Goal: Task Accomplishment & Management: Manage account settings

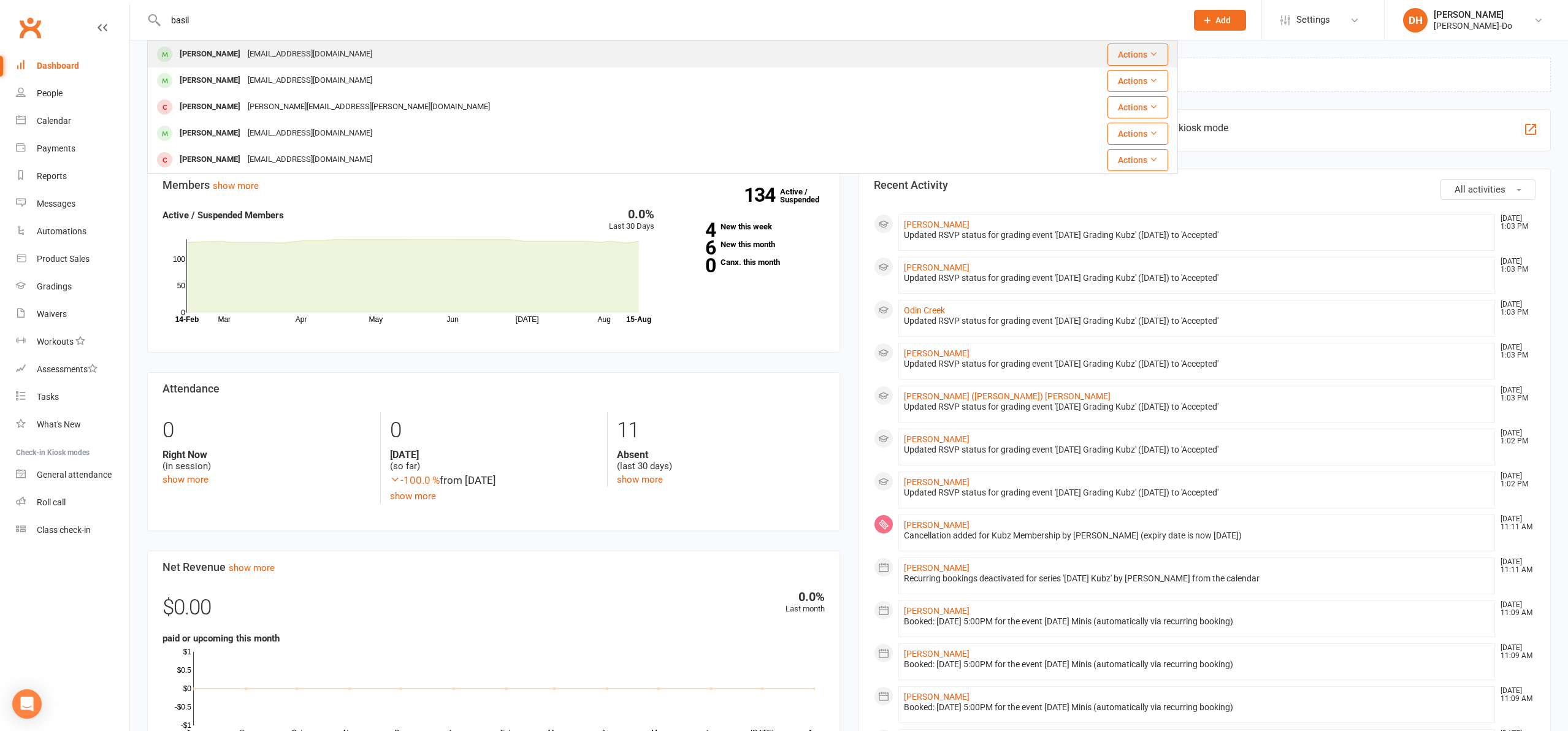
type input "basil"
click at [211, 52] on div "[PERSON_NAME]" at bounding box center [210, 54] width 68 height 18
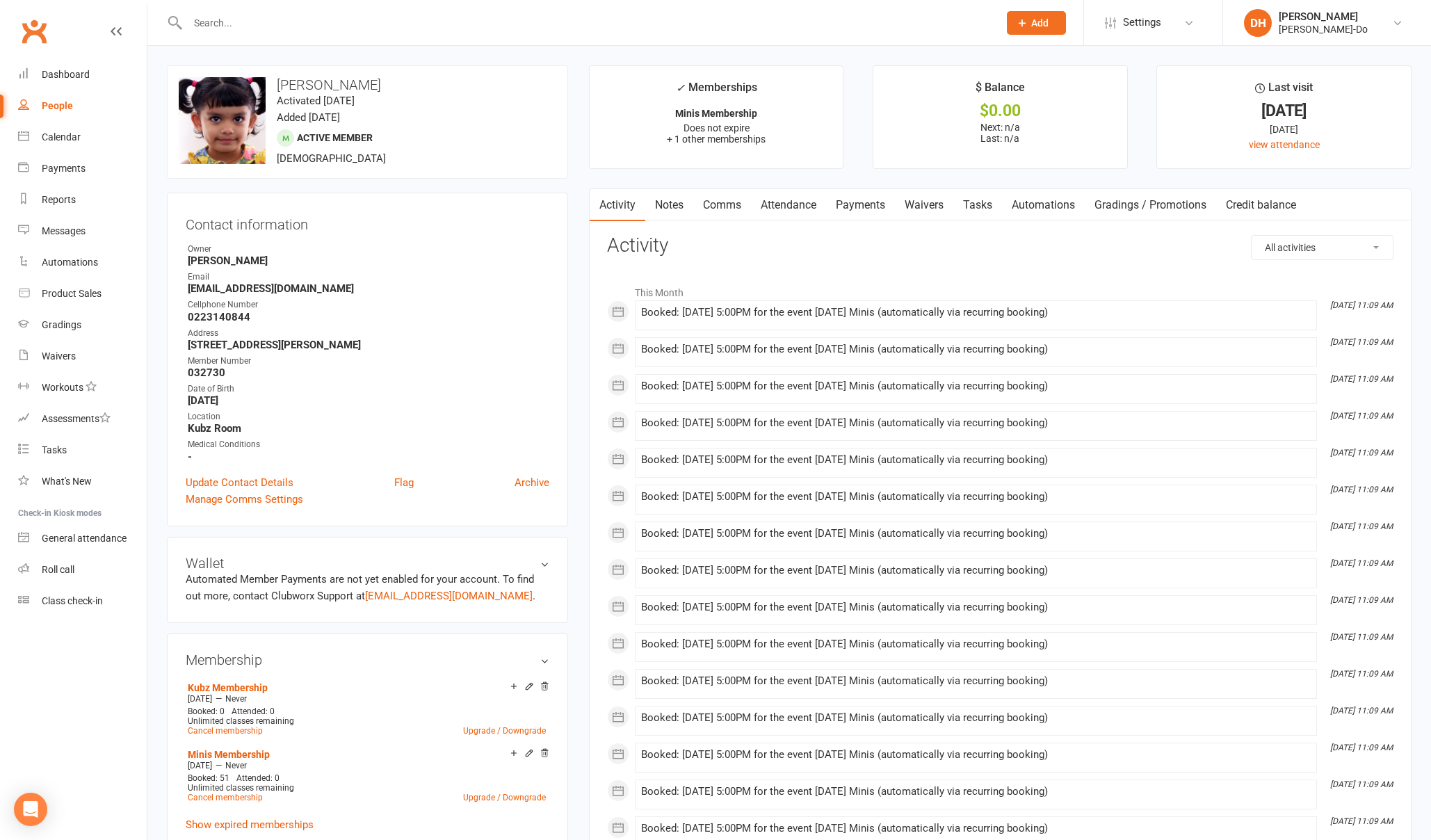
click at [279, 31] on input "text" at bounding box center [586, 23] width 805 height 19
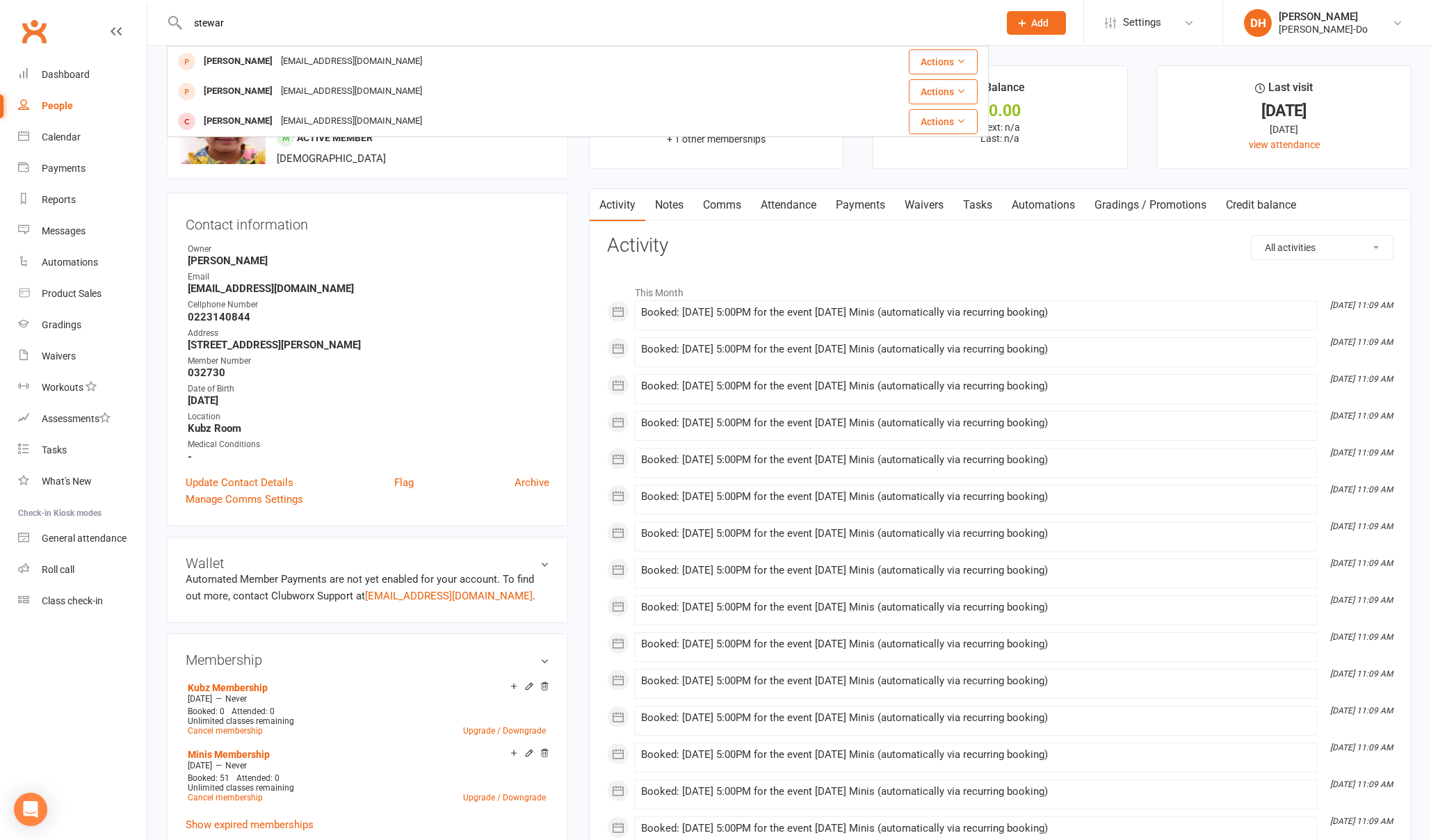
type input "stewar"
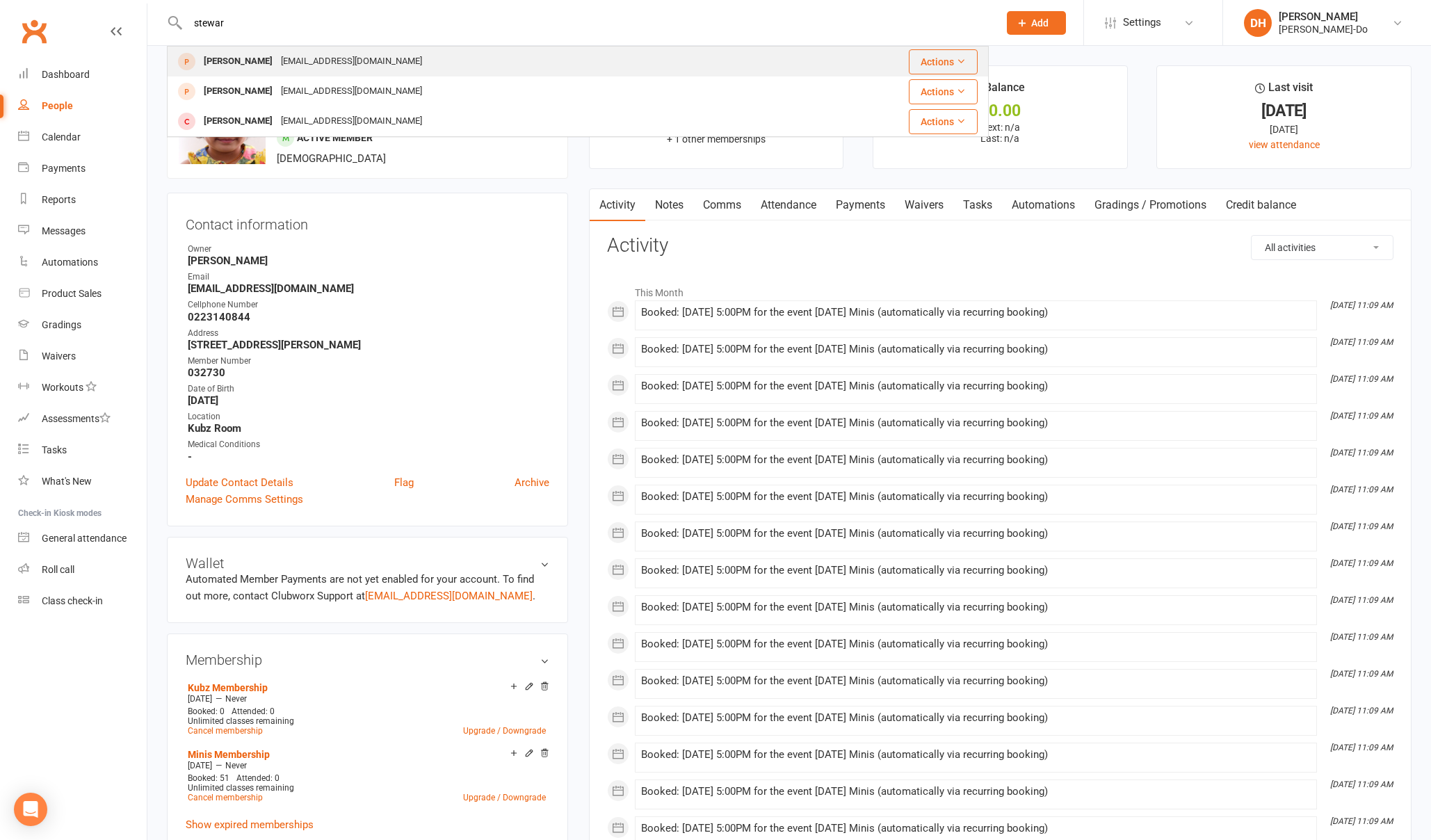
click at [244, 63] on div "[PERSON_NAME]" at bounding box center [238, 61] width 77 height 20
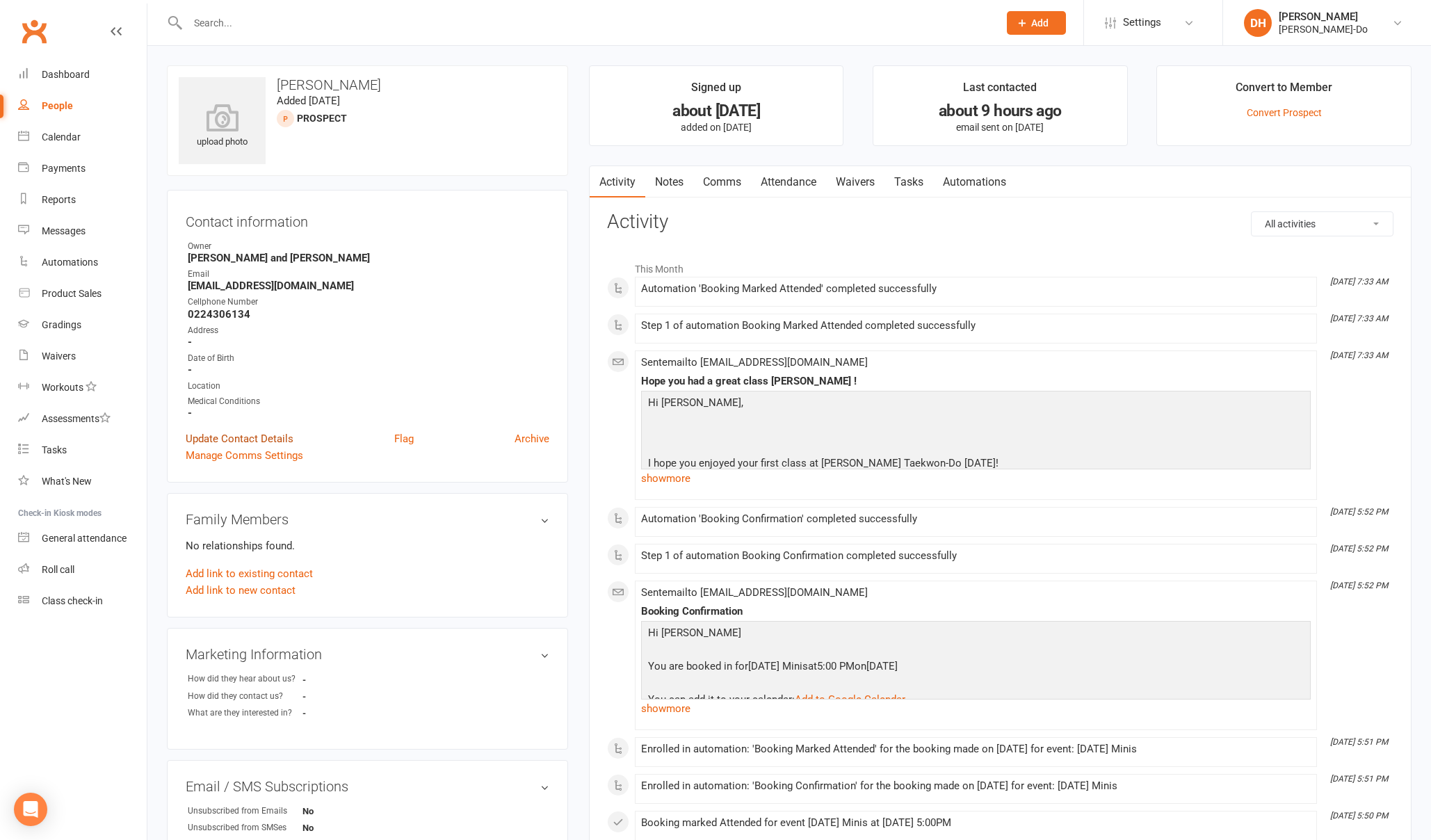
click at [244, 438] on link "Update Contact Details" at bounding box center [239, 438] width 107 height 17
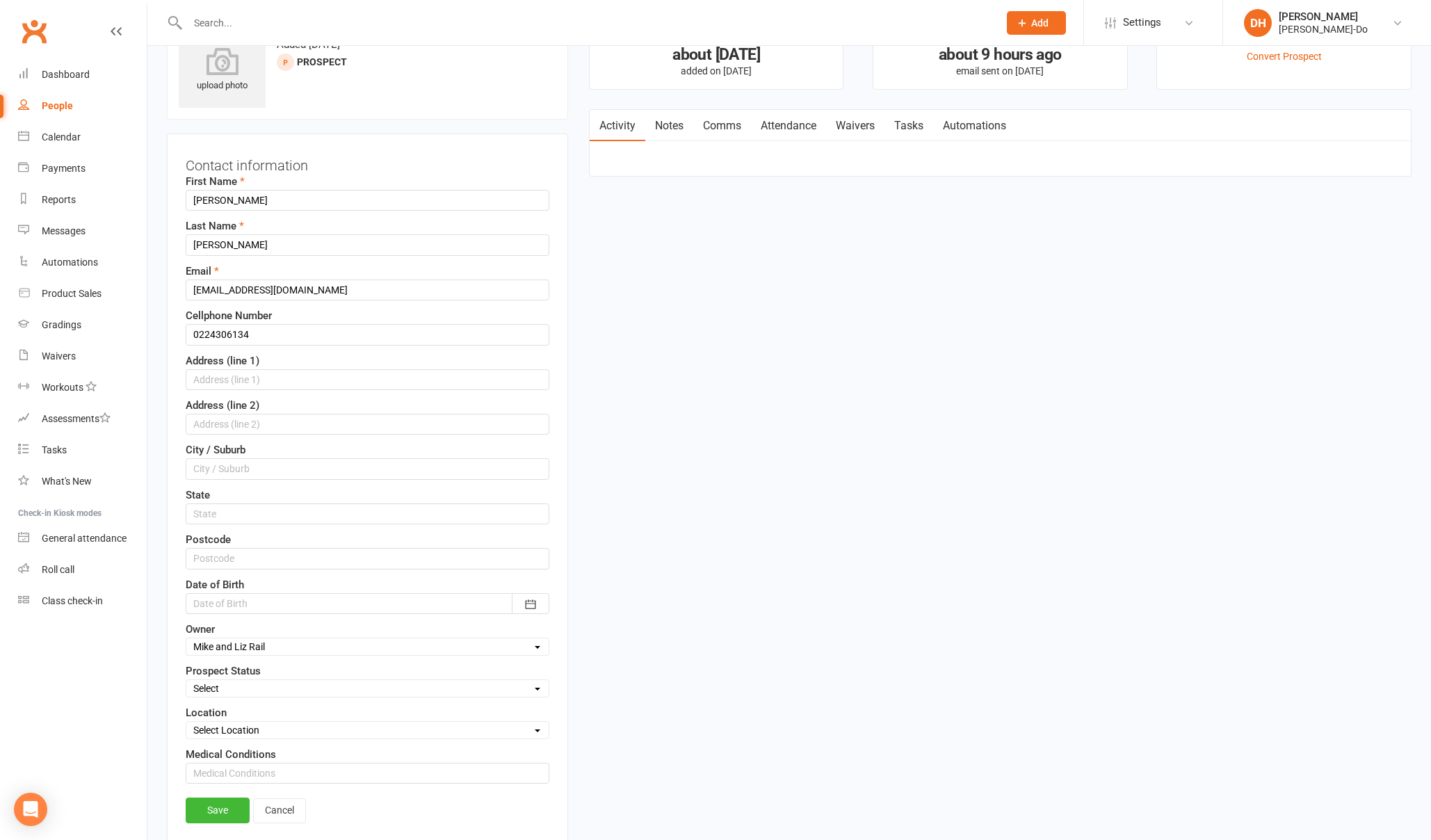
scroll to position [65, 0]
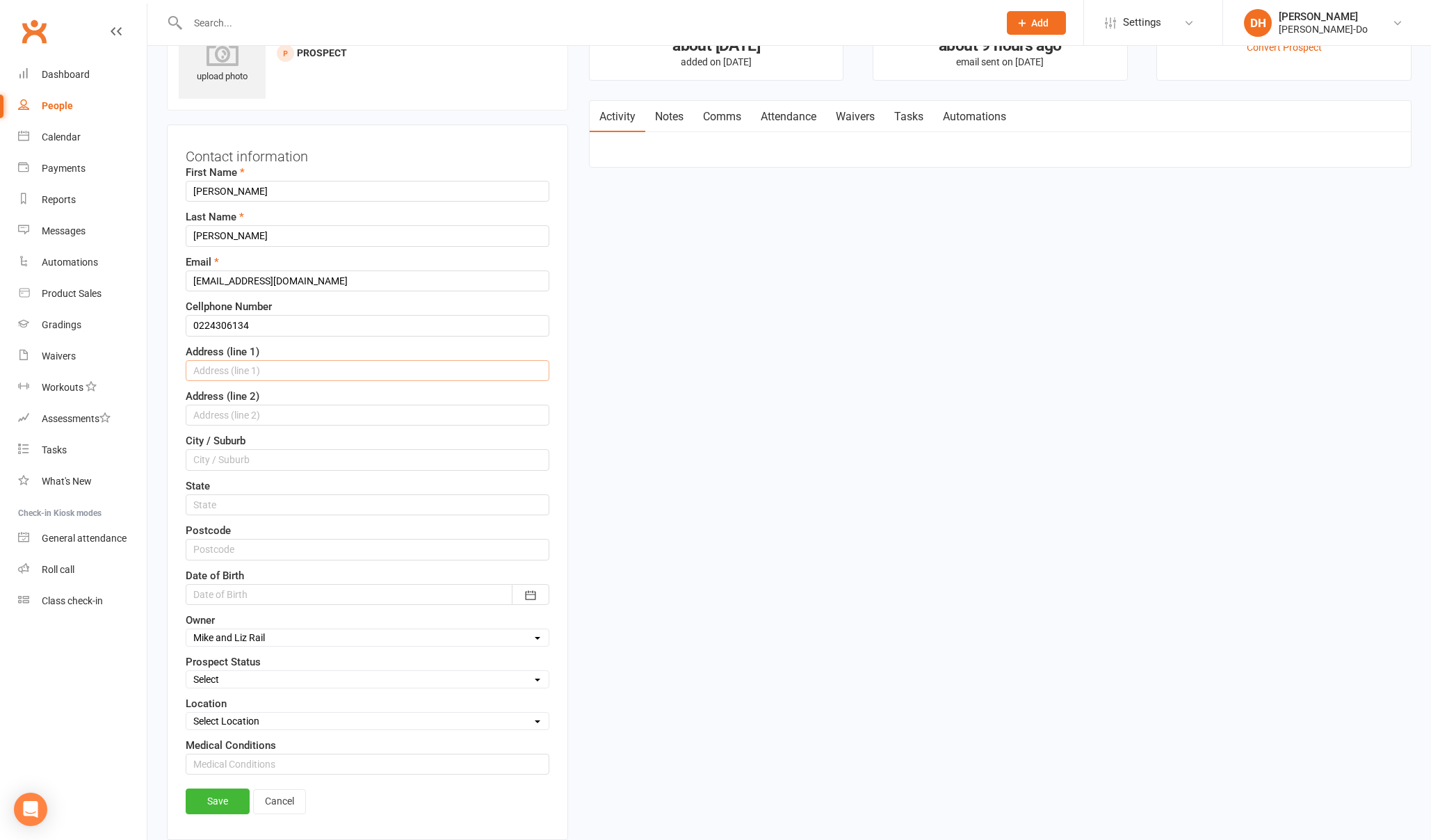
click at [257, 374] on input "text" at bounding box center [368, 371] width 364 height 21
paste input "[STREET_ADDRESS]"
type input "[STREET_ADDRESS]"
click at [264, 412] on input "text" at bounding box center [368, 416] width 364 height 21
type input "Riverhead"
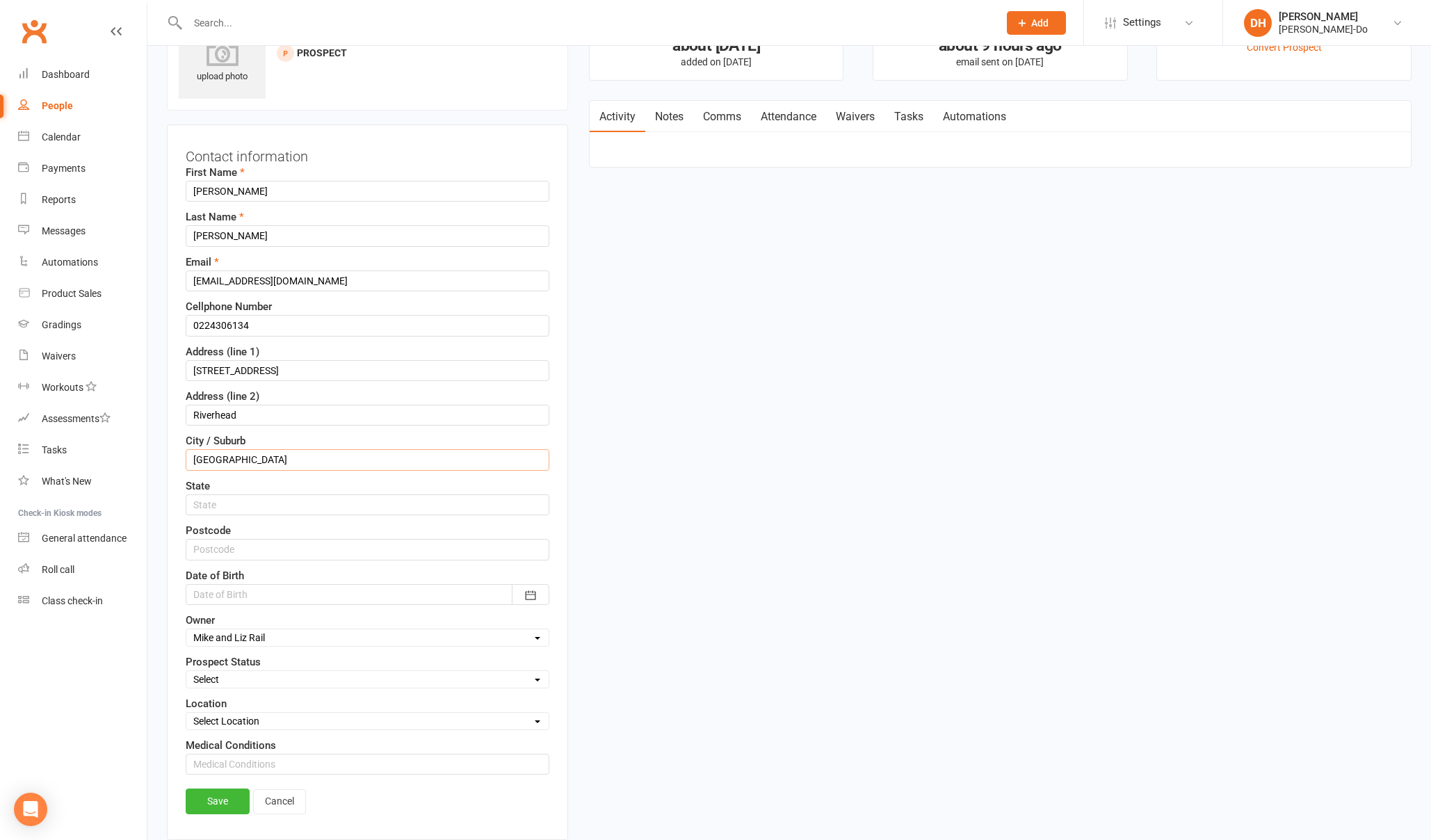
type input "[GEOGRAPHIC_DATA]"
click at [230, 589] on div at bounding box center [368, 595] width 364 height 21
drag, startPoint x: 210, startPoint y: 629, endPoint x: 218, endPoint y: 637, distance: 11.3
click at [211, 629] on icon "button" at bounding box center [208, 623] width 10 height 11
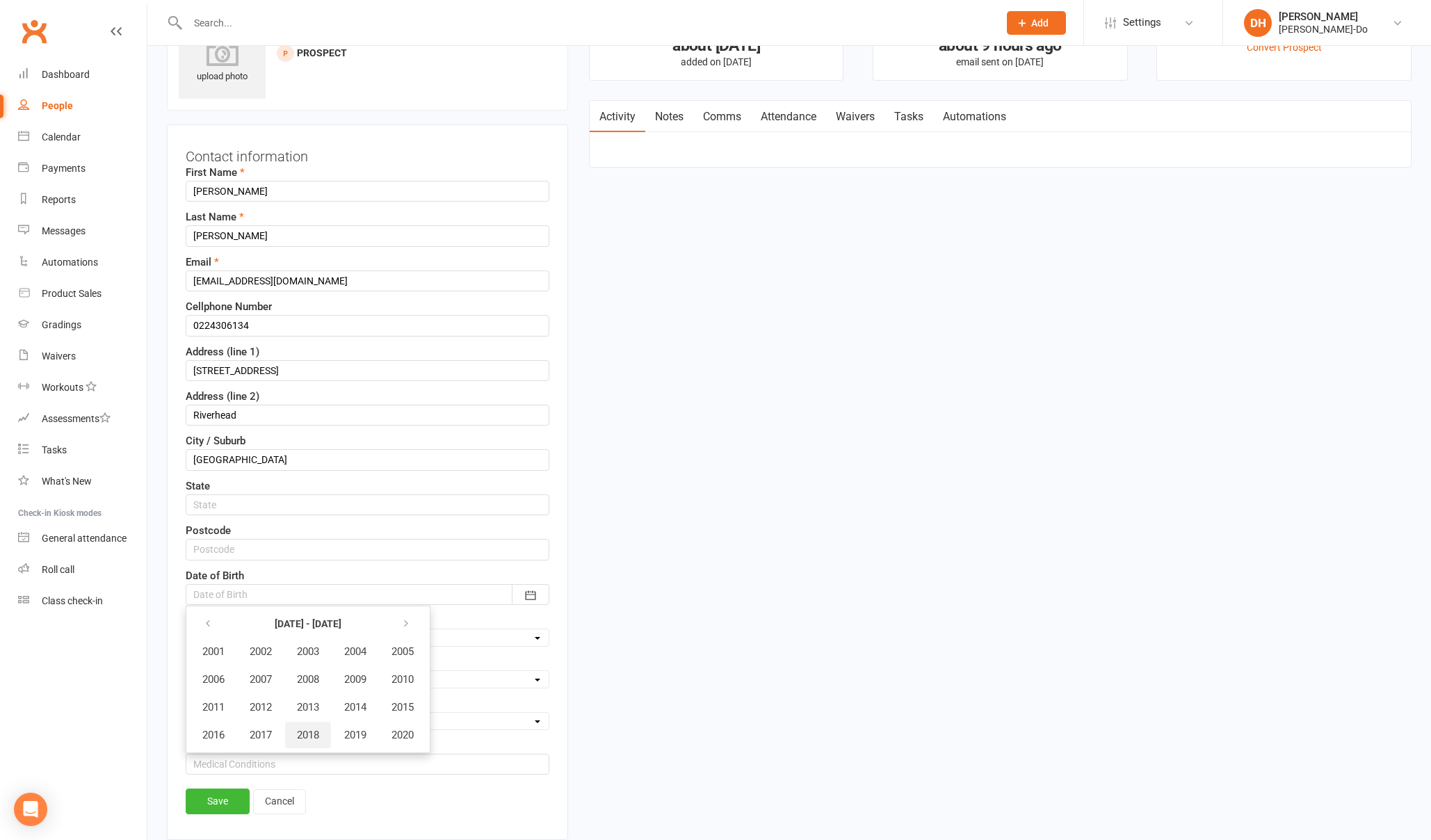
click at [317, 734] on span "2018" at bounding box center [307, 735] width 22 height 12
click at [298, 738] on span "November" at bounding box center [302, 735] width 48 height 12
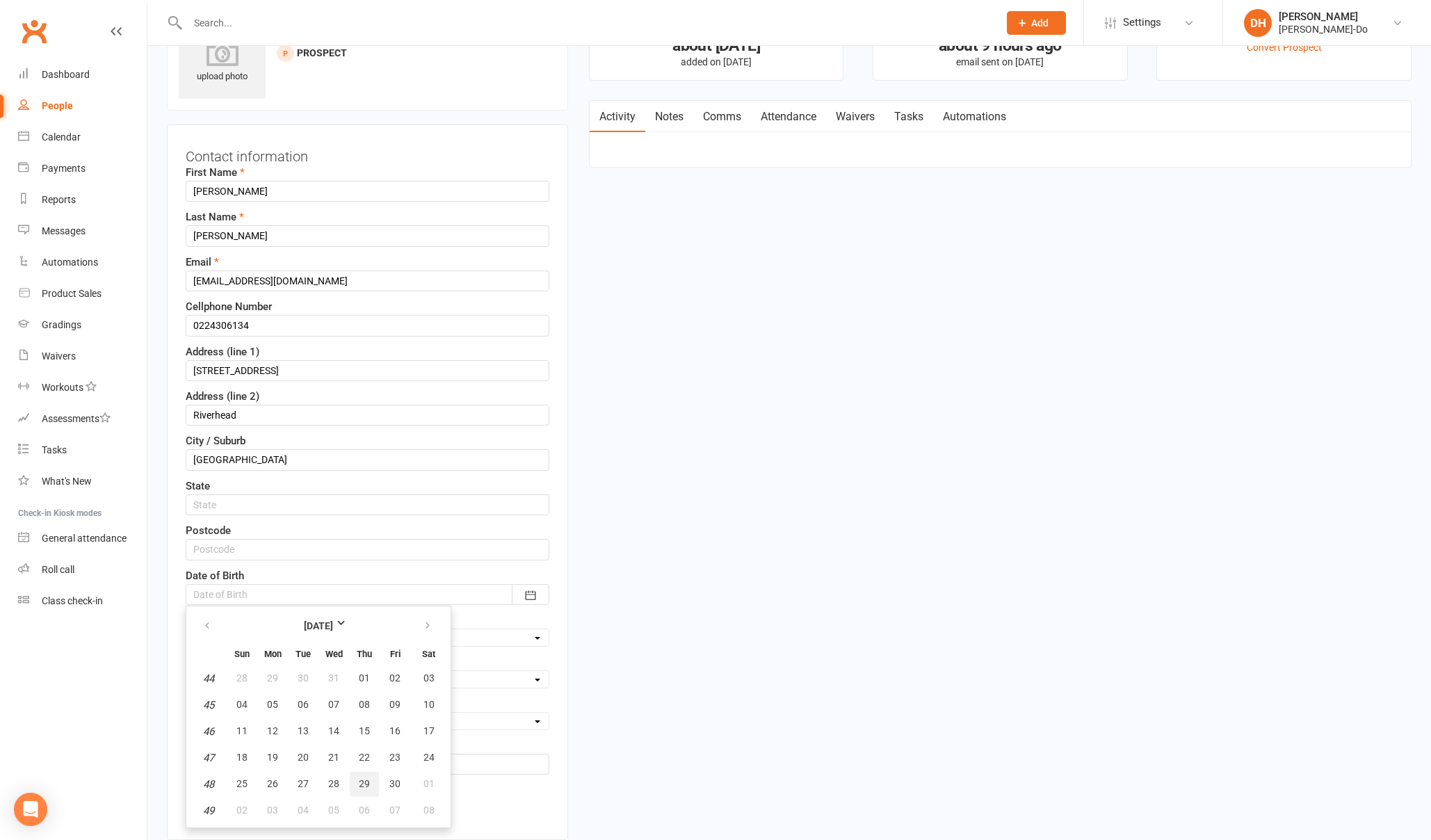
click at [365, 782] on span "29" at bounding box center [364, 783] width 11 height 11
type input "[DATE]"
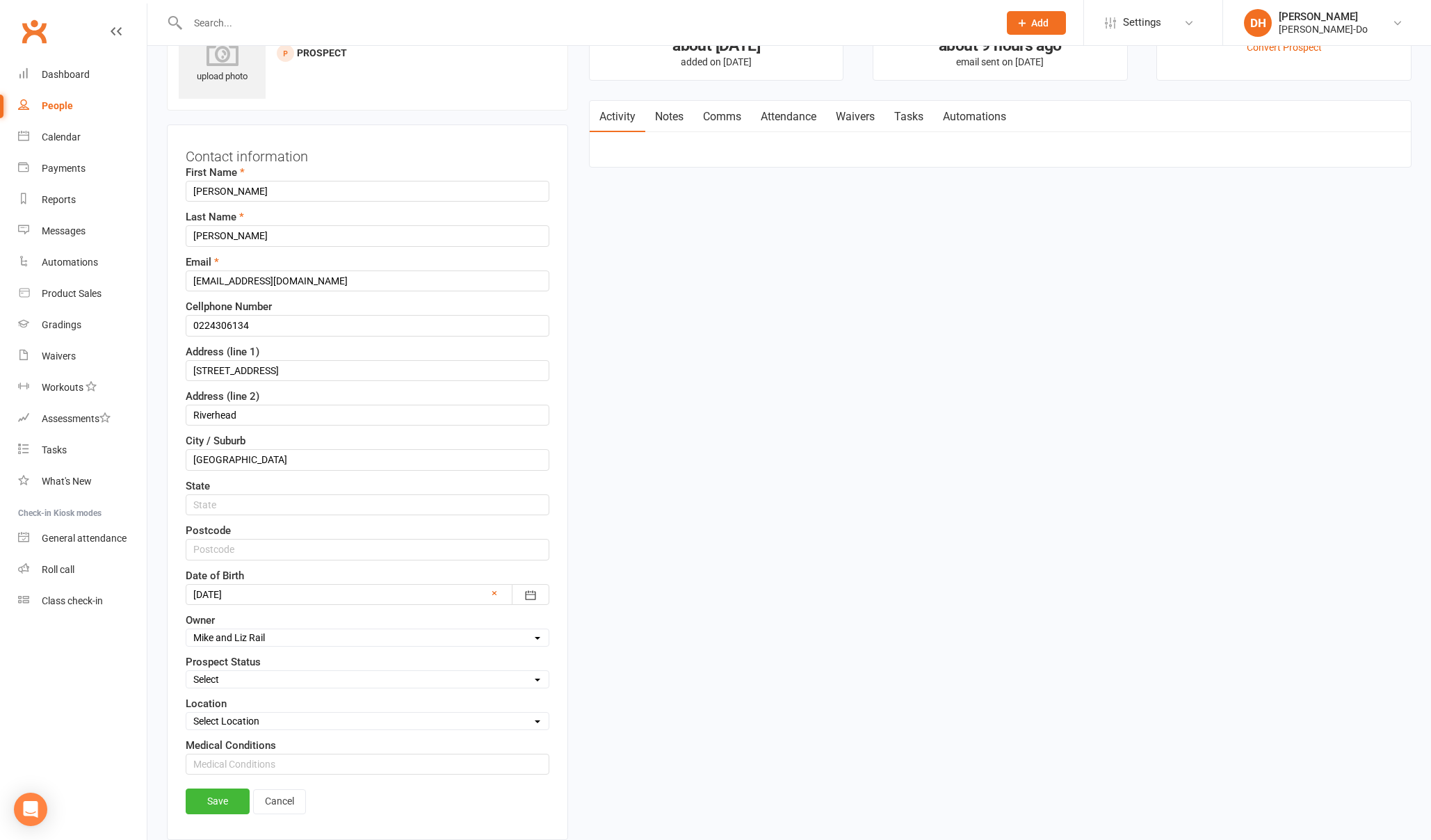
click at [258, 680] on select "Select Initial Contact Follow-up Call Follow-up Email Almost Ready Not Ready No…" at bounding box center [367, 679] width 362 height 16
select select "Initial Contact"
click at [186, 671] on select "Select Initial Contact Follow-up Call Follow-up Email Almost Ready Not Ready No…" at bounding box center [367, 679] width 362 height 16
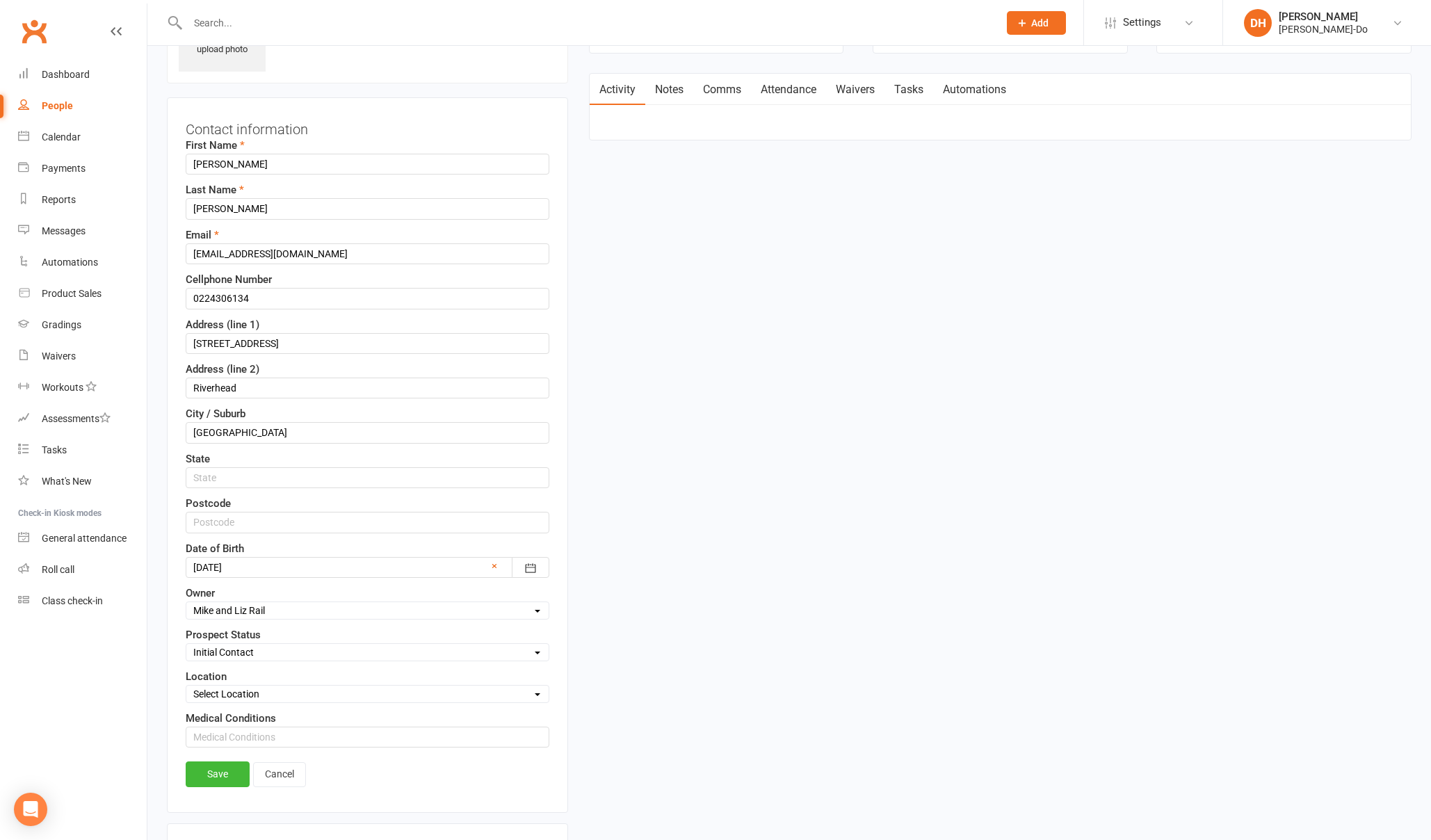
scroll to position [100, 0]
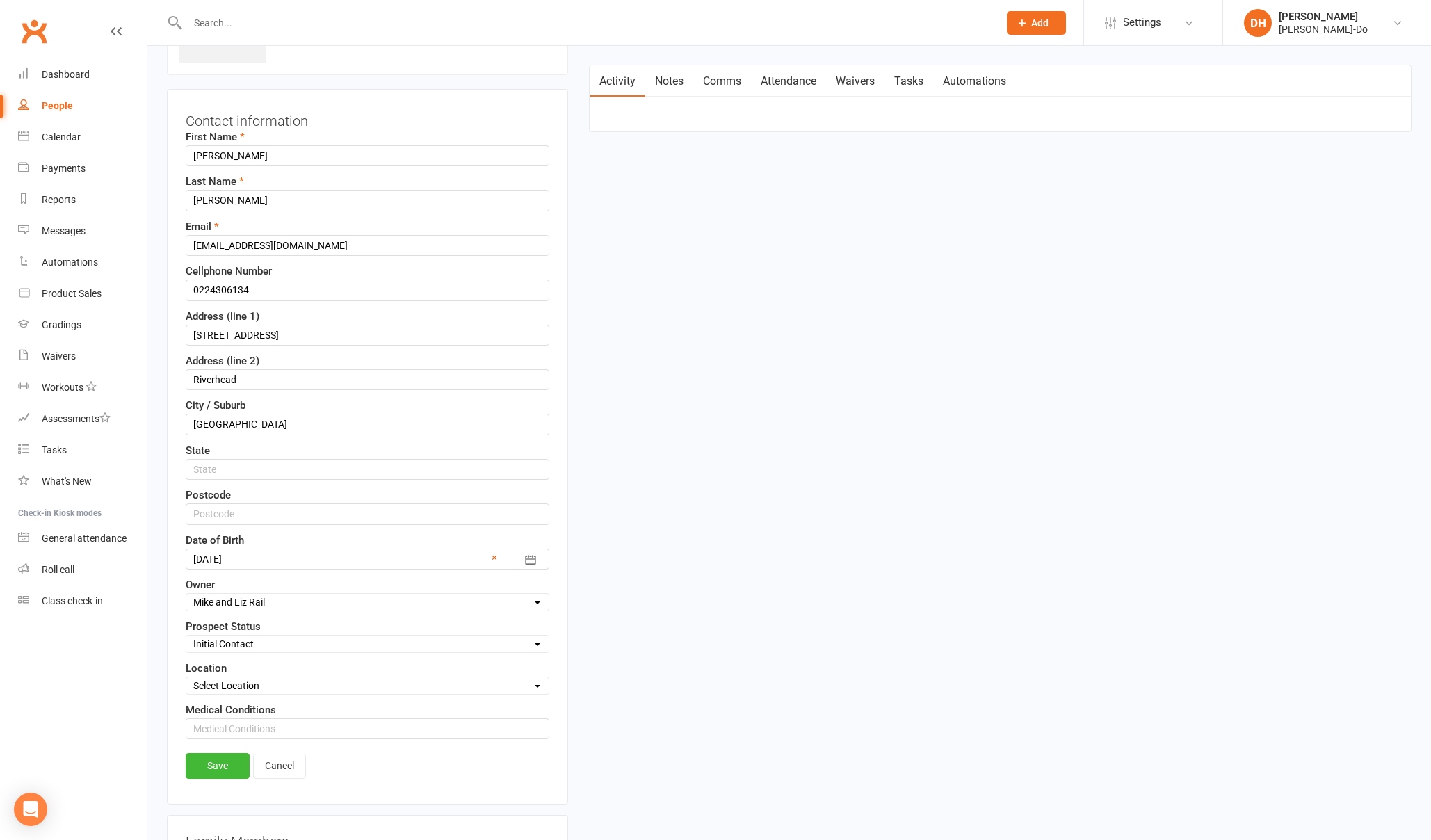
click at [306, 689] on select "Select Location [PERSON_NAME] Taekwon-Do Kubz Room Star Series 1 Howick" at bounding box center [367, 686] width 362 height 16
select select "0"
click at [186, 678] on select "Select Location [PERSON_NAME] Taekwon-Do Kubz Room Star Series 1 Howick" at bounding box center [367, 686] width 362 height 16
click at [223, 755] on link "Save" at bounding box center [217, 766] width 64 height 25
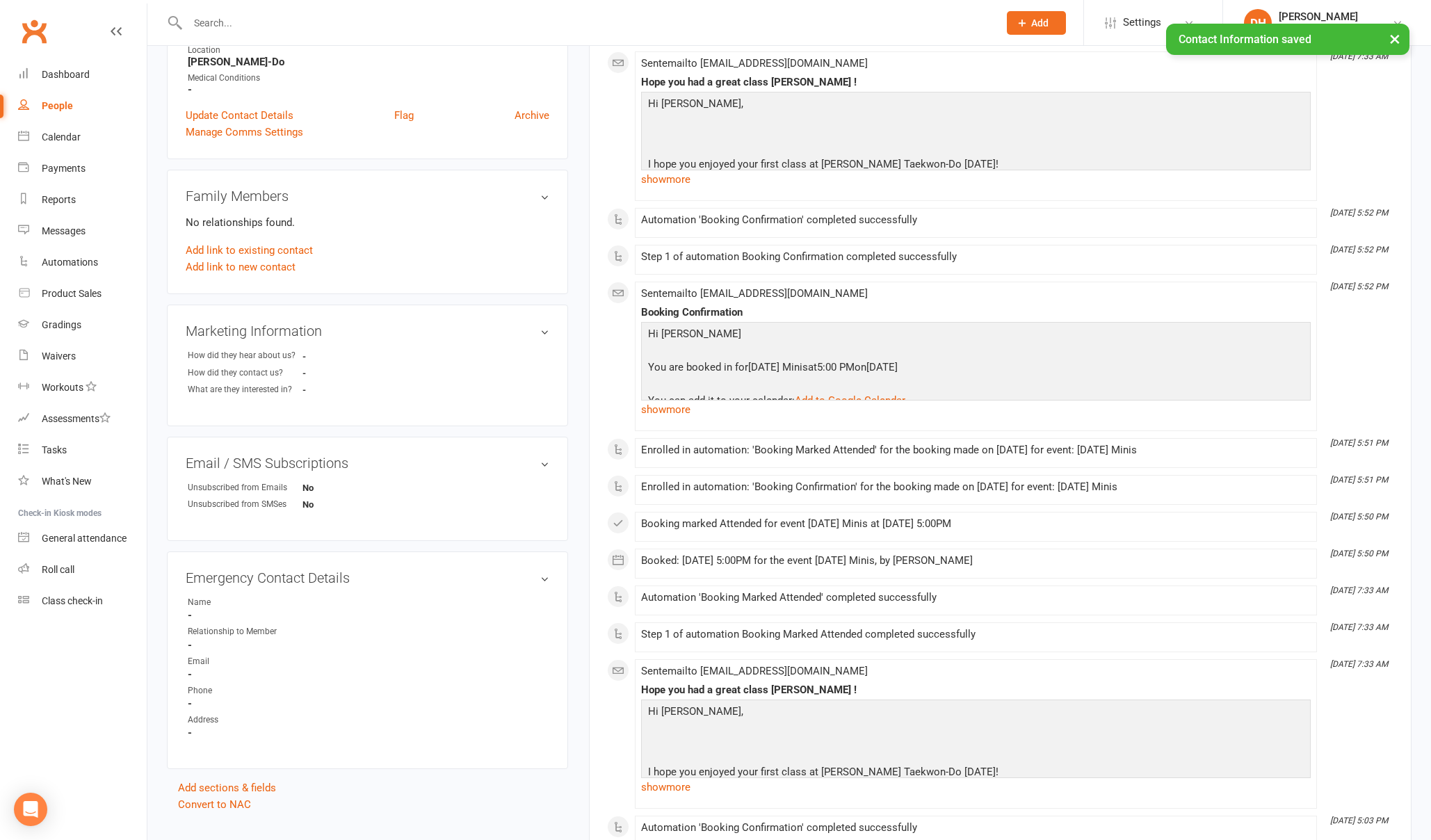
scroll to position [336, 0]
click at [0, 0] on link "edit" at bounding box center [0, 0] width 0 height 0
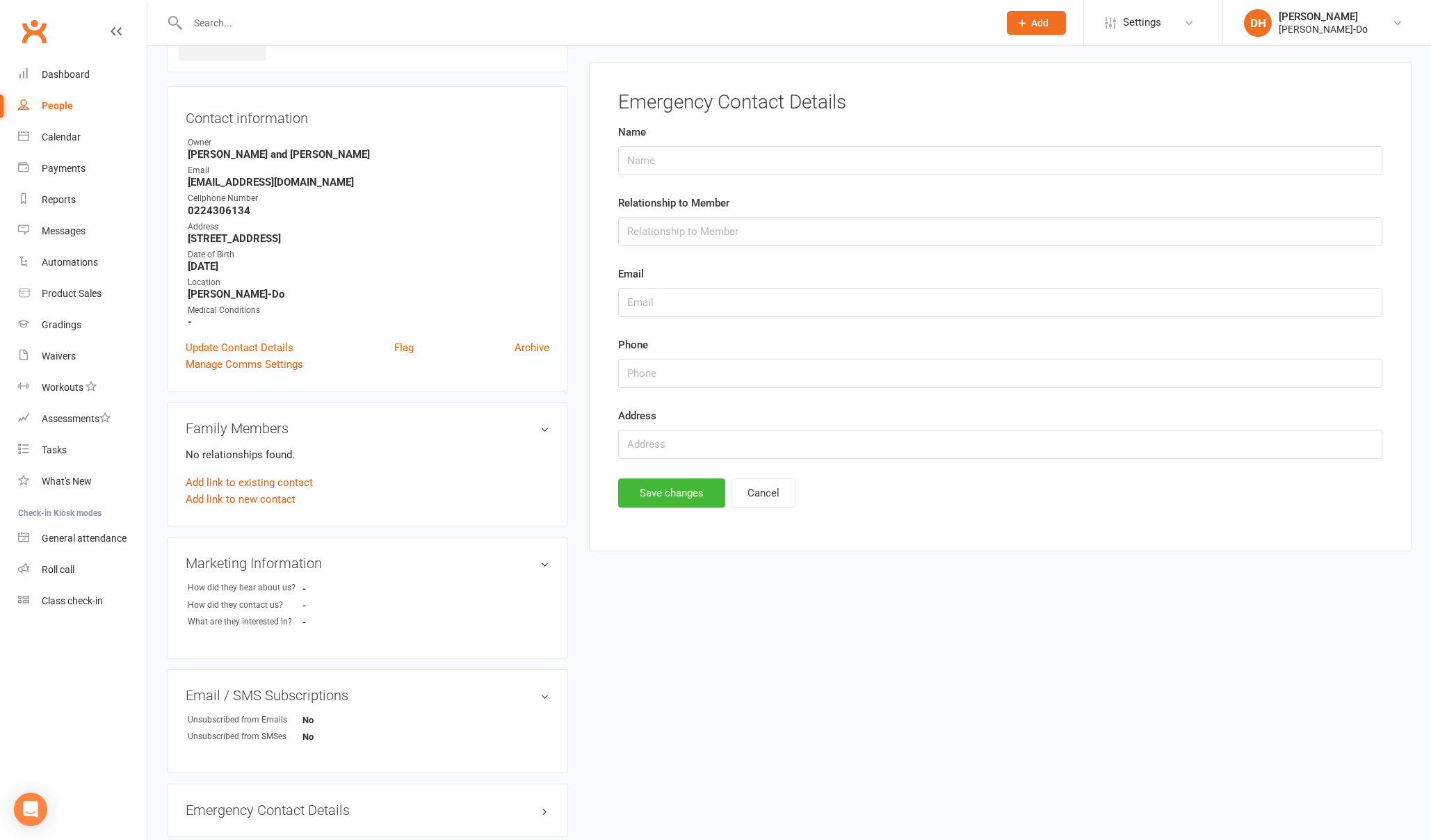
scroll to position [95, 0]
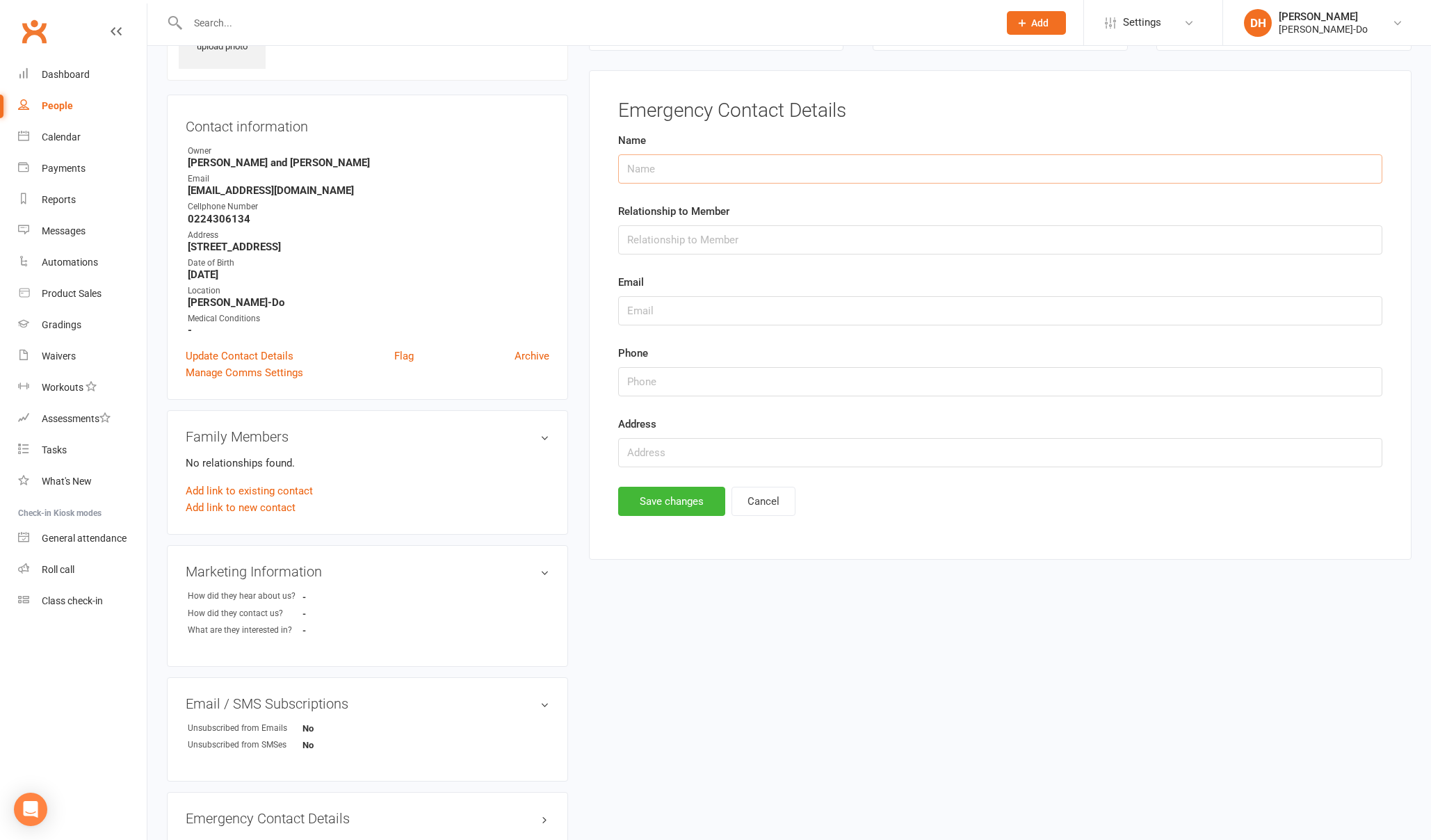
click at [698, 169] on input "text" at bounding box center [1000, 169] width 764 height 29
type input "[PERSON_NAME]"
click at [644, 238] on input "text" at bounding box center [1000, 239] width 764 height 29
type input "Parent"
drag, startPoint x: 332, startPoint y: 189, endPoint x: 171, endPoint y: 190, distance: 161.0
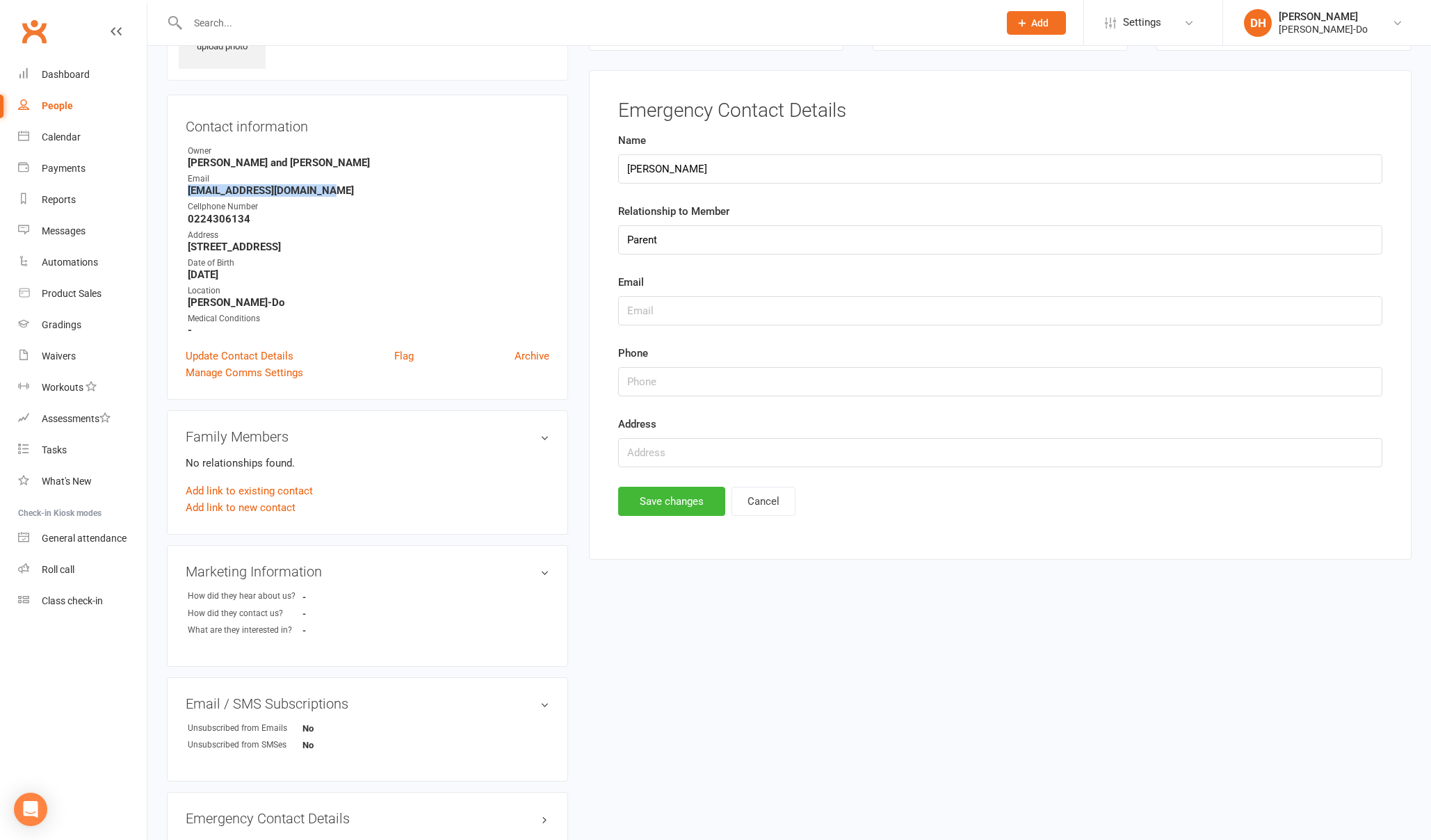
click at [171, 190] on div "Contact information Owner [PERSON_NAME] and [PERSON_NAME] Email [EMAIL_ADDRESS]…" at bounding box center [368, 247] width 402 height 306
copy strong "[EMAIL_ADDRESS][DOMAIN_NAME]"
click at [678, 316] on input "text" at bounding box center [1000, 310] width 764 height 29
paste input "[EMAIL_ADDRESS][DOMAIN_NAME]"
type input "[EMAIL_ADDRESS][DOMAIN_NAME]"
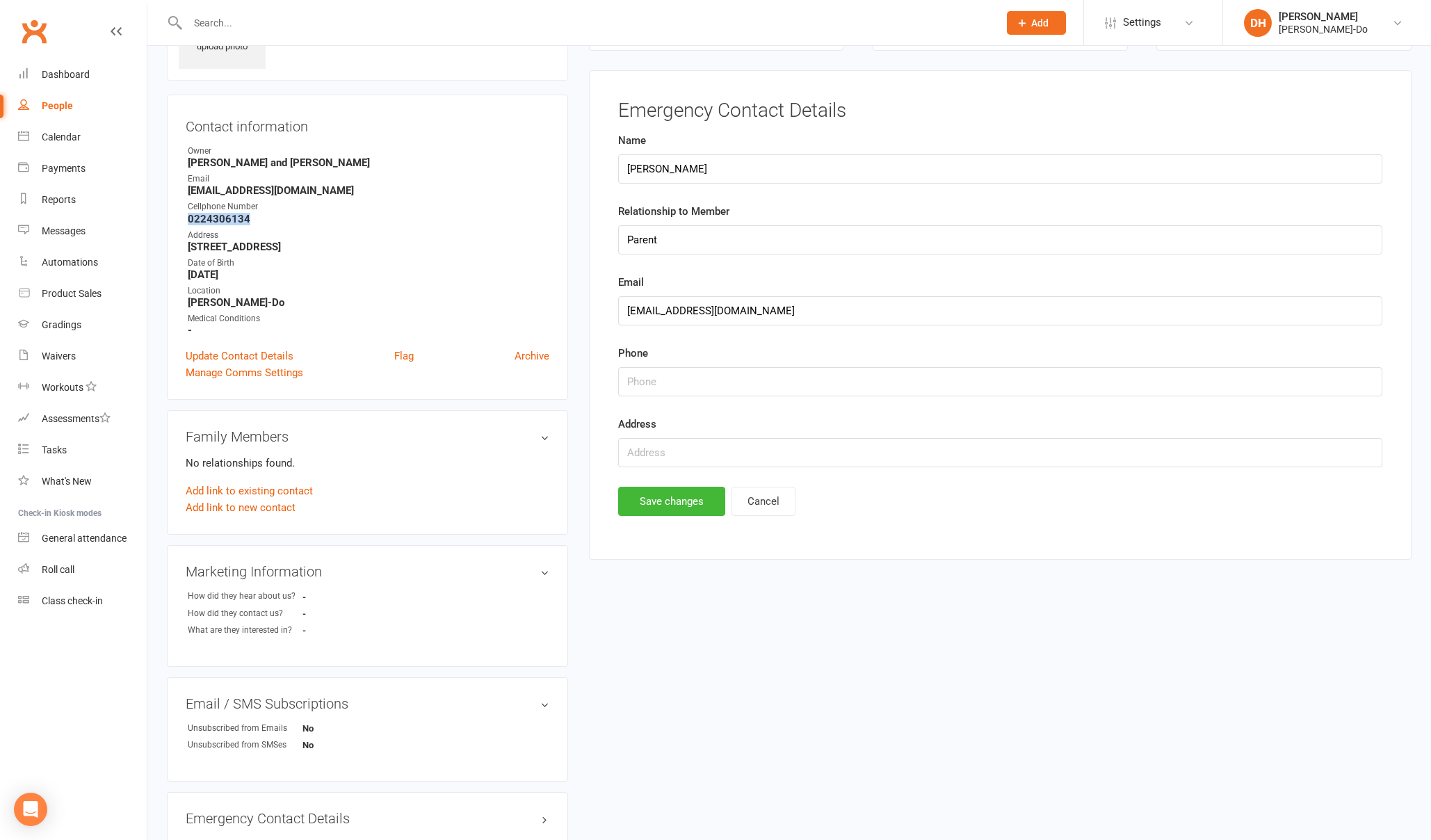
drag, startPoint x: 258, startPoint y: 217, endPoint x: 148, endPoint y: 223, distance: 110.2
click at [154, 224] on div "upload photo [PERSON_NAME] Added [DATE] Initial Contact prospect [DEMOGRAPHIC_D…" at bounding box center [789, 419] width 1283 height 938
copy strong "0224306134"
click at [691, 386] on input "string" at bounding box center [1000, 382] width 764 height 29
paste input "0224306134"
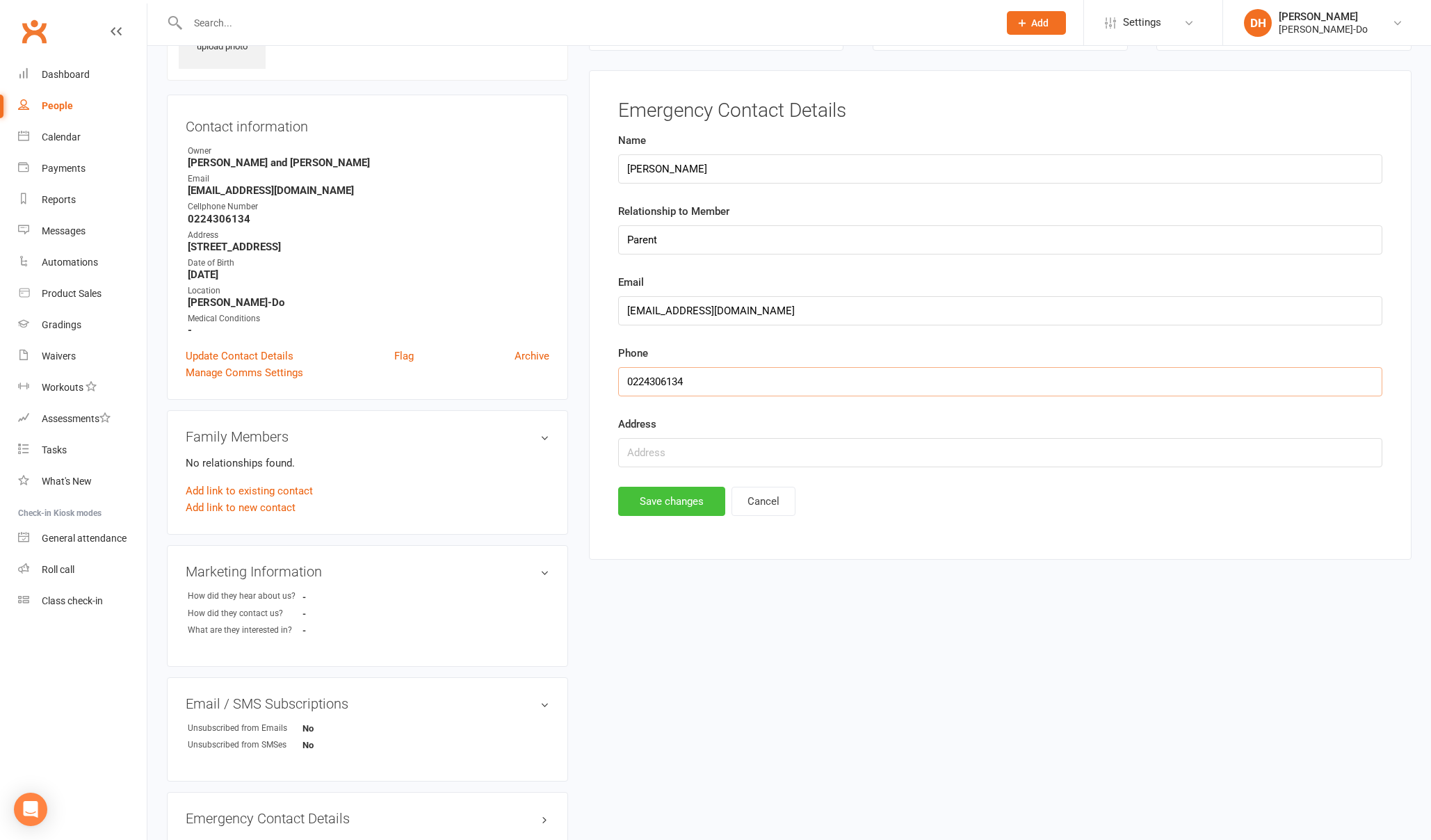
type input "0224306134"
click at [668, 512] on button "Save changes" at bounding box center [671, 501] width 107 height 29
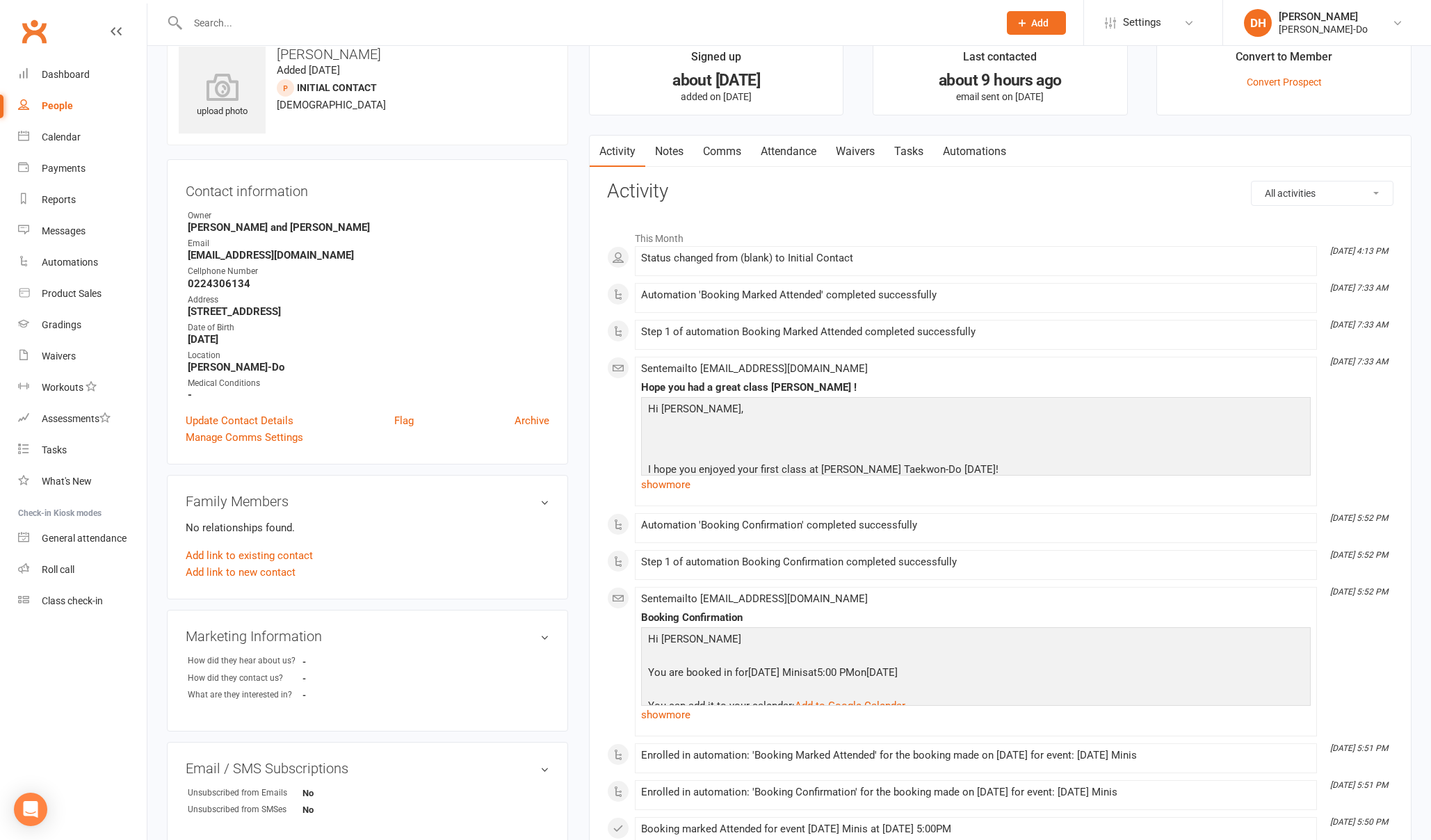
scroll to position [0, 0]
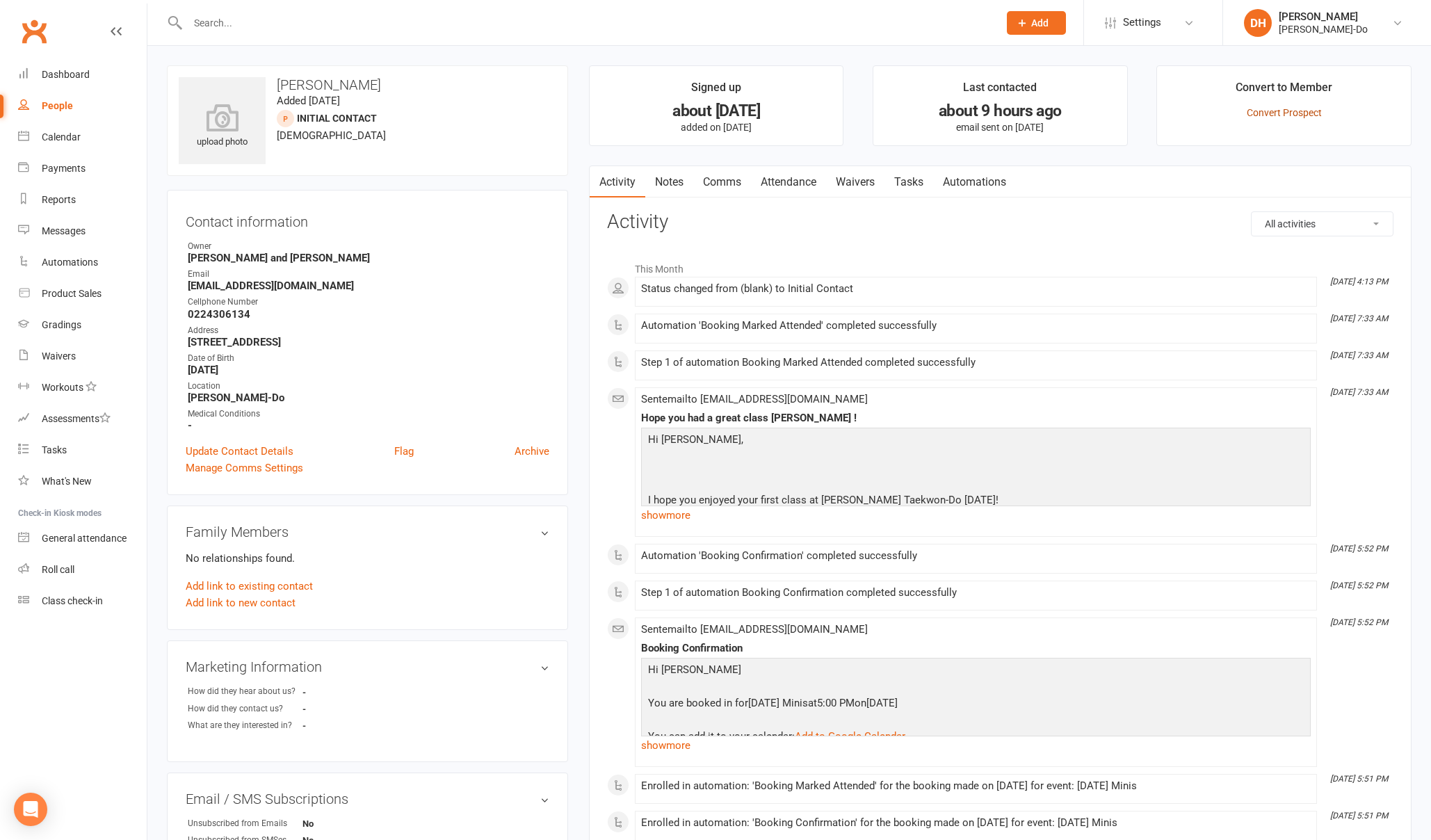
click at [1283, 110] on link "Convert Prospect" at bounding box center [1284, 113] width 75 height 11
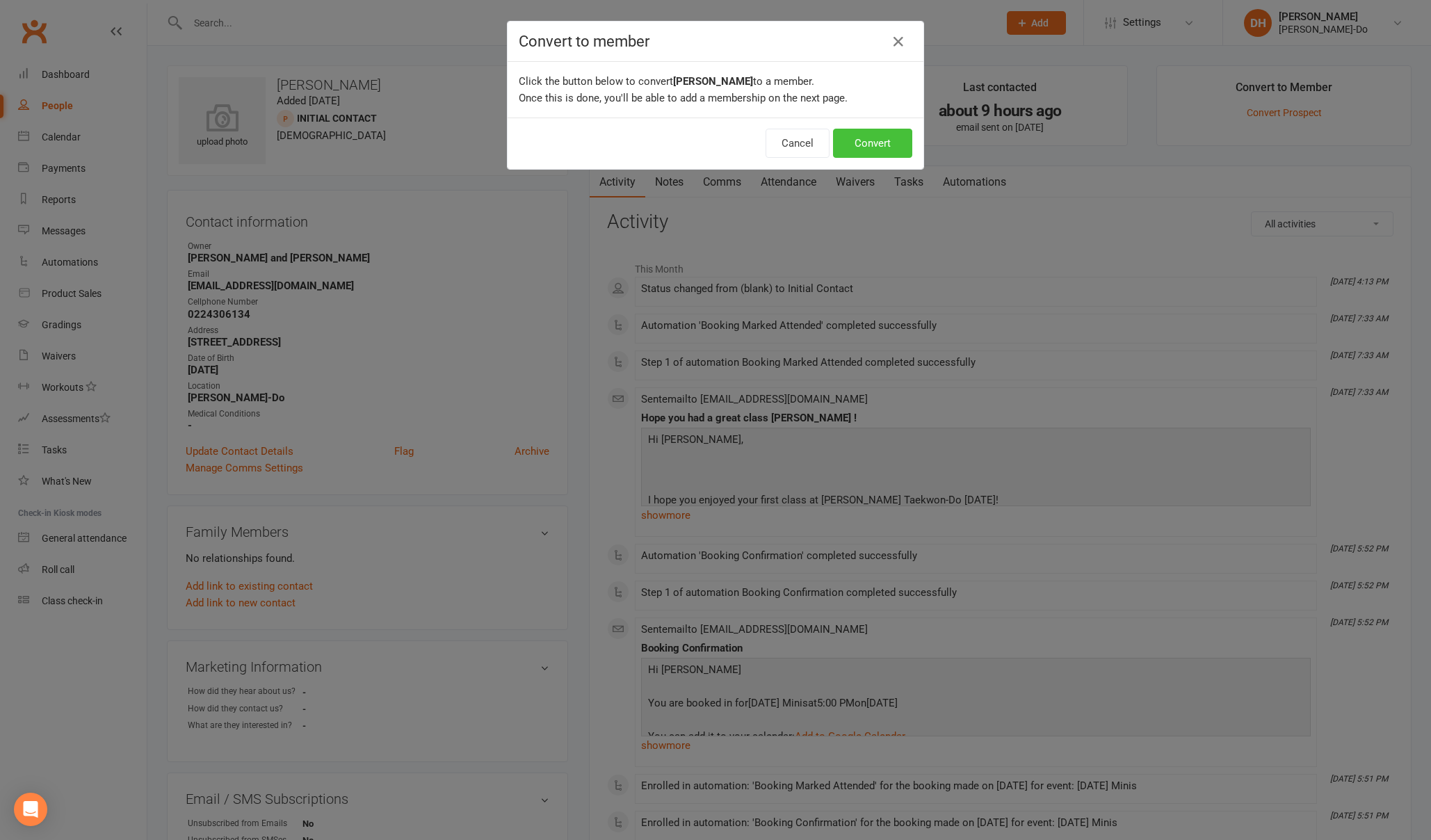
click at [859, 141] on button "Convert" at bounding box center [872, 142] width 79 height 29
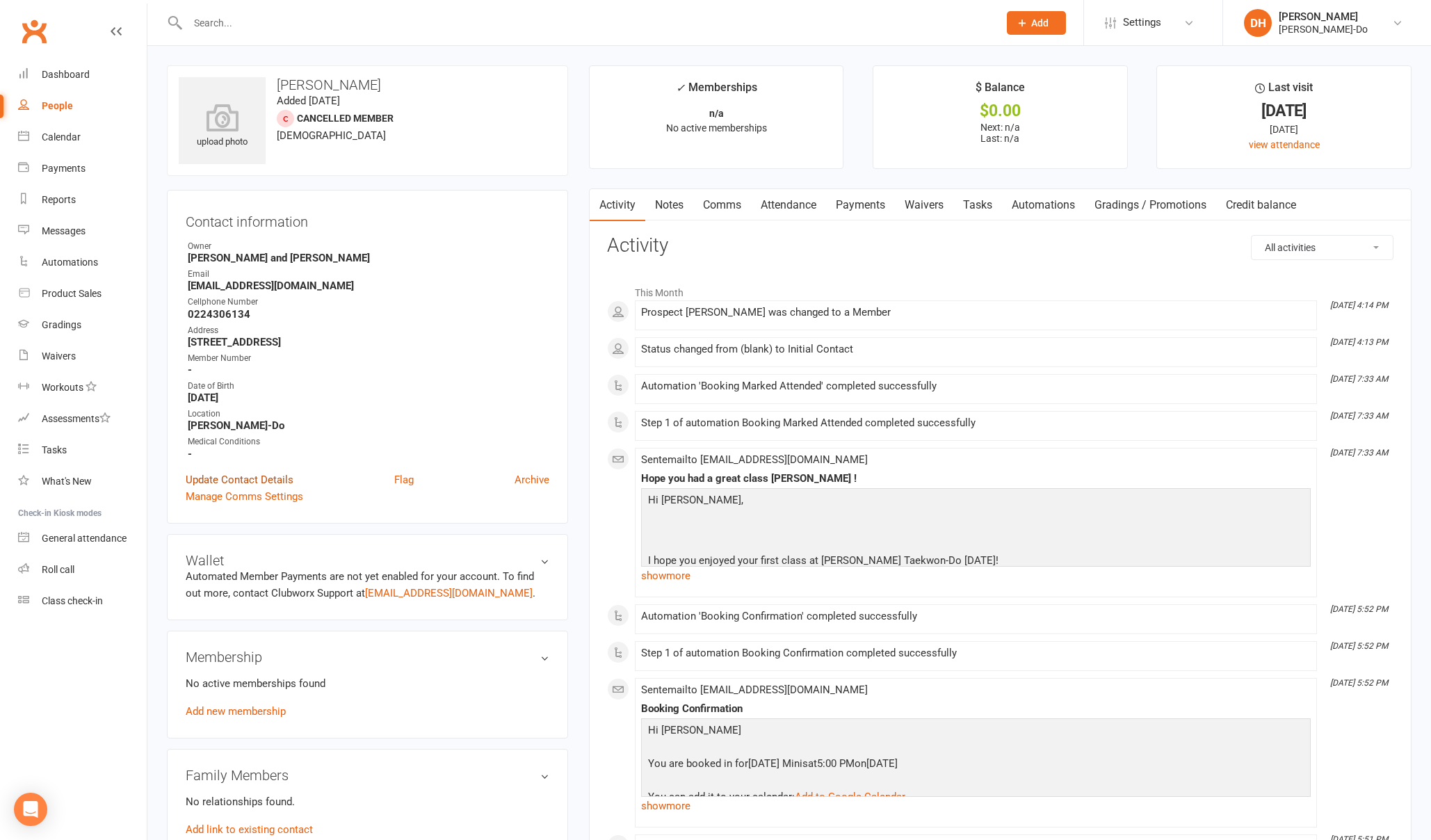
click at [222, 476] on link "Update Contact Details" at bounding box center [239, 479] width 107 height 17
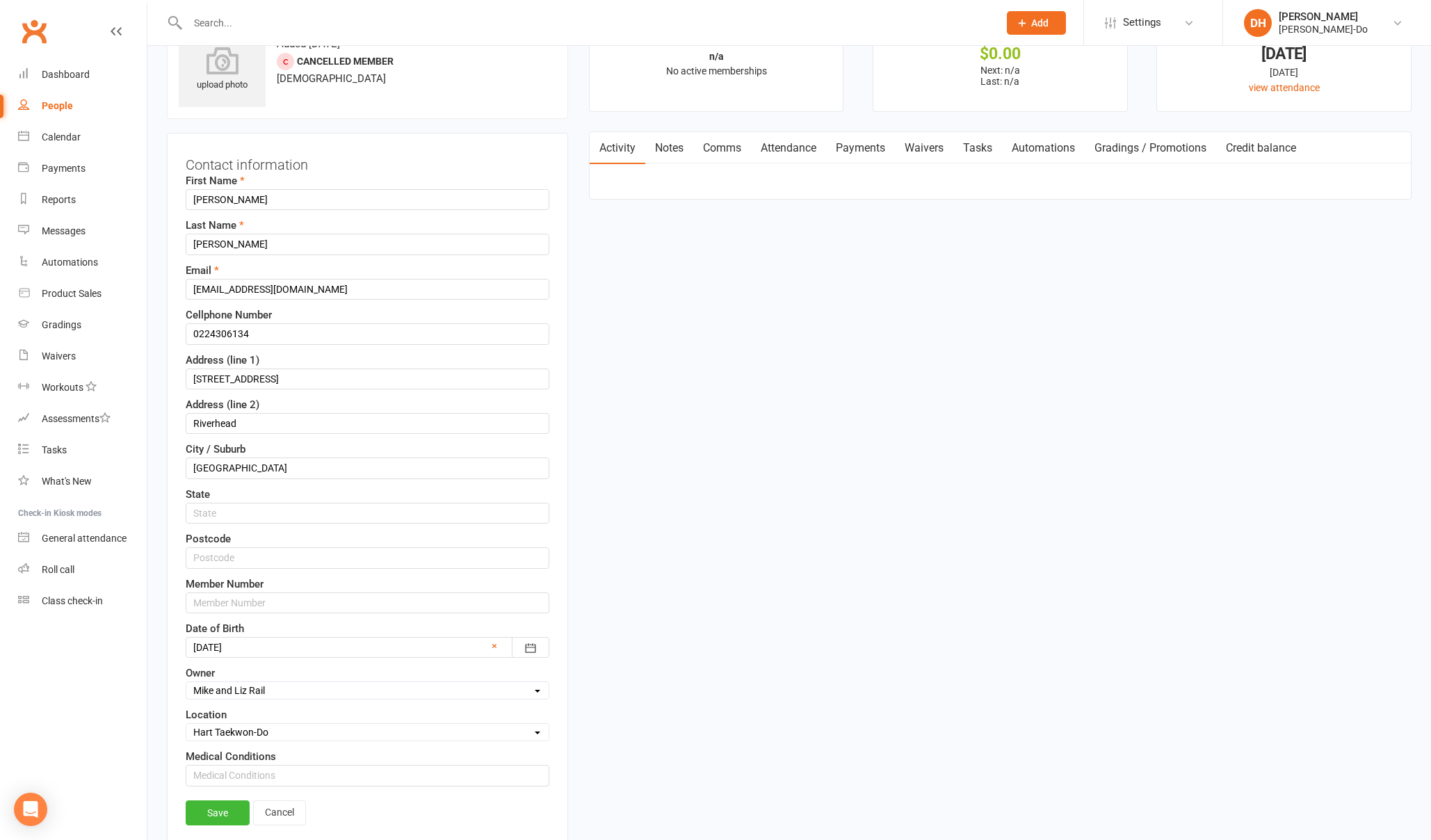
scroll to position [65, 0]
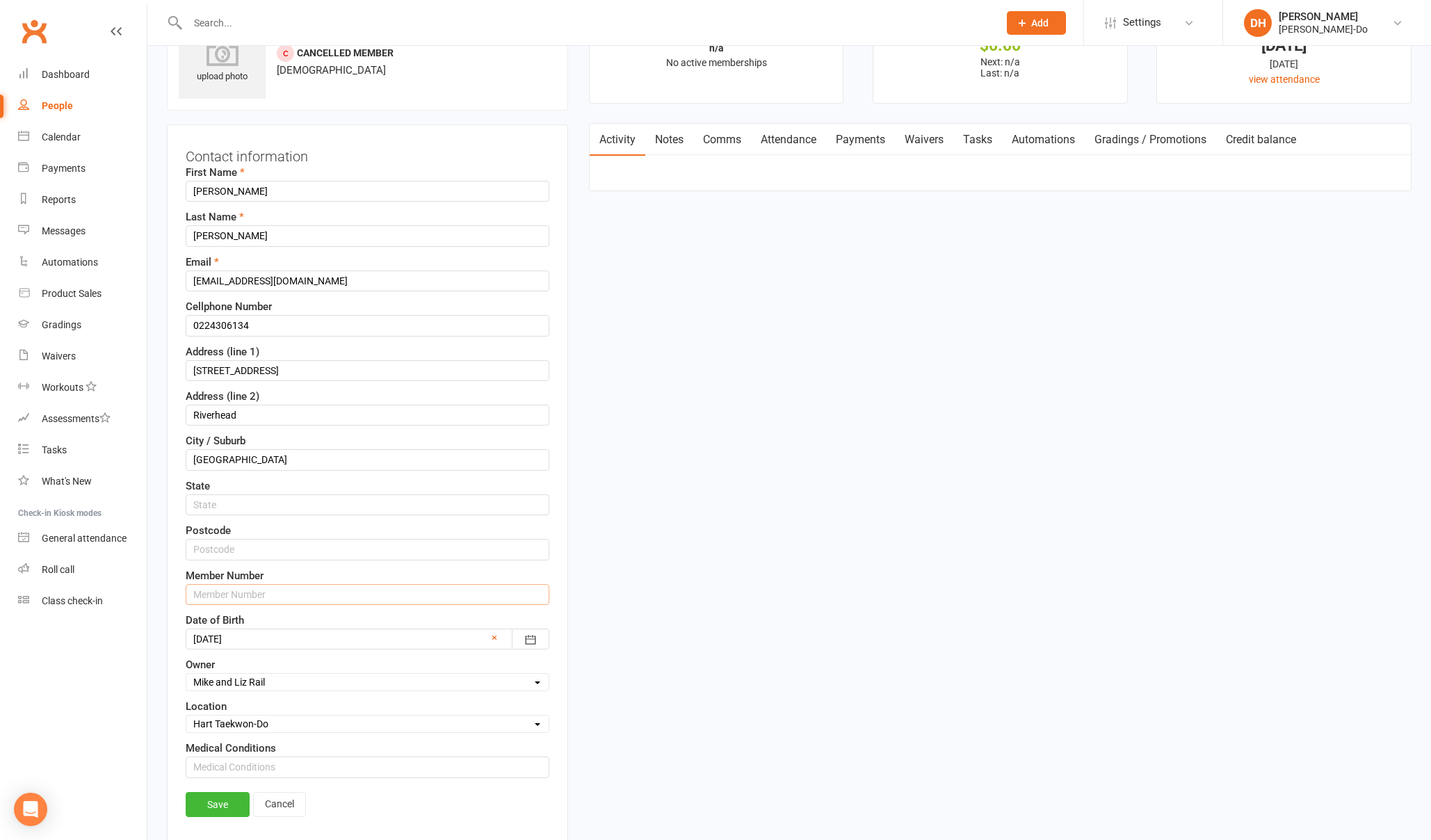
click at [248, 588] on input "text" at bounding box center [368, 595] width 364 height 21
paste input "080678"
type input "080678"
click at [222, 810] on link "Save" at bounding box center [217, 804] width 64 height 25
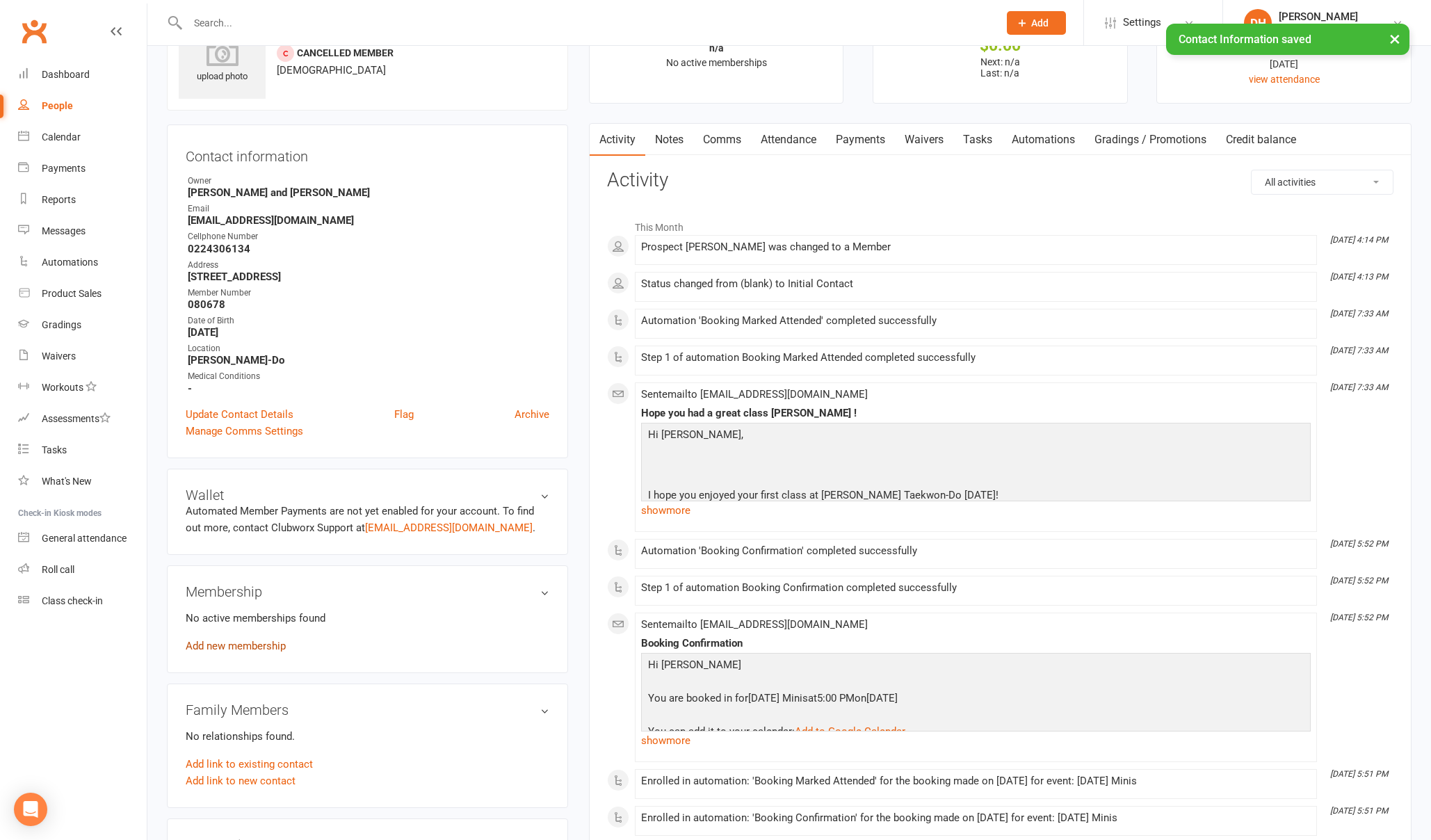
click at [229, 641] on link "Add new membership" at bounding box center [236, 646] width 100 height 12
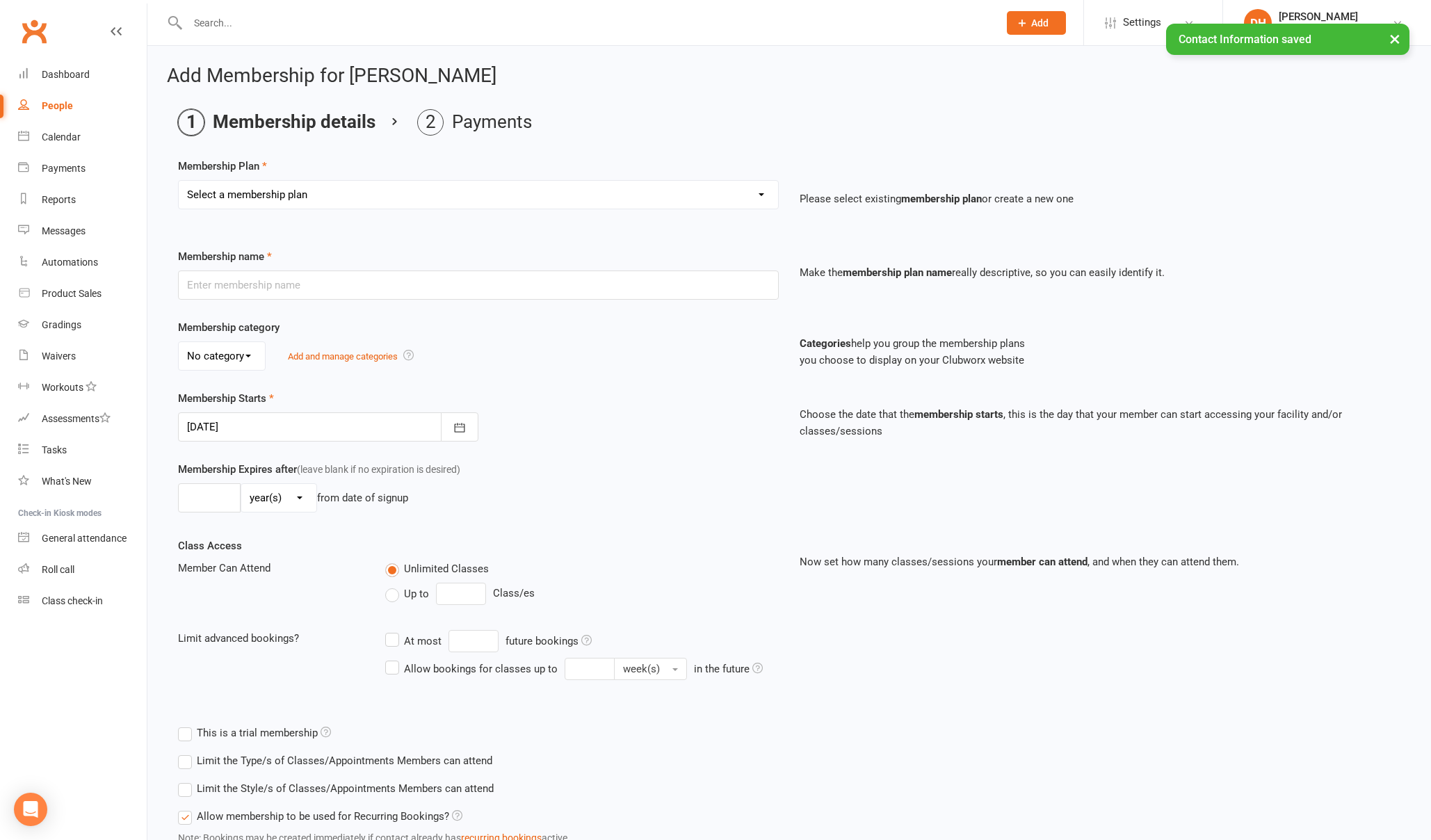
click at [299, 188] on select "Select a membership plan Create new Membership Plan Complementary Membership Ku…" at bounding box center [478, 195] width 600 height 28
select select "3"
click at [179, 181] on select "Select a membership plan Create new Membership Plan Complementary Membership Ku…" at bounding box center [478, 195] width 600 height 28
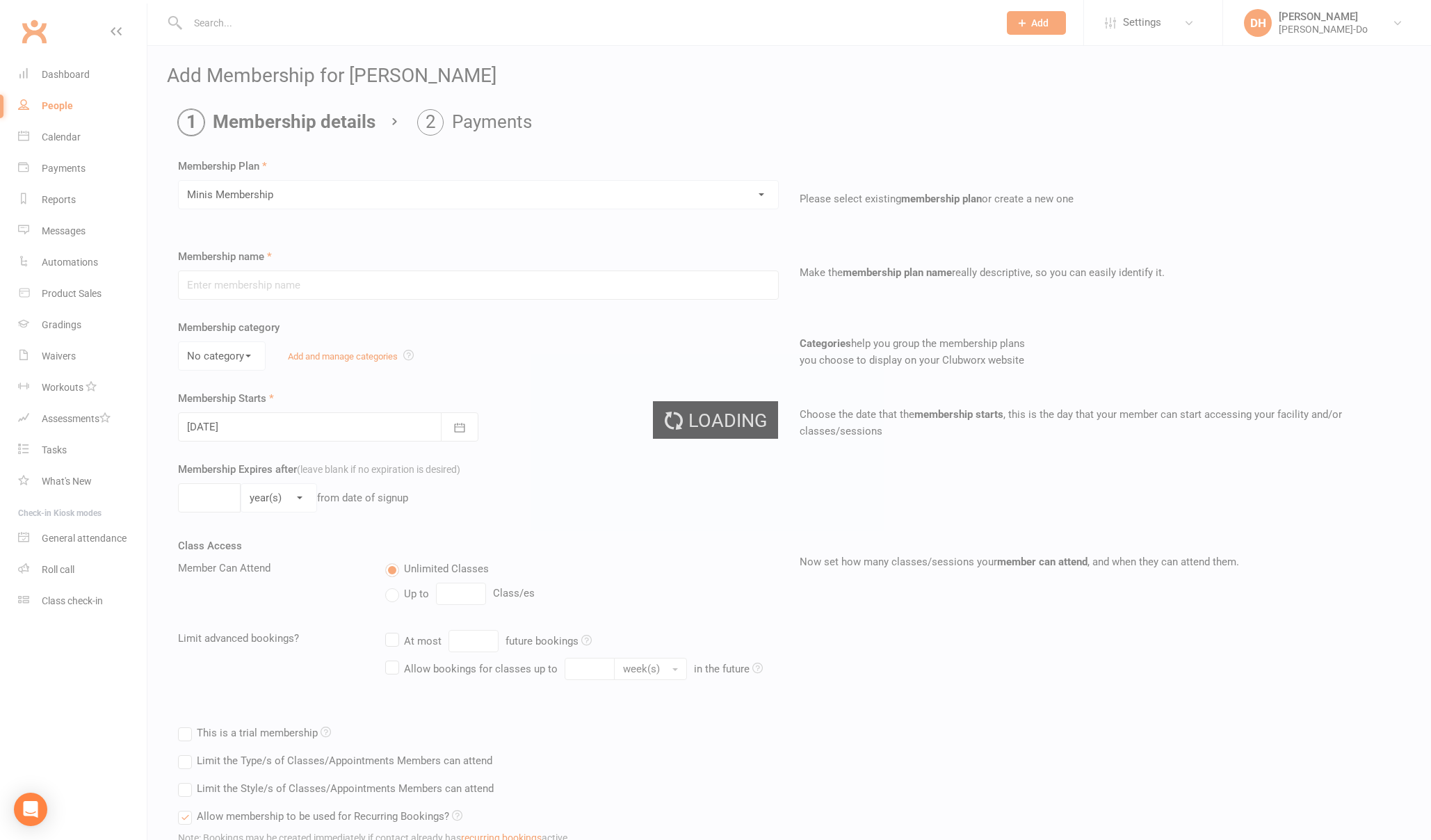
type input "Minis Membership"
select select "0"
type input "0"
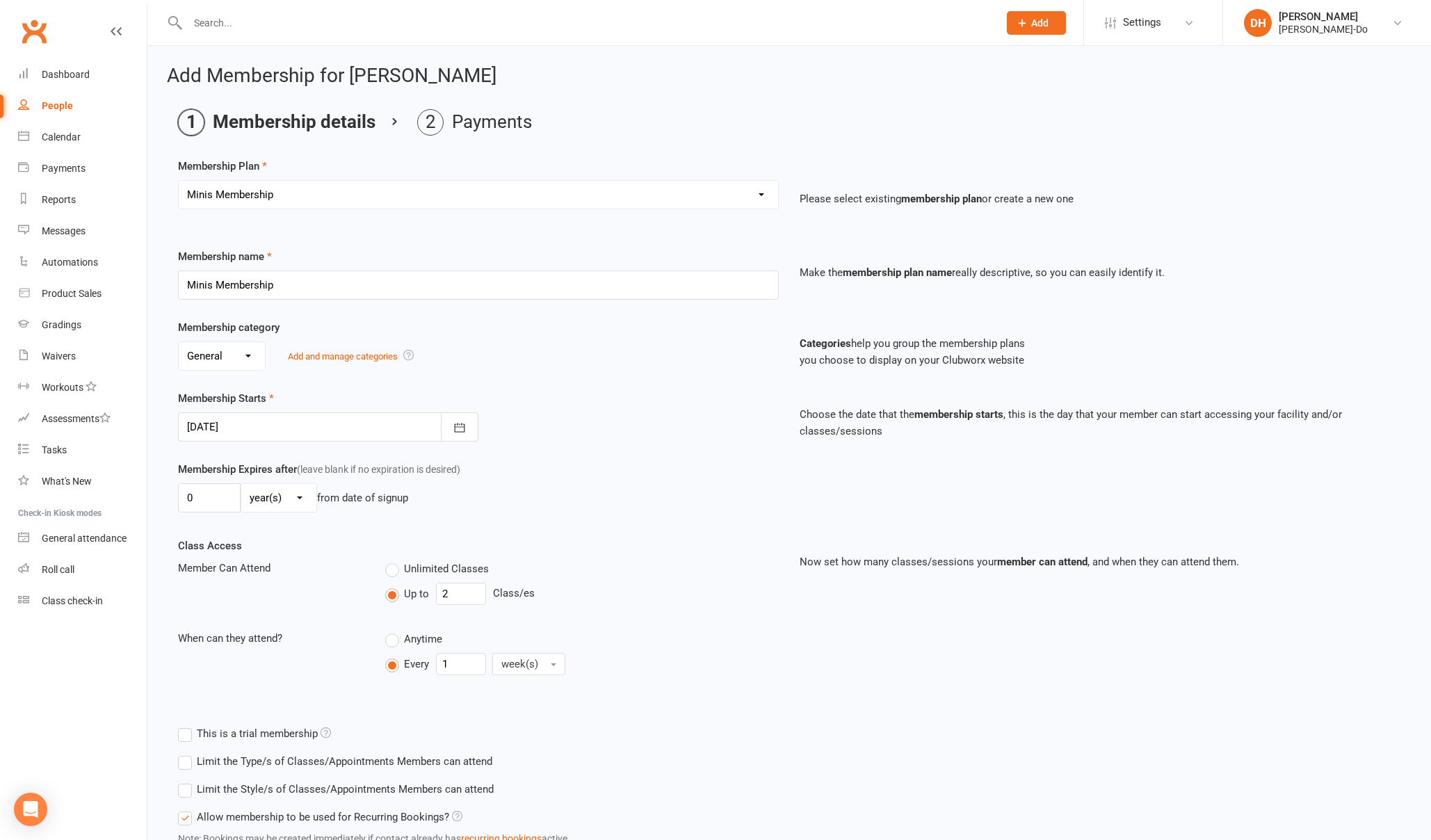
click at [409, 569] on span "Unlimited Classes" at bounding box center [446, 568] width 85 height 15
click at [395, 561] on input "Unlimited Classes" at bounding box center [389, 561] width 9 height 0
type input "0"
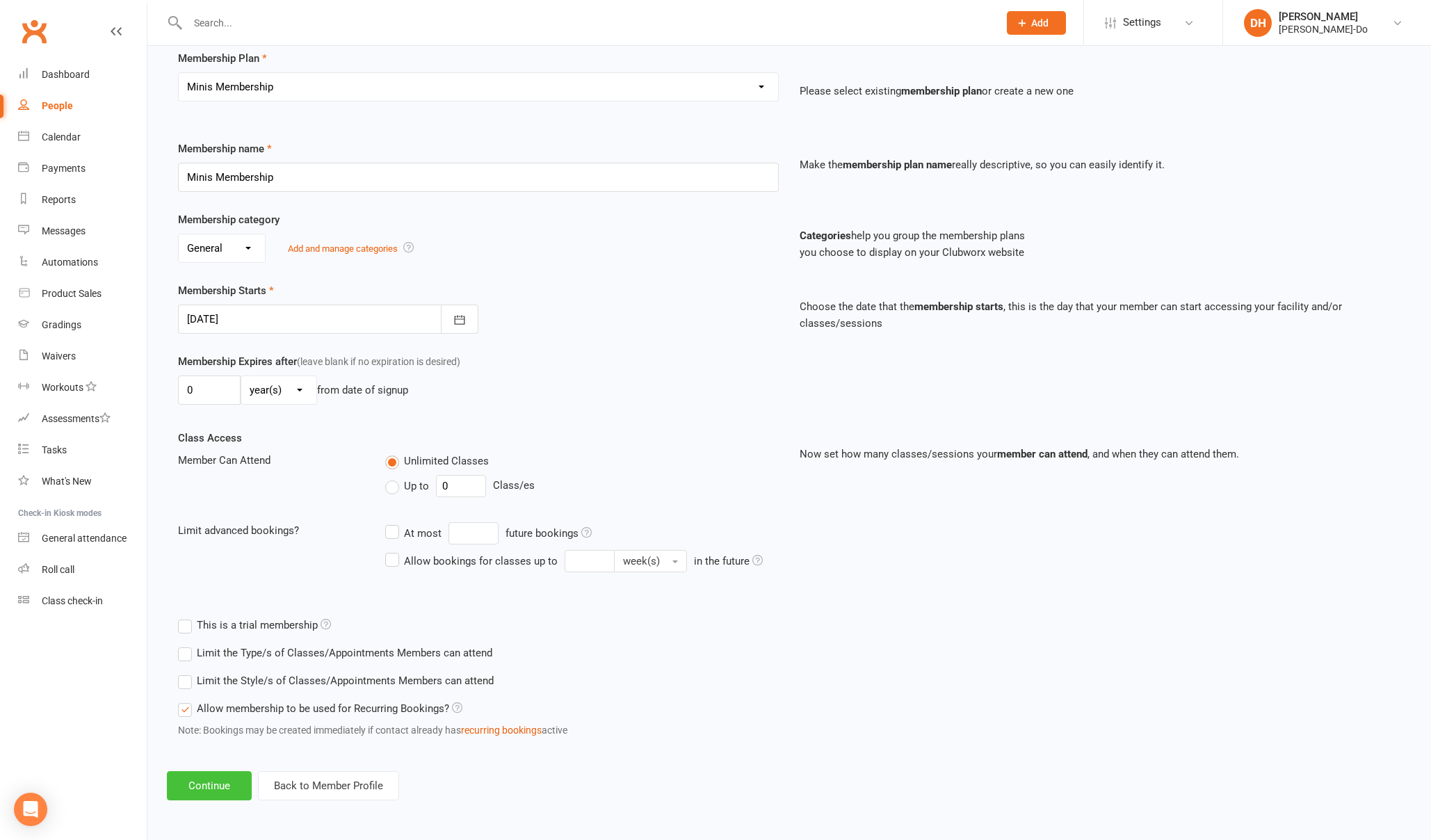
click at [208, 788] on button "Continue" at bounding box center [209, 785] width 85 height 29
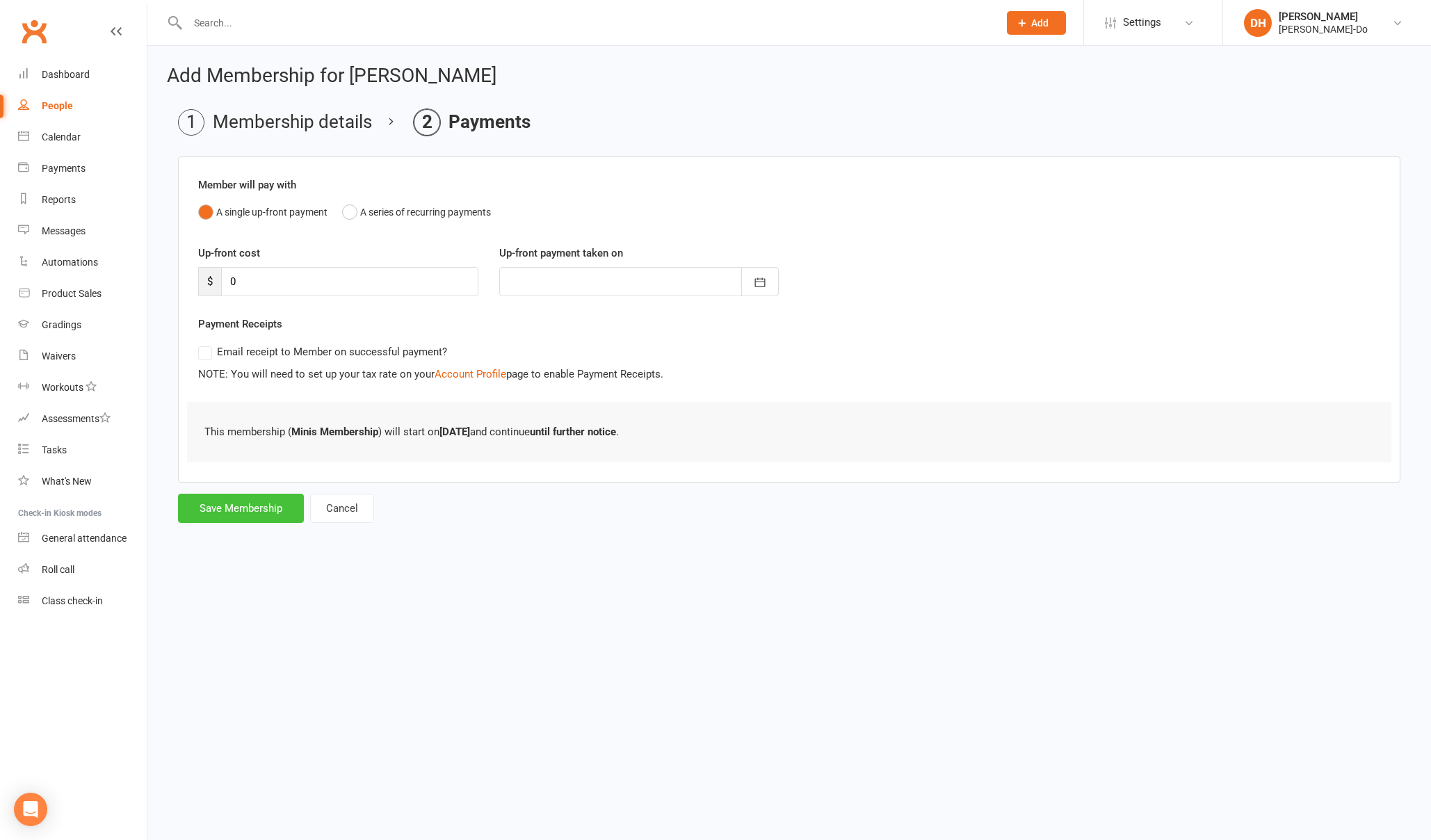
click at [235, 505] on button "Save Membership" at bounding box center [241, 507] width 126 height 29
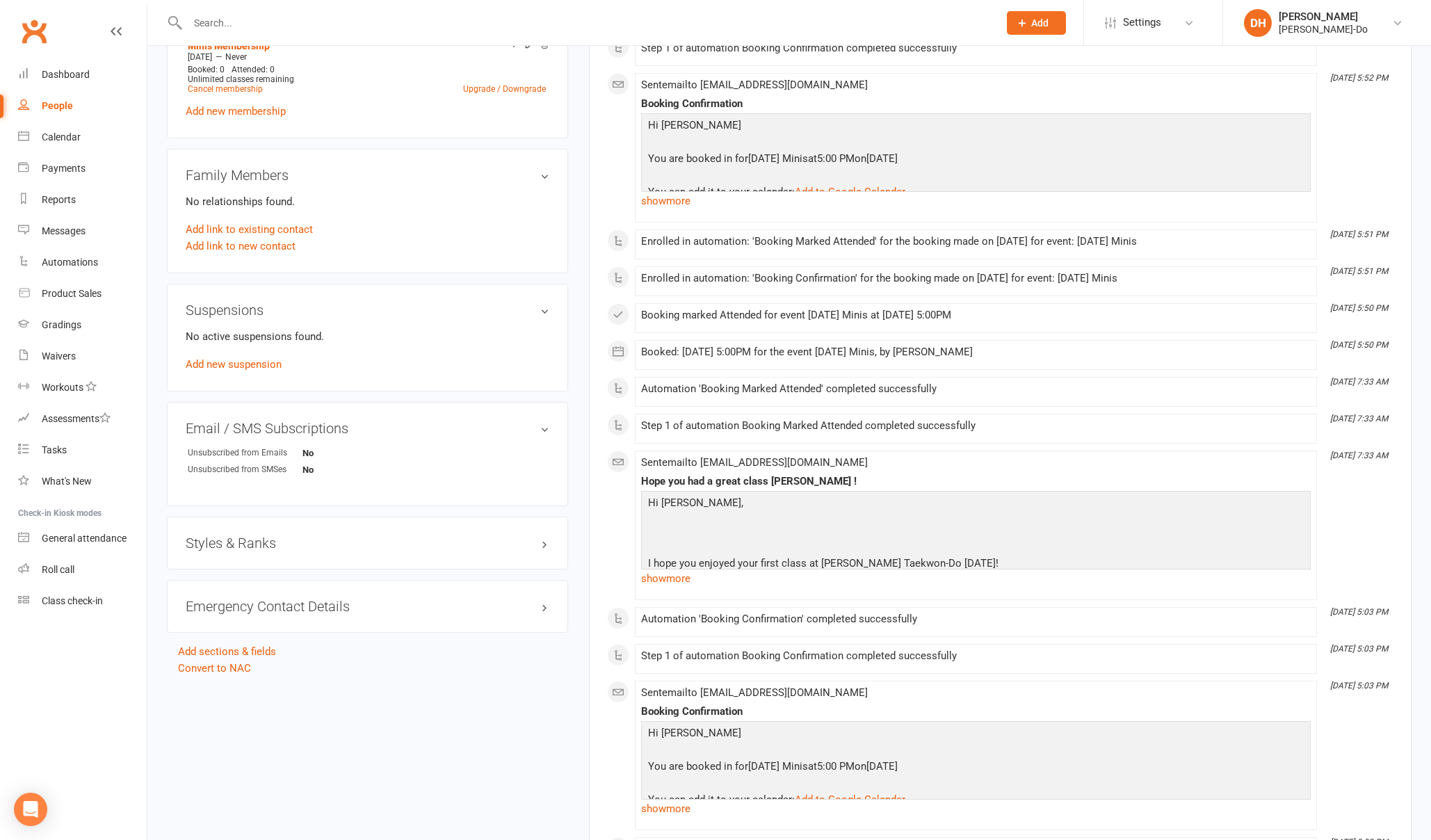
scroll to position [658, 0]
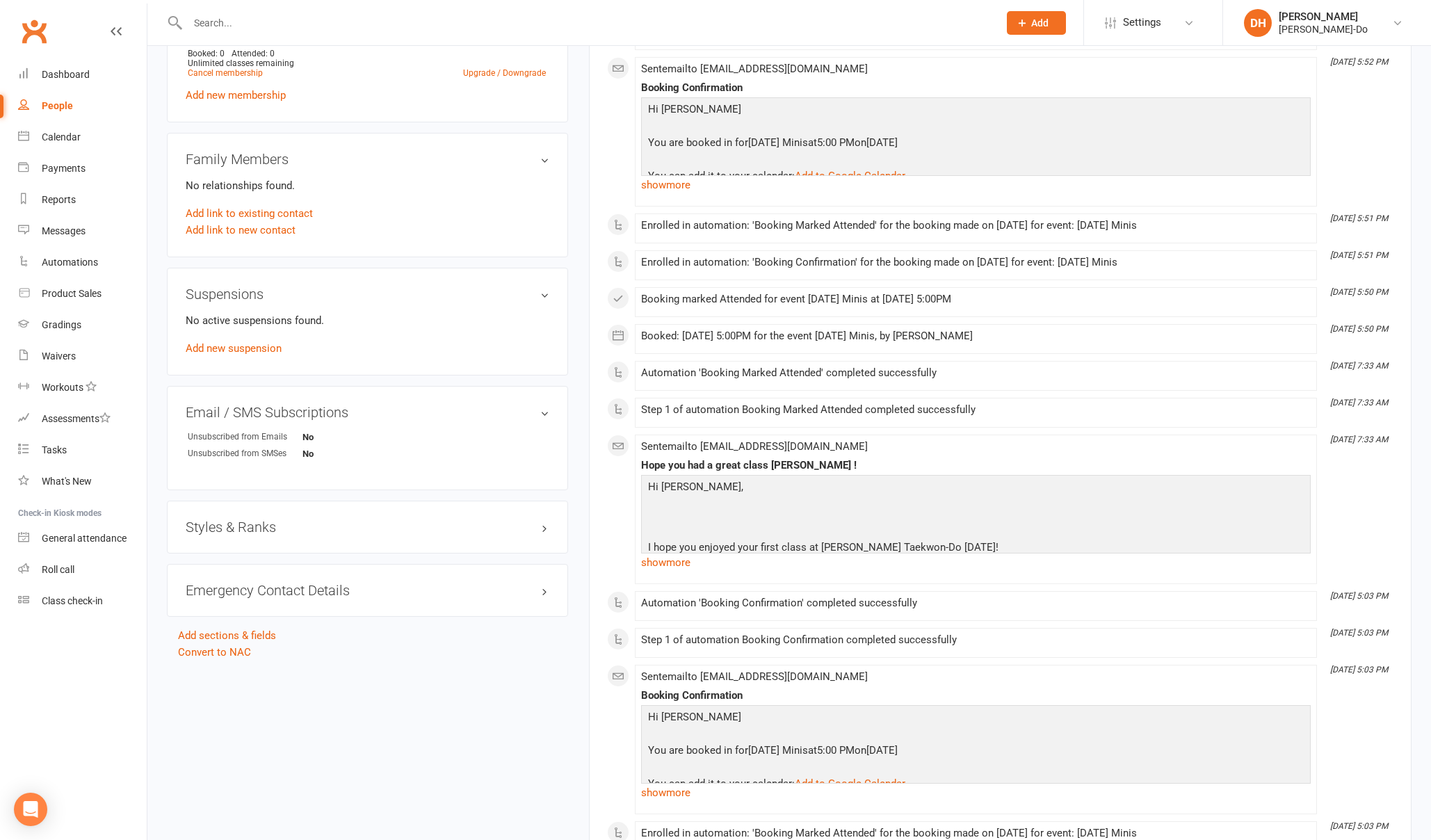
click at [247, 531] on h3 "Styles & Ranks" at bounding box center [368, 527] width 364 height 16
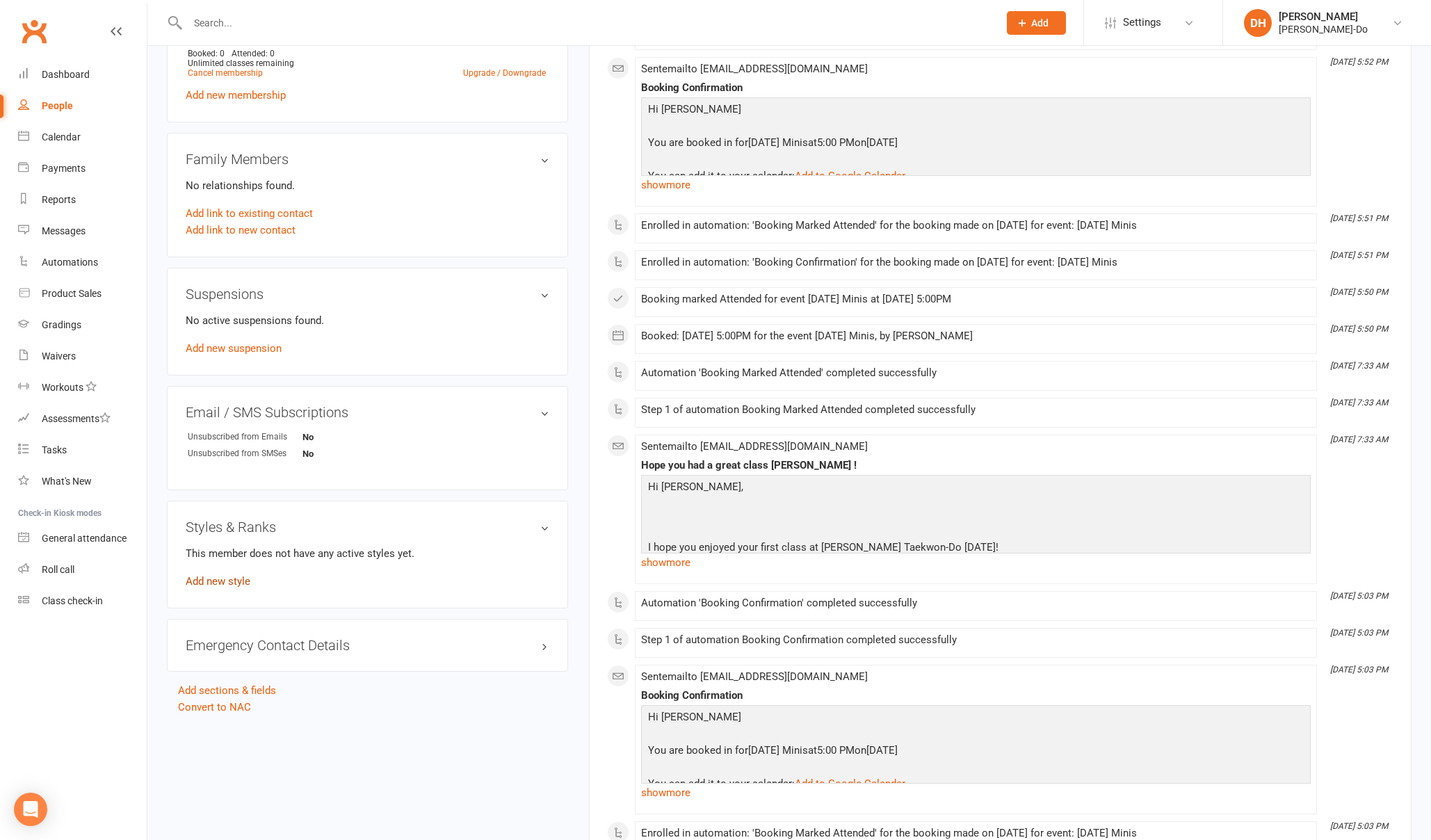
click at [244, 582] on link "Add new style" at bounding box center [218, 582] width 65 height 12
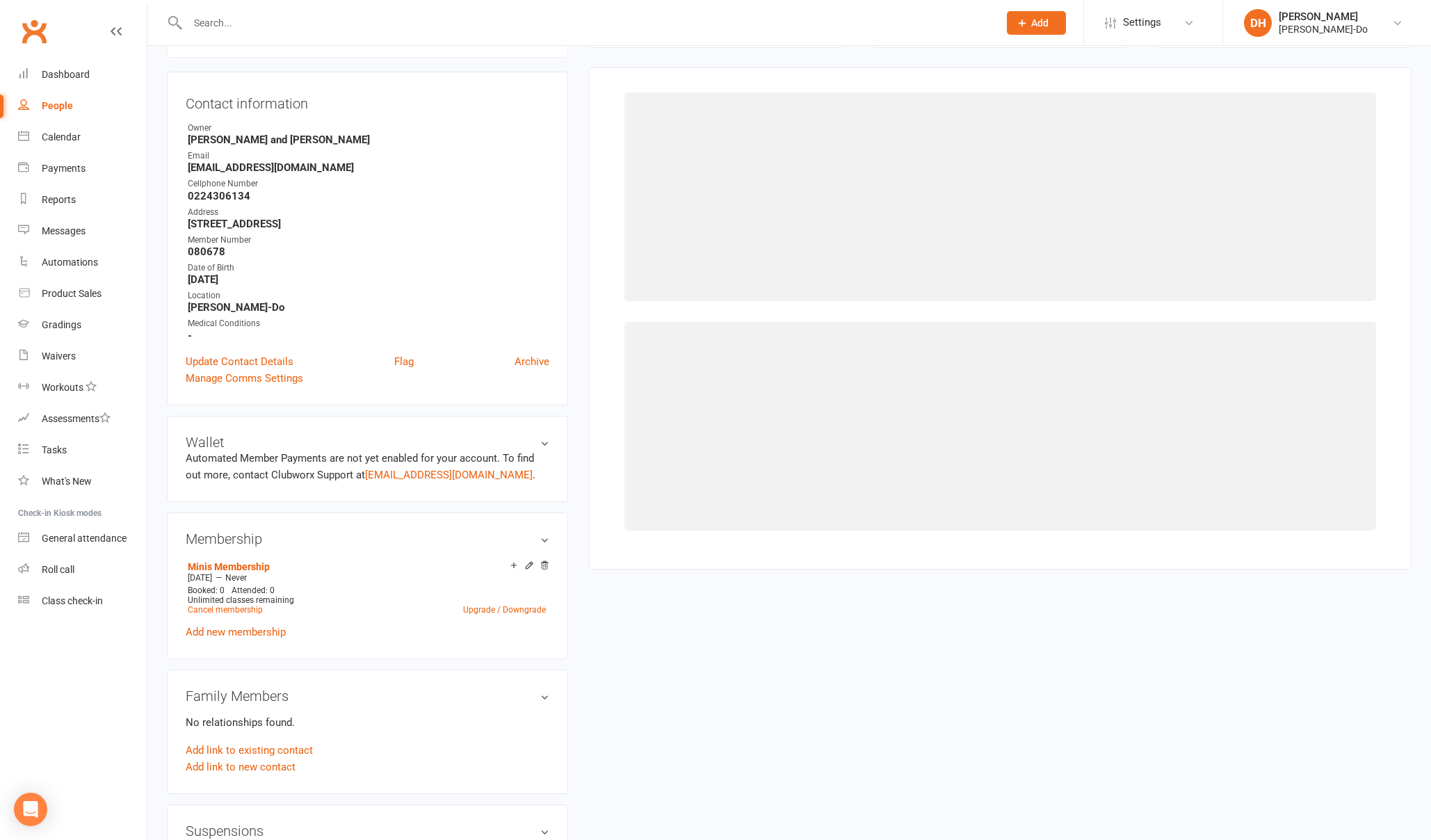
scroll to position [119, 0]
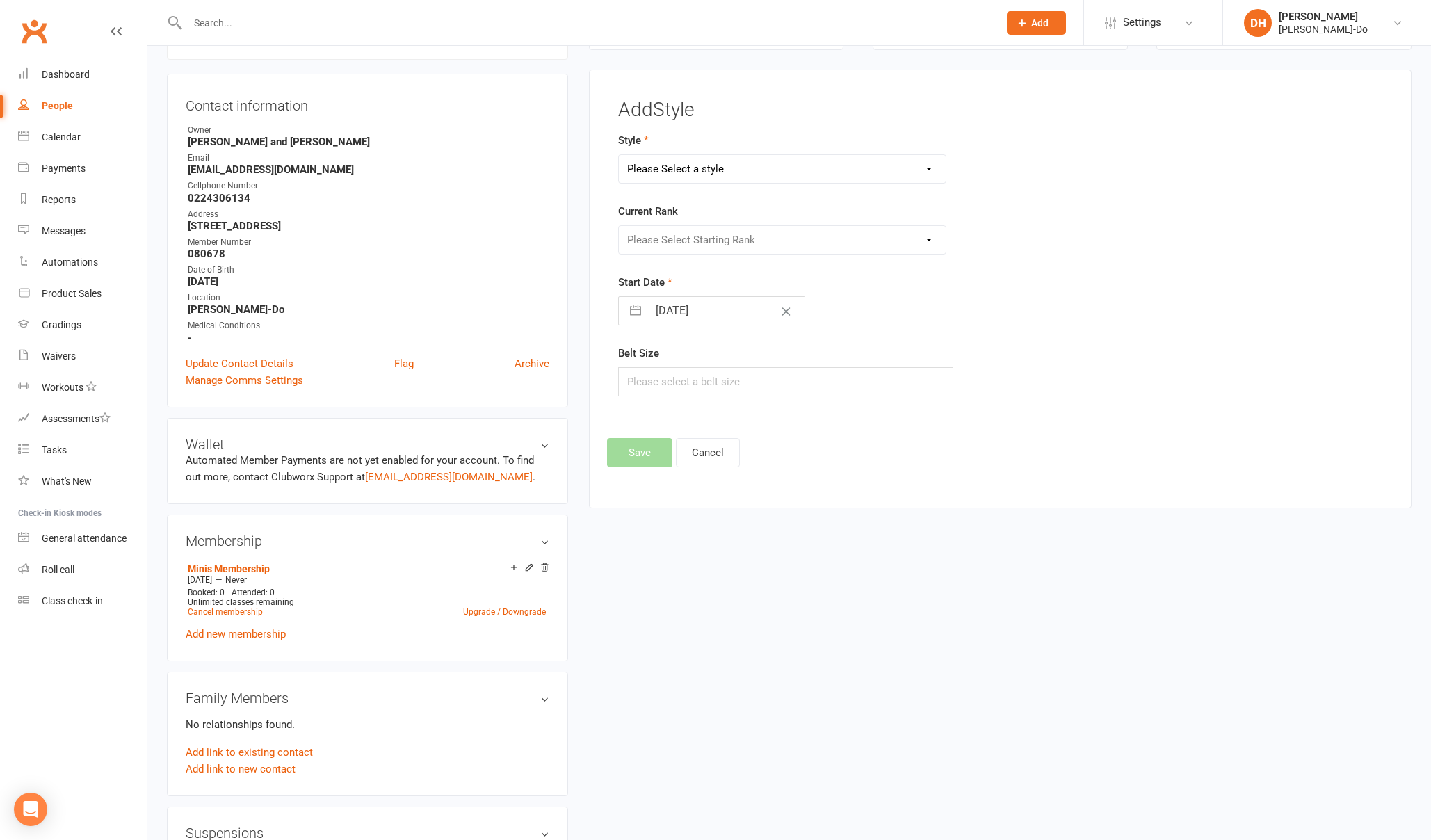
click at [642, 171] on select "Please Select a style Colour Belt Mini Kids TKD Kubz" at bounding box center [782, 169] width 327 height 28
select select "2759"
click at [619, 155] on select "Please Select a style Colour Belt Mini Kids TKD Kubz" at bounding box center [782, 169] width 327 height 28
click at [640, 234] on select "Please Select Starting Rank White Belt First Yellow First Green First Blue Firs…" at bounding box center [782, 240] width 327 height 28
select select "28937"
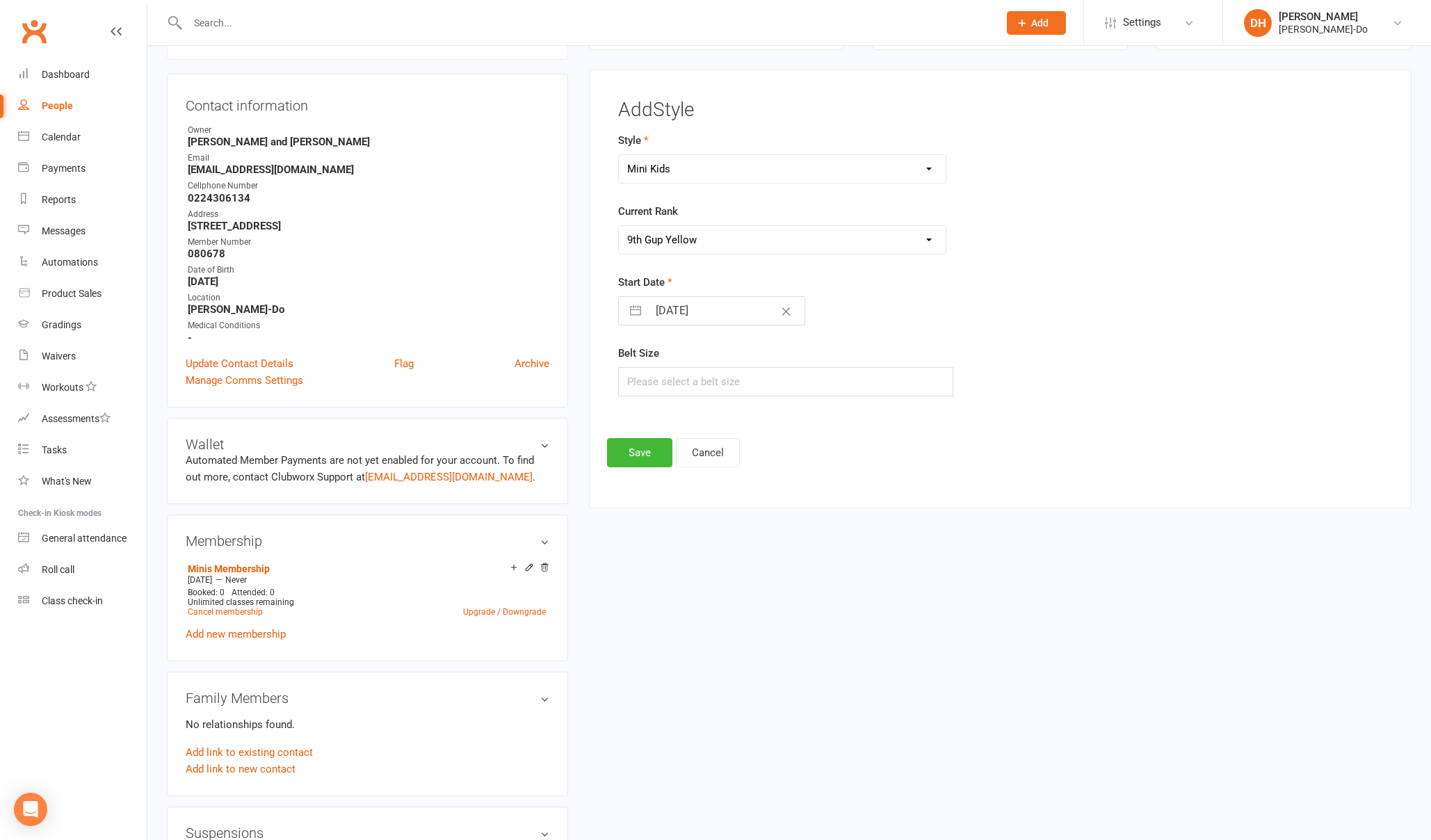
click at [619, 226] on select "Please Select Starting Rank White Belt First Yellow First Green First Blue Firs…" at bounding box center [782, 240] width 327 height 28
click at [641, 451] on button "Save" at bounding box center [639, 452] width 65 height 29
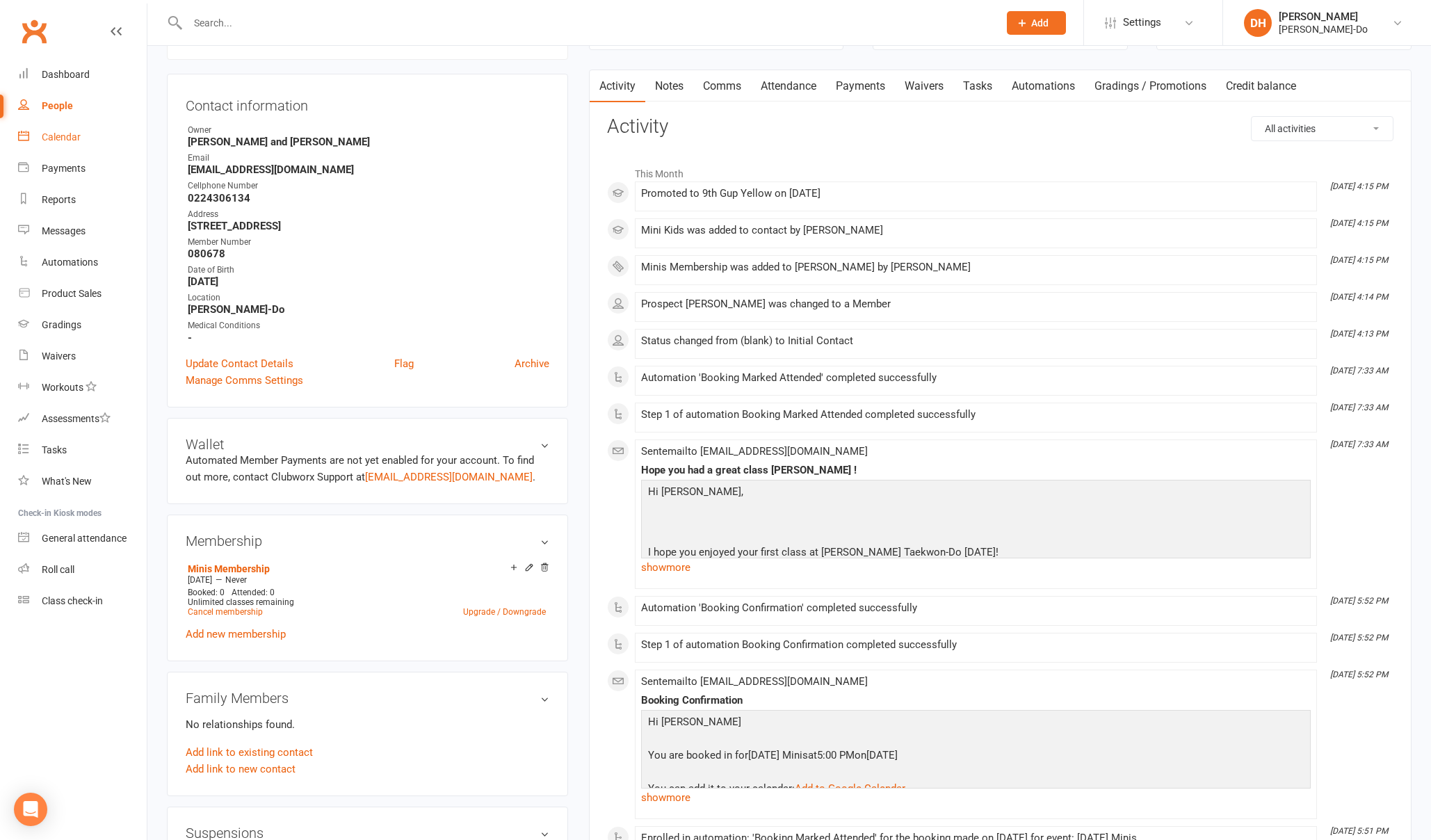
click at [59, 138] on div "Calendar" at bounding box center [61, 137] width 39 height 11
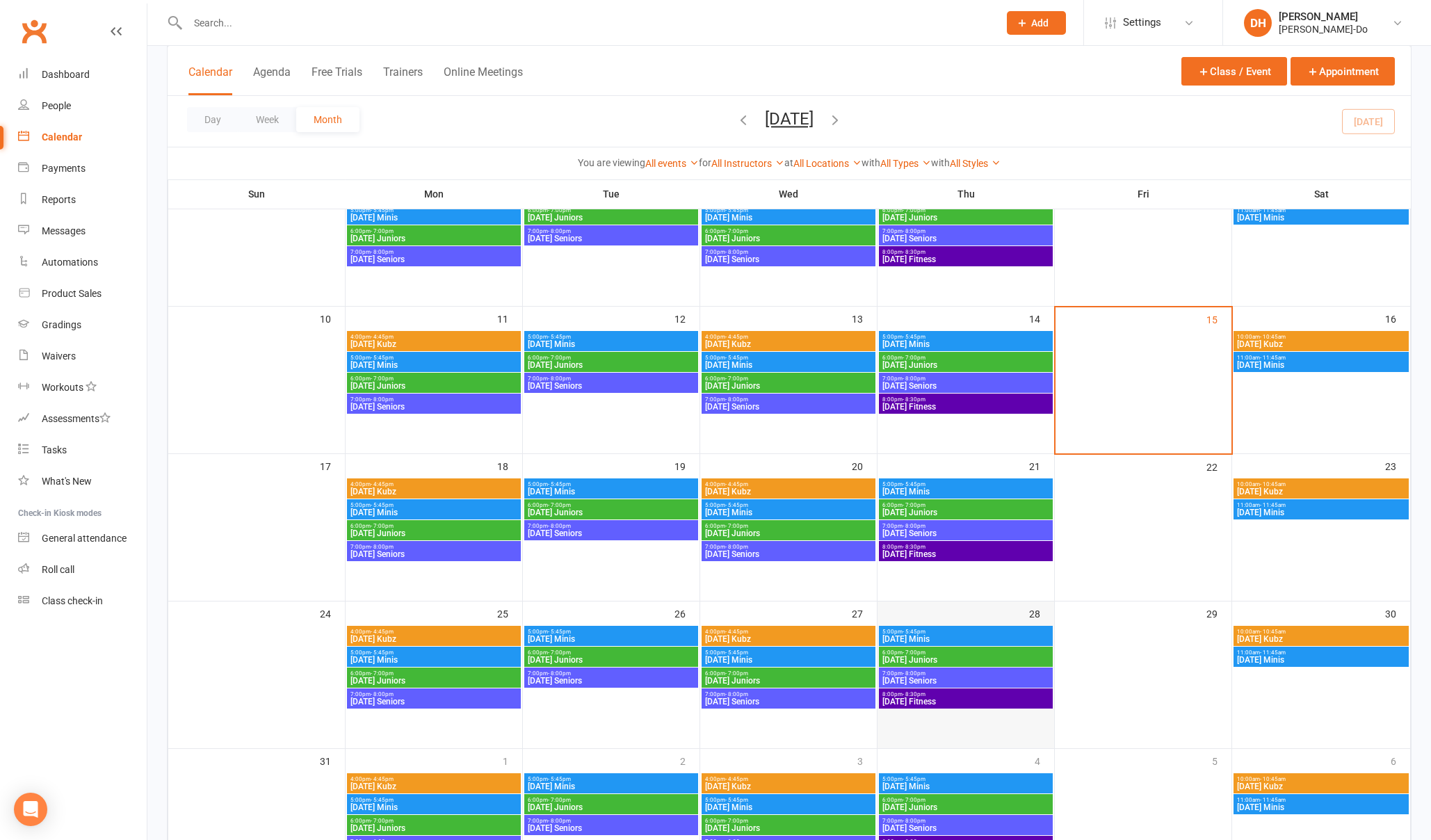
scroll to position [382, 0]
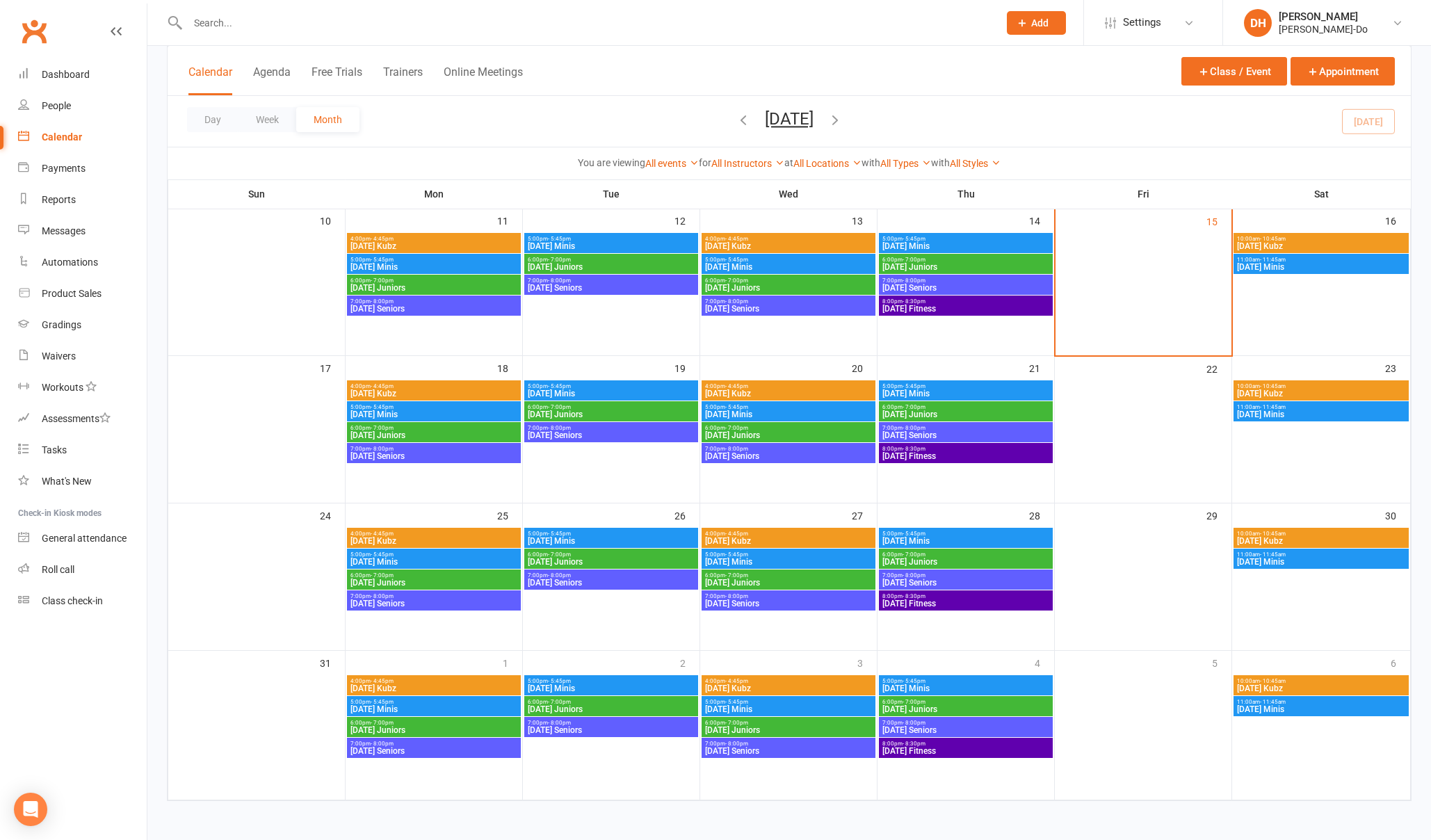
click at [561, 389] on span "[DATE] Minis" at bounding box center [611, 394] width 169 height 9
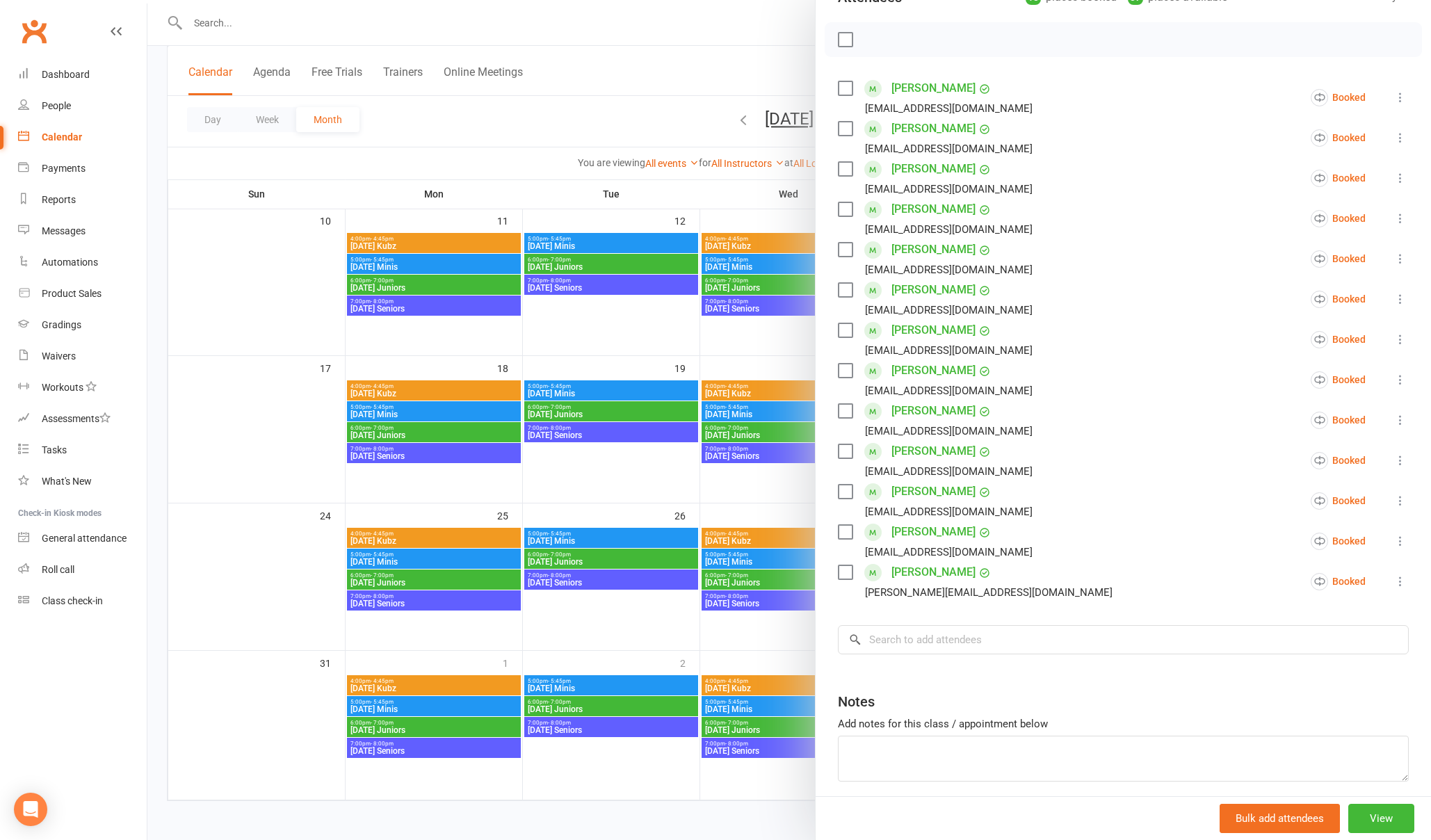
scroll to position [237, 0]
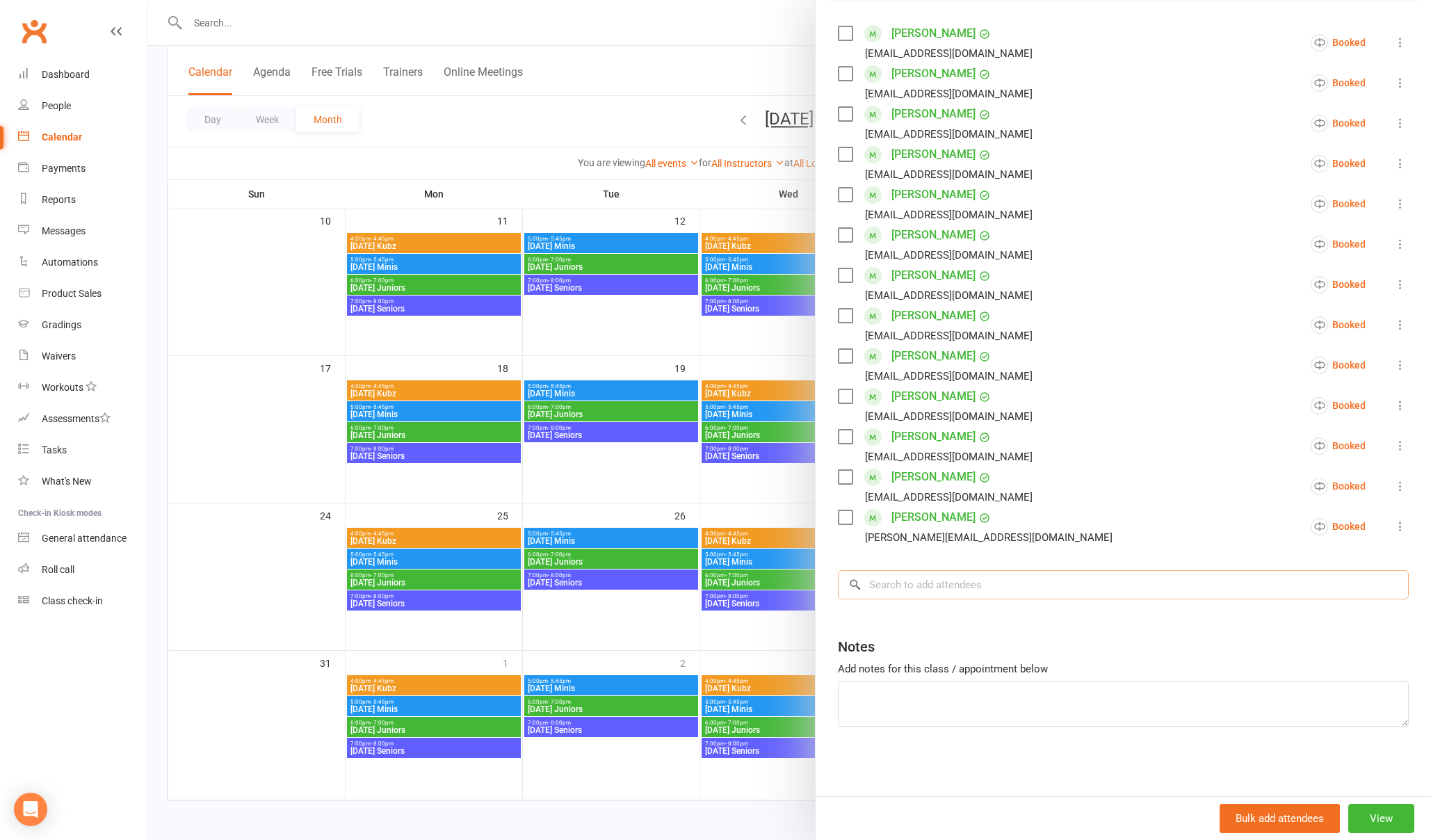
click at [926, 591] on input "search" at bounding box center [1124, 584] width 571 height 29
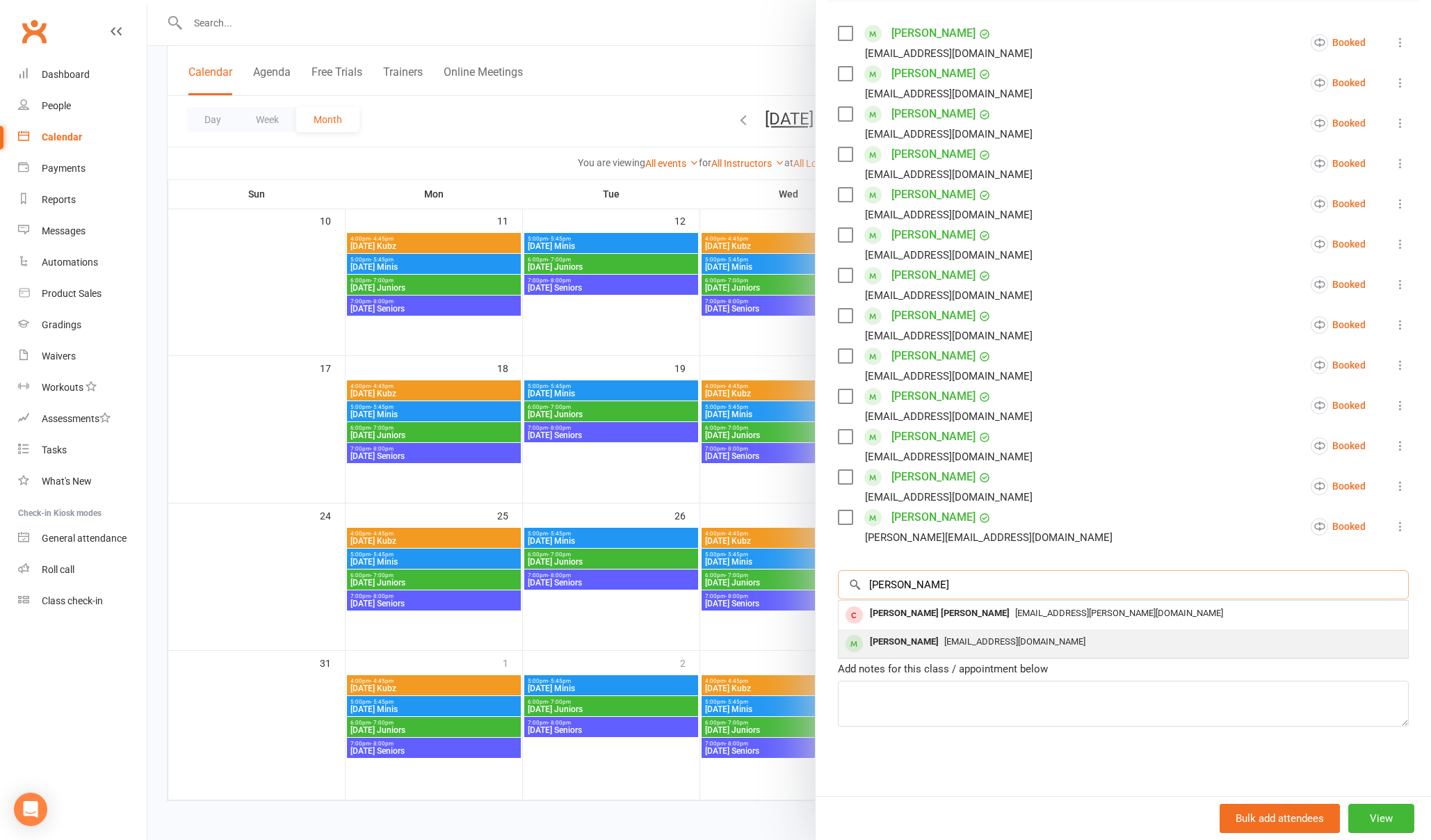
type input "[PERSON_NAME]"
click at [917, 649] on div "[PERSON_NAME]" at bounding box center [905, 642] width 80 height 20
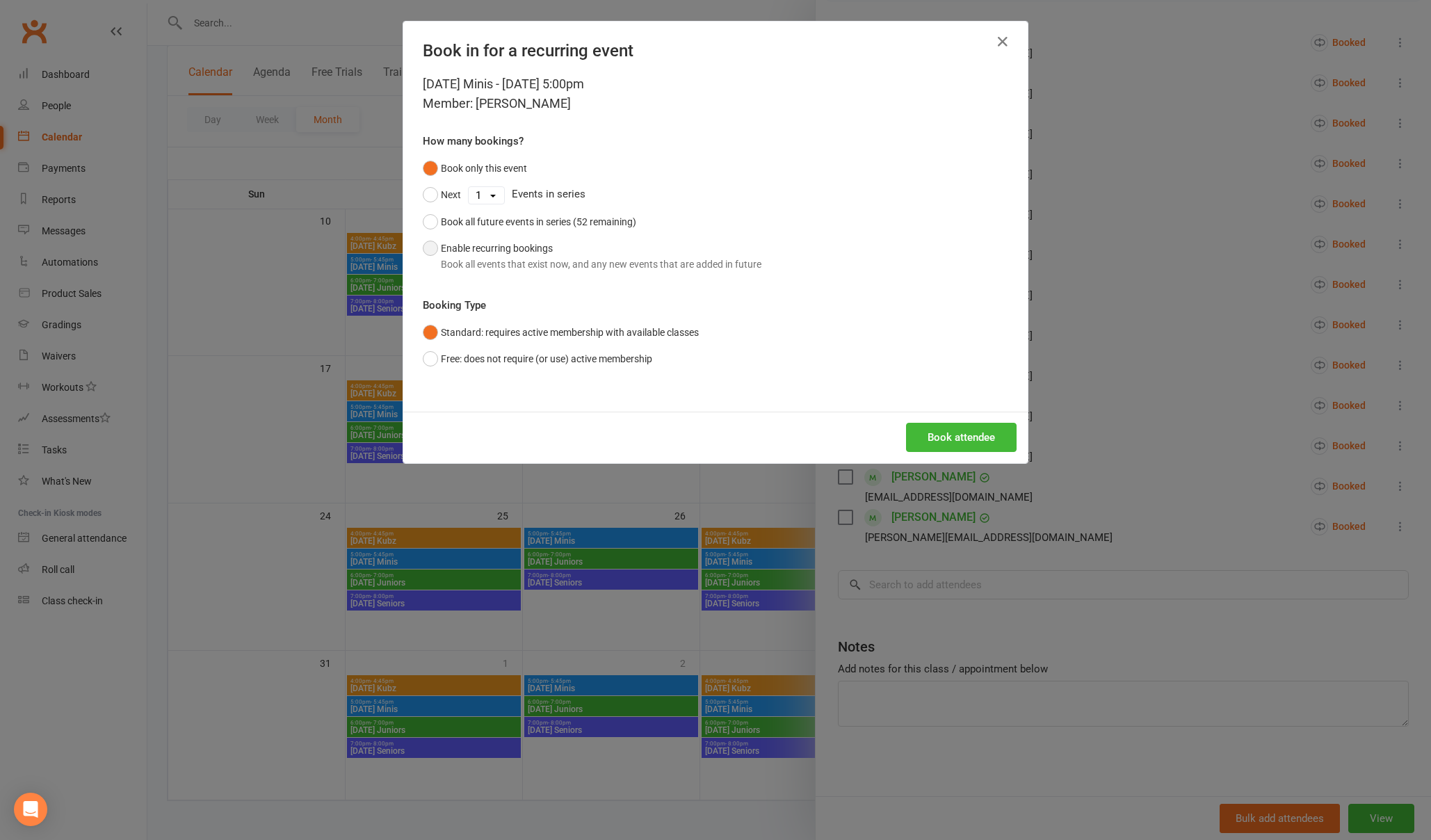
click at [559, 261] on div "Book all events that exist now, and any new events that are added in future" at bounding box center [601, 265] width 320 height 16
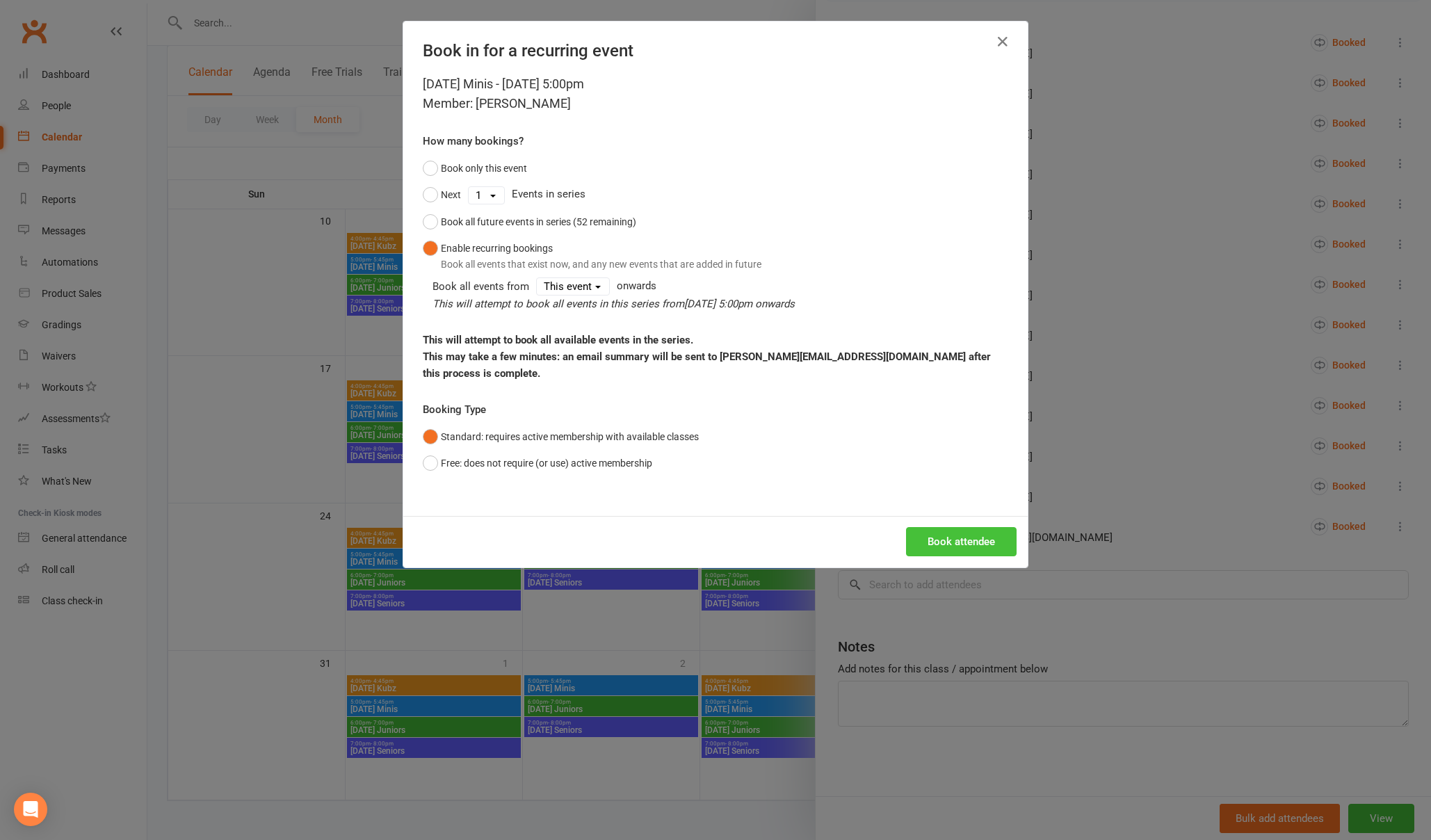
click at [959, 536] on button "Book attendee" at bounding box center [961, 541] width 111 height 29
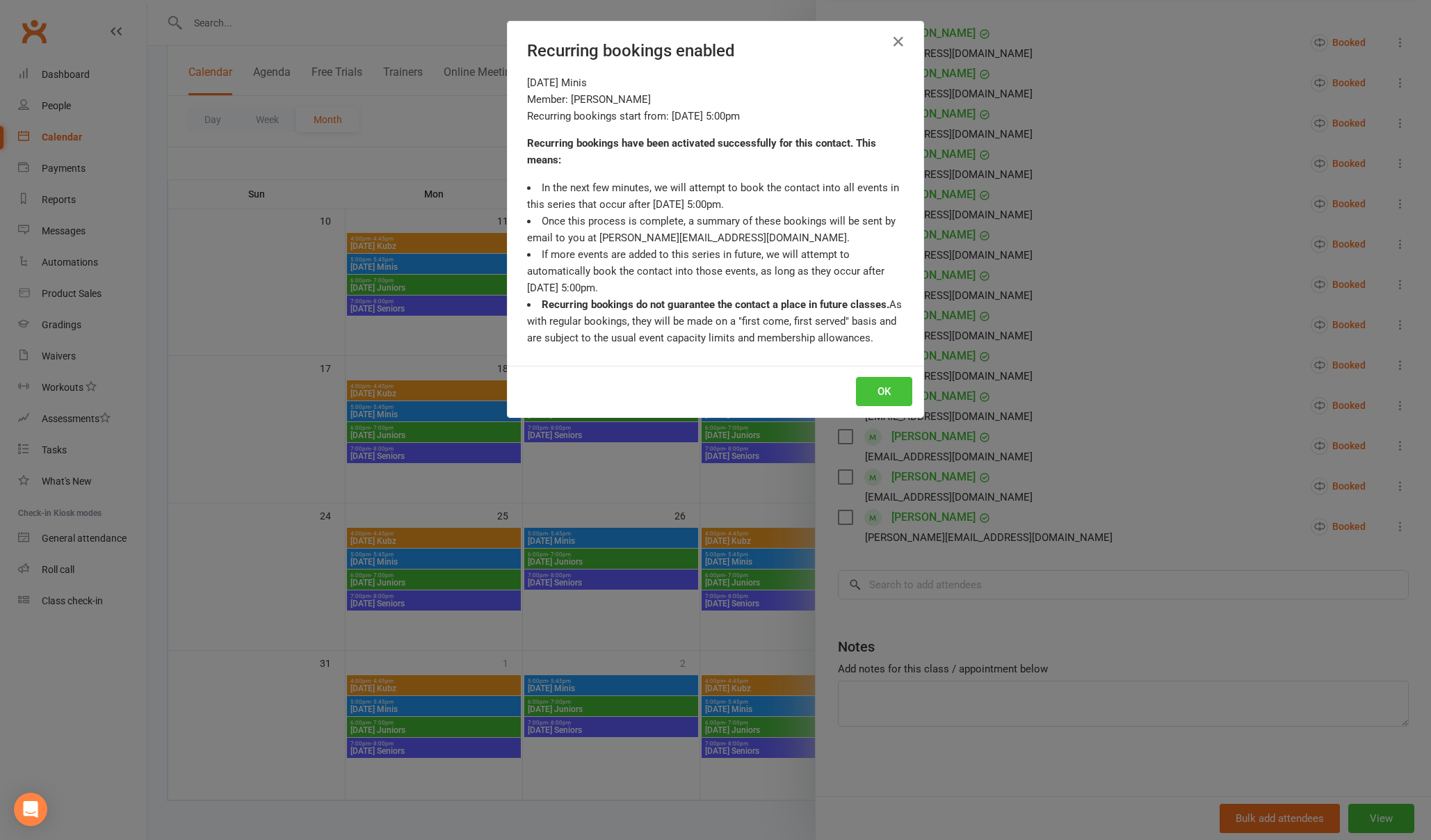
click at [890, 393] on button "OK" at bounding box center [884, 391] width 57 height 29
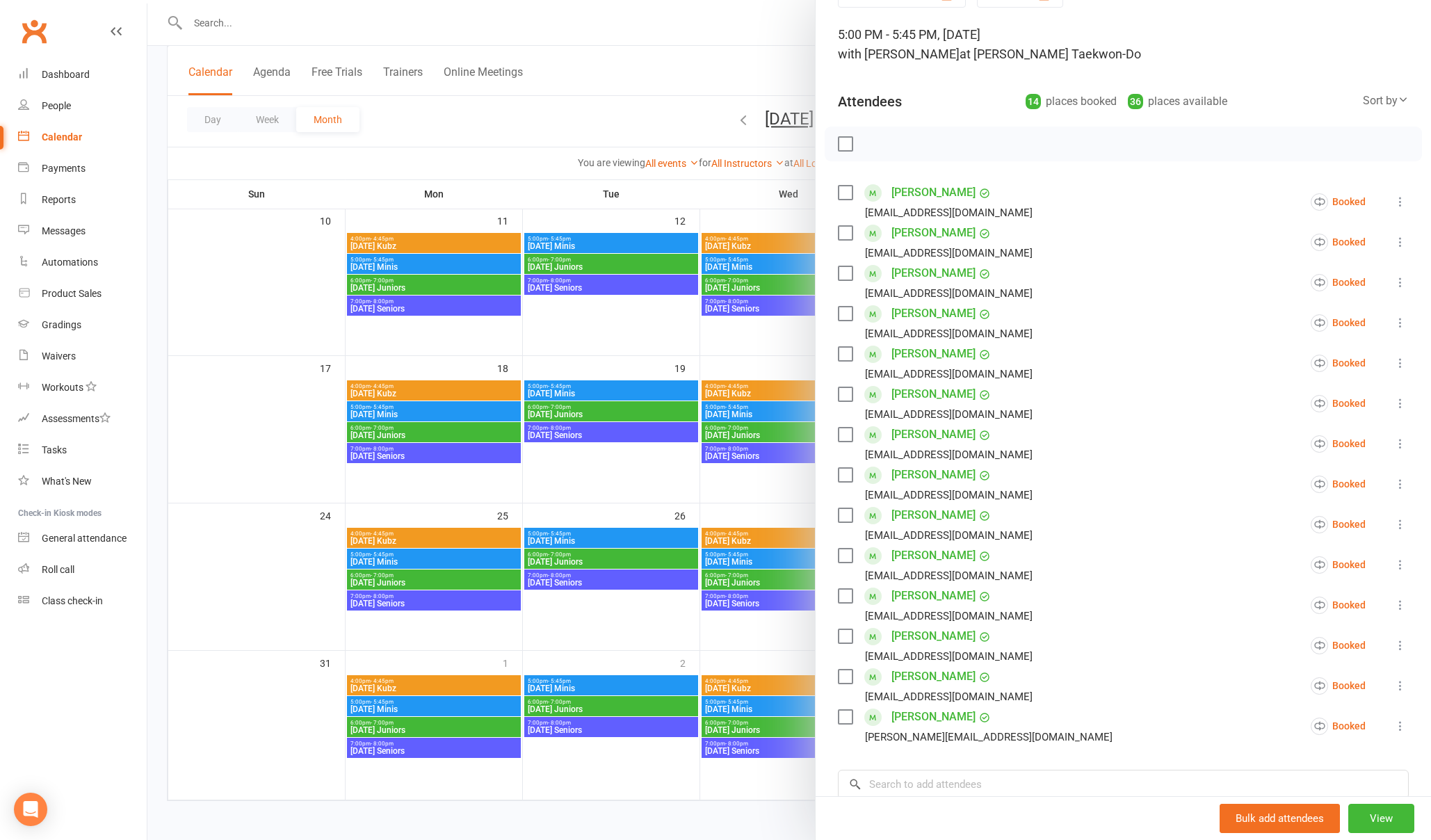
scroll to position [0, 0]
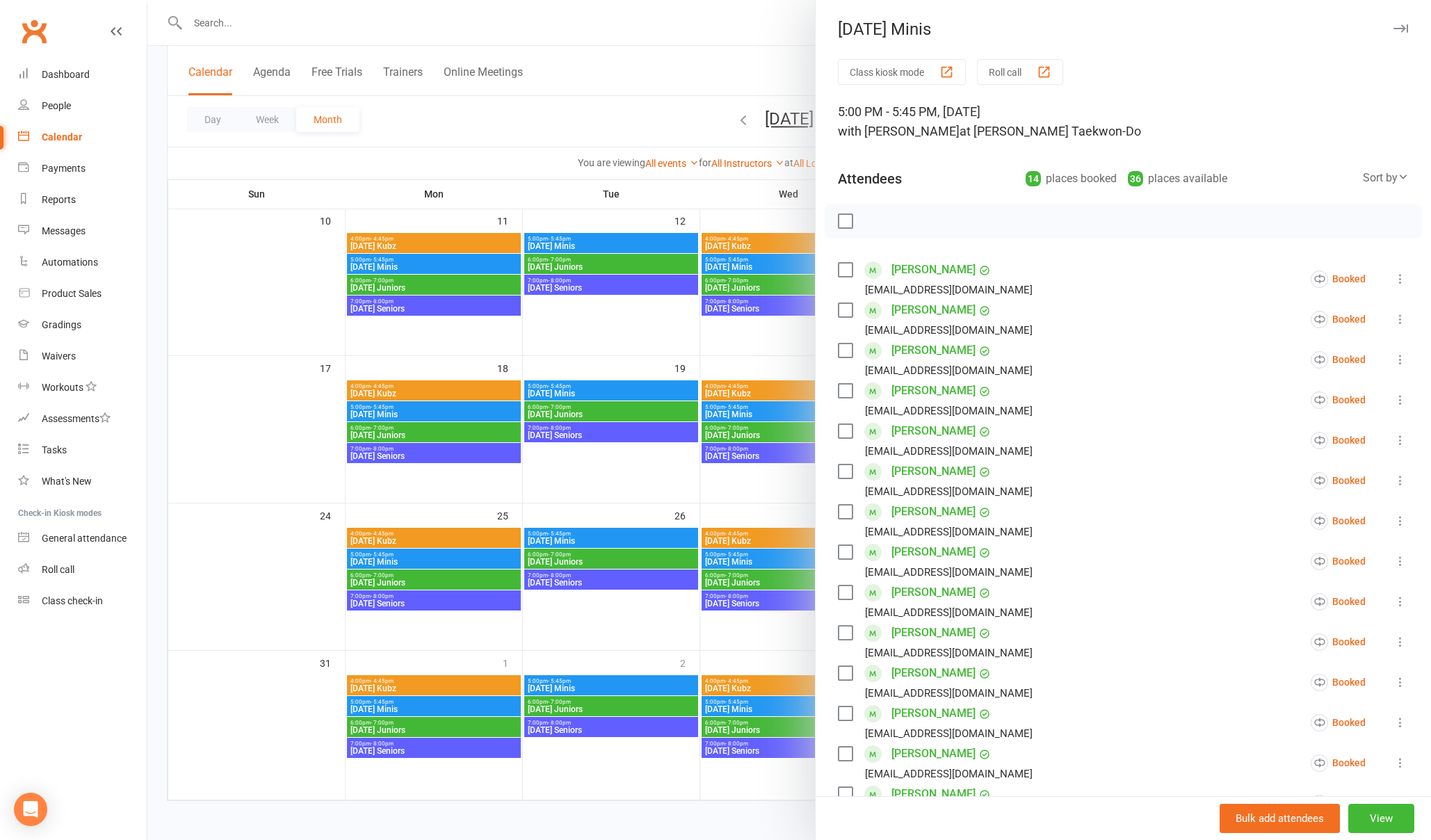
click at [1404, 29] on icon "button" at bounding box center [1400, 29] width 15 height 9
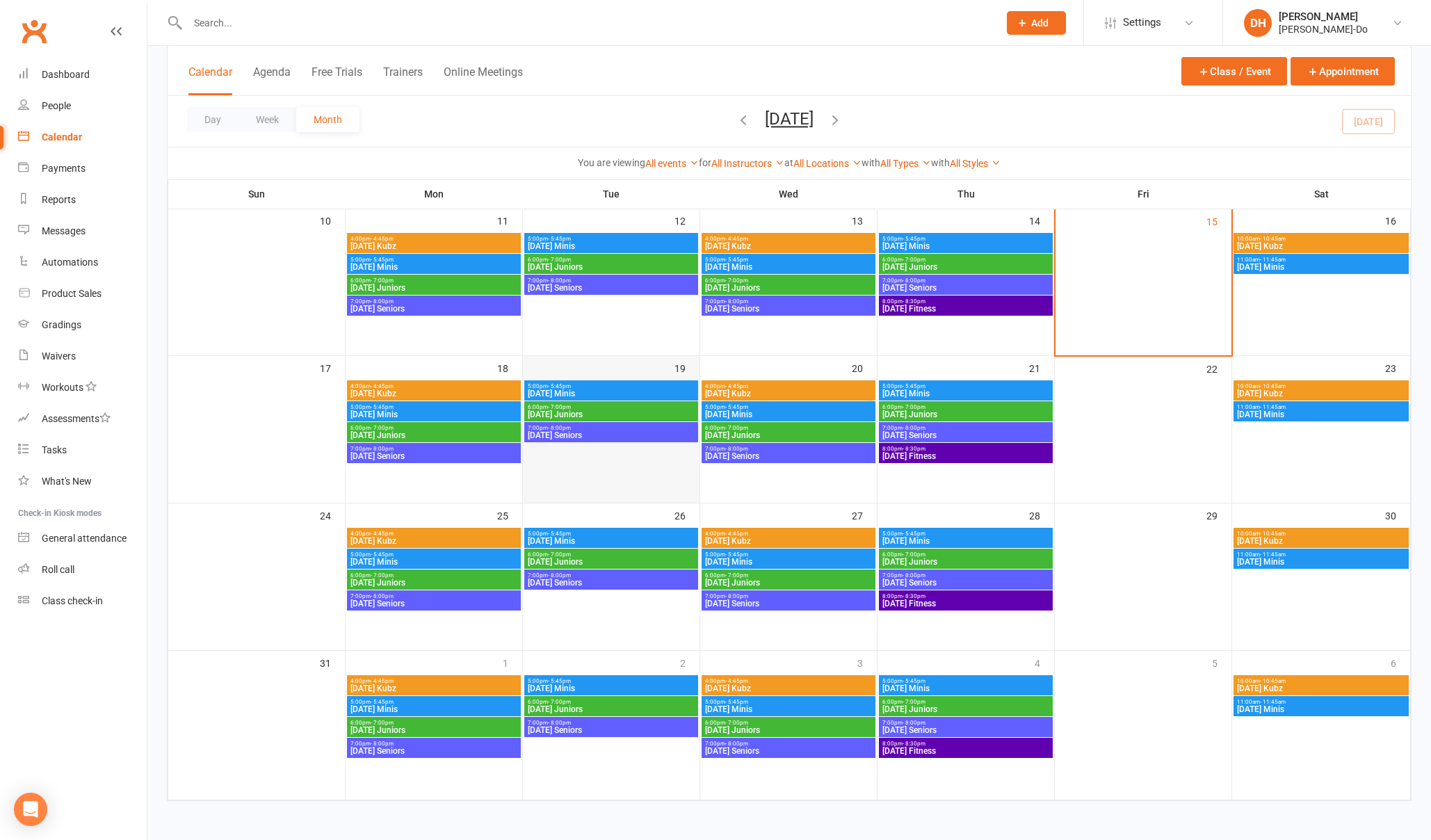
scroll to position [381, 0]
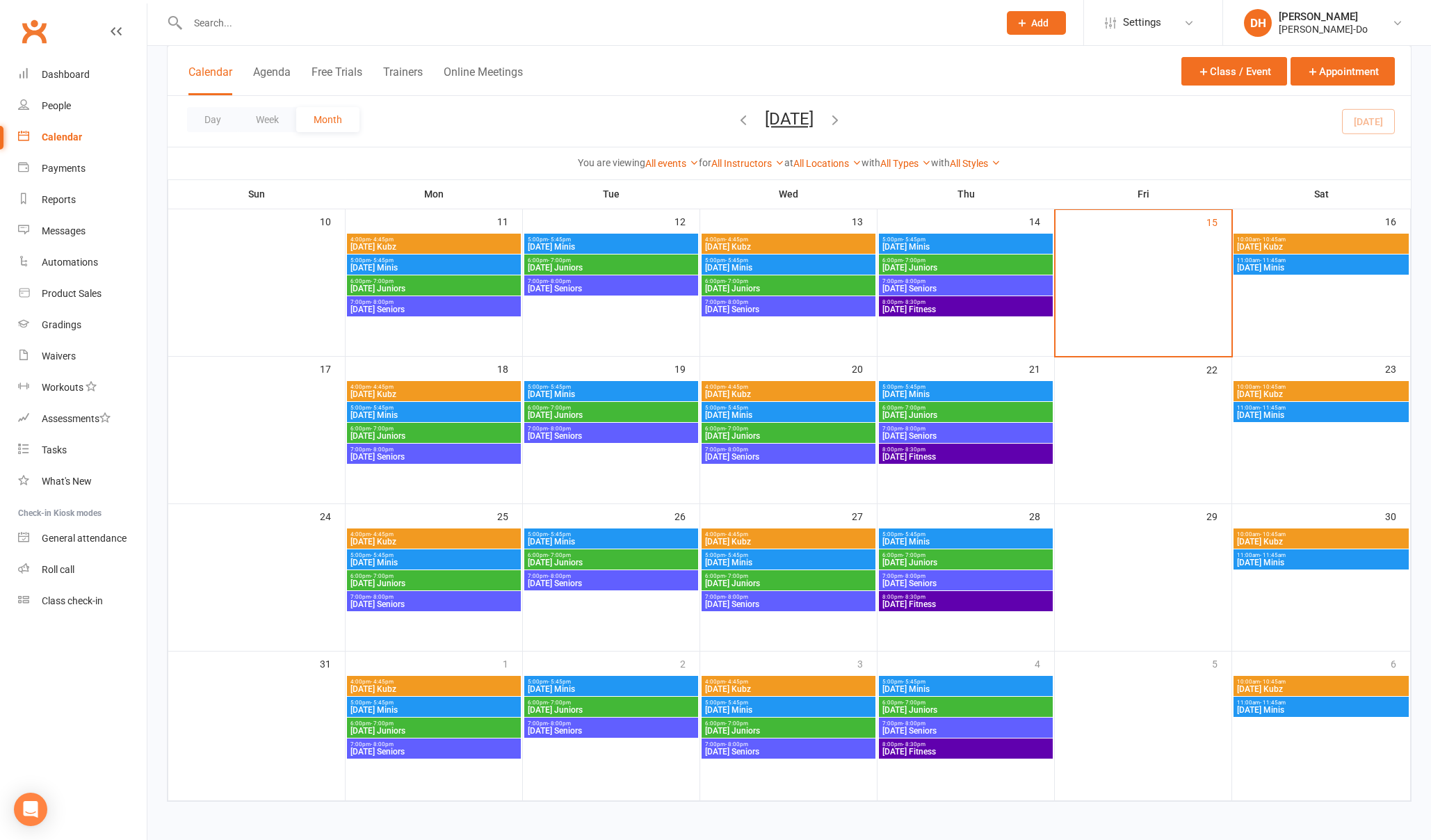
click at [929, 387] on span "5:00pm - 5:45pm" at bounding box center [966, 387] width 169 height 6
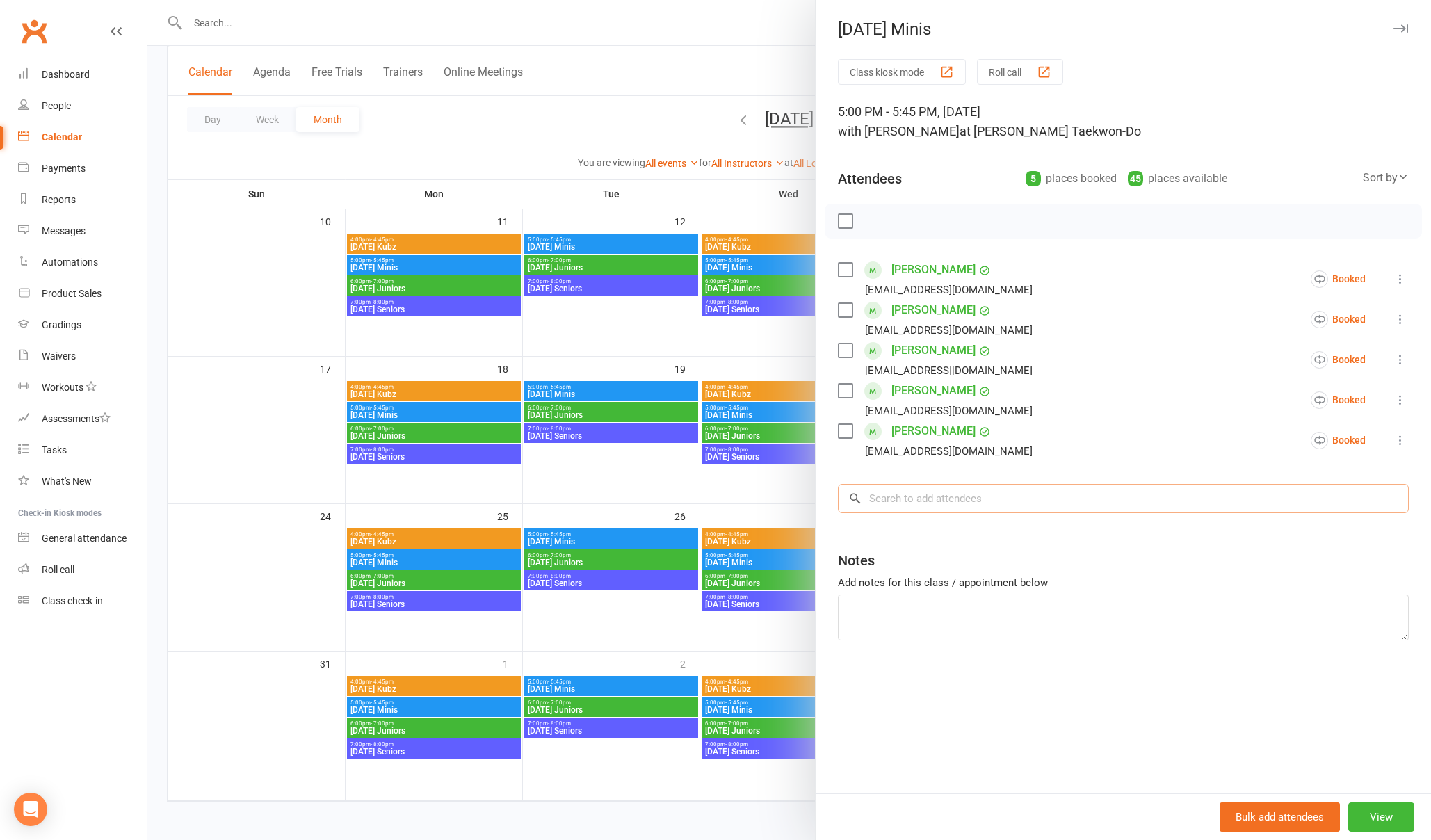
click at [914, 506] on input "search" at bounding box center [1124, 498] width 571 height 29
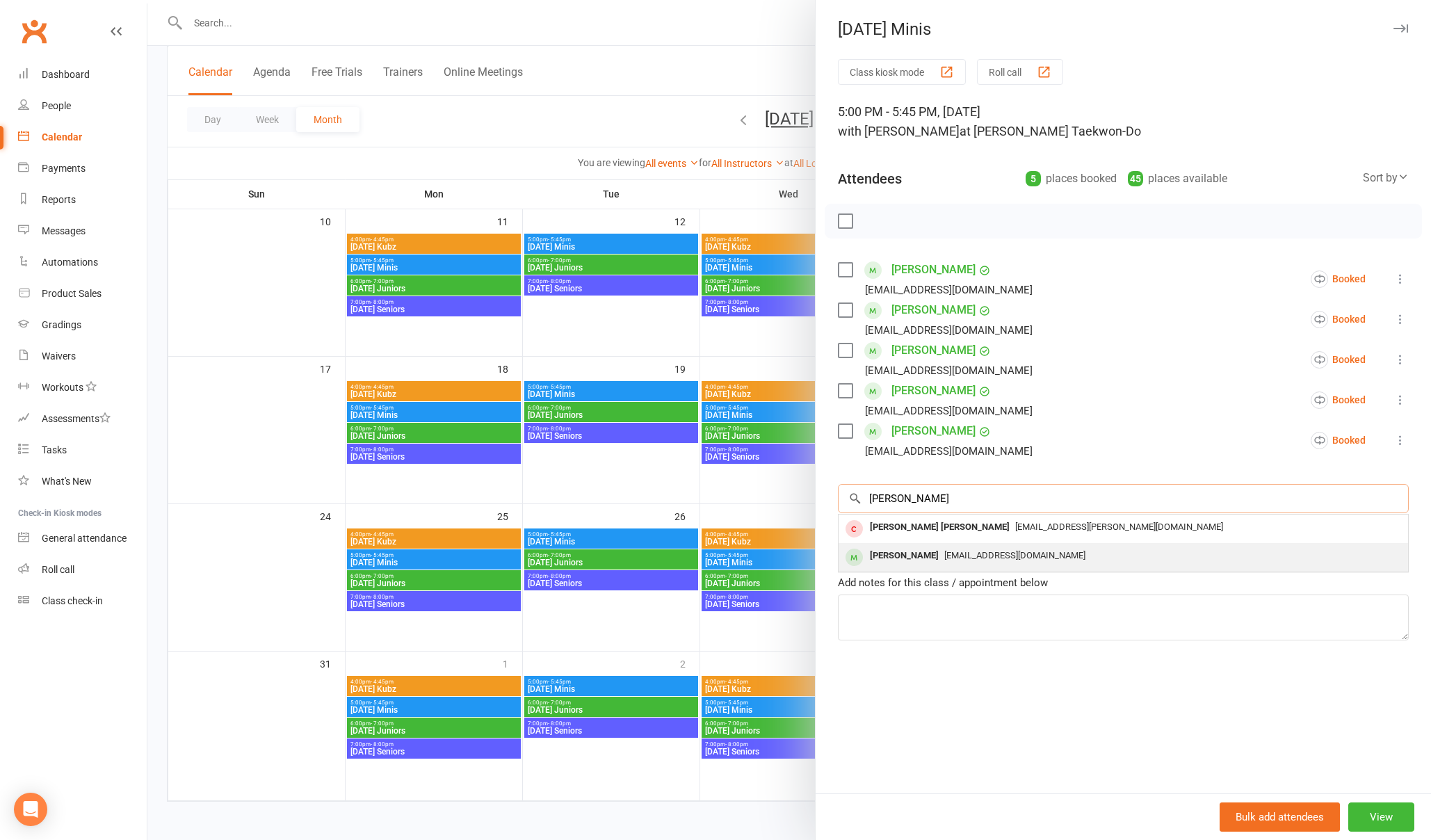
type input "[PERSON_NAME]"
click at [877, 559] on div "[PERSON_NAME]" at bounding box center [905, 555] width 80 height 20
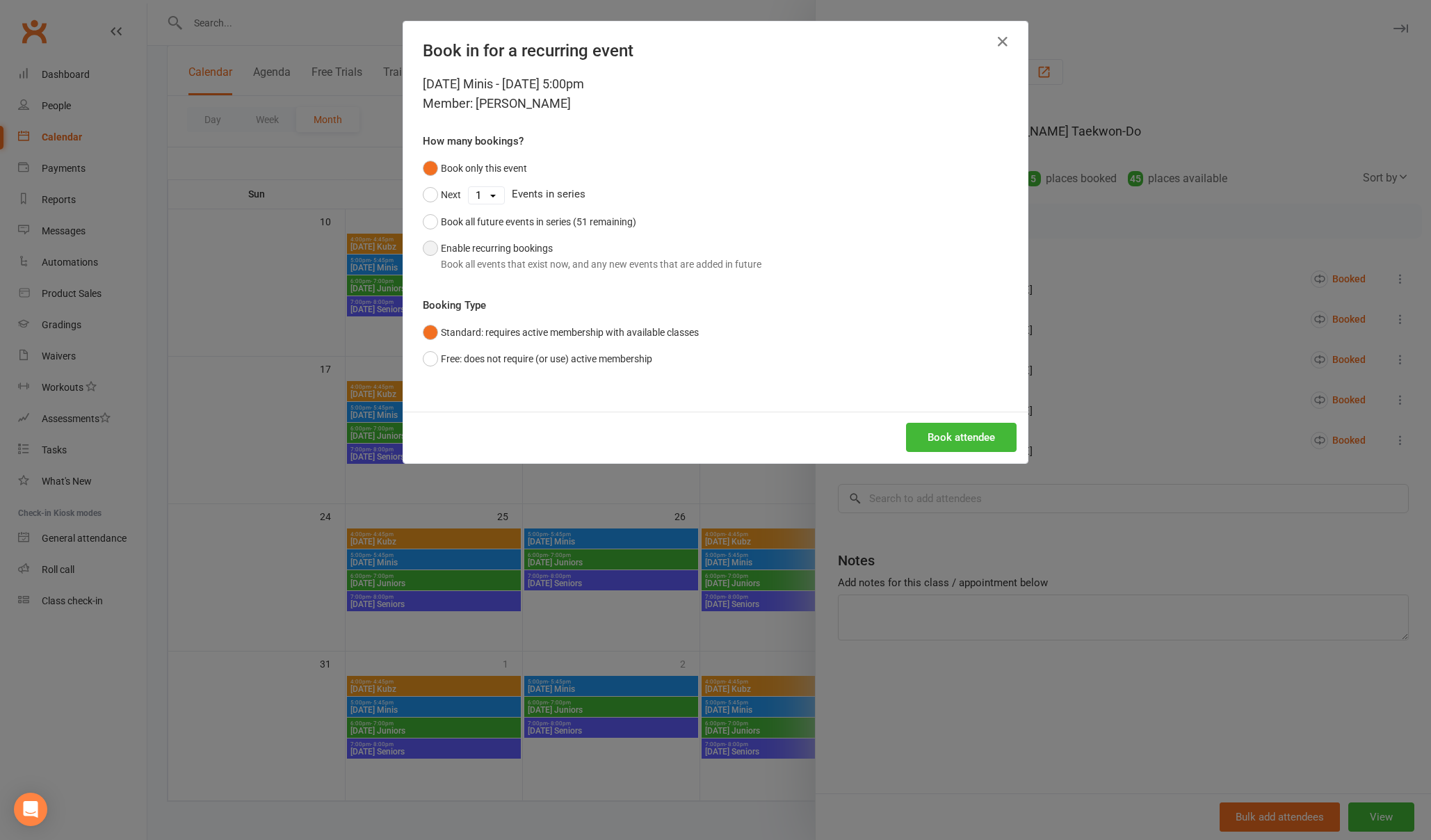
drag, startPoint x: 495, startPoint y: 242, endPoint x: 556, endPoint y: 259, distance: 63.3
click at [495, 242] on button "Enable recurring bookings Book all events that exist now, and any new events th…" at bounding box center [592, 256] width 339 height 43
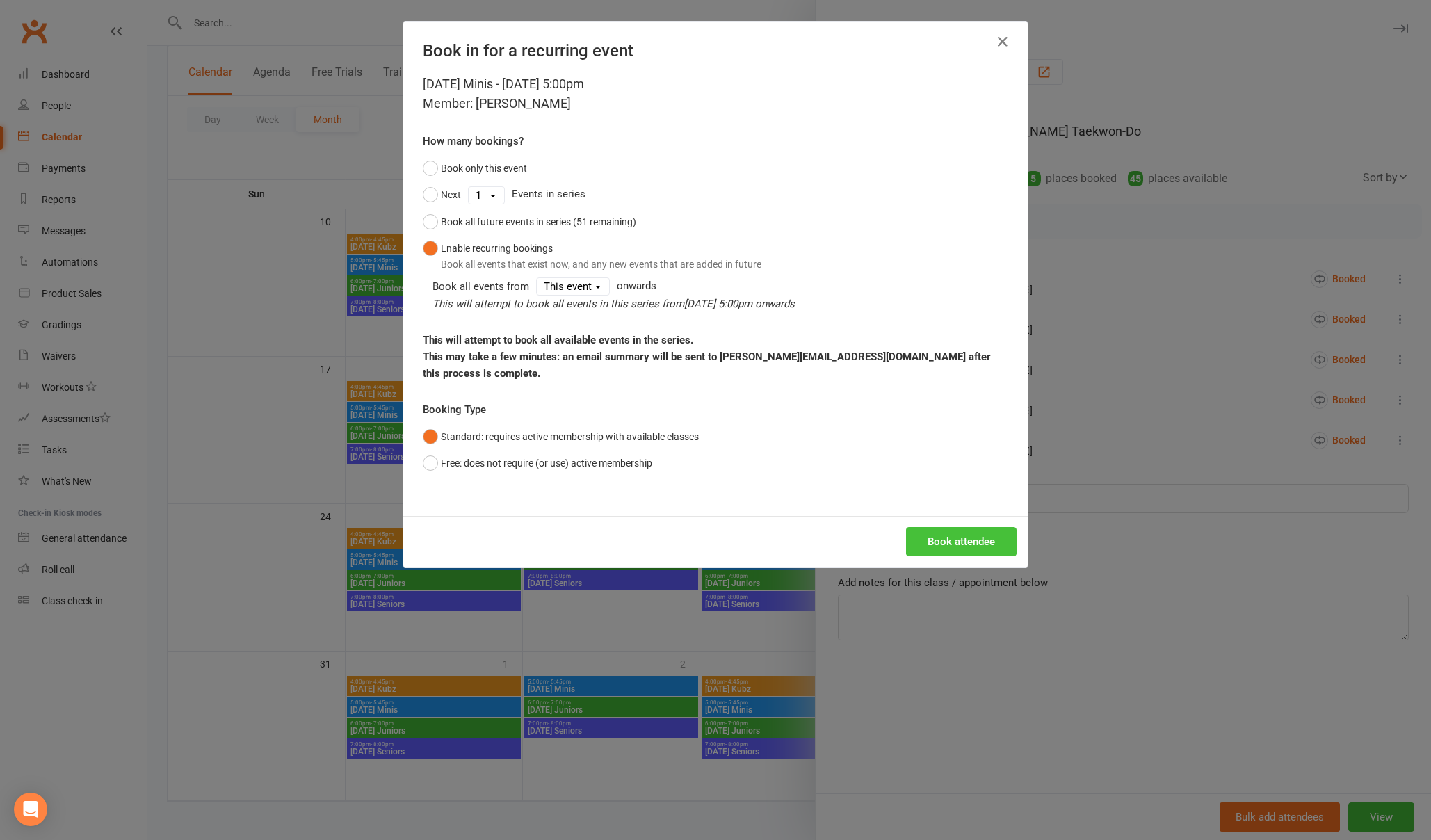
click at [1002, 529] on button "Book attendee" at bounding box center [961, 541] width 111 height 29
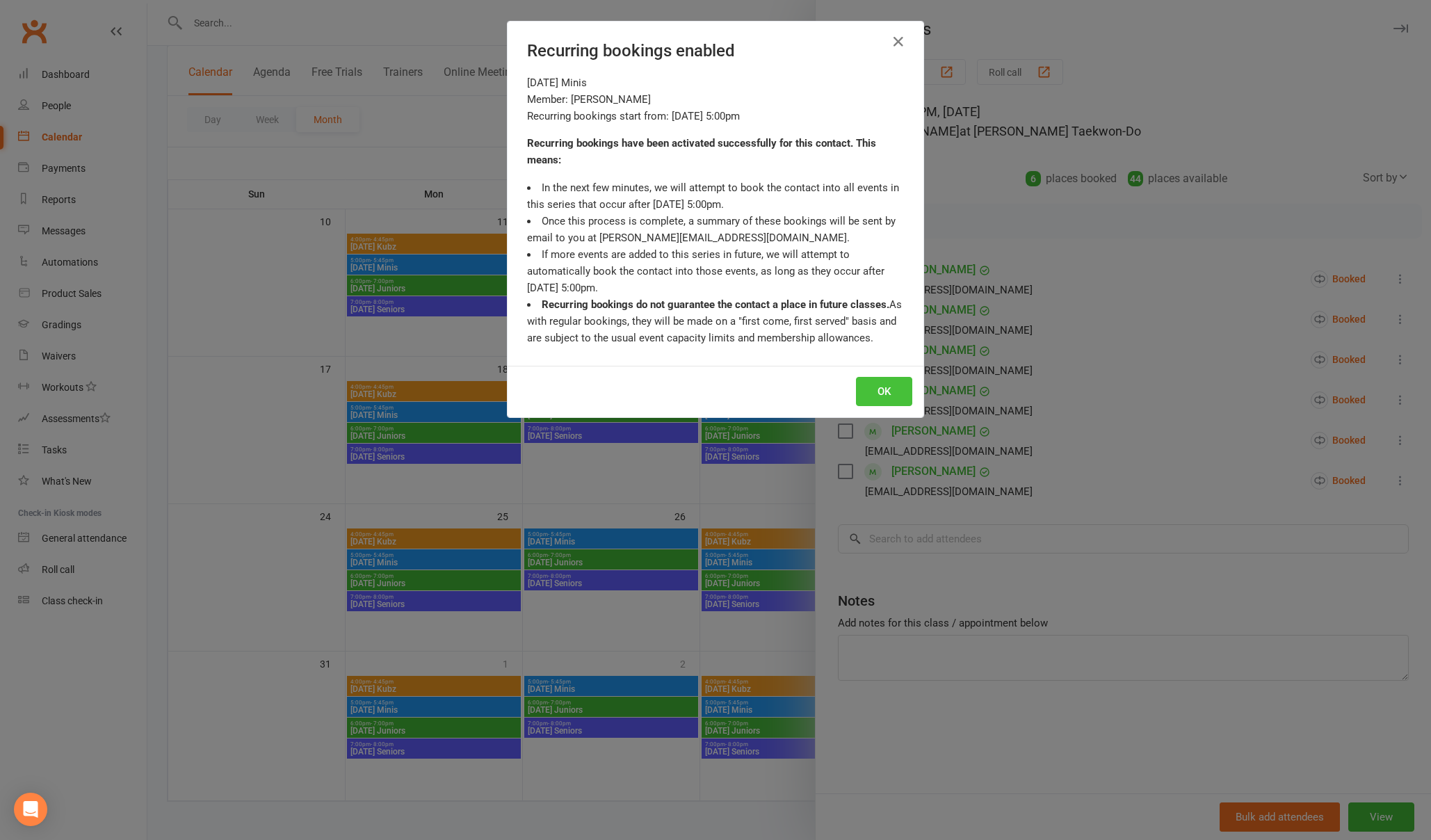
click at [887, 383] on button "OK" at bounding box center [884, 391] width 57 height 29
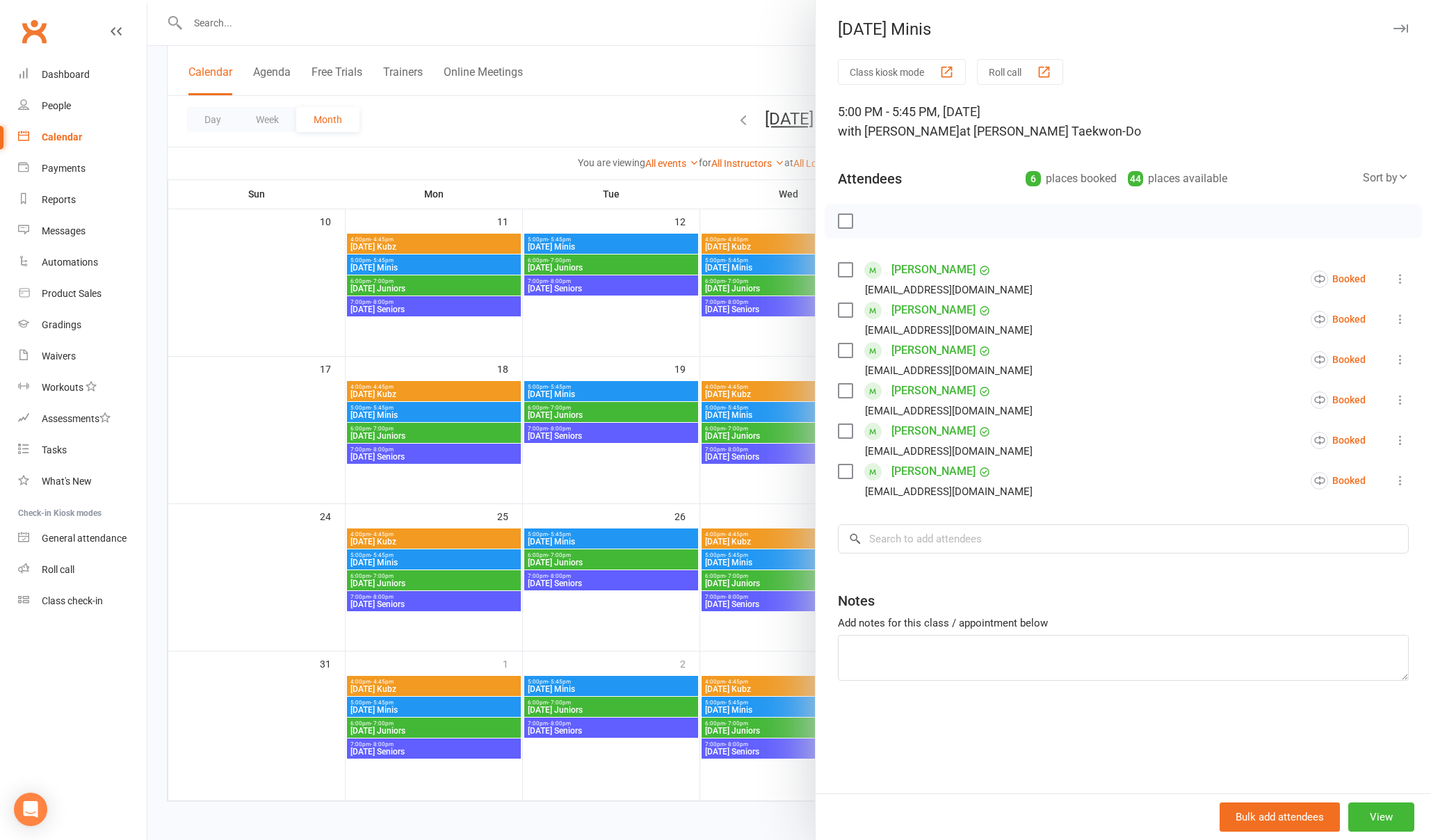
drag, startPoint x: 217, startPoint y: 9, endPoint x: 217, endPoint y: 18, distance: 9.0
click at [217, 12] on div at bounding box center [789, 420] width 1283 height 840
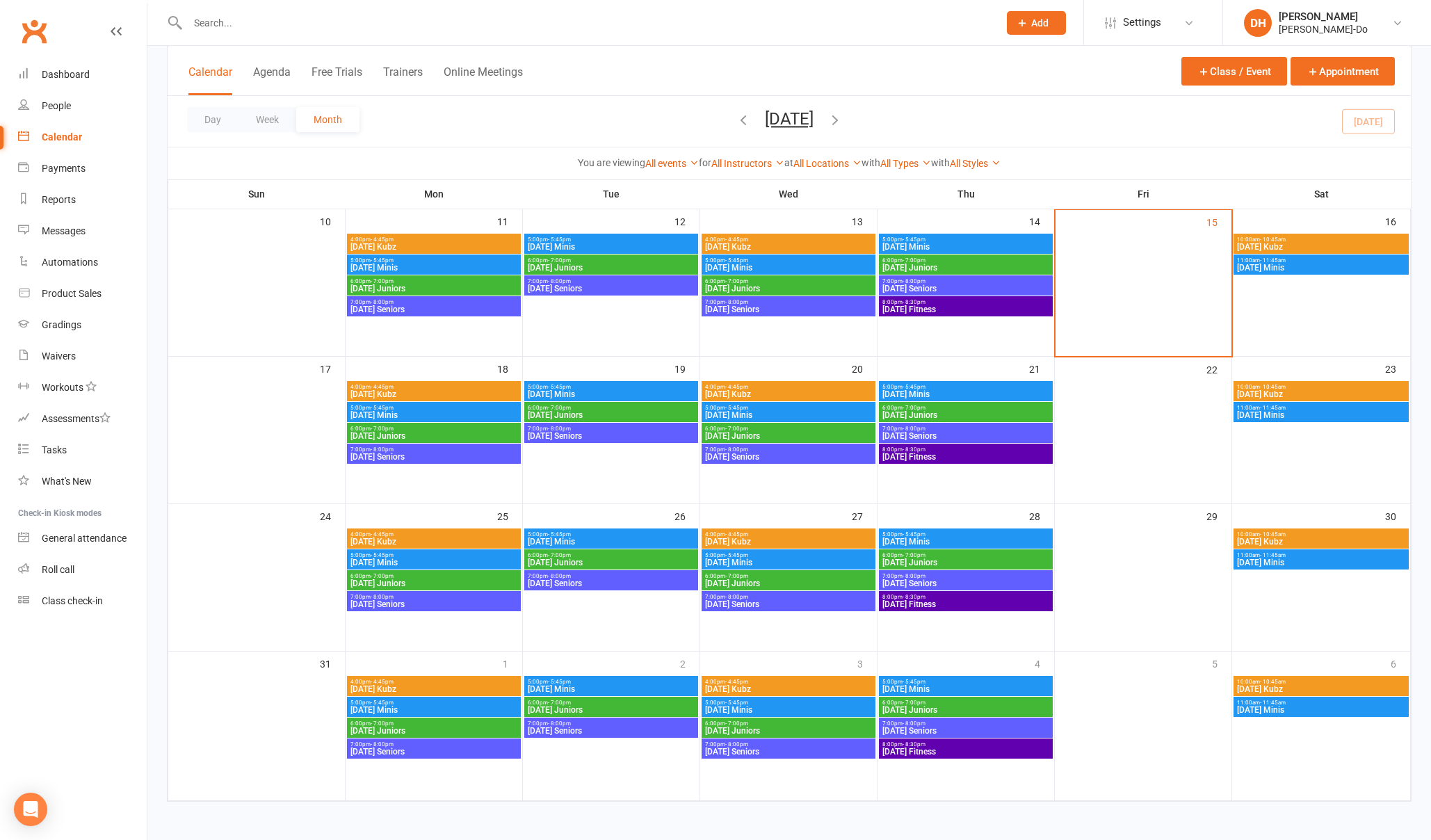
click at [224, 18] on input "text" at bounding box center [586, 23] width 805 height 19
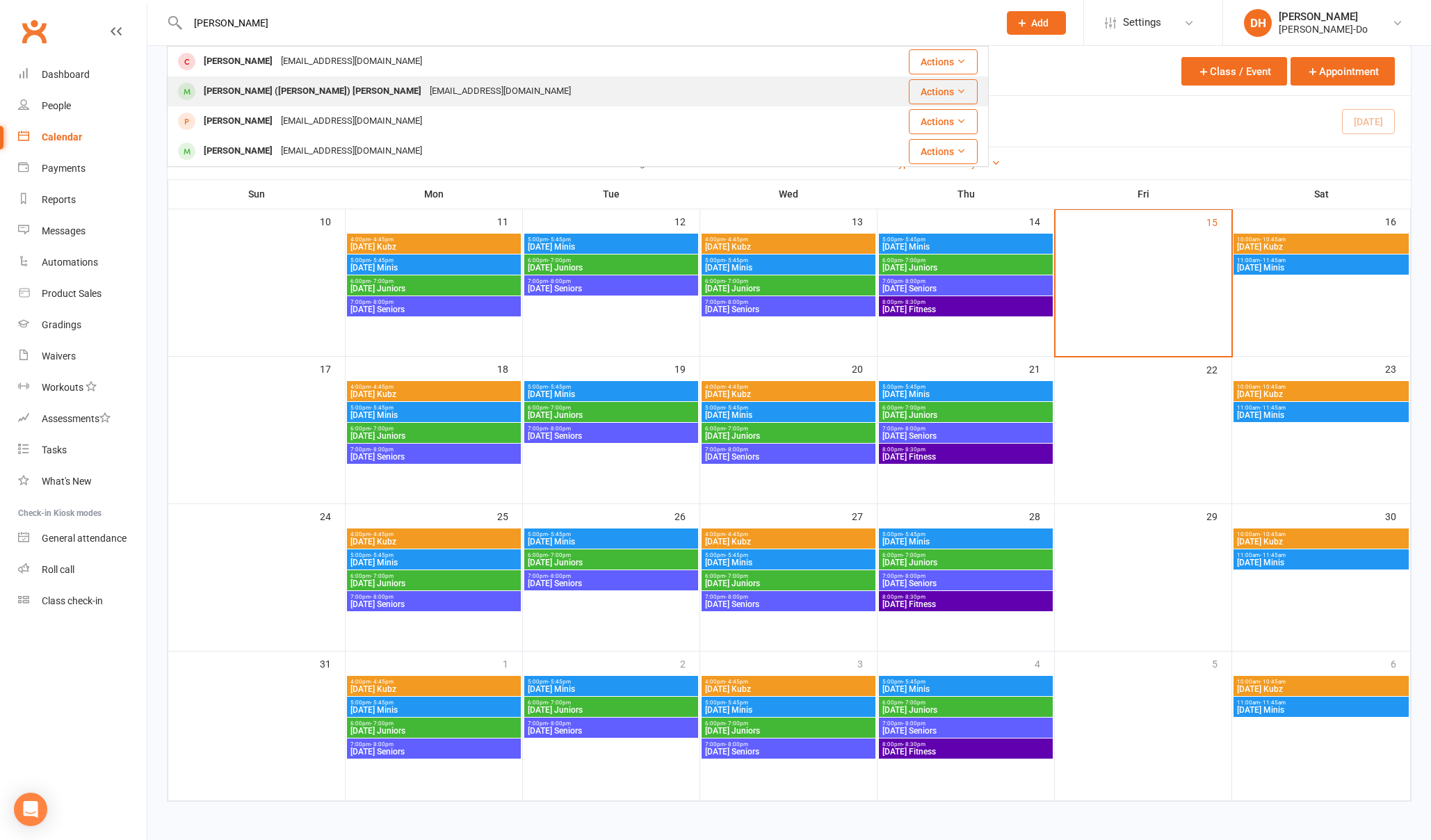
type input "[PERSON_NAME]"
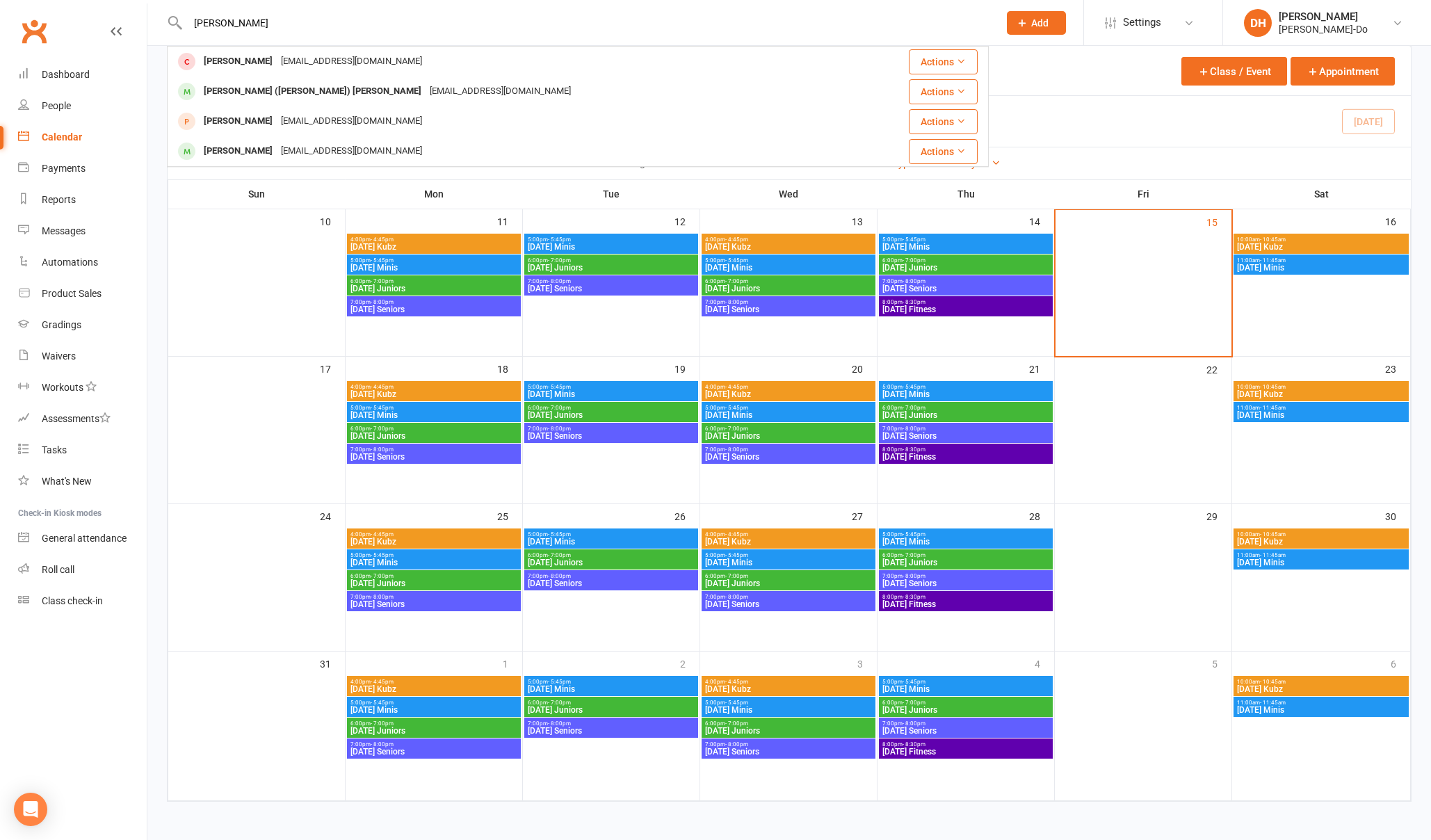
click at [231, 91] on div "[PERSON_NAME] ([PERSON_NAME]) [PERSON_NAME]" at bounding box center [313, 91] width 226 height 20
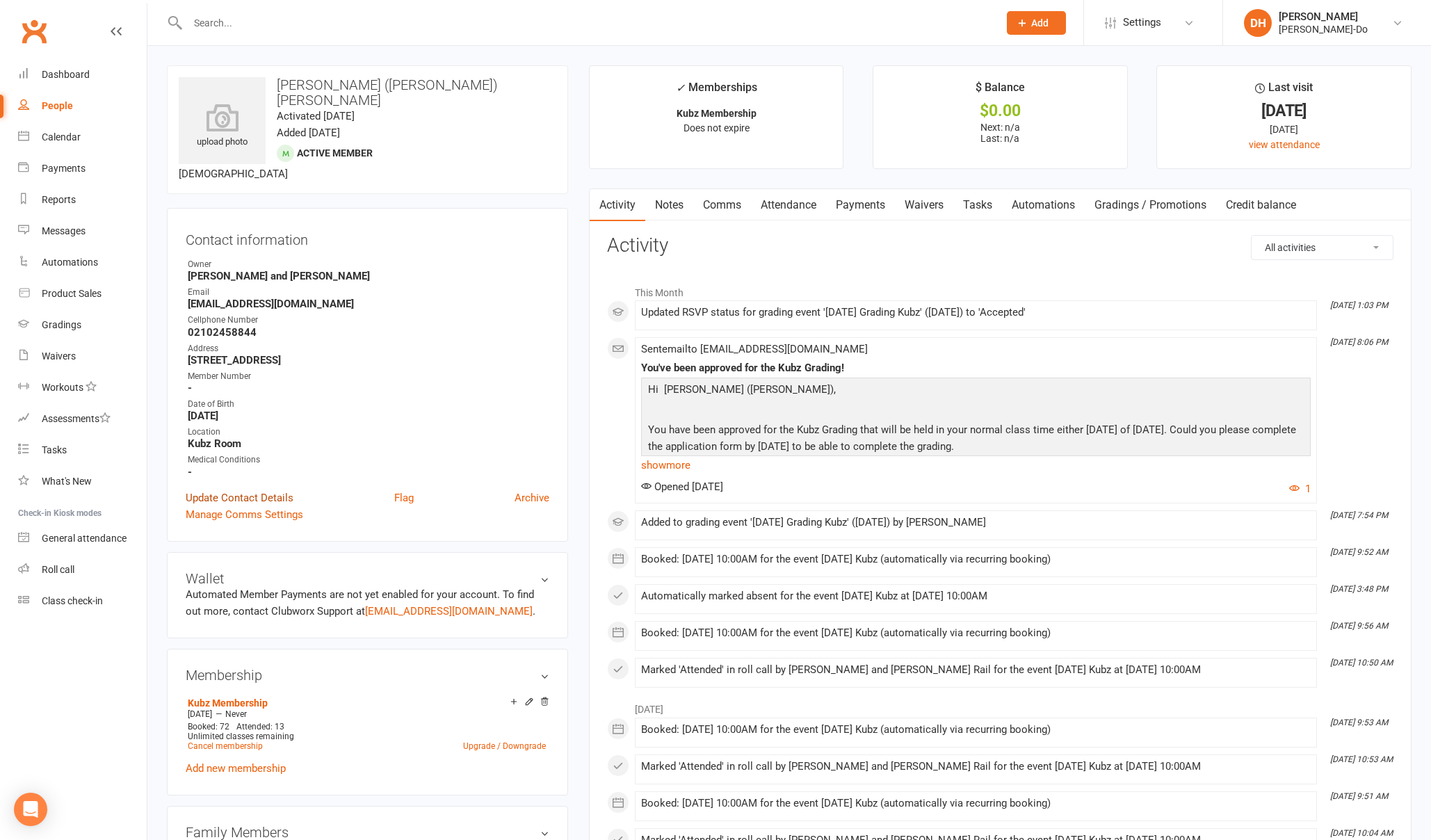
click at [243, 490] on link "Update Contact Details" at bounding box center [239, 498] width 107 height 17
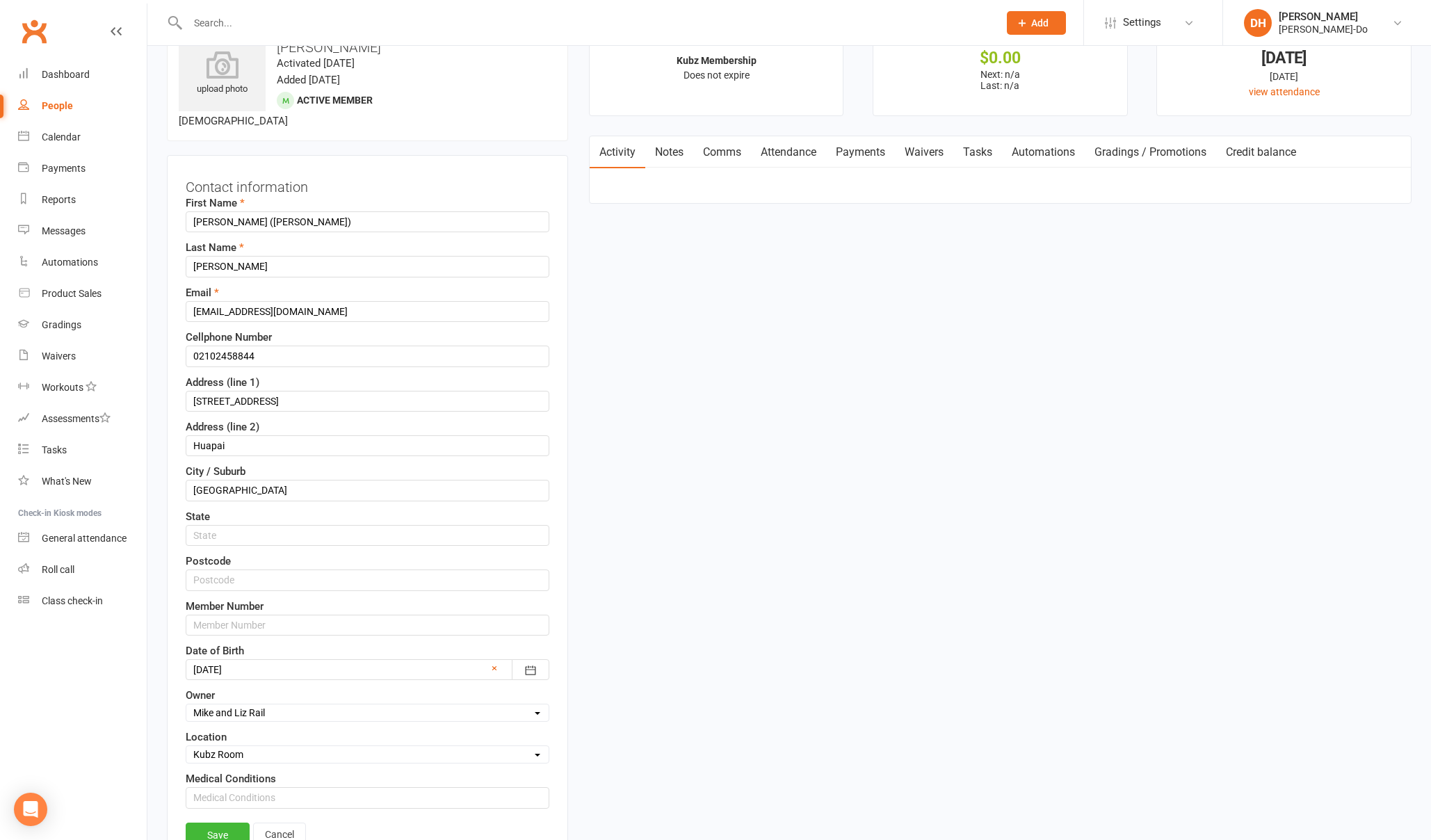
scroll to position [65, 0]
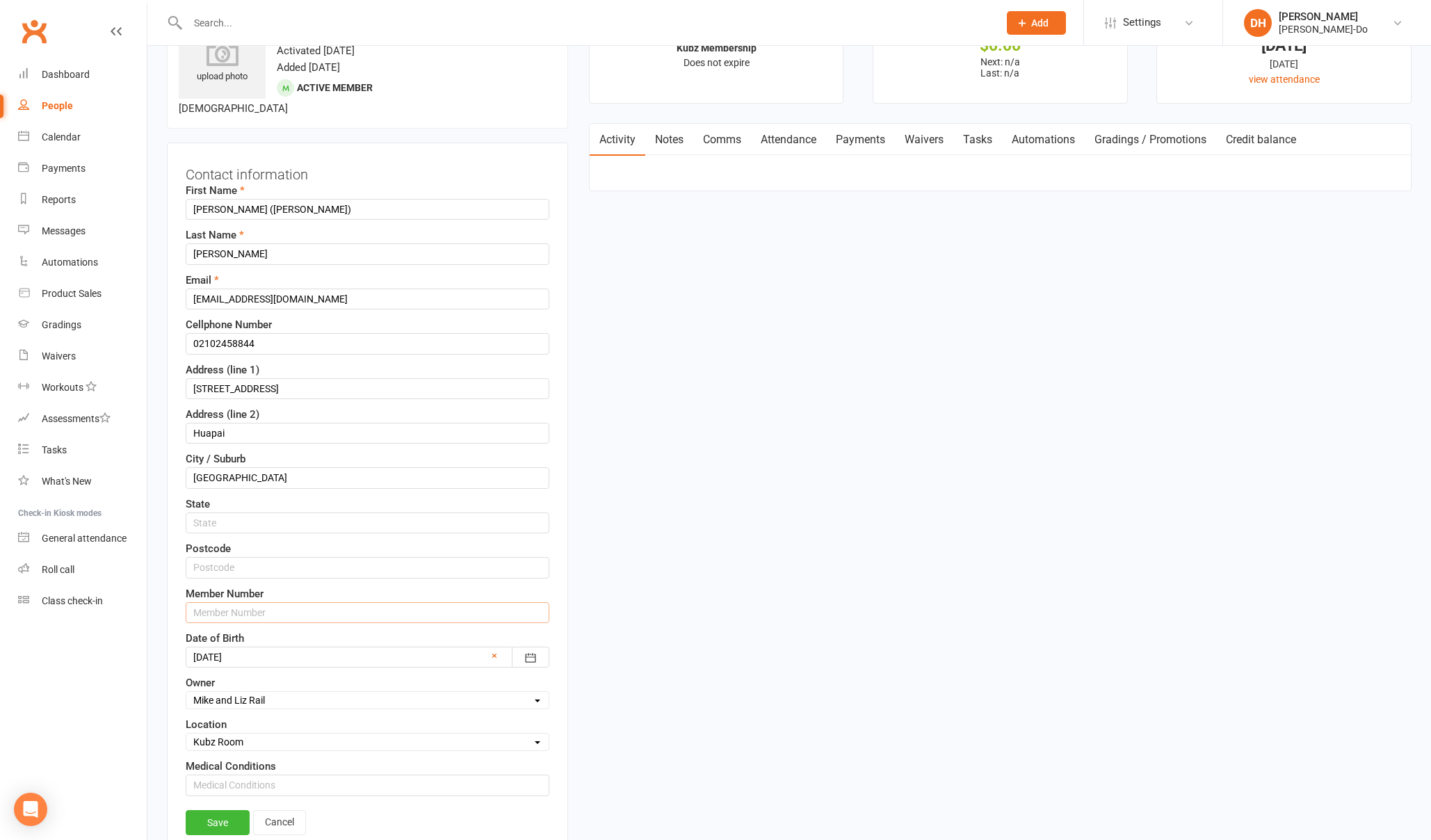
click at [248, 606] on input "text" at bounding box center [368, 613] width 364 height 21
paste input "080379"
type input "080379"
click at [217, 810] on link "Save" at bounding box center [217, 823] width 64 height 25
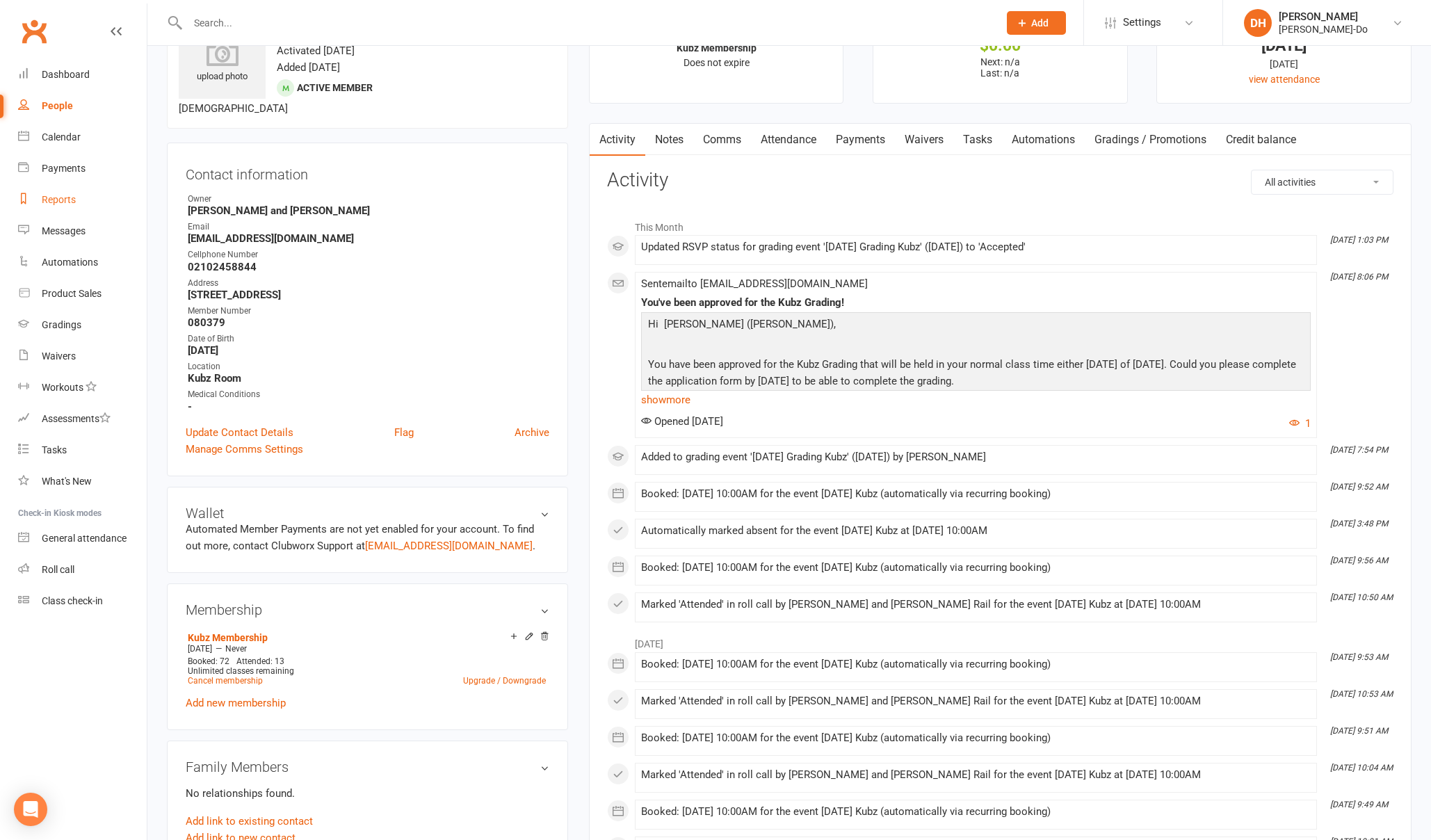
click at [58, 203] on div "Reports" at bounding box center [58, 199] width 34 height 11
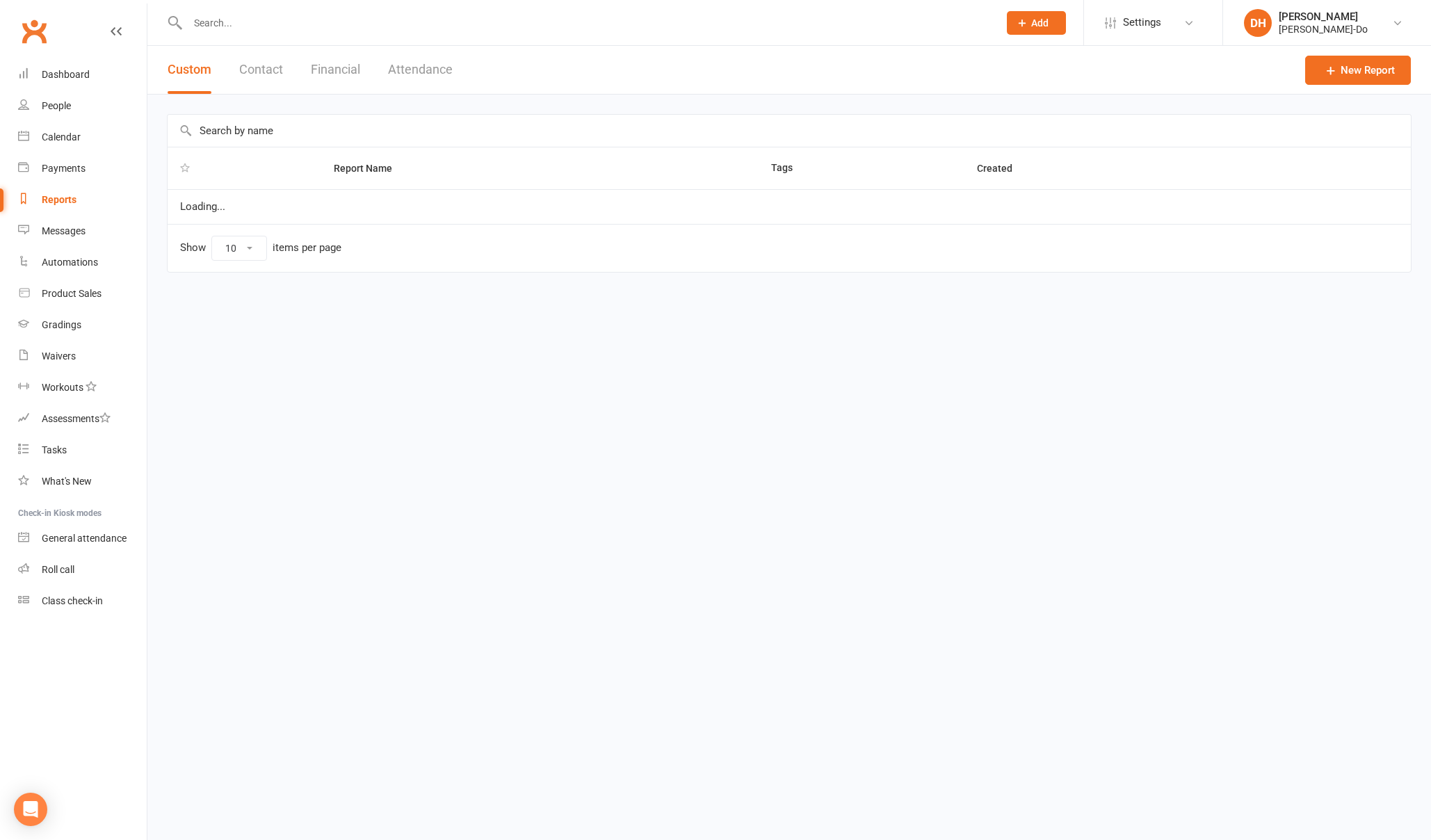
select select "50"
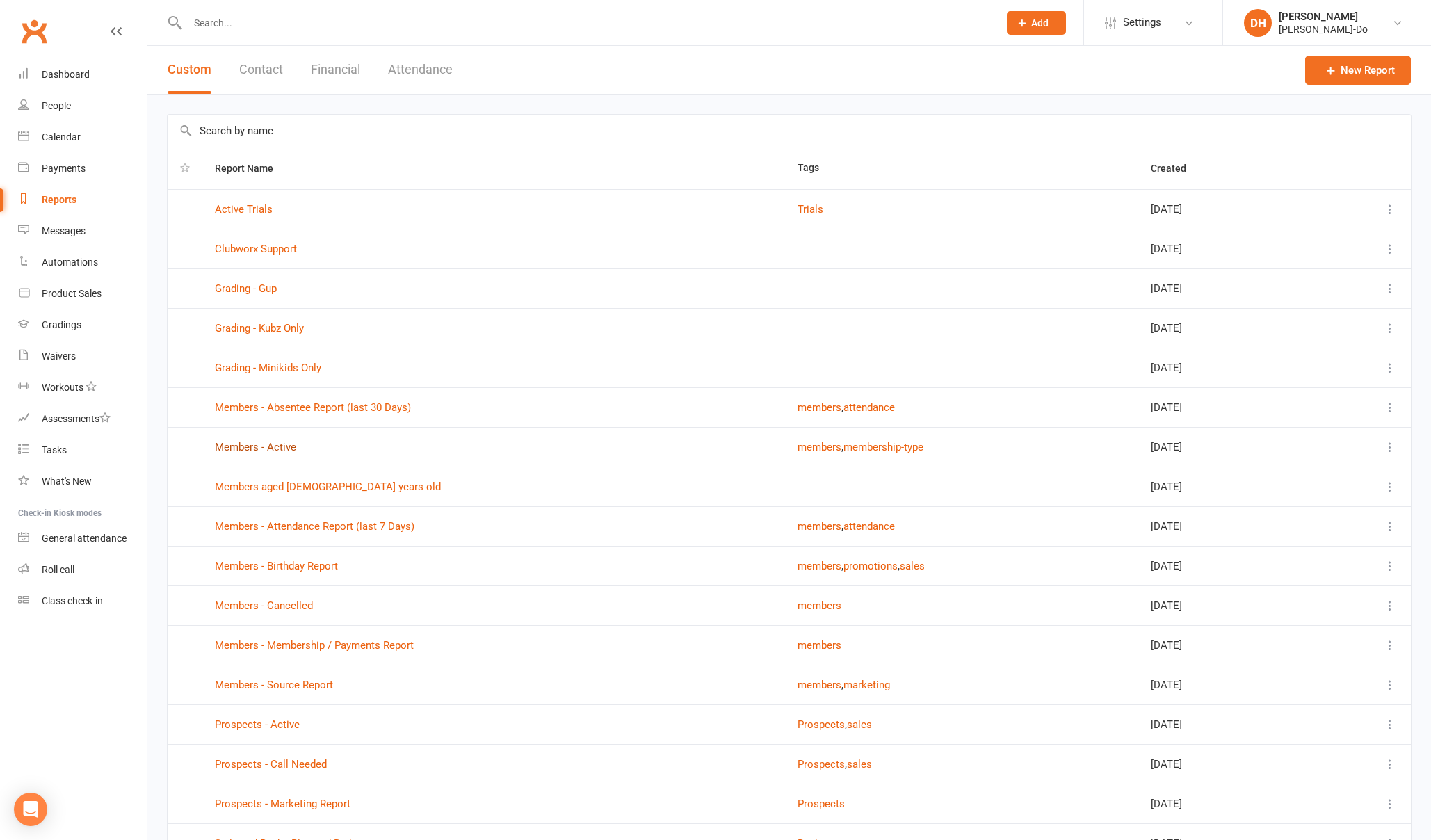
click at [282, 450] on link "Members - Active" at bounding box center [255, 447] width 81 height 12
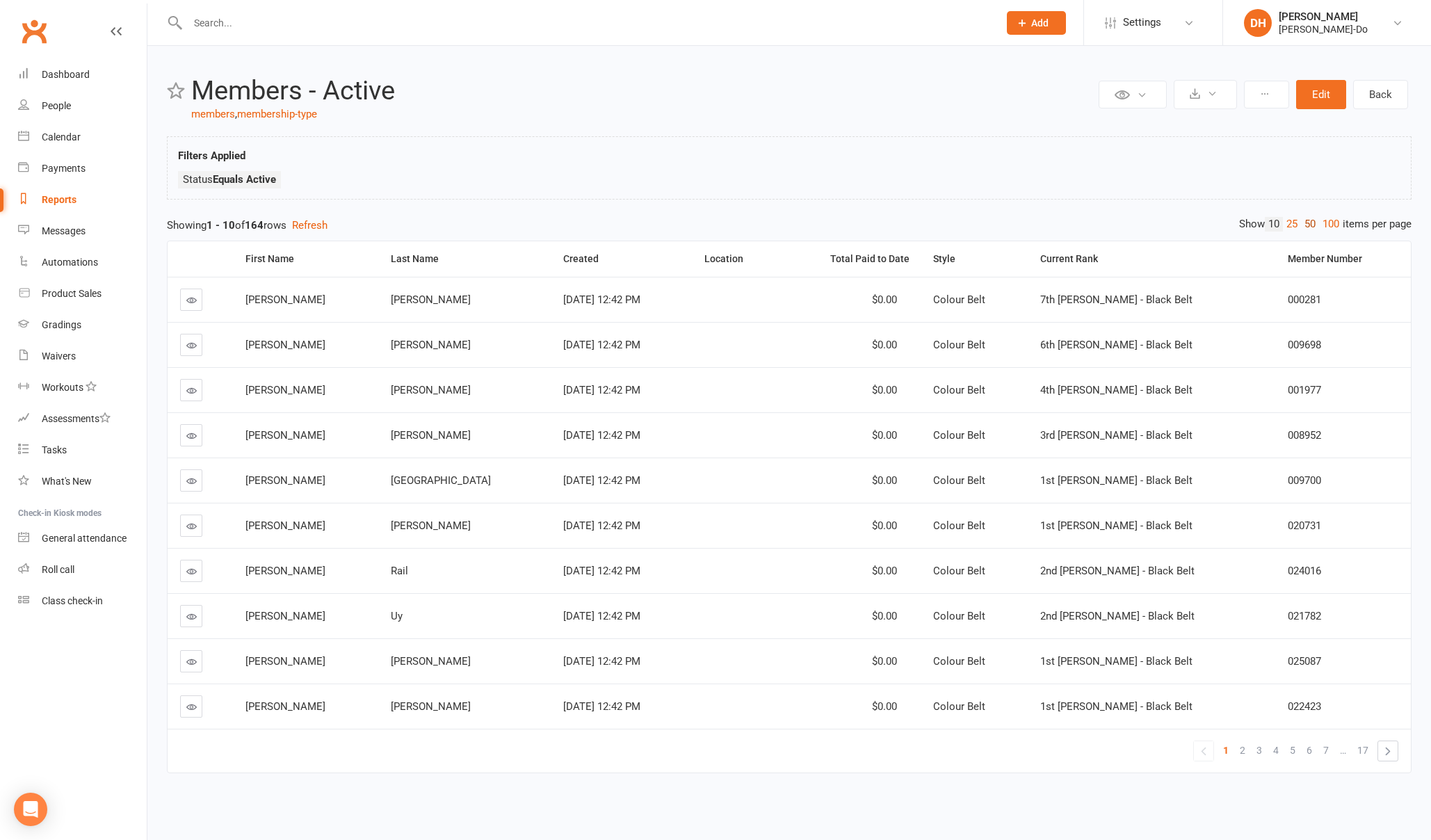
click at [1307, 223] on link "50" at bounding box center [1310, 224] width 18 height 15
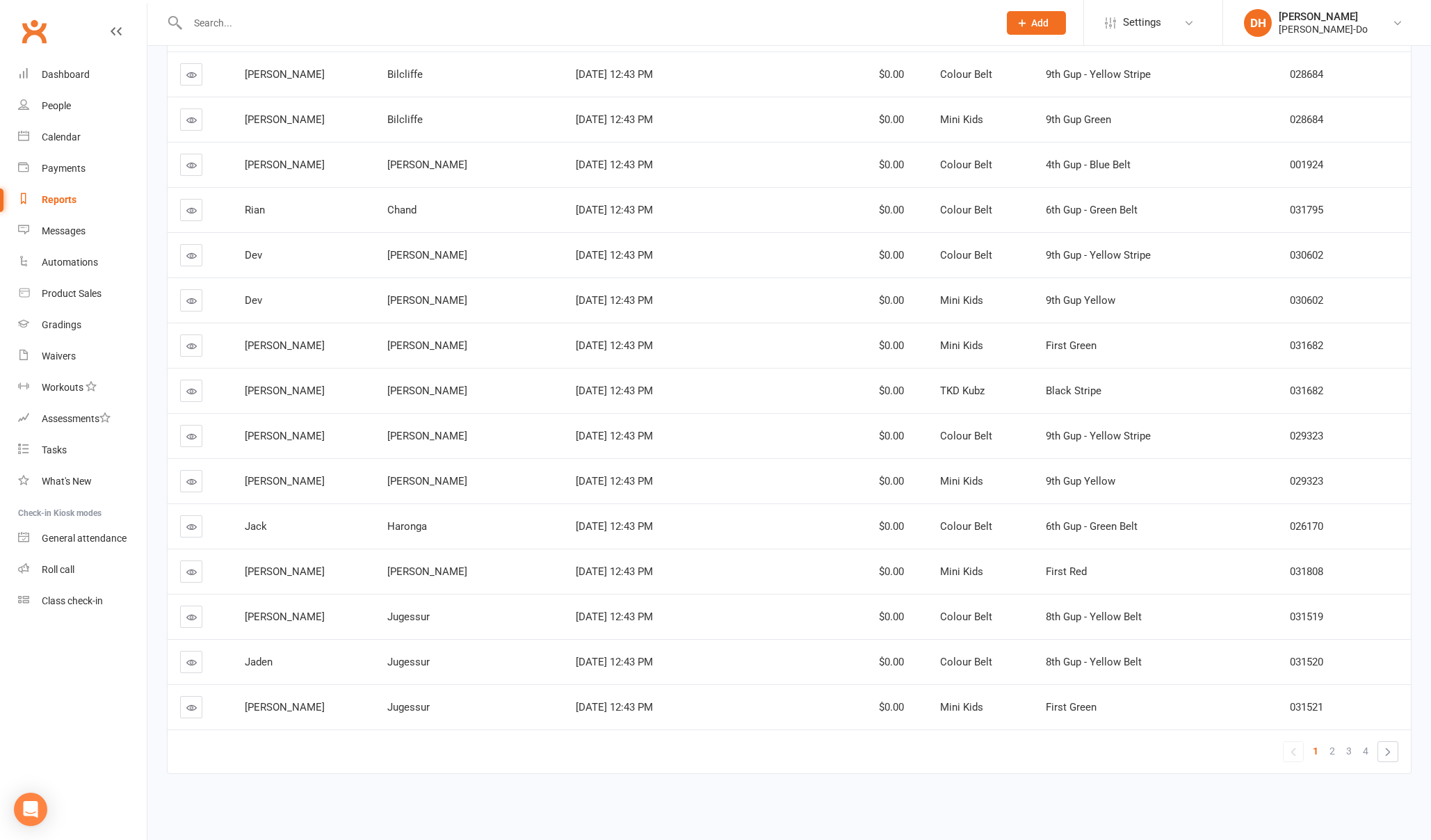
scroll to position [1807, 0]
click at [1392, 753] on link "»" at bounding box center [1388, 753] width 19 height 19
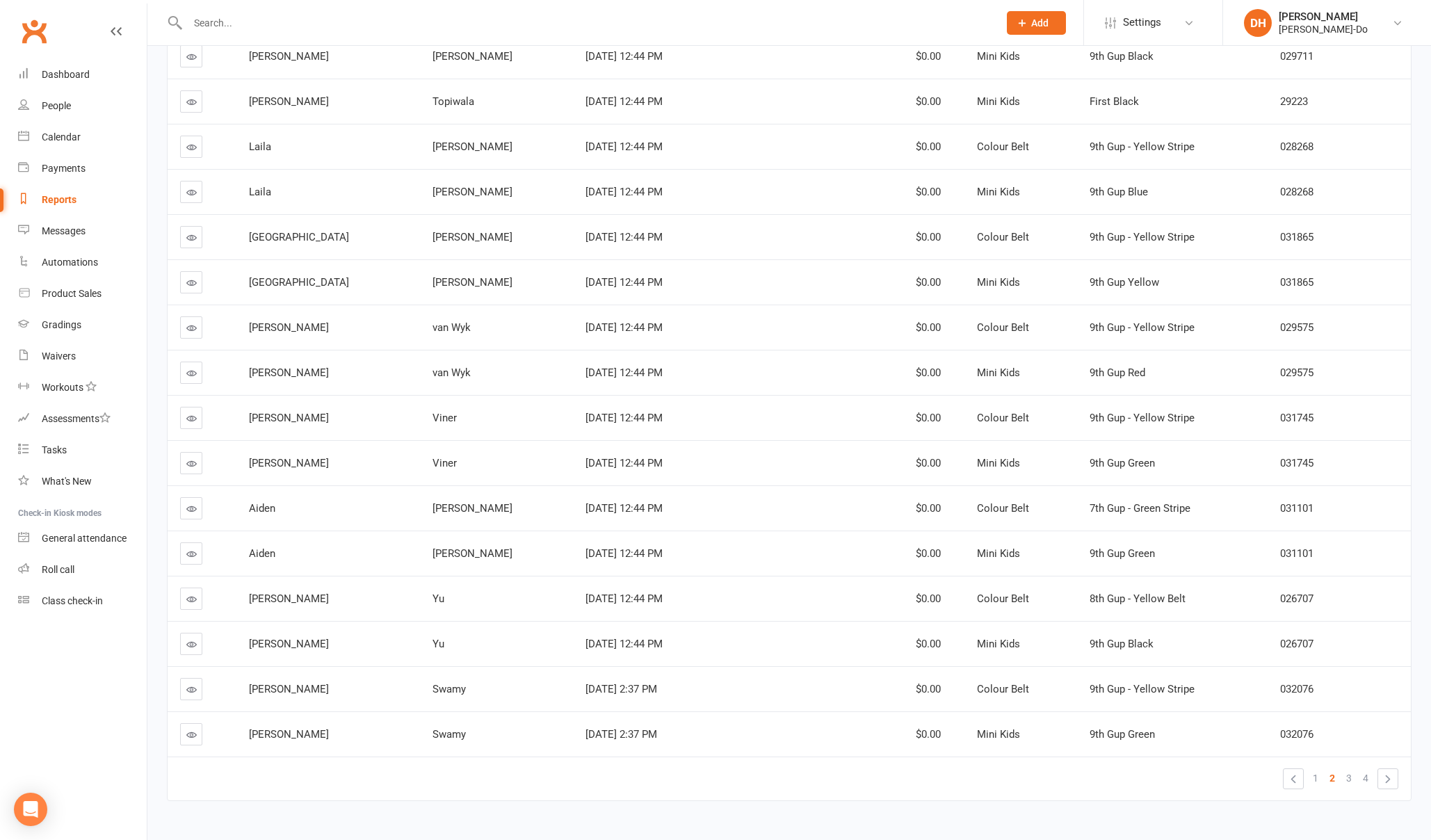
scroll to position [1807, 0]
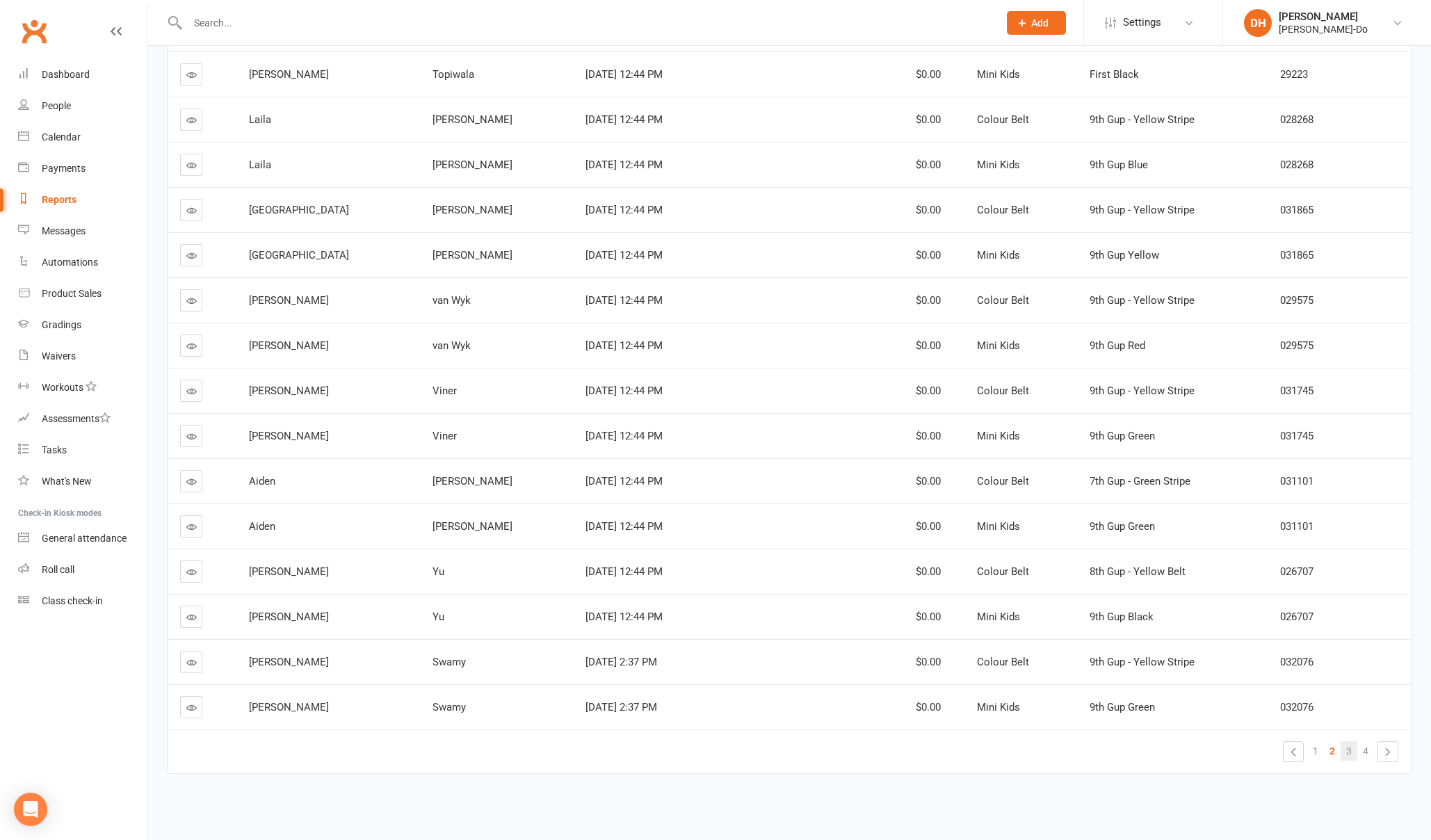
click at [1350, 750] on span "3" at bounding box center [1349, 751] width 5 height 19
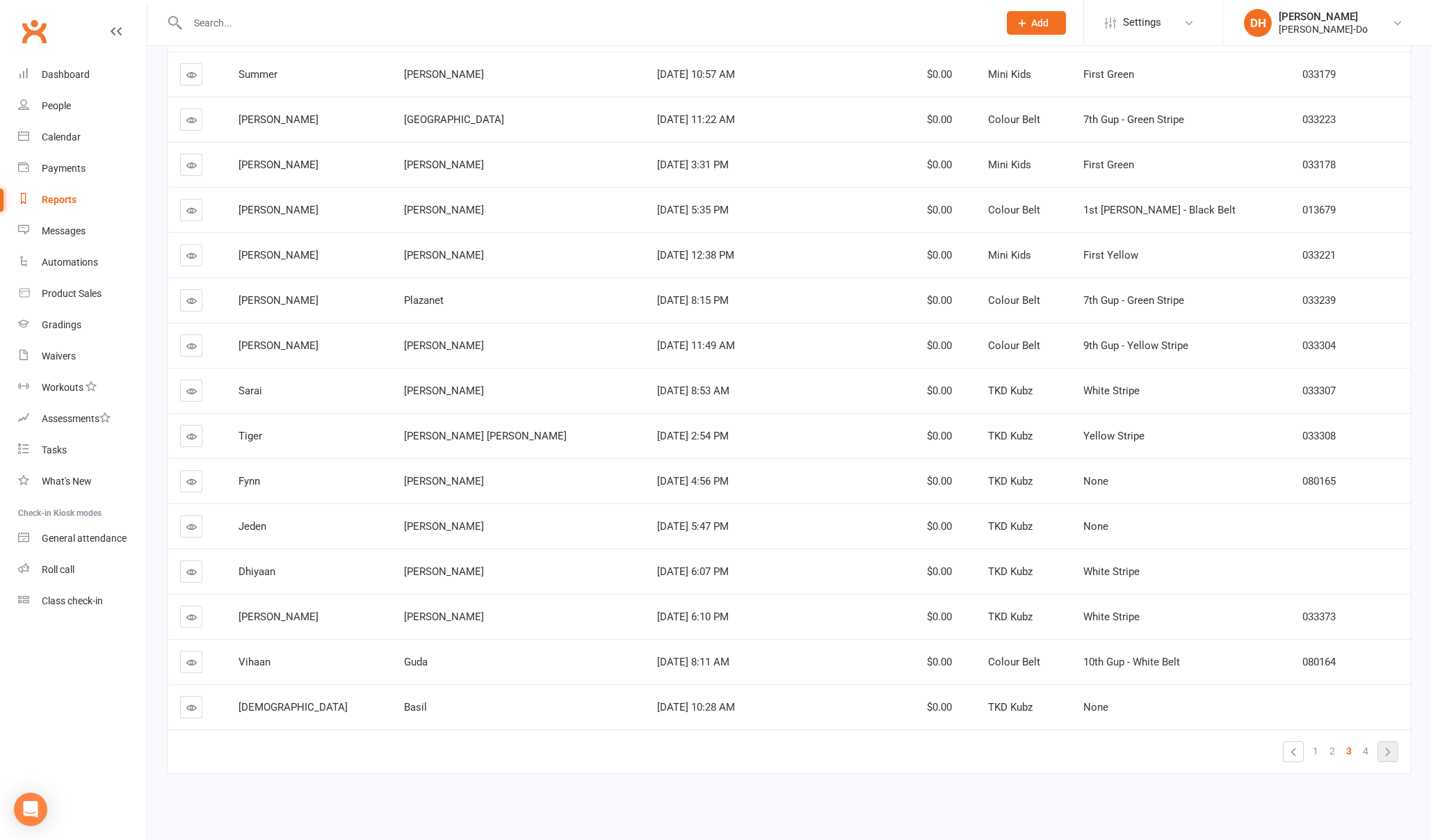
click at [1392, 751] on link "»" at bounding box center [1388, 752] width 19 height 19
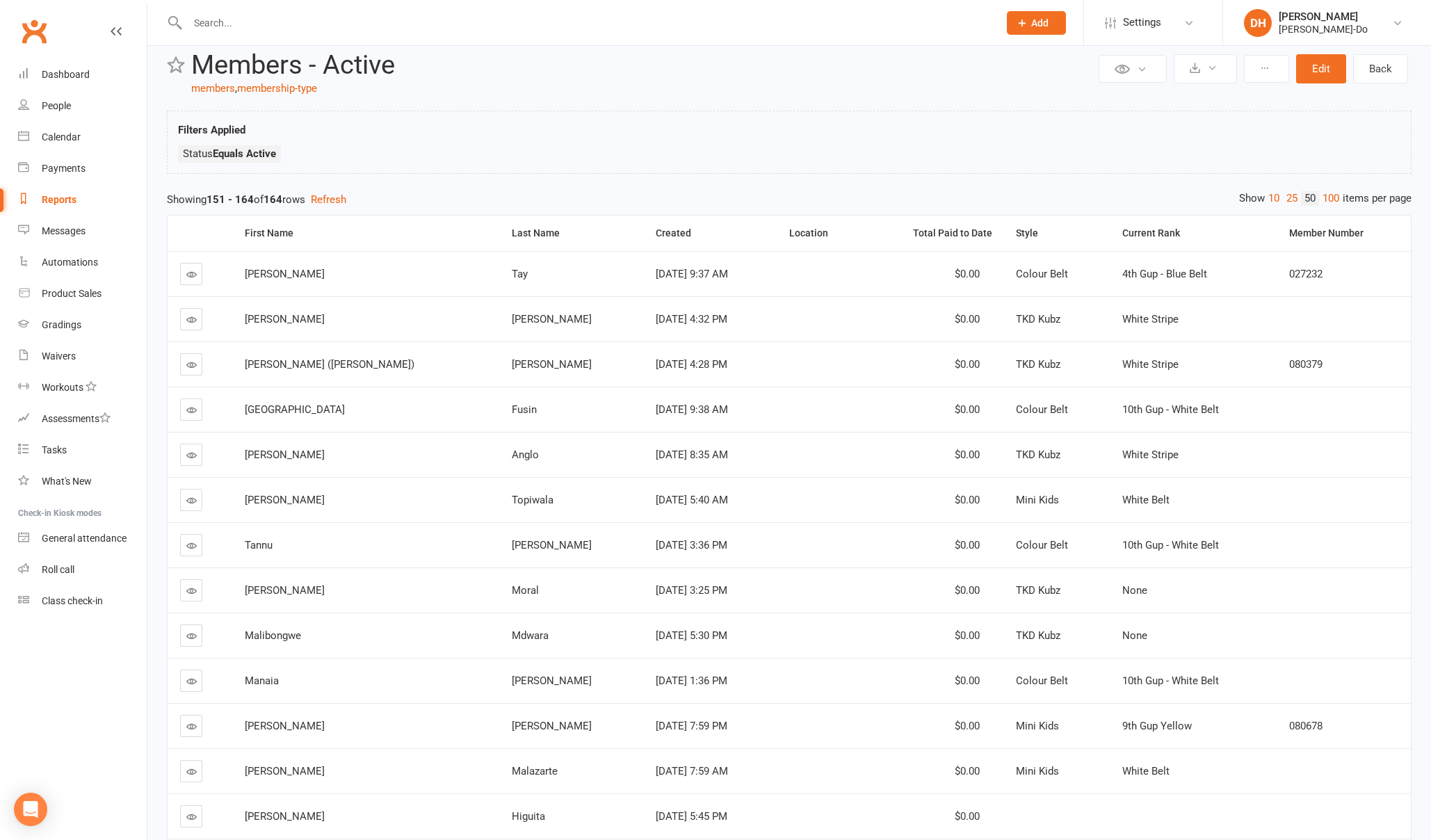
scroll to position [0, 0]
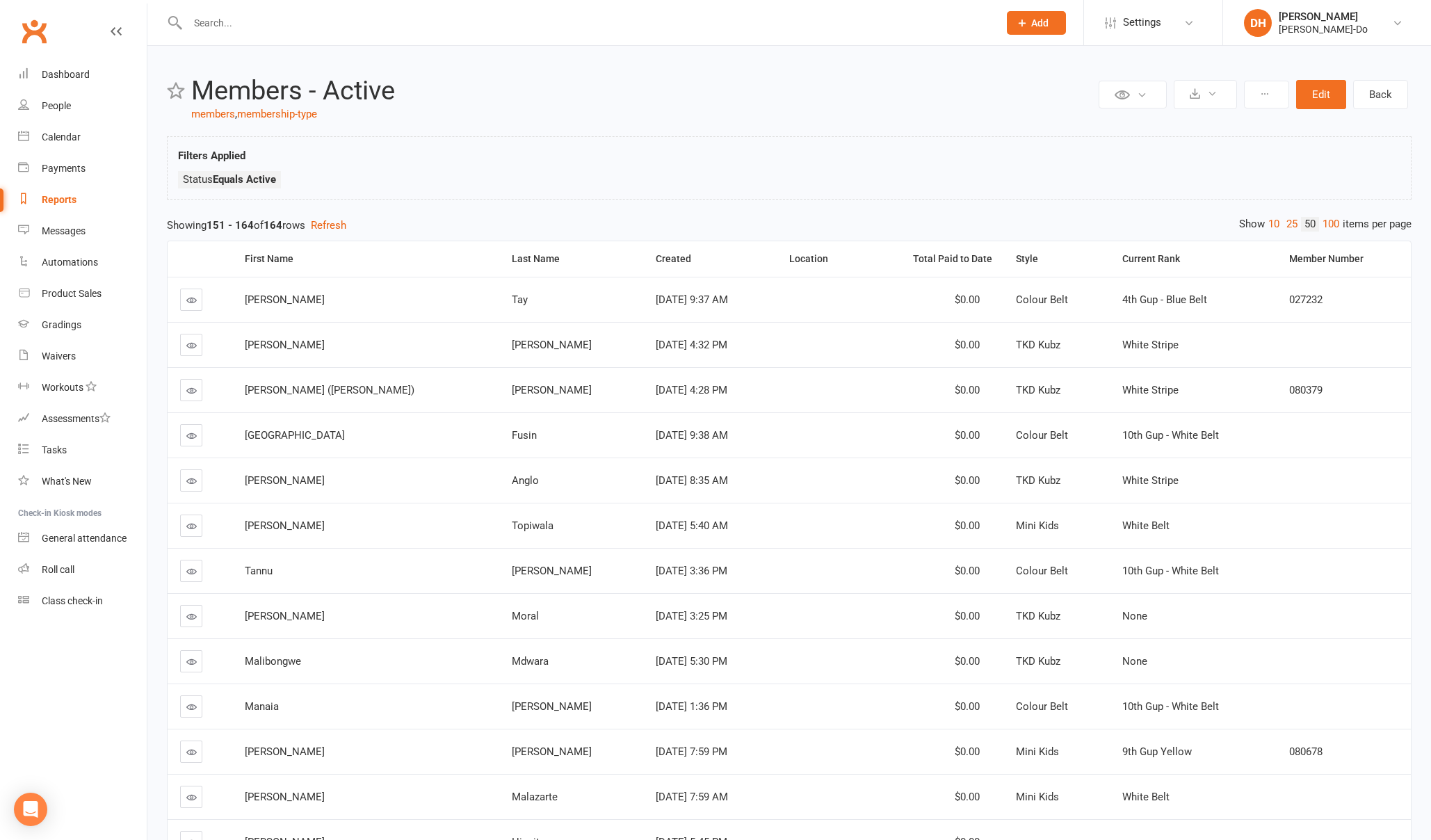
click at [274, 346] on span "[PERSON_NAME]" at bounding box center [285, 345] width 80 height 12
click at [182, 344] on link at bounding box center [190, 344] width 22 height 22
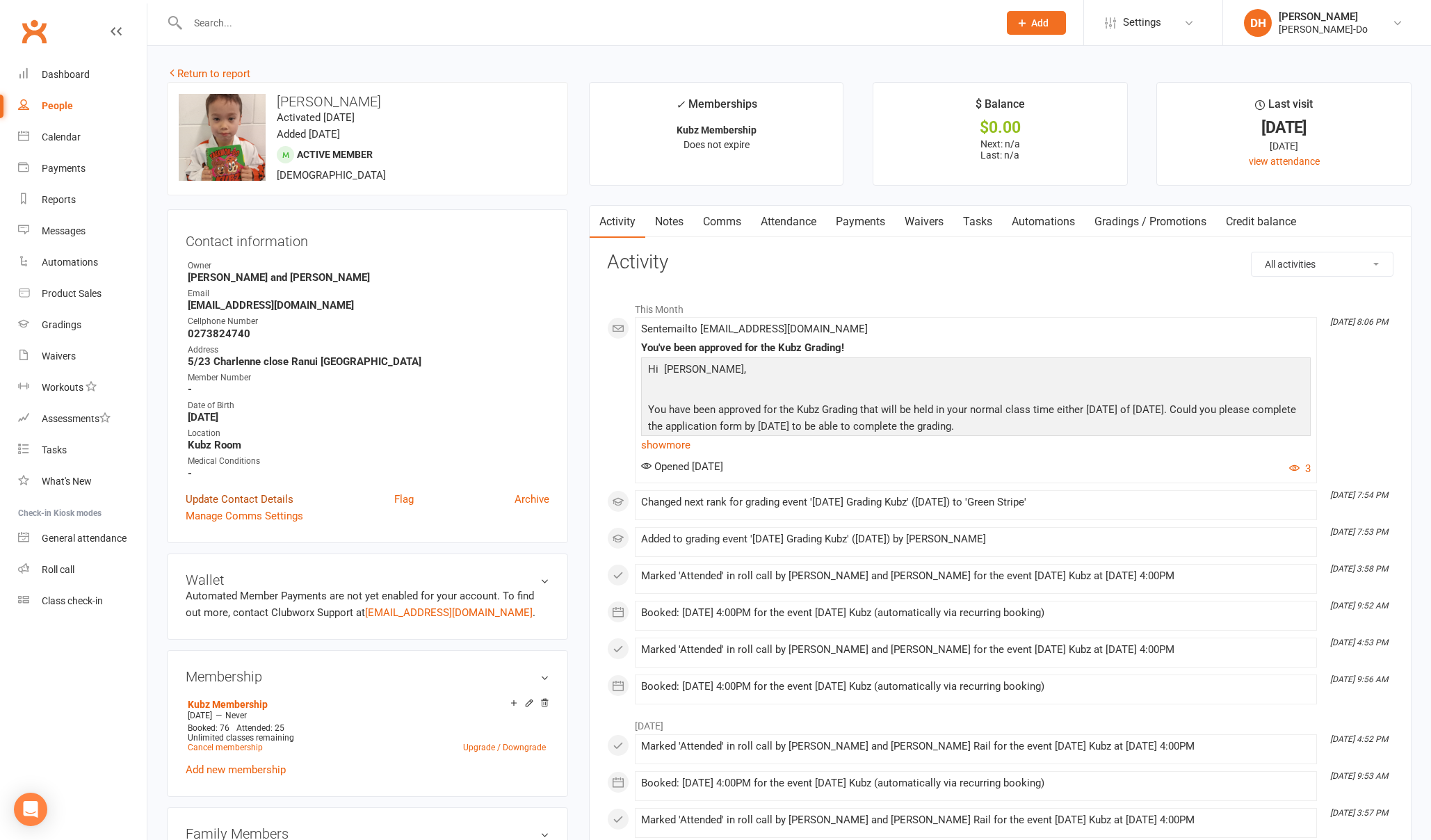
click at [232, 496] on link "Update Contact Details" at bounding box center [239, 499] width 107 height 17
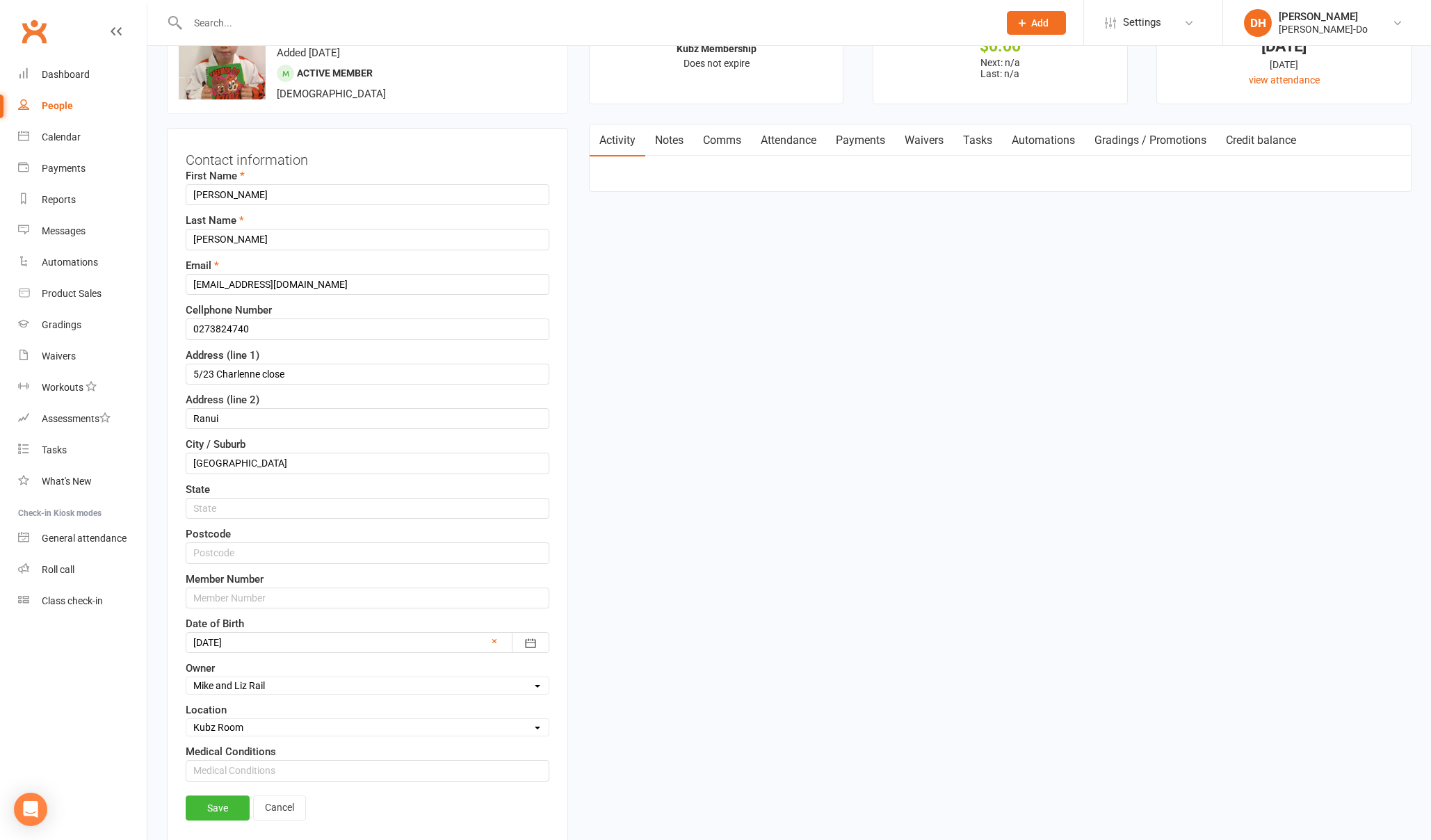
scroll to position [82, 0]
click at [255, 596] on input "text" at bounding box center [368, 597] width 364 height 21
paste input "080318"
type input "080318"
click at [218, 805] on link "Save" at bounding box center [217, 807] width 64 height 25
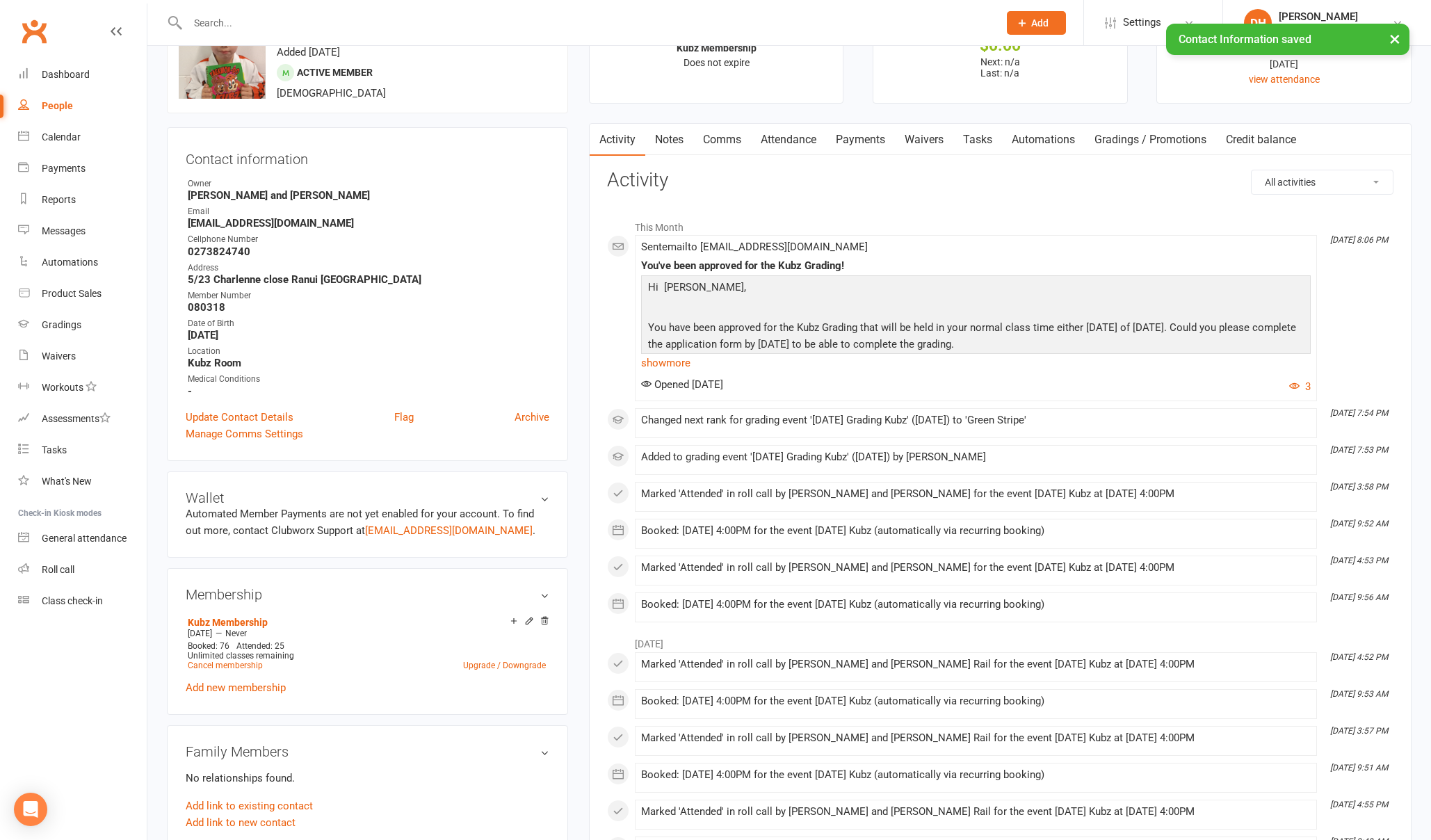
click at [203, 19] on input "text" at bounding box center [586, 23] width 805 height 19
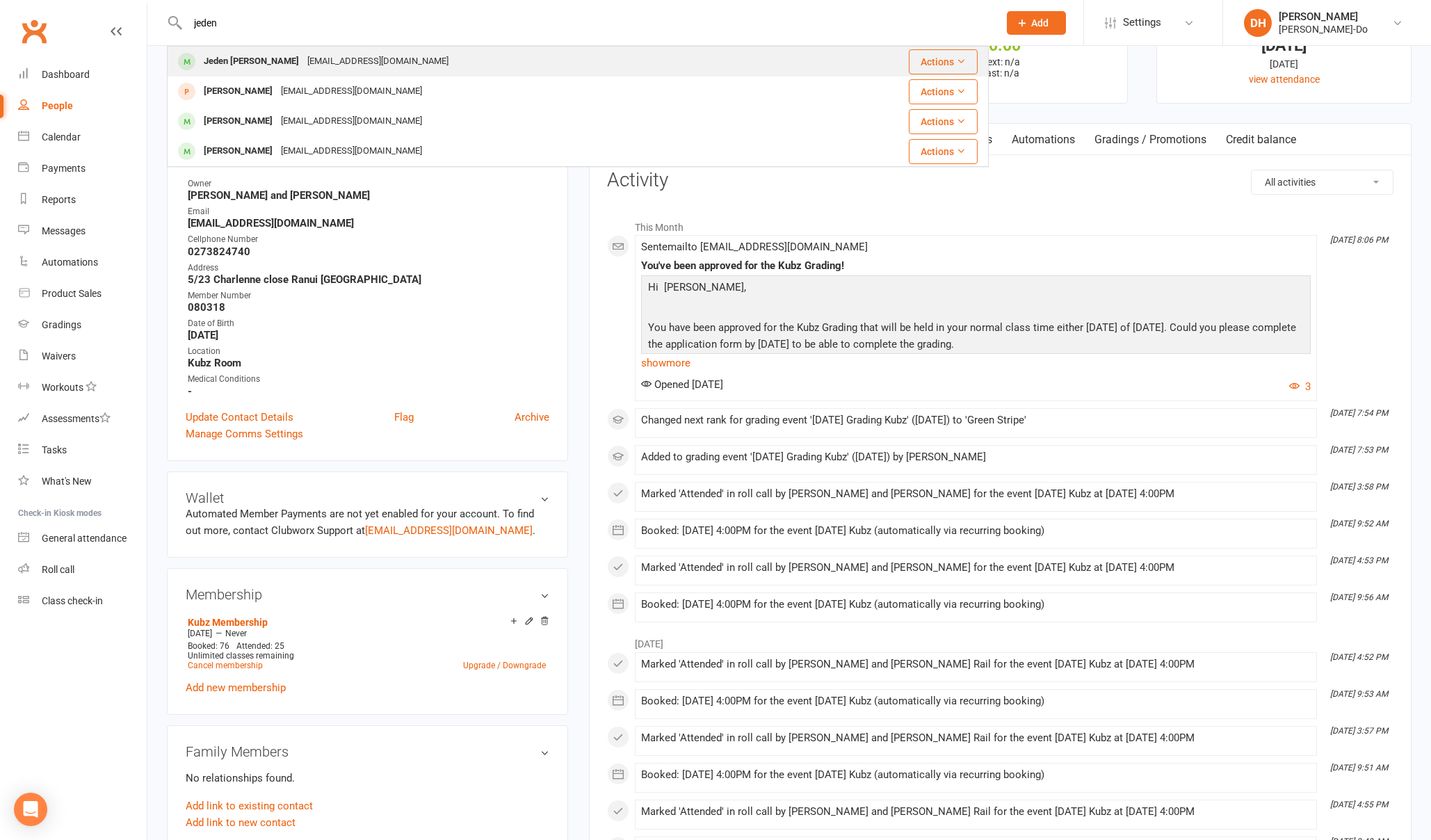
type input "jeden"
click at [223, 64] on div "Jeden [PERSON_NAME]" at bounding box center [251, 61] width 104 height 20
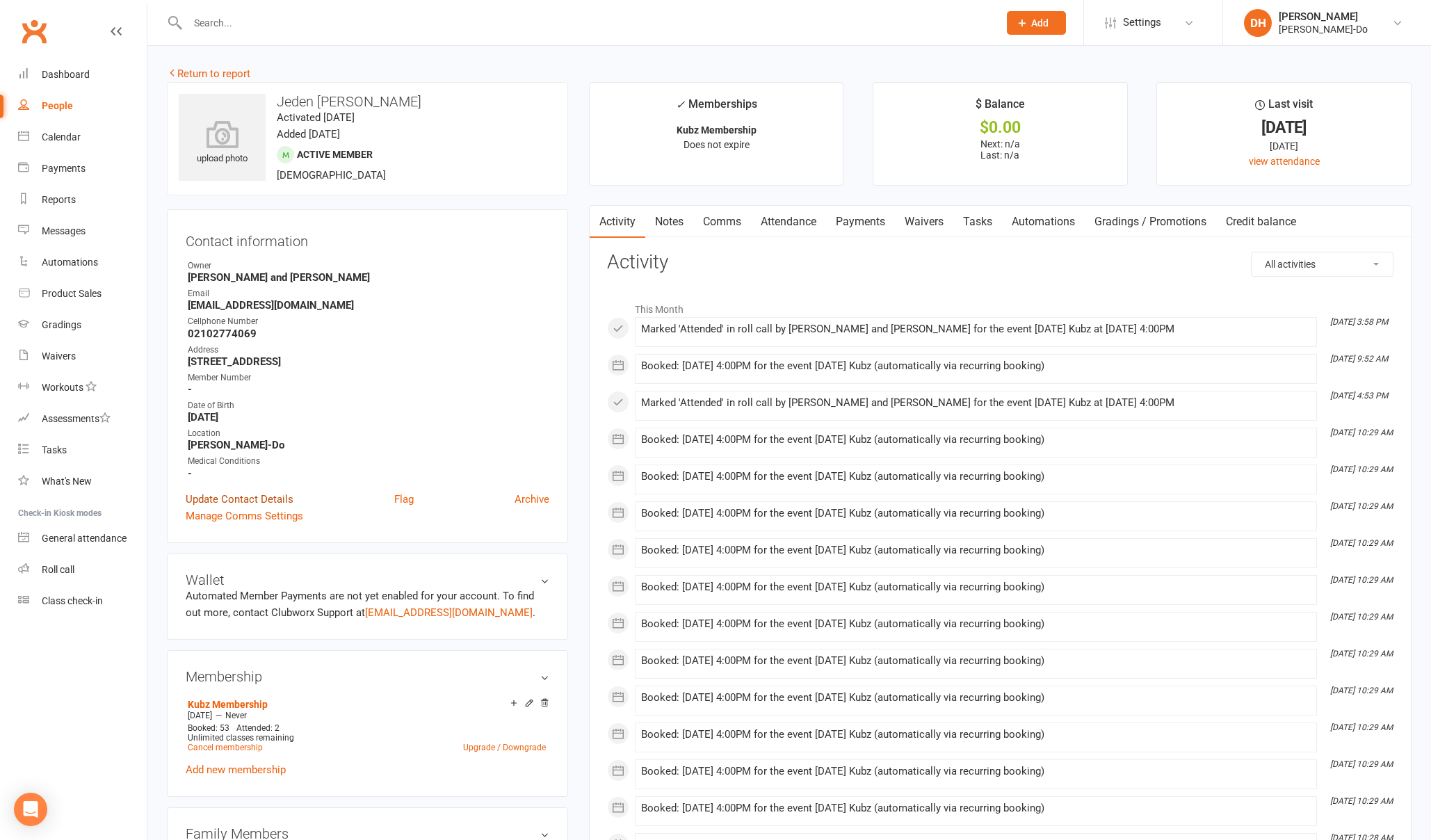
click at [251, 497] on link "Update Contact Details" at bounding box center [239, 499] width 107 height 17
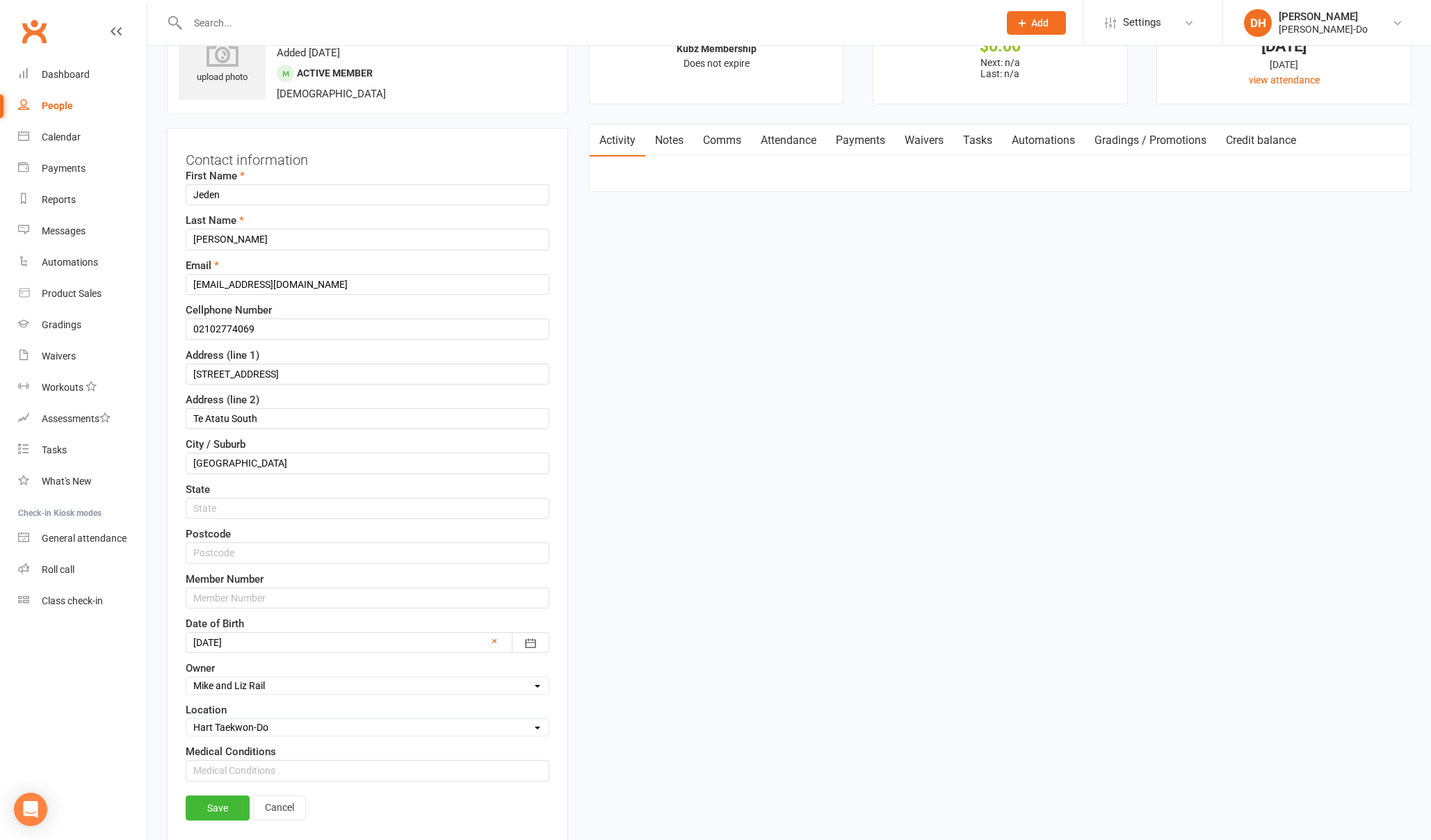
scroll to position [82, 0]
click at [265, 592] on input "text" at bounding box center [368, 597] width 364 height 21
paste input "080681"
type input "080681"
click at [228, 810] on link "Save" at bounding box center [217, 807] width 64 height 25
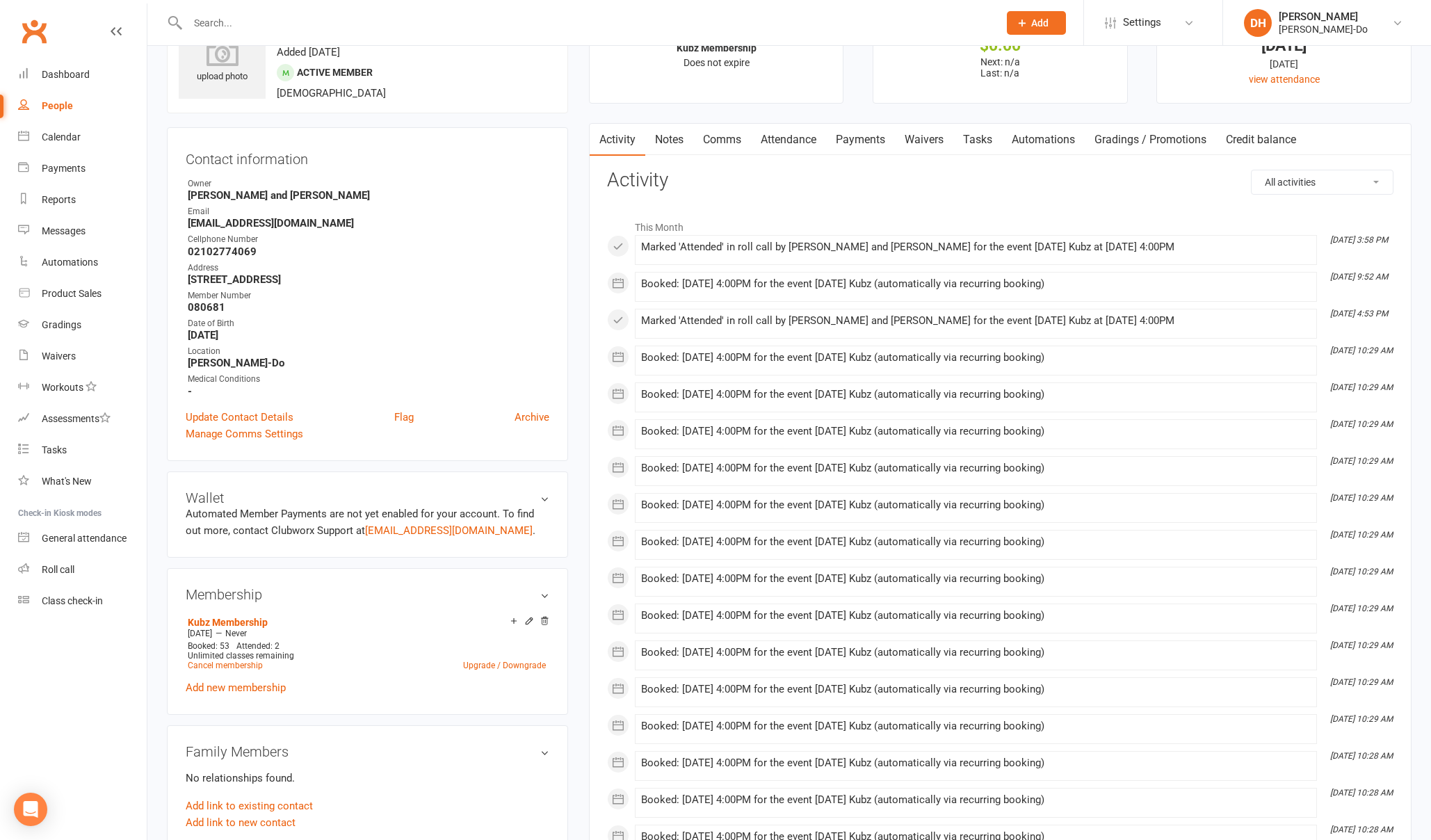
click at [226, 25] on input "text" at bounding box center [586, 23] width 805 height 19
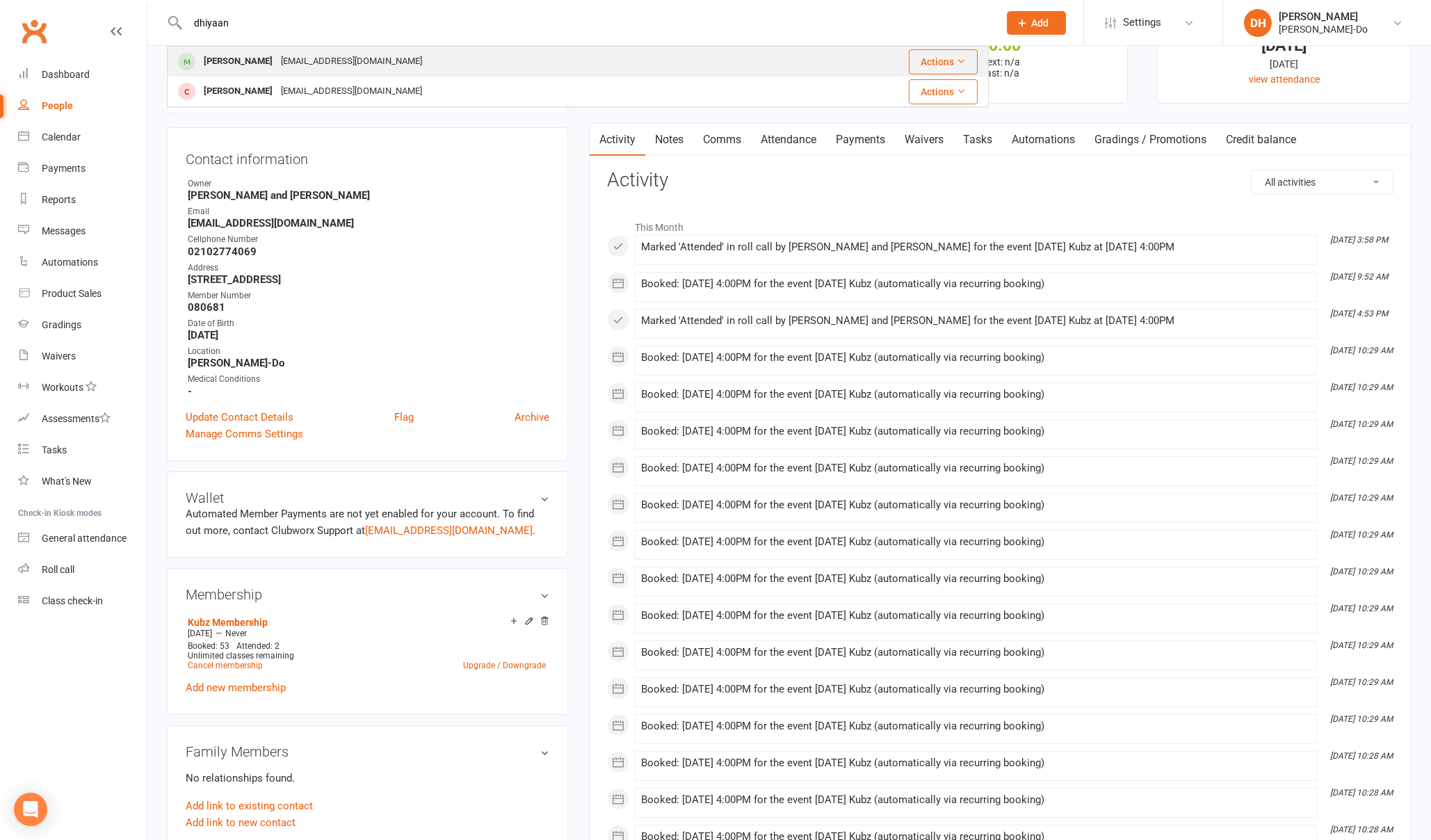
type input "dhiyaan"
click at [234, 58] on div "[PERSON_NAME]" at bounding box center [238, 61] width 77 height 20
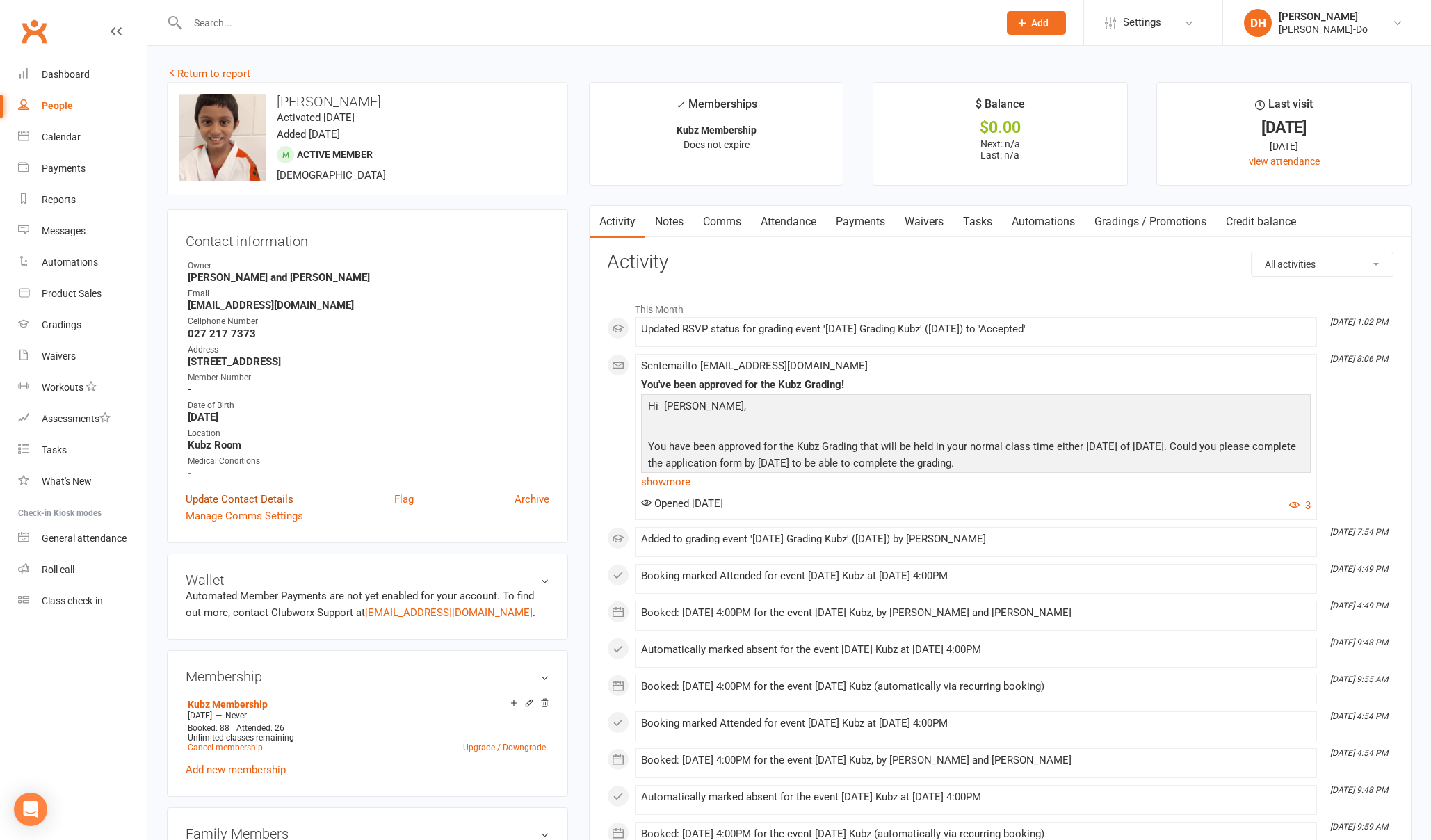
click at [247, 497] on link "Update Contact Details" at bounding box center [239, 499] width 107 height 17
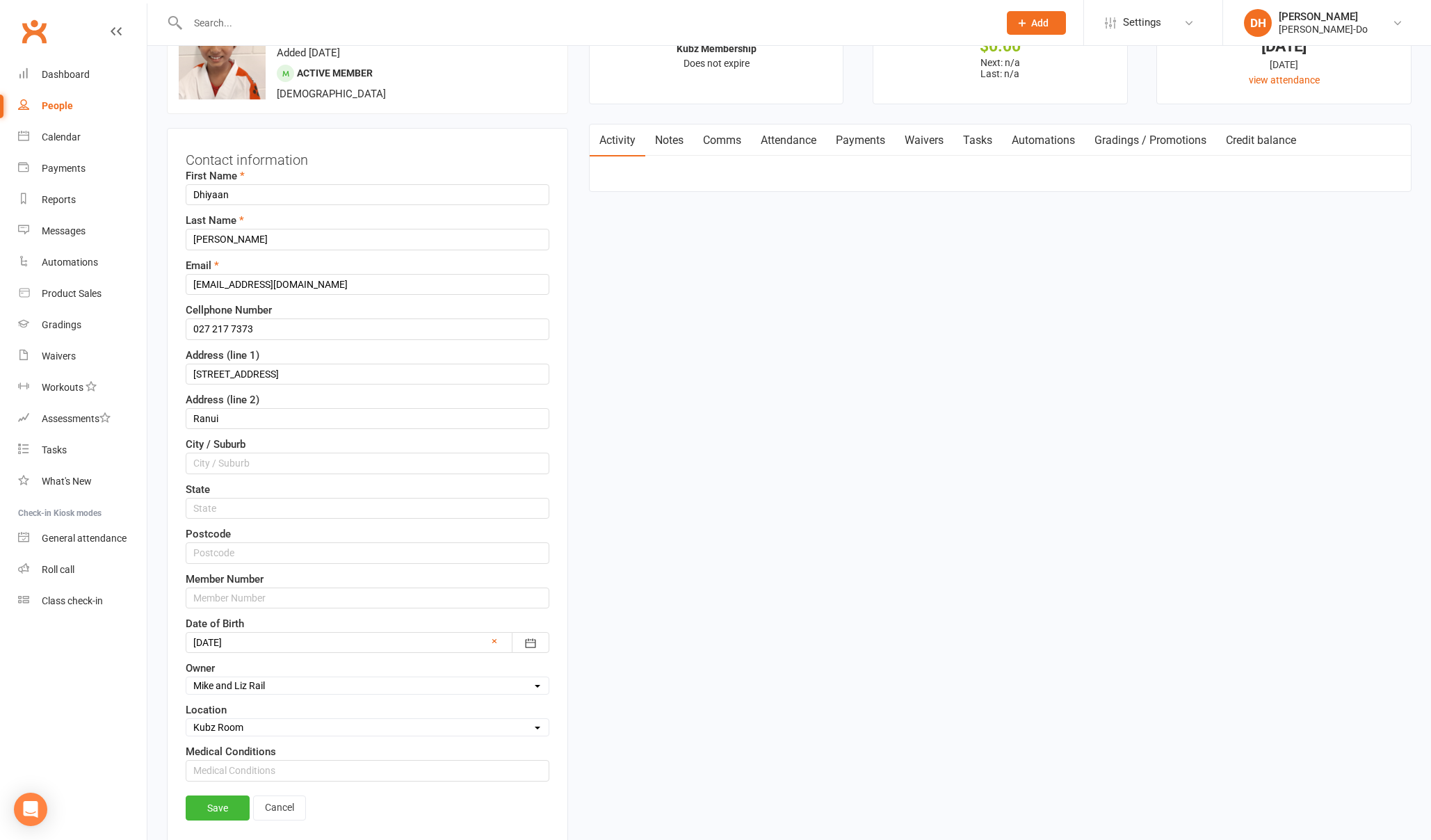
scroll to position [82, 0]
click at [276, 599] on input "text" at bounding box center [368, 597] width 364 height 21
paste input "080317"
type input "080317"
click at [217, 808] on link "Save" at bounding box center [217, 807] width 64 height 25
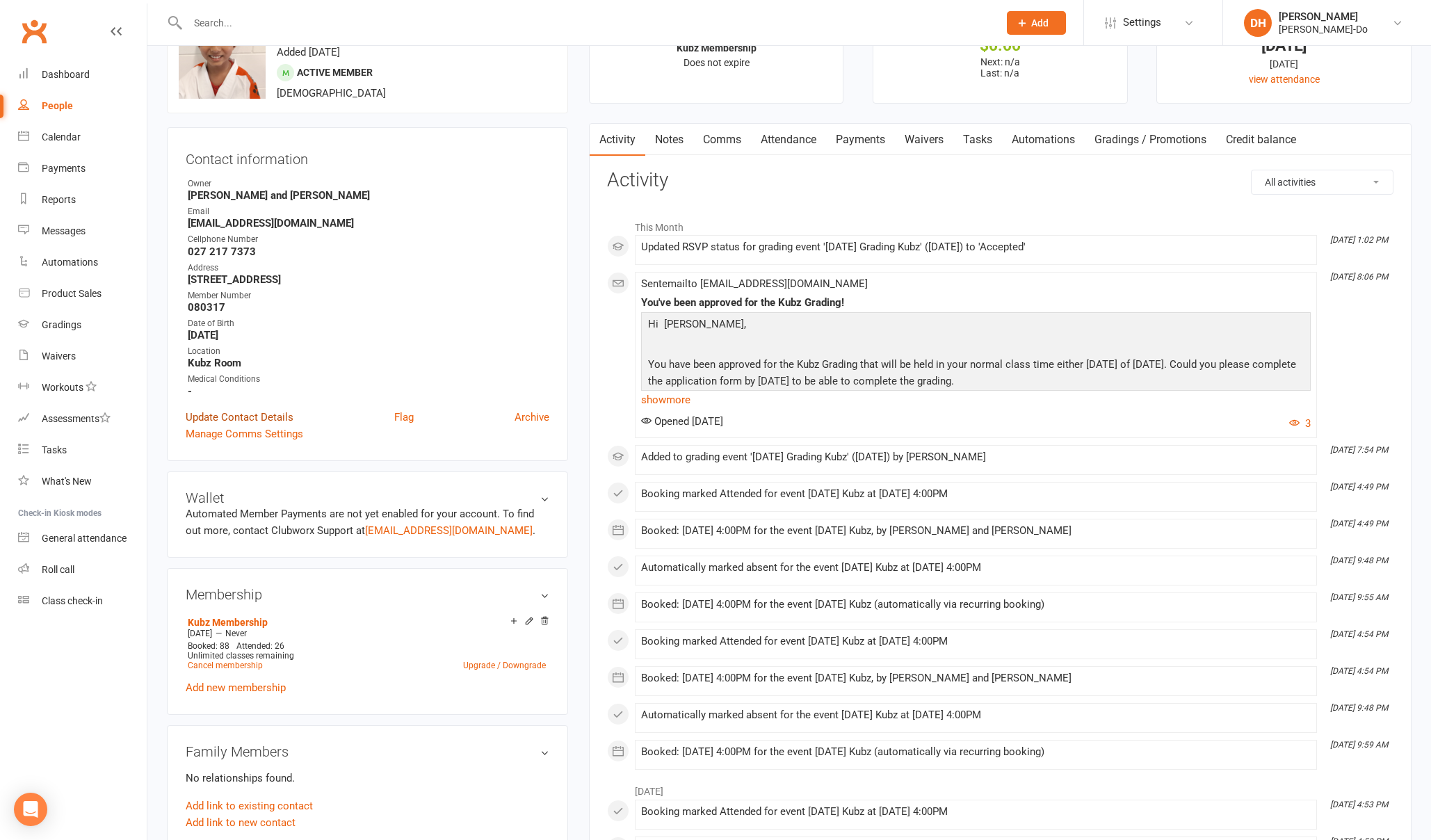
click at [262, 415] on link "Update Contact Details" at bounding box center [239, 417] width 107 height 17
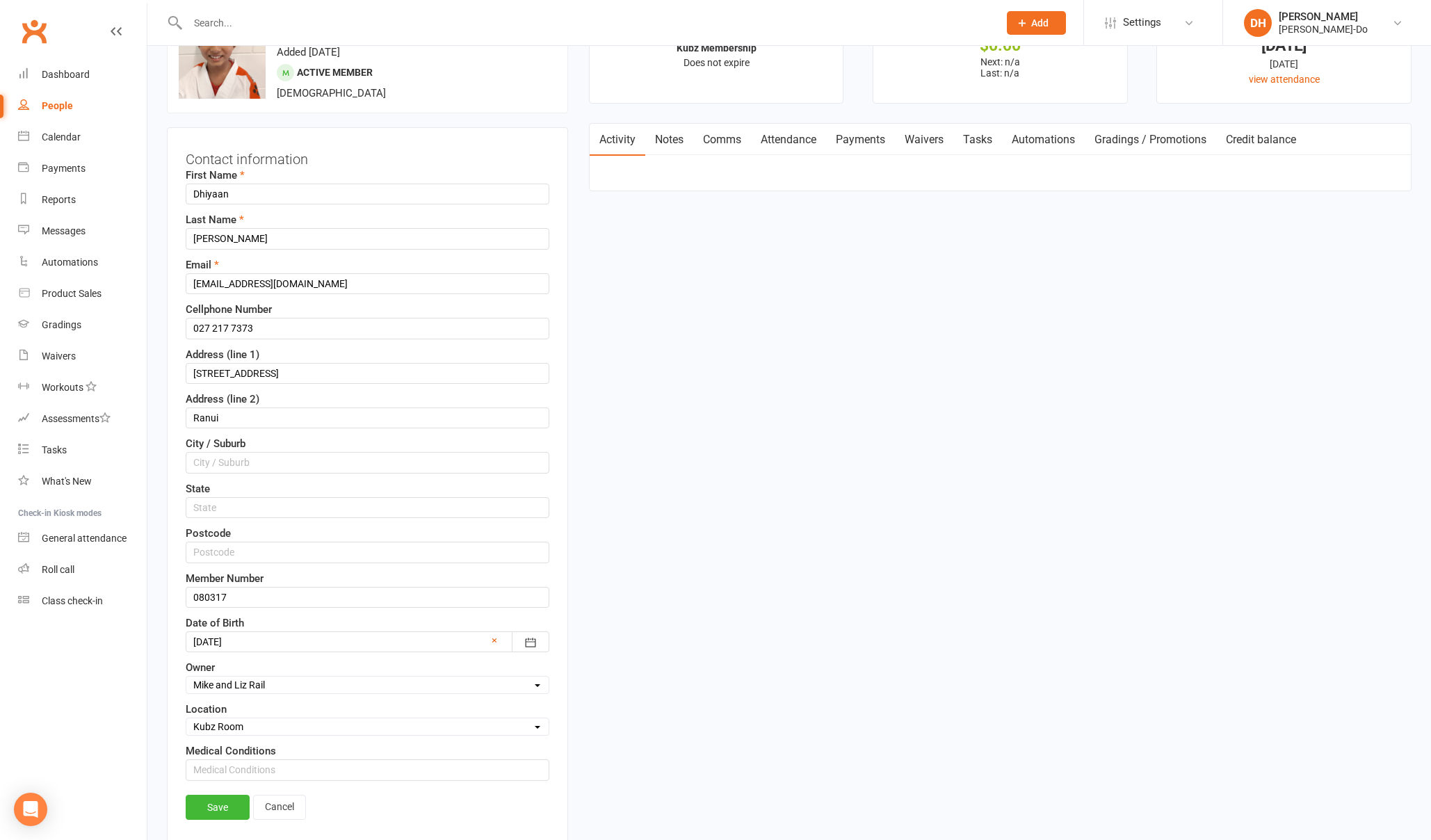
click at [293, 25] on input "text" at bounding box center [586, 23] width 805 height 19
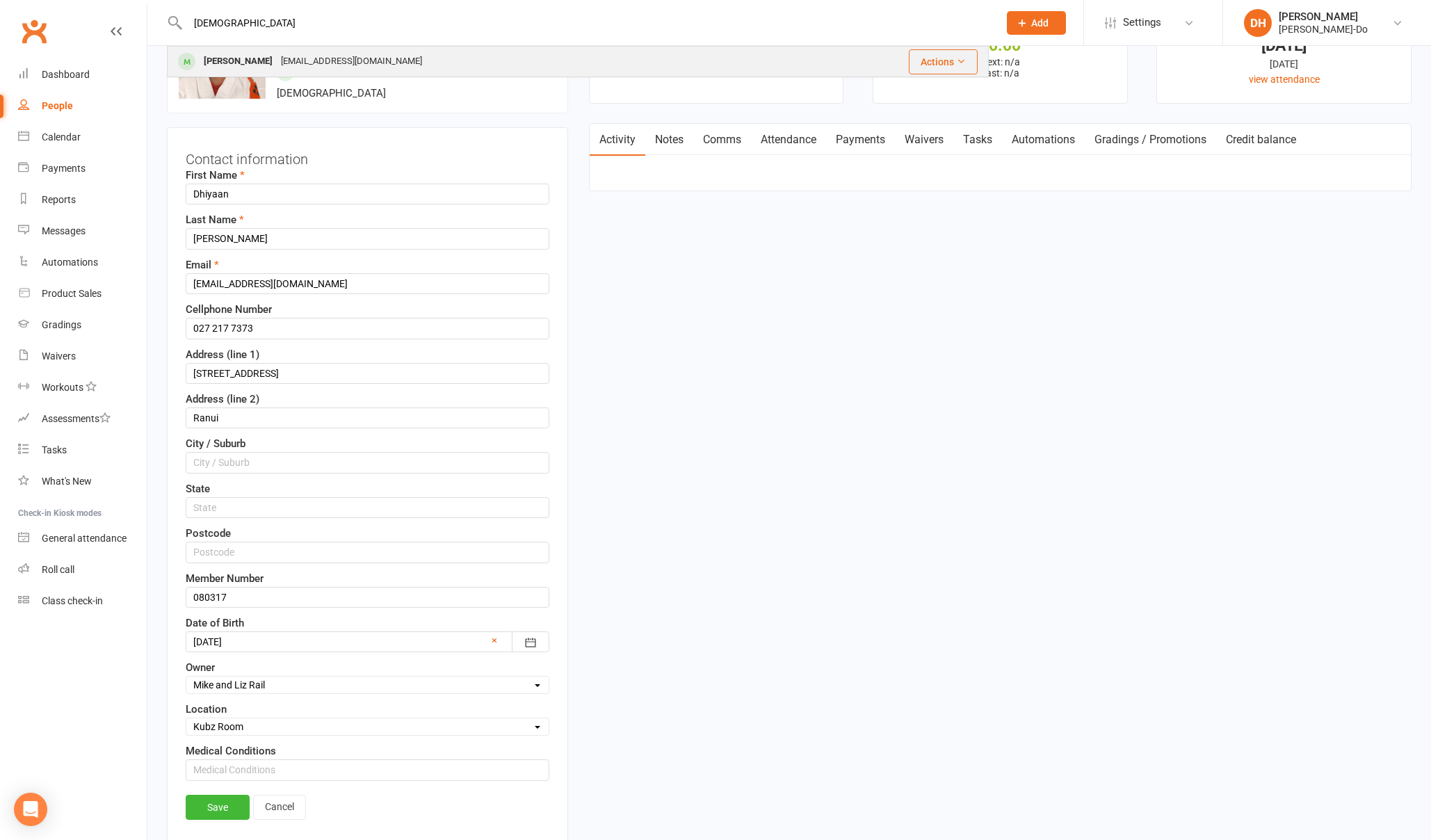
type input "[DEMOGRAPHIC_DATA]"
click at [251, 63] on div "[PERSON_NAME]" at bounding box center [238, 61] width 77 height 20
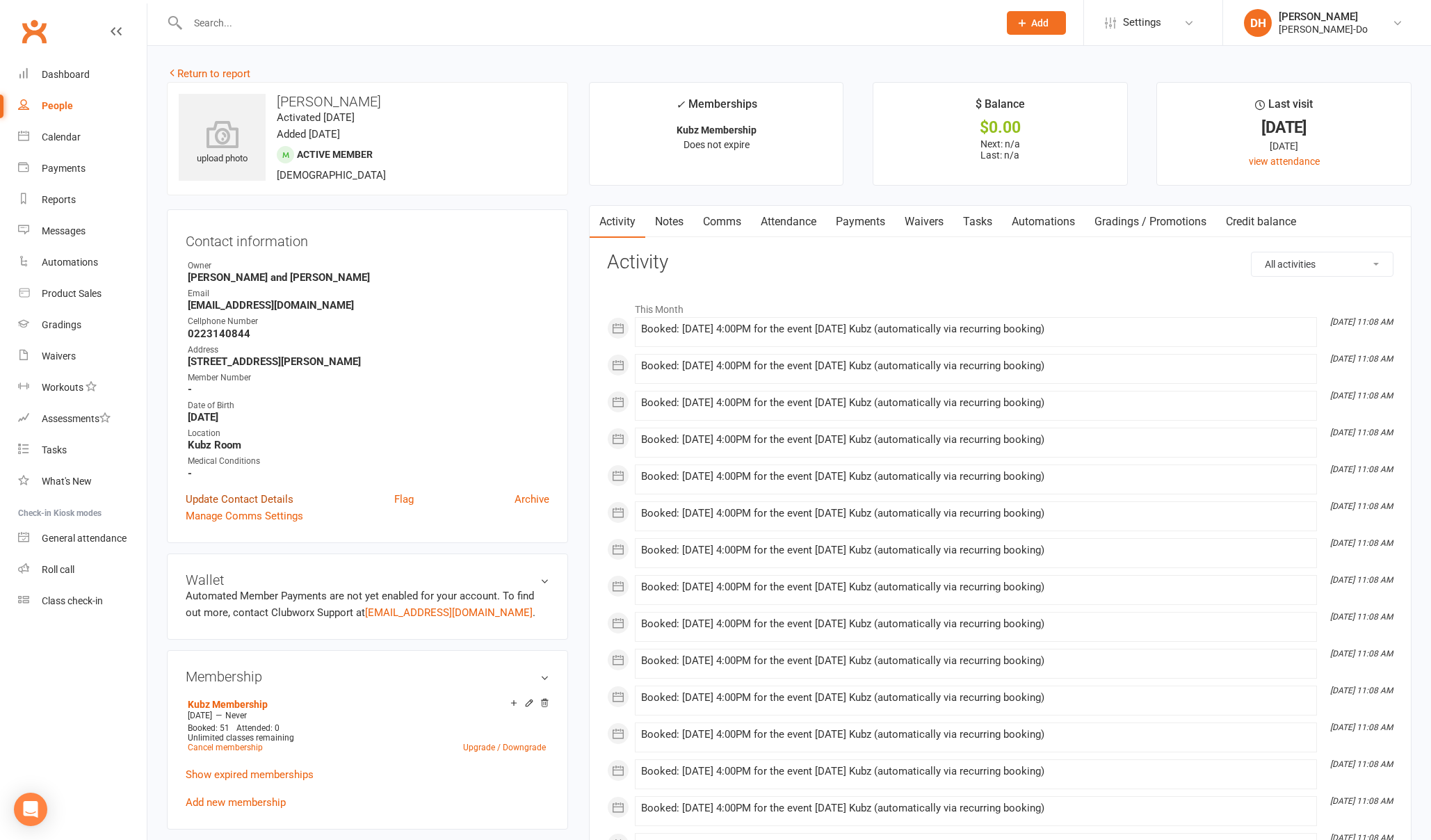
click at [246, 494] on link "Update Contact Details" at bounding box center [239, 499] width 107 height 17
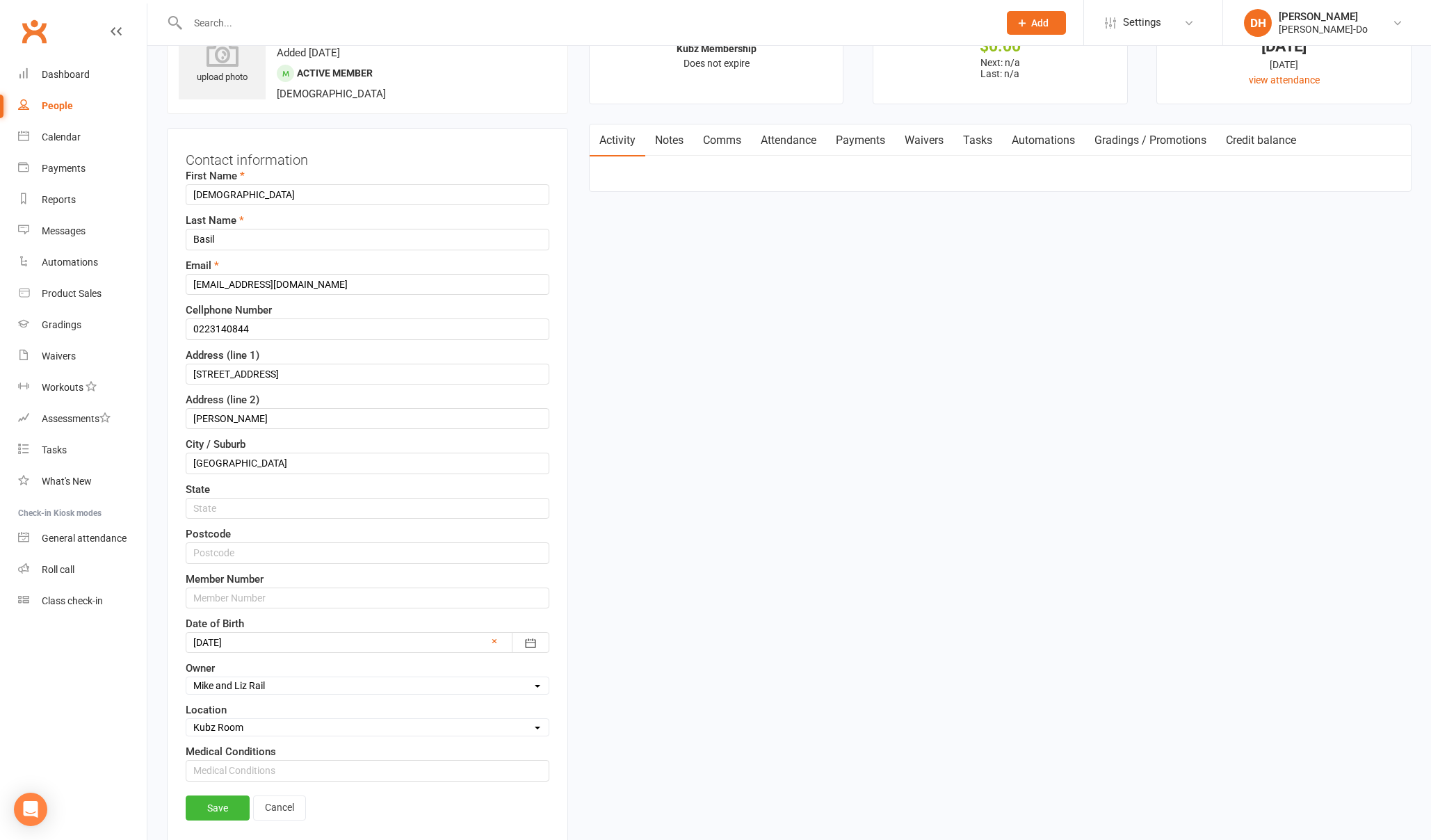
scroll to position [82, 0]
click at [231, 589] on input "text" at bounding box center [368, 597] width 364 height 21
paste input "080192"
type input "080192"
click at [220, 808] on link "Save" at bounding box center [217, 807] width 64 height 25
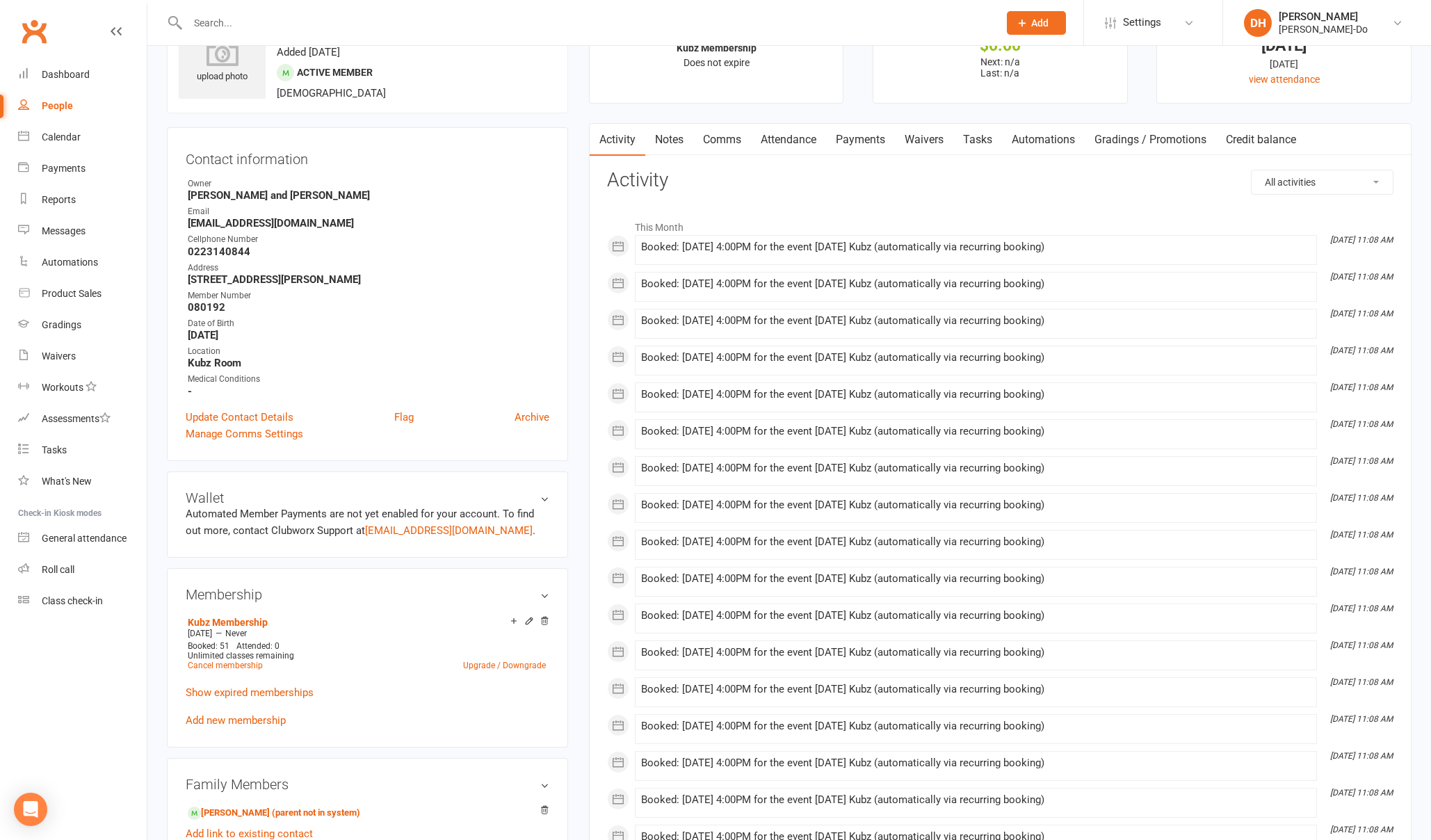
click at [238, 12] on div at bounding box center [577, 23] width 822 height 45
click at [237, 15] on input "text" at bounding box center [586, 23] width 805 height 19
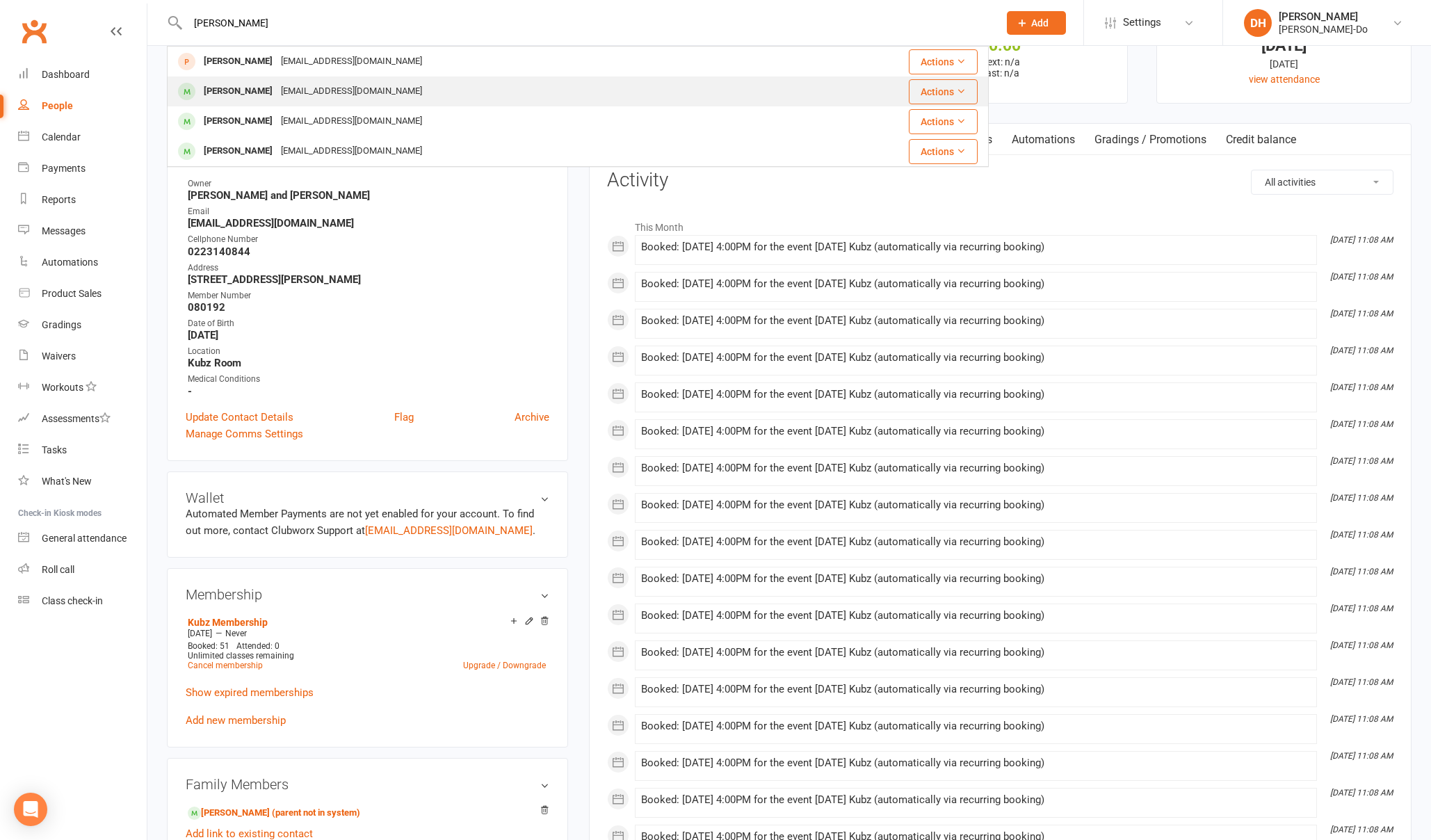
type input "[PERSON_NAME]"
click at [234, 88] on div "[PERSON_NAME]" at bounding box center [238, 91] width 77 height 20
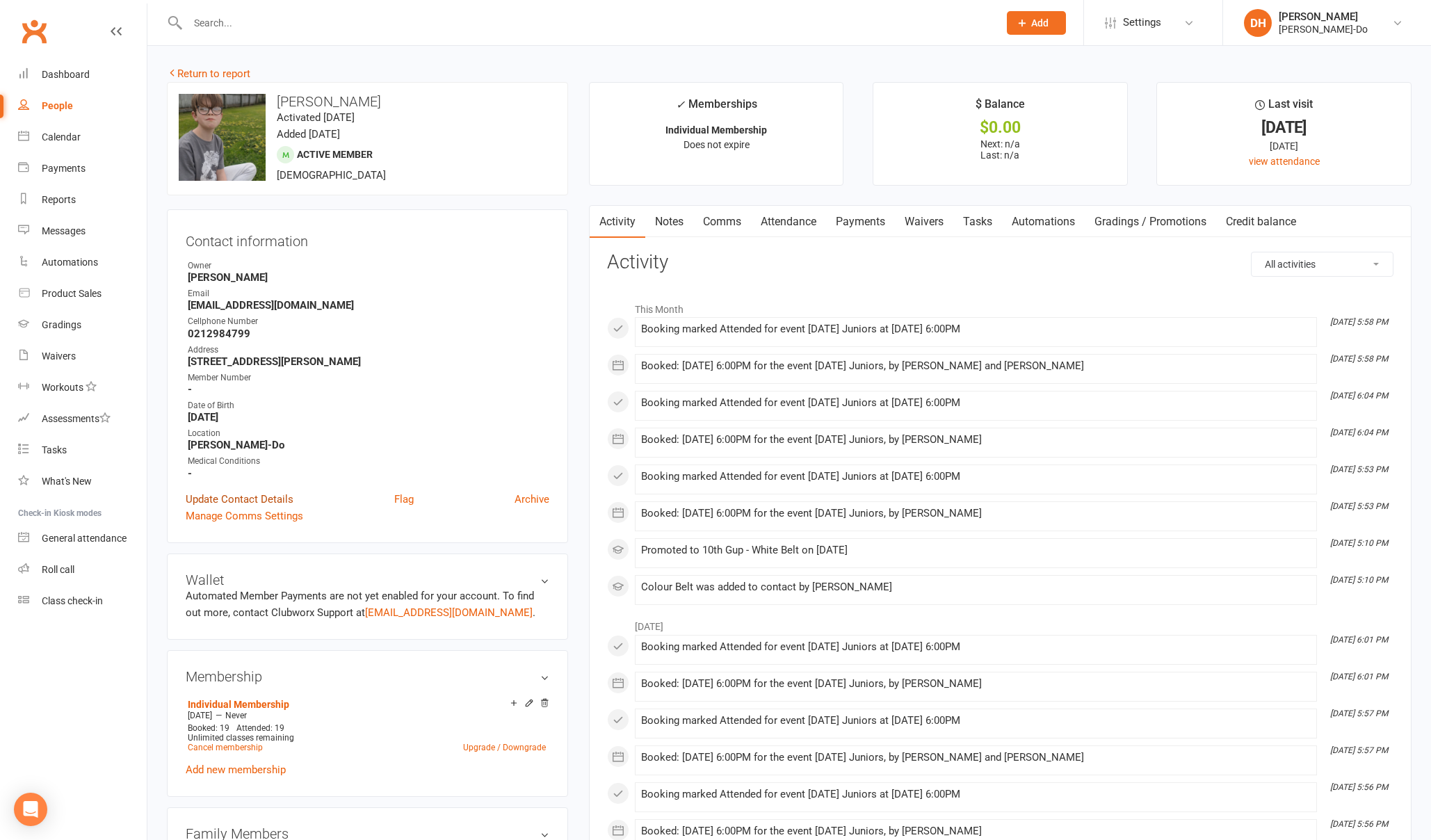
click at [237, 494] on link "Update Contact Details" at bounding box center [239, 499] width 107 height 17
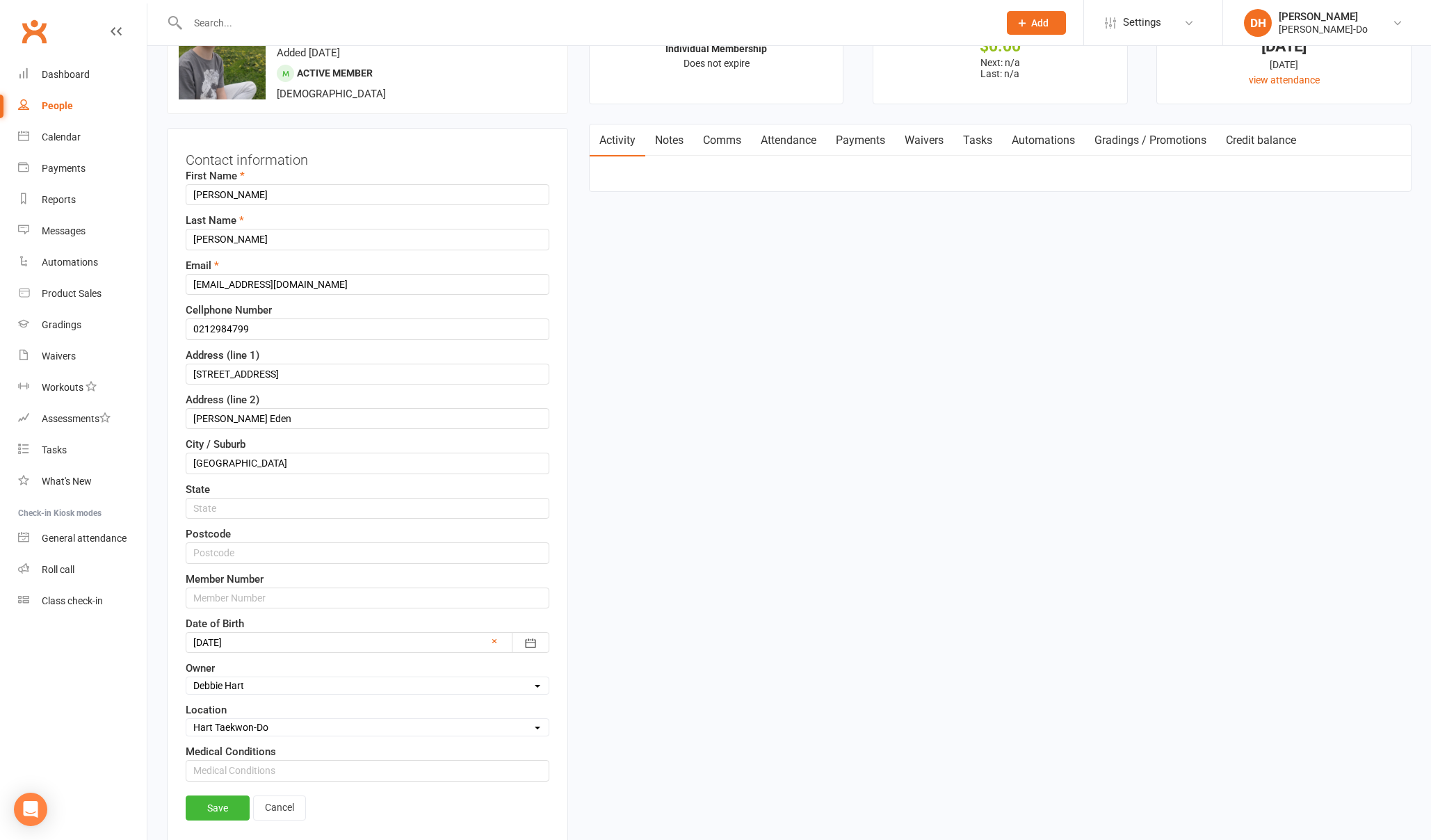
scroll to position [82, 0]
click at [219, 600] on input "text" at bounding box center [368, 597] width 364 height 21
paste input "080532"
type input "080532"
click at [203, 808] on link "Save" at bounding box center [217, 807] width 64 height 25
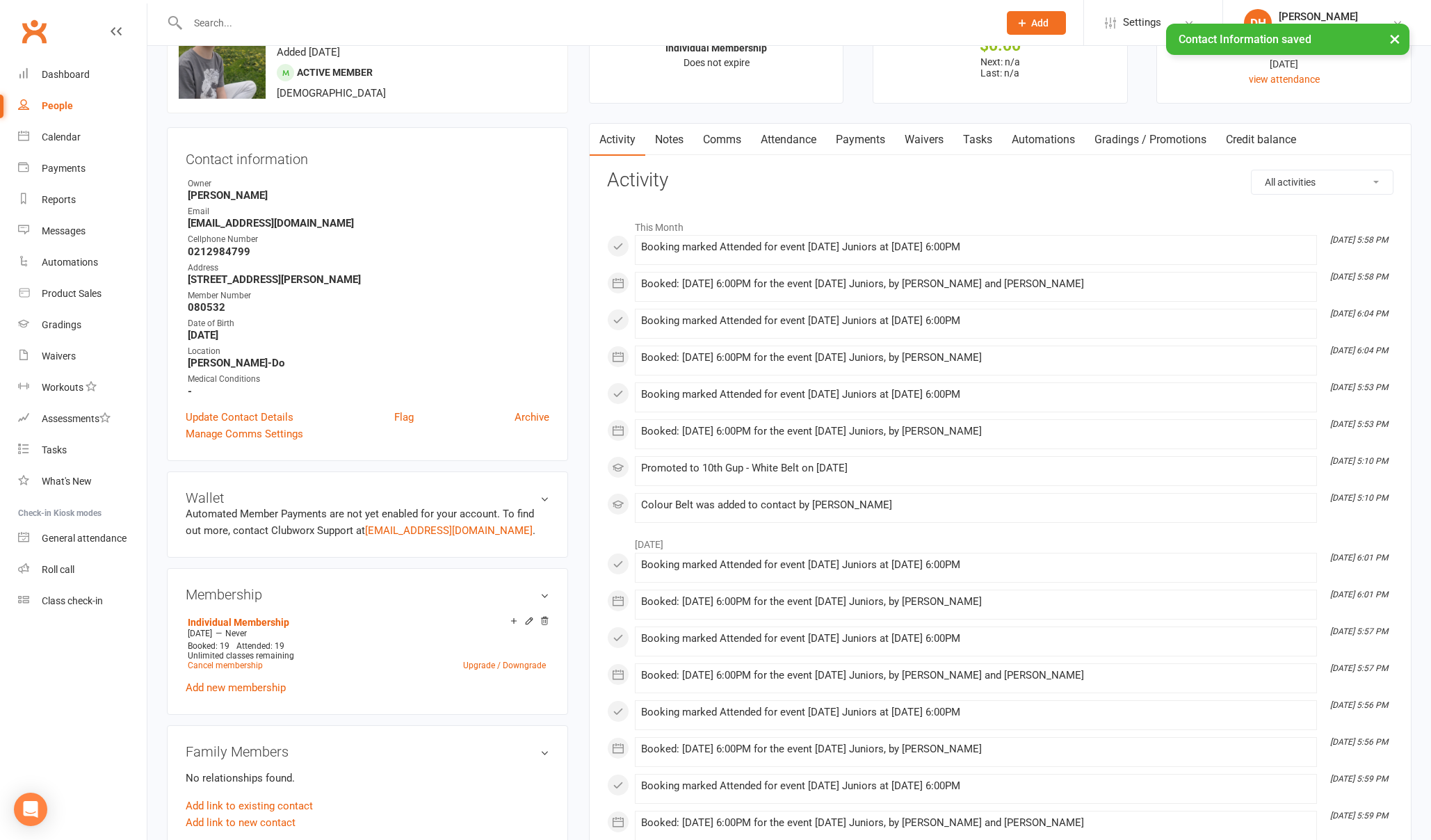
click at [334, 24] on div "× Contact Information saved" at bounding box center [706, 24] width 1413 height 0
drag, startPoint x: 189, startPoint y: 16, endPoint x: 208, endPoint y: 18, distance: 19.1
click at [190, 17] on input "text" at bounding box center [586, 23] width 805 height 19
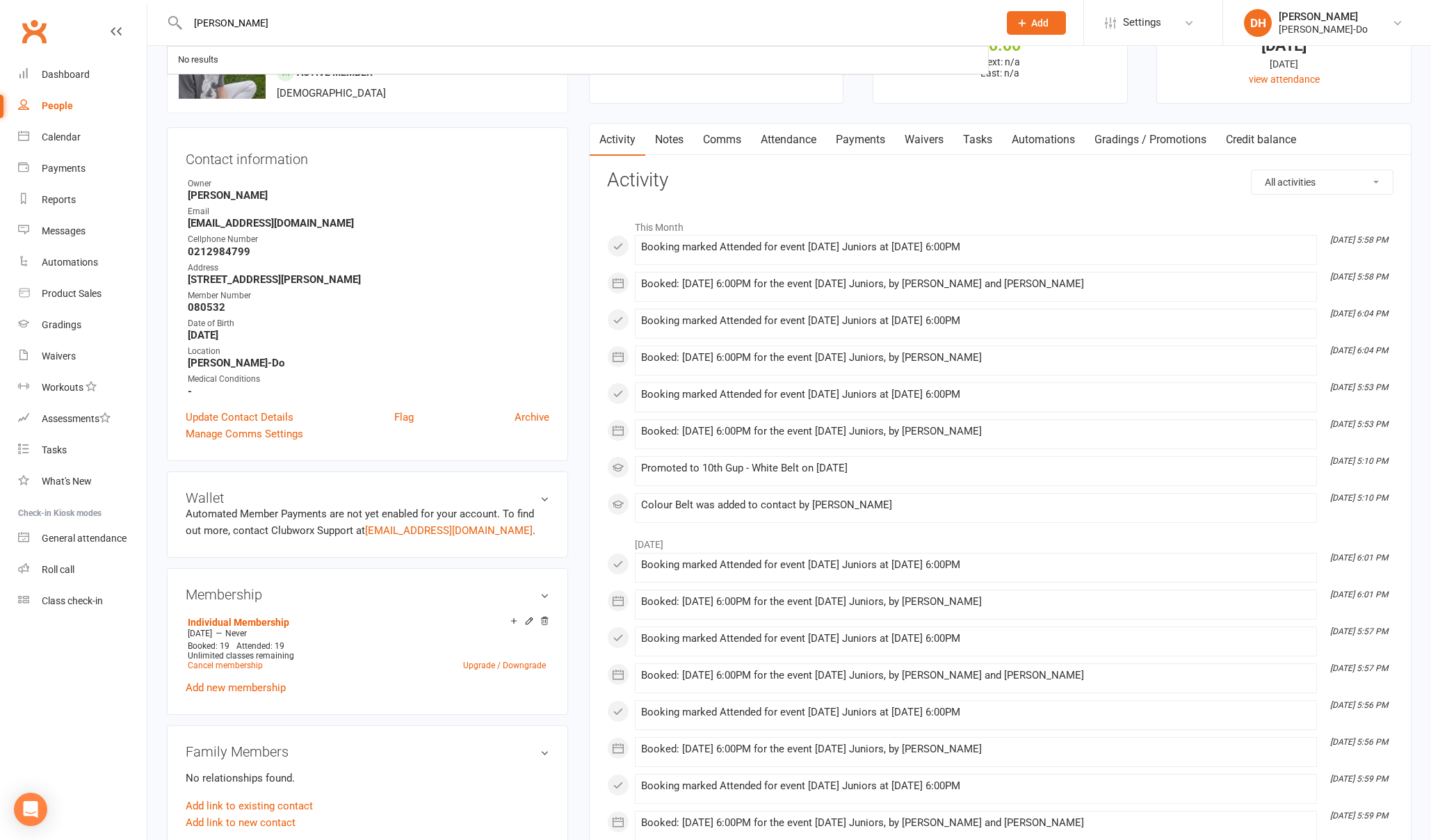
type input "[PERSON_NAME]"
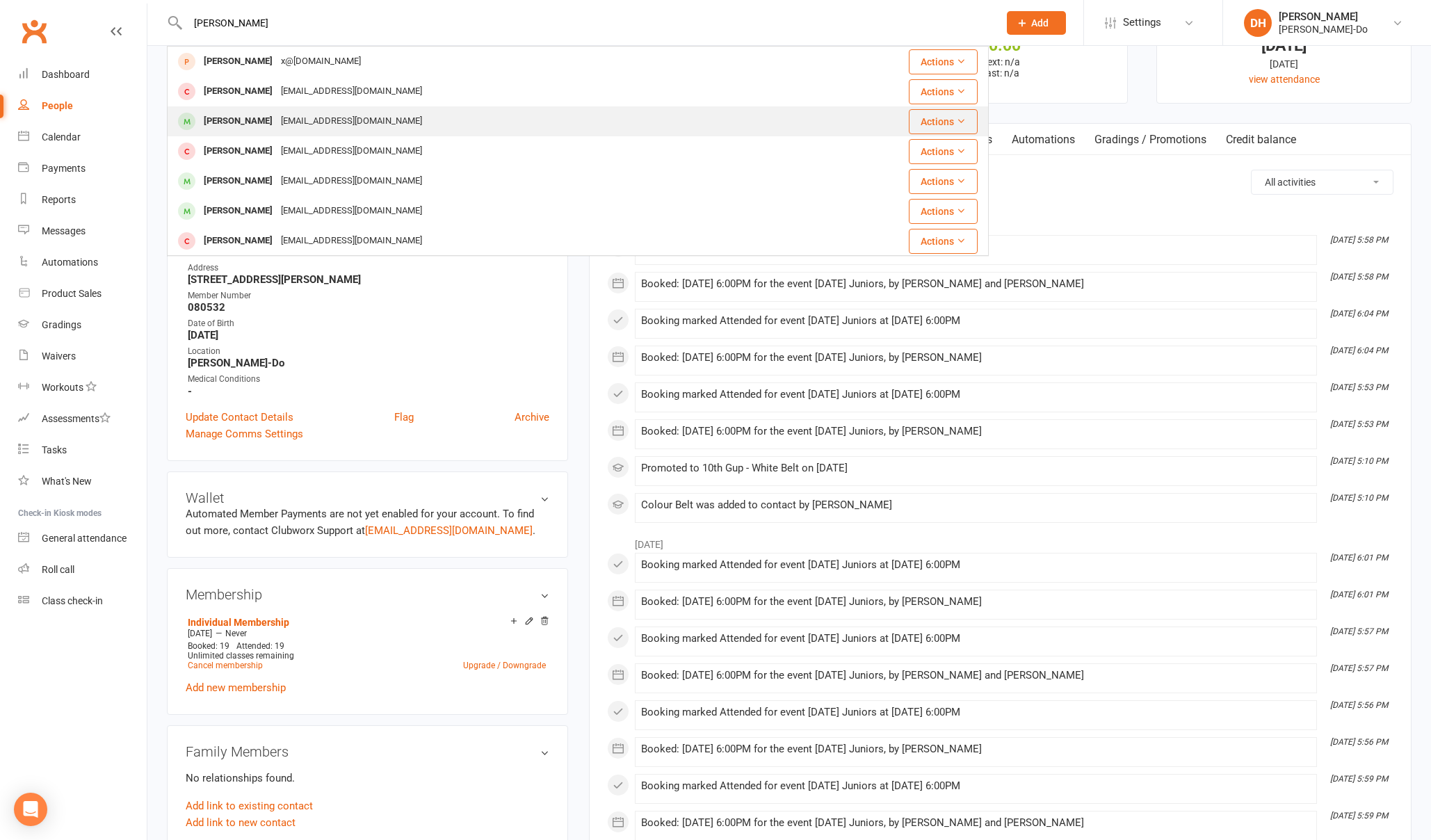
click at [238, 119] on div "[PERSON_NAME]" at bounding box center [238, 120] width 77 height 20
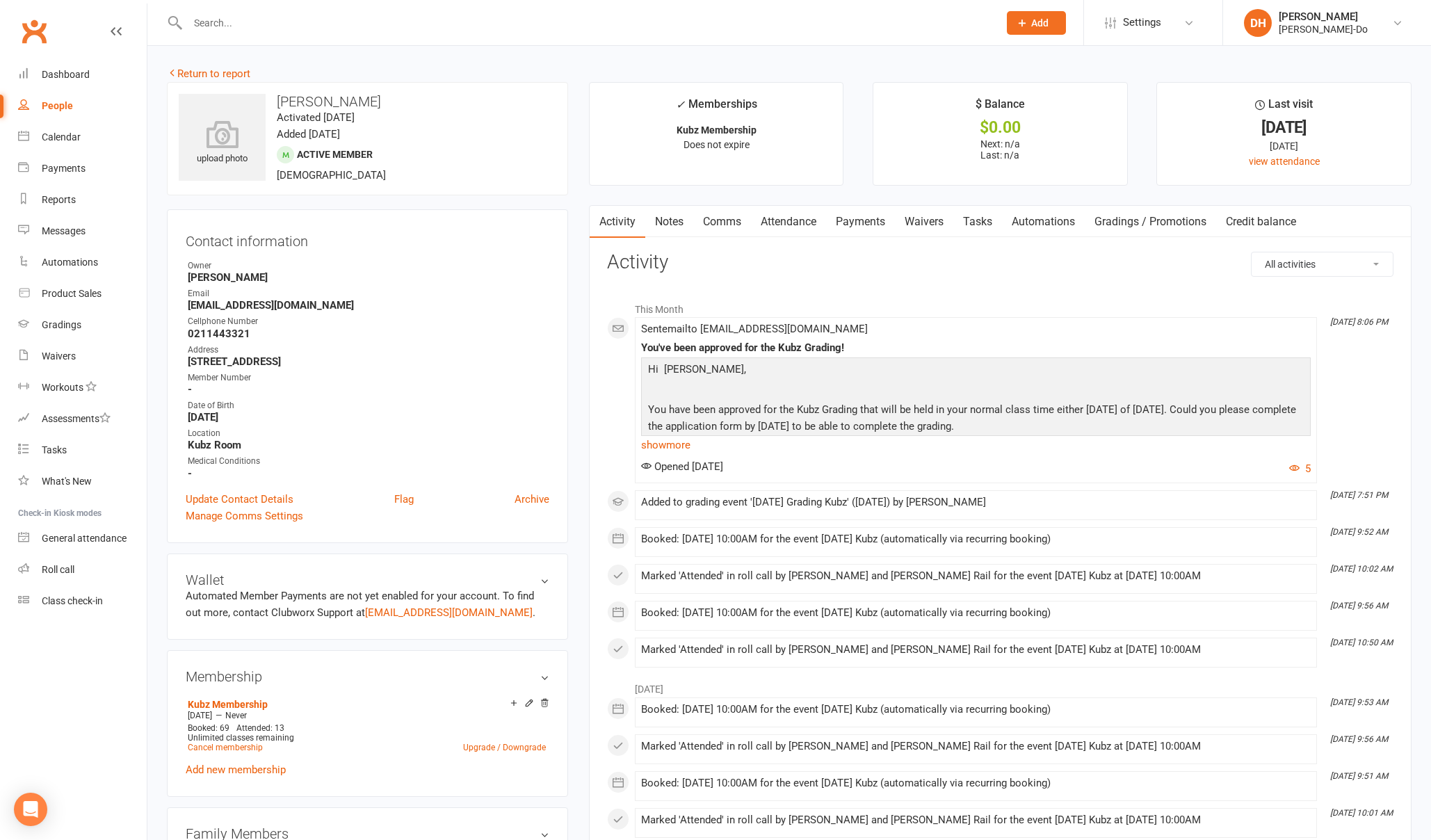
click at [235, 12] on div at bounding box center [577, 23] width 822 height 45
drag, startPoint x: 302, startPoint y: 302, endPoint x: 189, endPoint y: 306, distance: 113.1
click at [189, 306] on strong "[EMAIL_ADDRESS][DOMAIN_NAME]" at bounding box center [368, 305] width 361 height 12
copy strong "[EMAIL_ADDRESS][DOMAIN_NAME]"
click at [787, 224] on link "Attendance" at bounding box center [788, 222] width 75 height 32
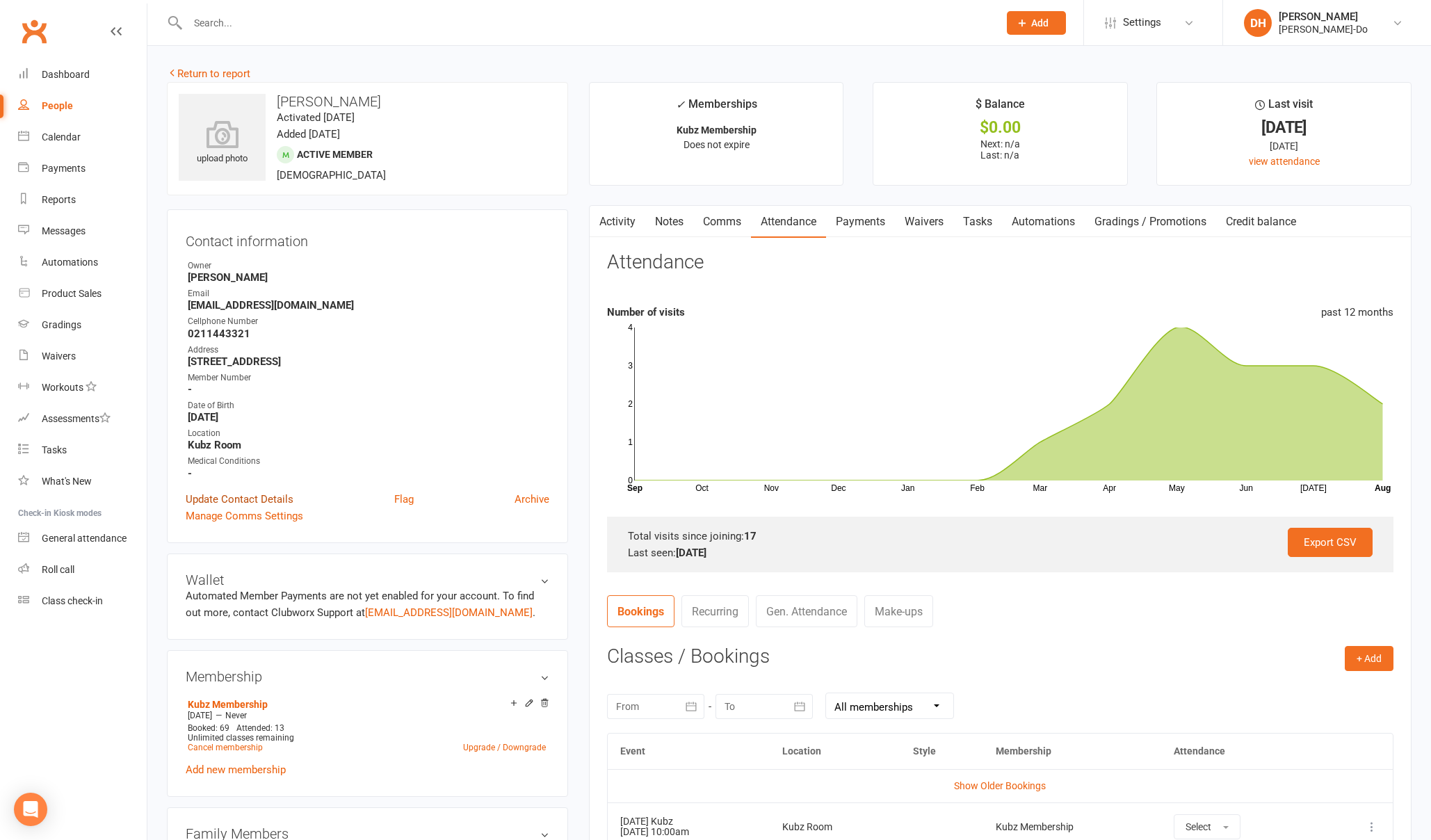
click at [237, 493] on link "Update Contact Details" at bounding box center [239, 499] width 107 height 17
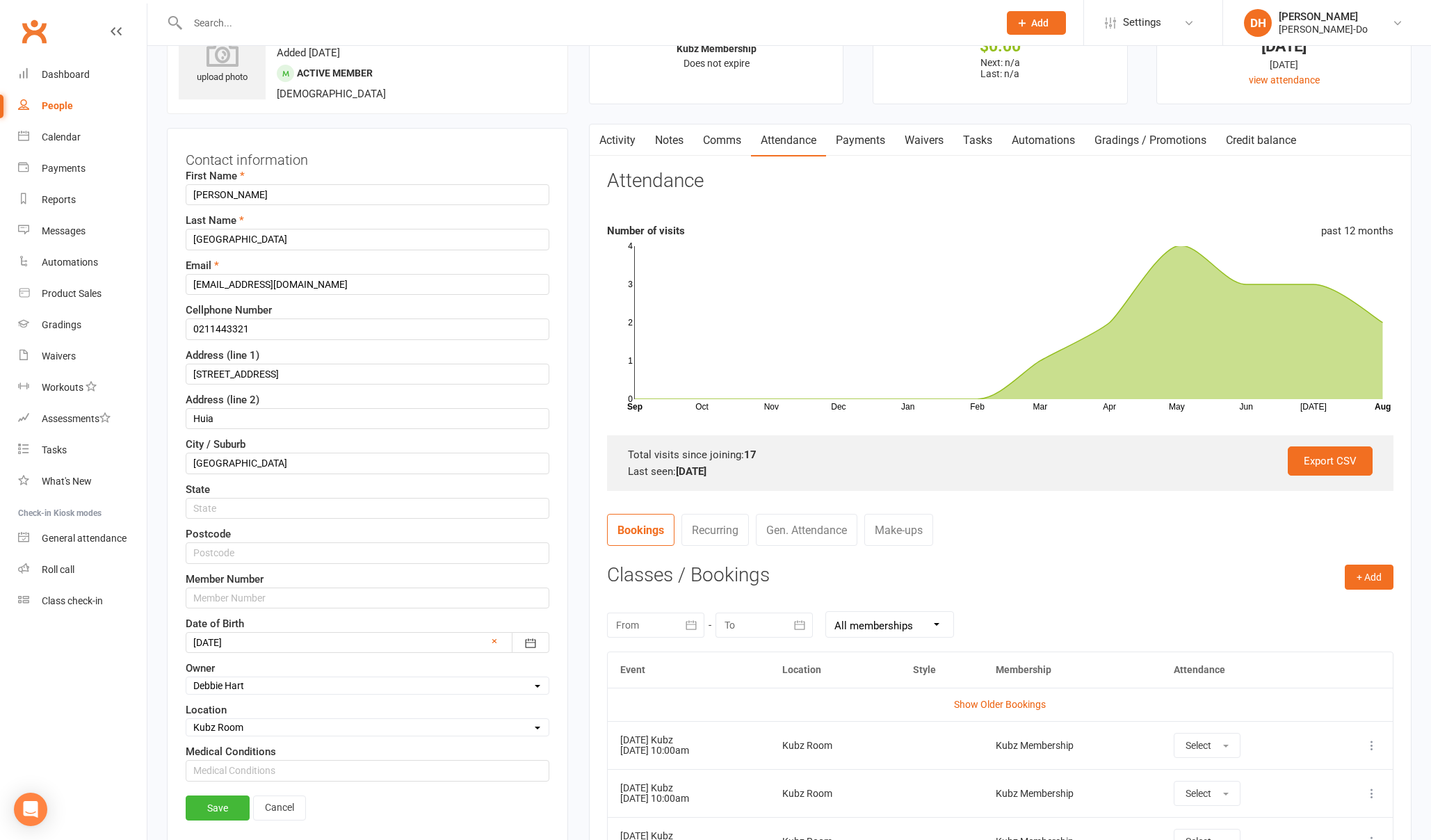
scroll to position [82, 0]
click at [243, 600] on input "text" at bounding box center [368, 597] width 364 height 21
paste input "080682"
type input "080682"
click at [219, 808] on link "Save" at bounding box center [217, 807] width 64 height 25
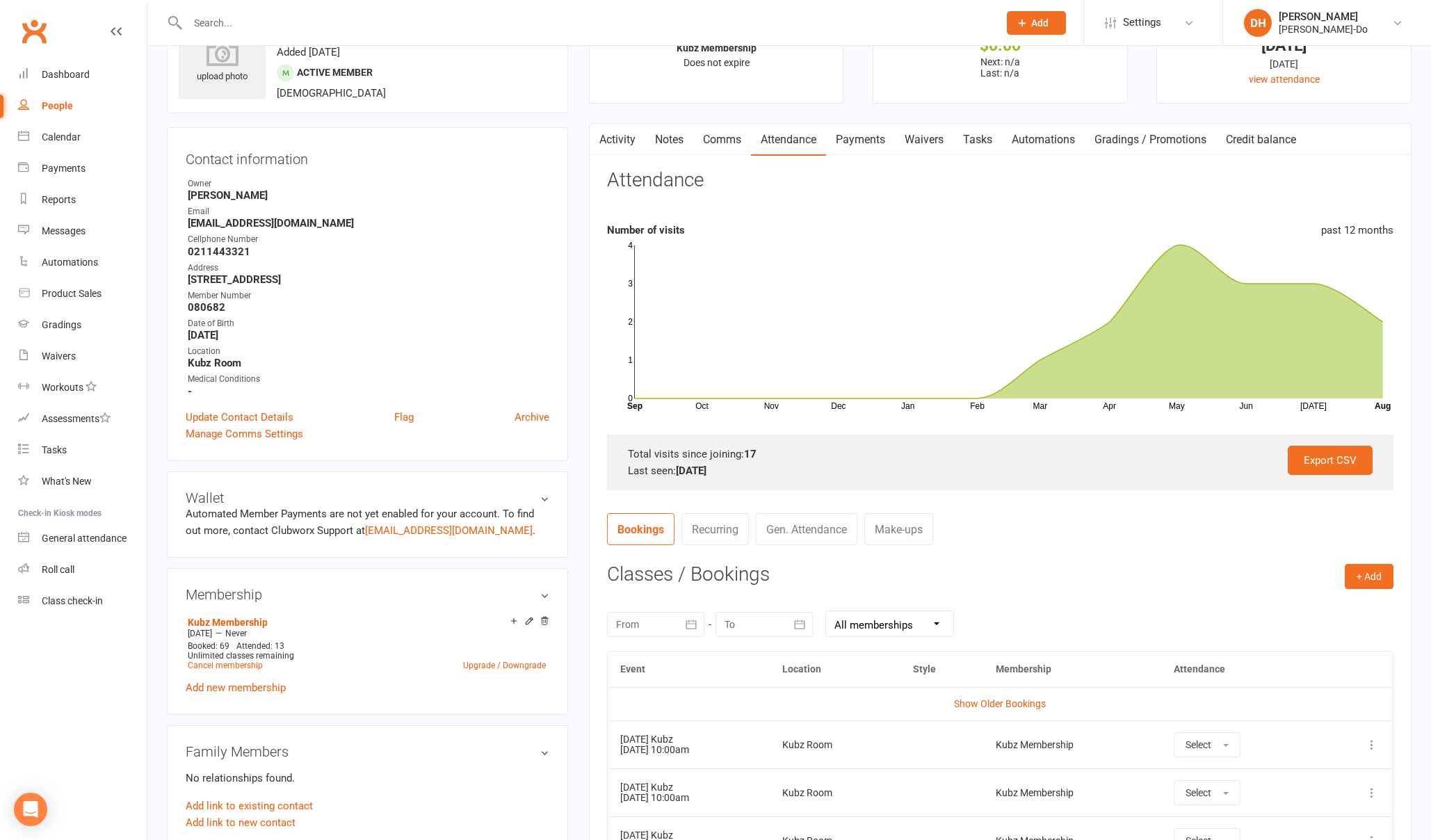
scroll to position [0, 0]
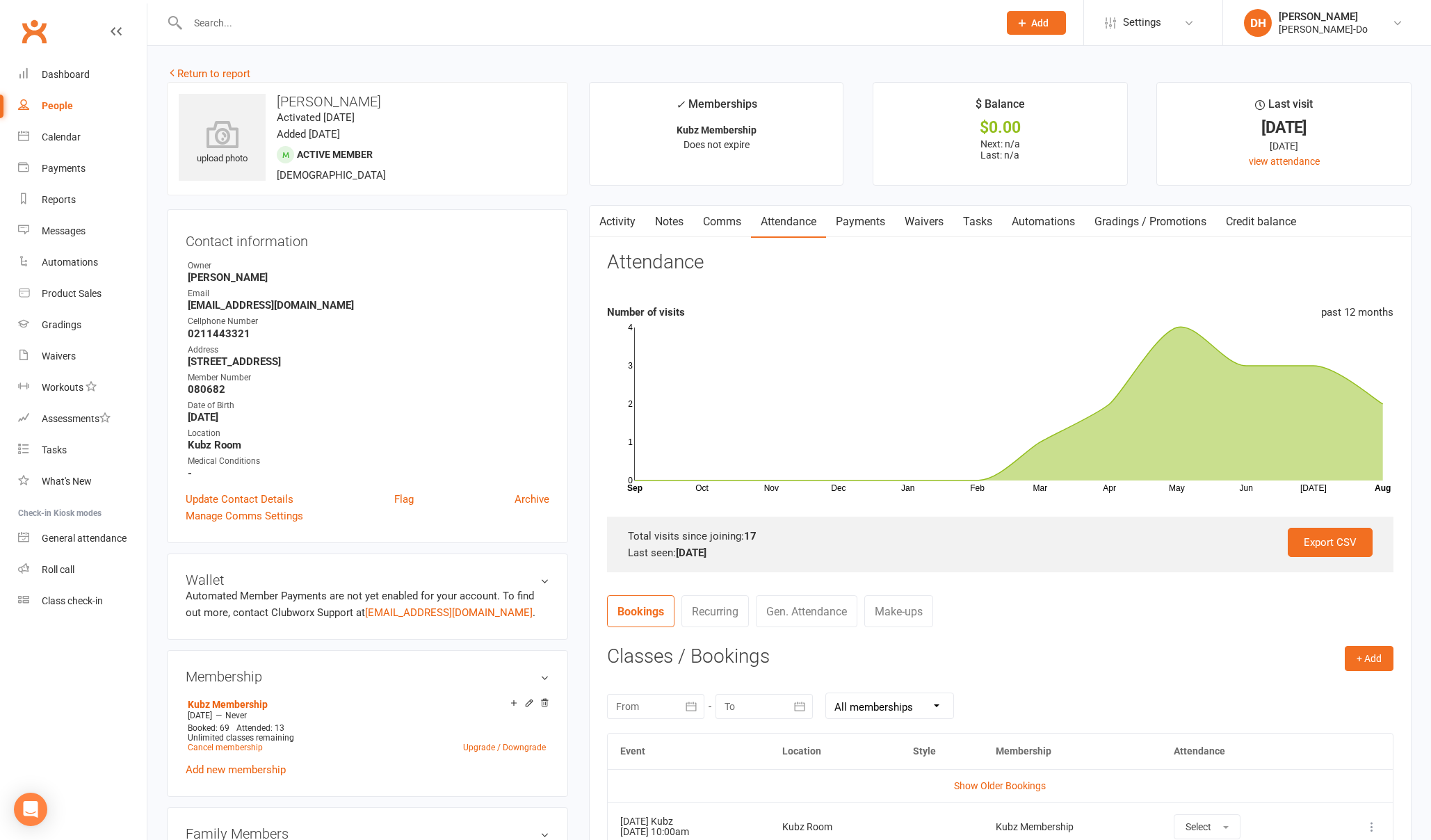
click at [227, 23] on input "text" at bounding box center [586, 23] width 805 height 19
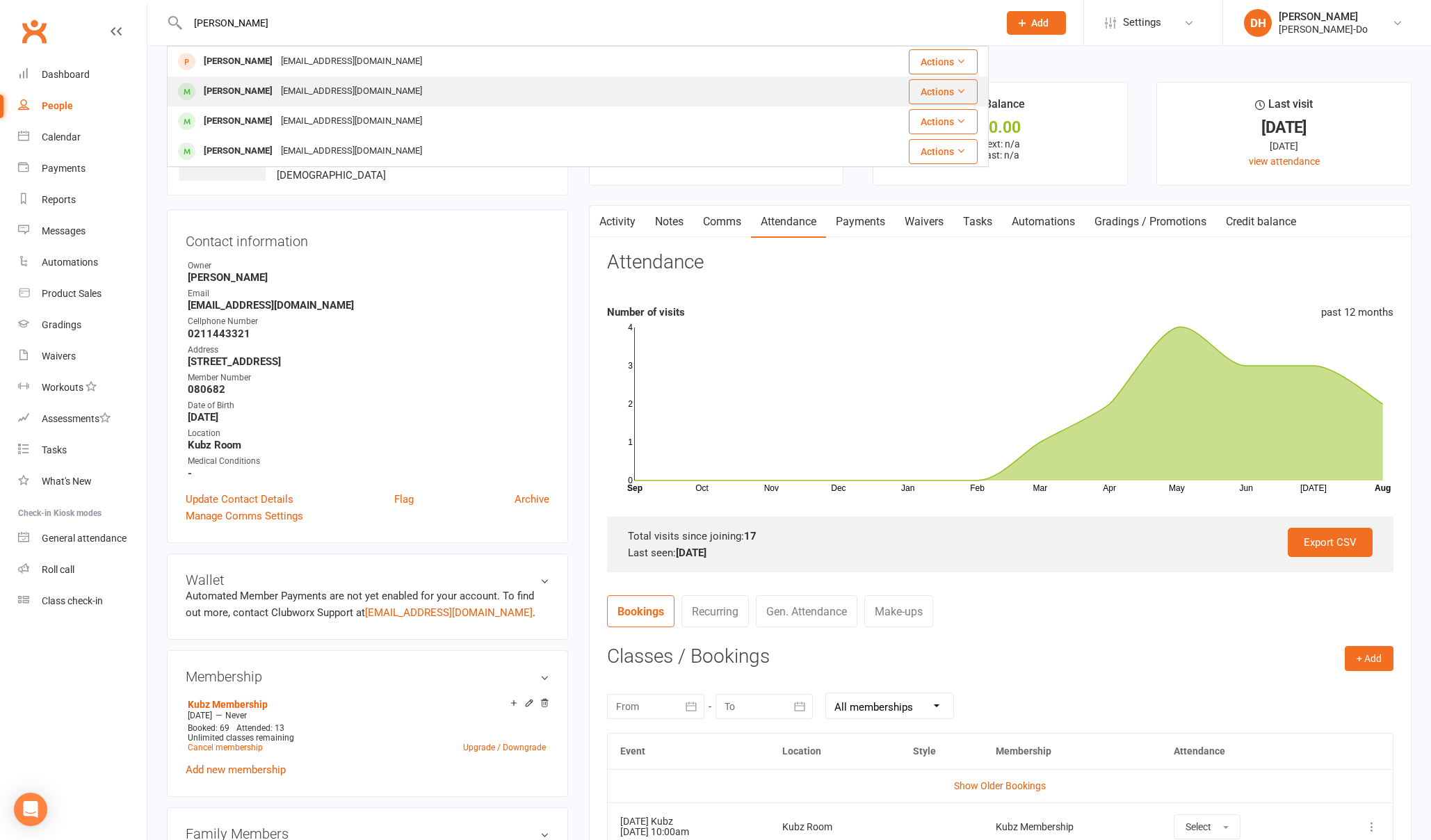
type input "[PERSON_NAME]"
click at [277, 91] on div "[EMAIL_ADDRESS][DOMAIN_NAME]" at bounding box center [351, 91] width 149 height 20
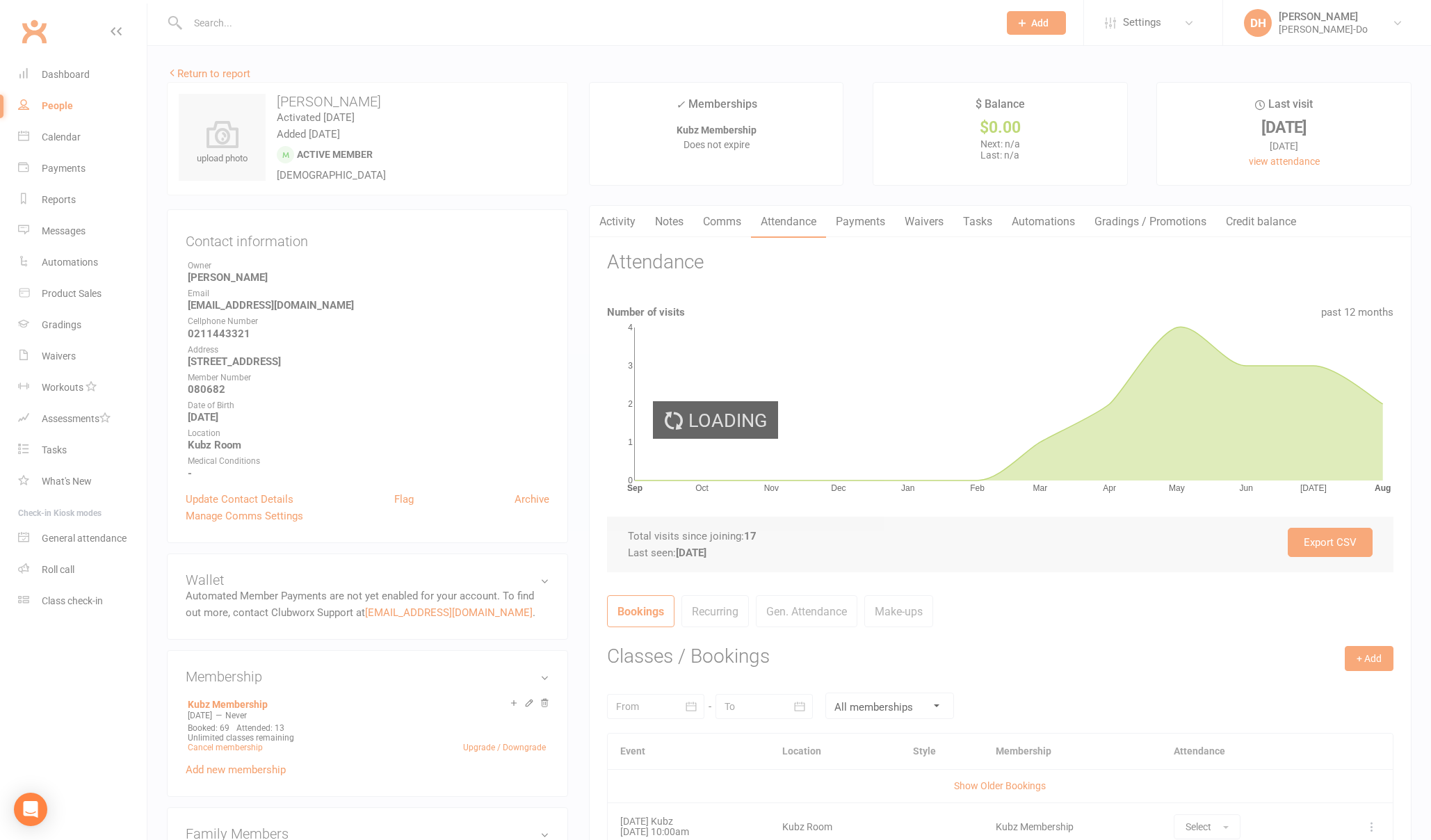
scroll to position [10, 0]
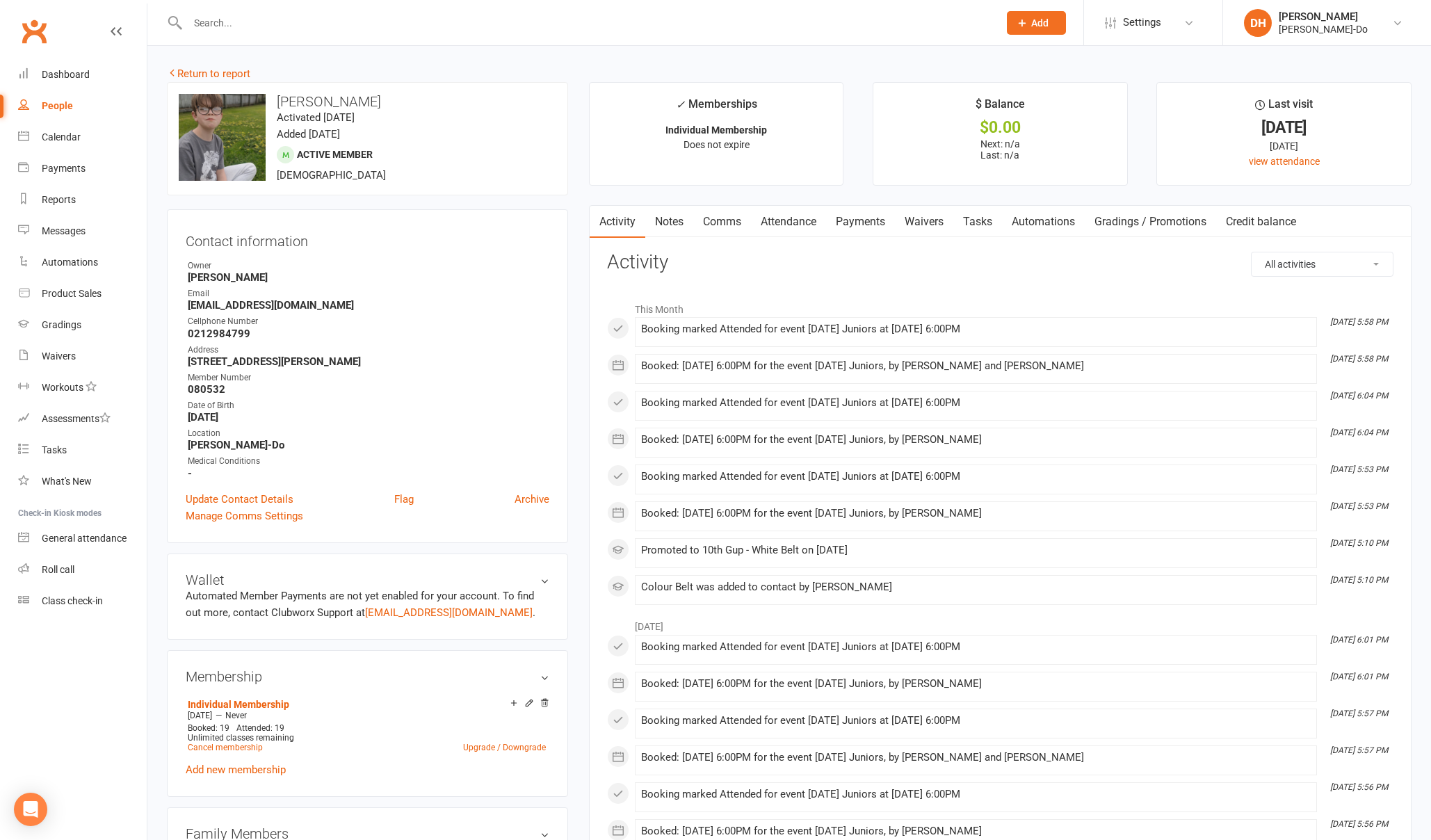
click at [297, 17] on input "text" at bounding box center [586, 23] width 805 height 19
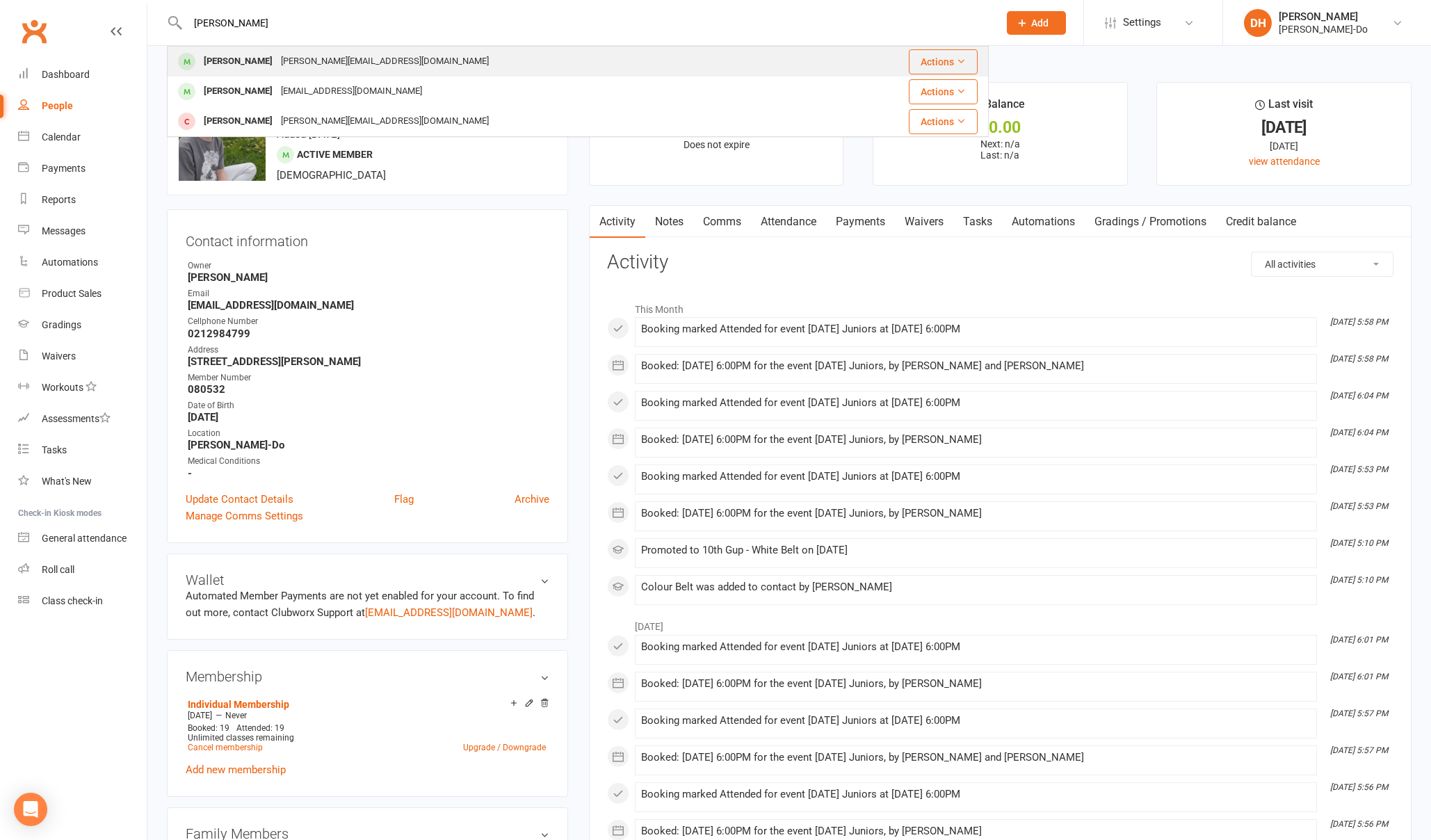
type input "[PERSON_NAME]"
click at [239, 61] on div "[PERSON_NAME]" at bounding box center [238, 61] width 77 height 20
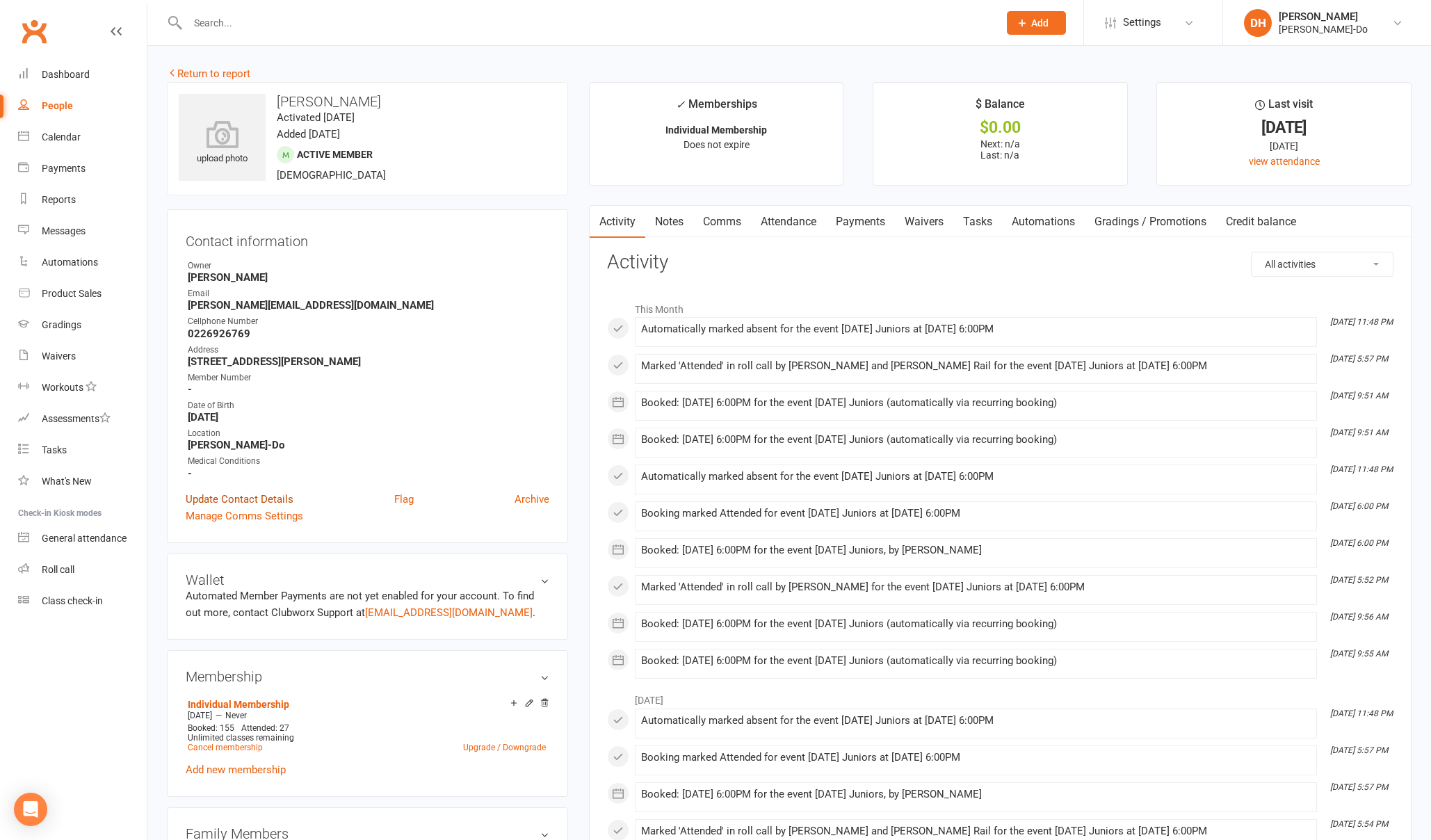
click at [249, 494] on link "Update Contact Details" at bounding box center [239, 499] width 107 height 17
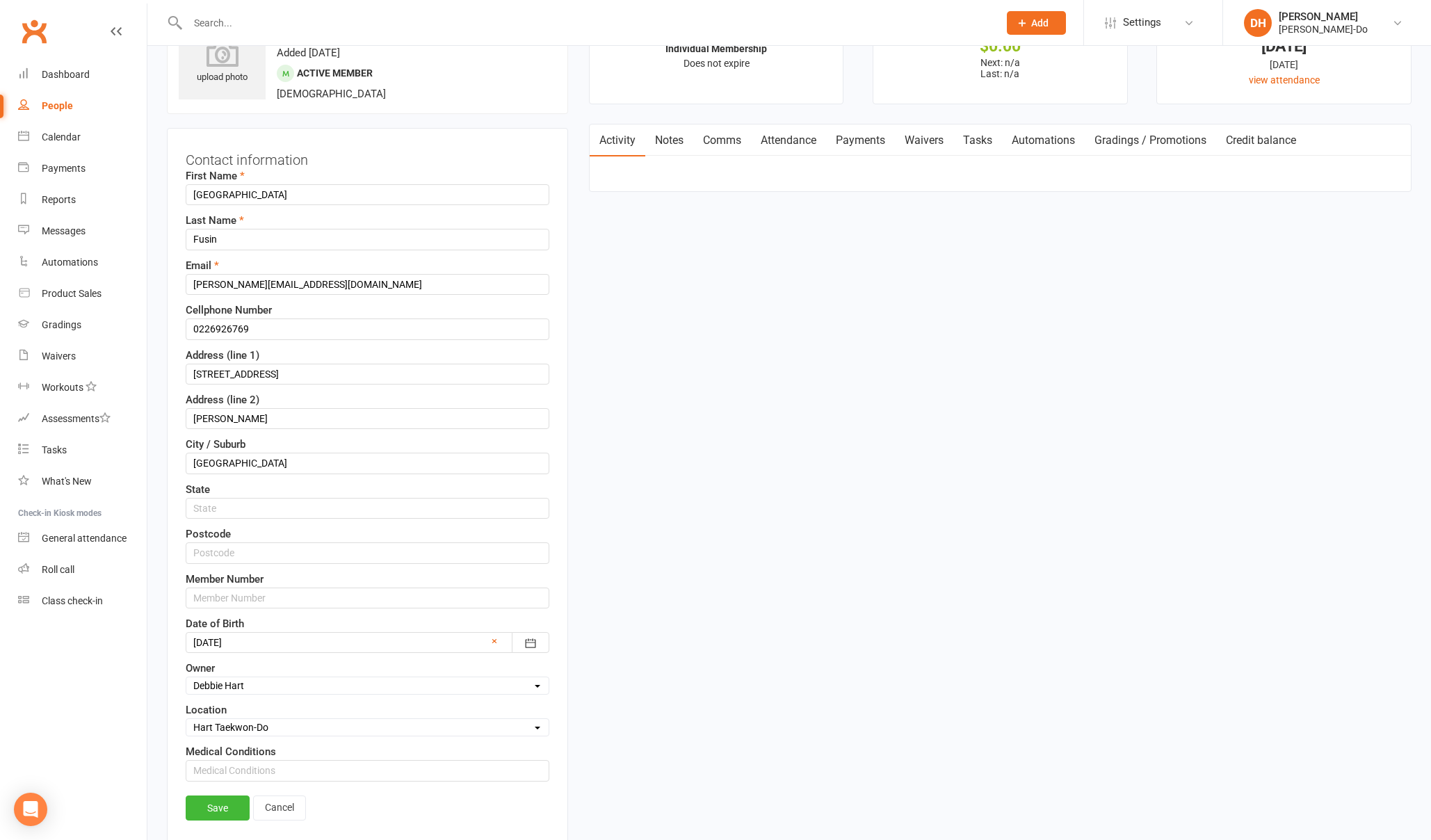
scroll to position [82, 0]
click at [244, 596] on input "text" at bounding box center [368, 597] width 364 height 21
paste input "080378"
type input "080378"
click at [219, 805] on link "Save" at bounding box center [217, 807] width 64 height 25
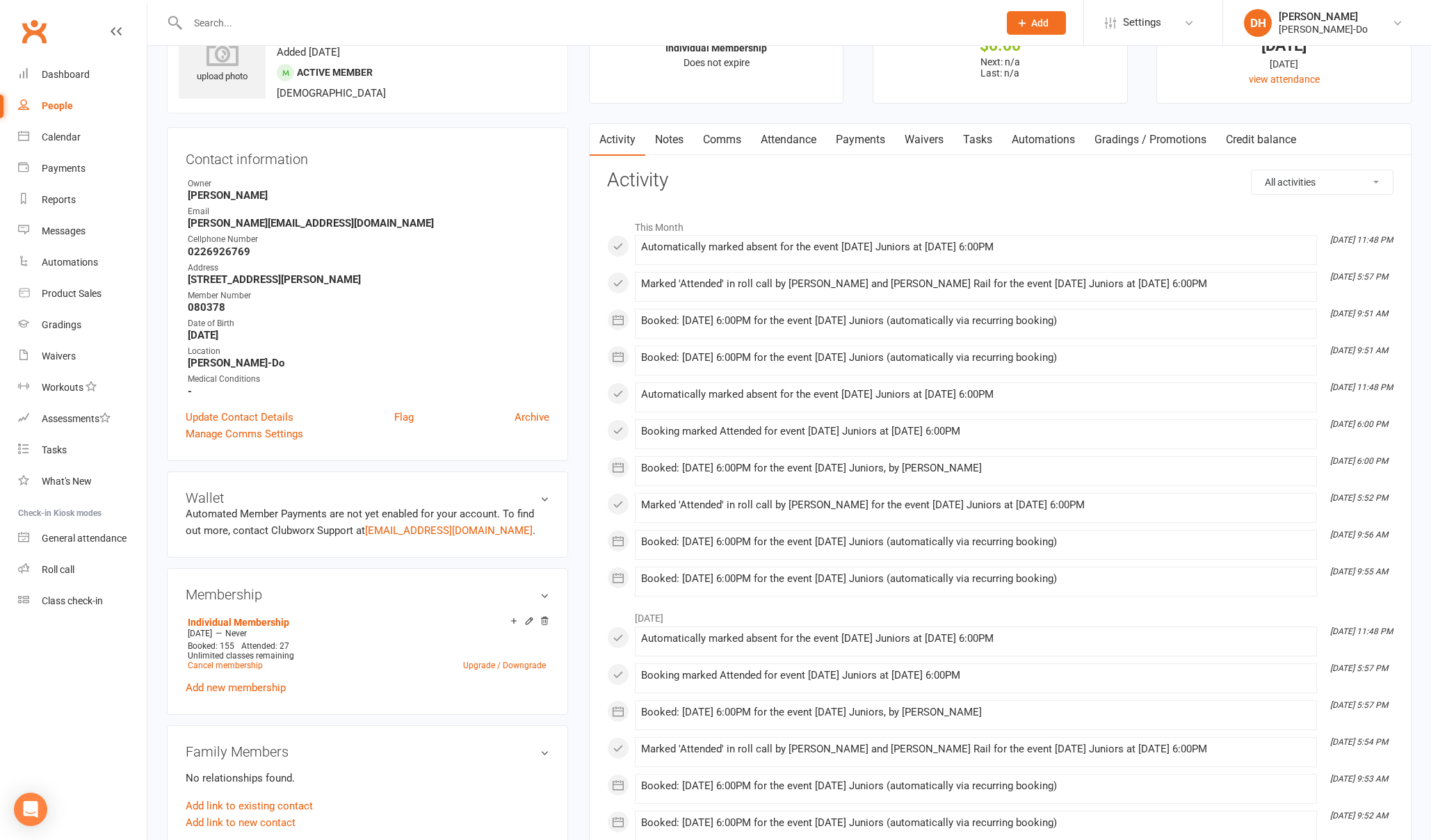
click at [279, 31] on input "text" at bounding box center [586, 23] width 805 height 19
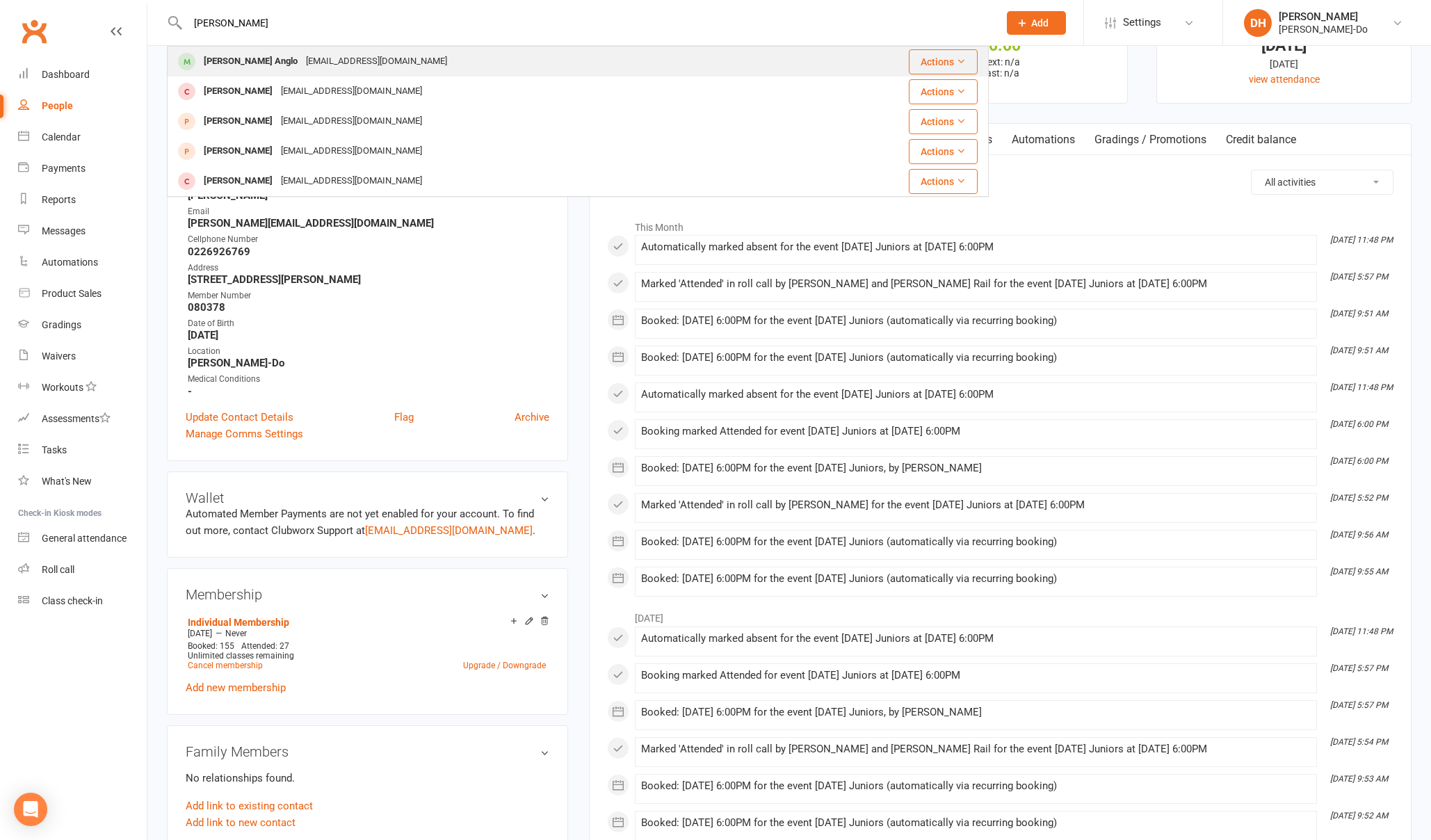
type input "[PERSON_NAME]"
click at [244, 63] on div "[PERSON_NAME] Anglo" at bounding box center [251, 61] width 102 height 20
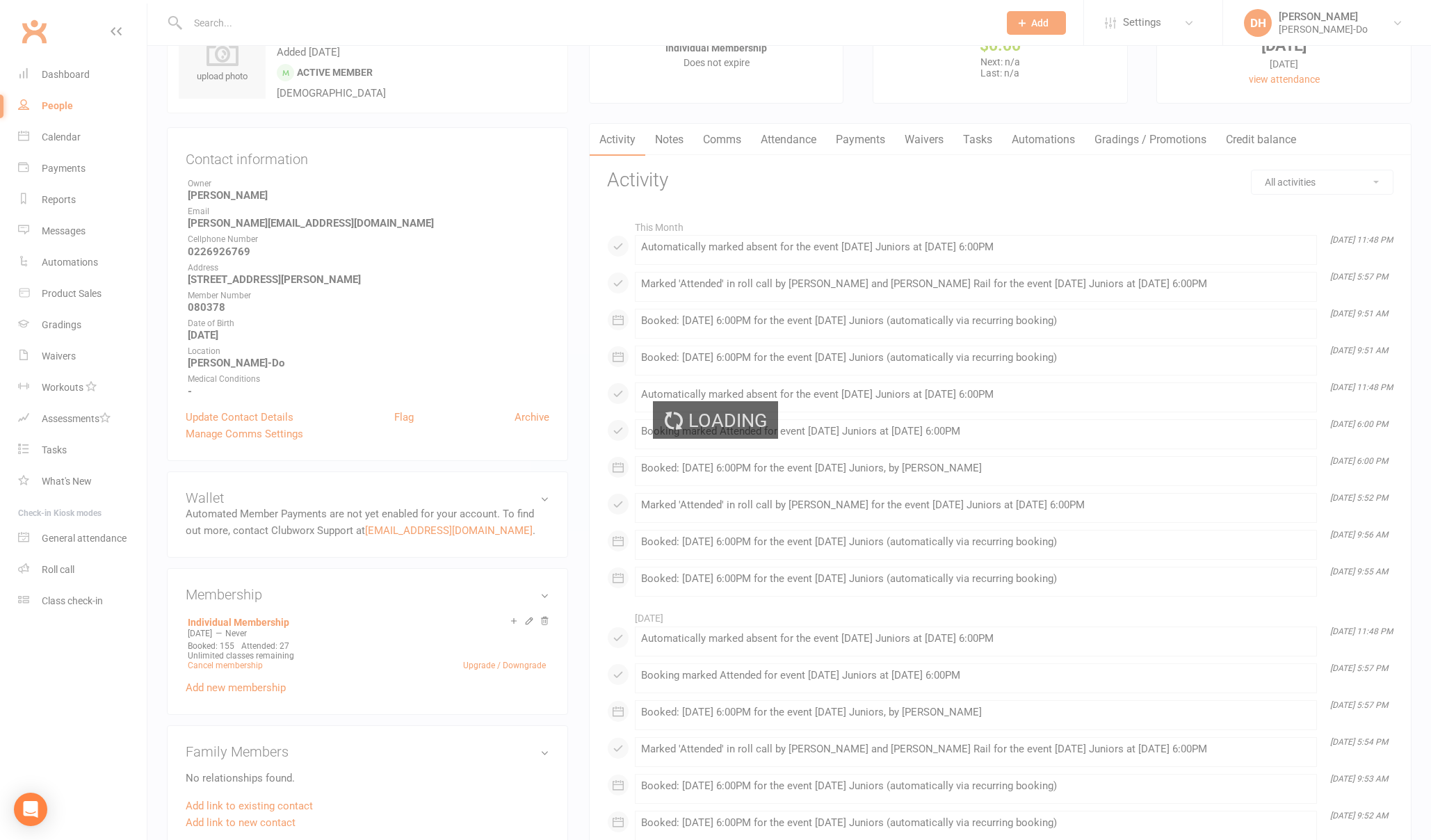
scroll to position [0, 0]
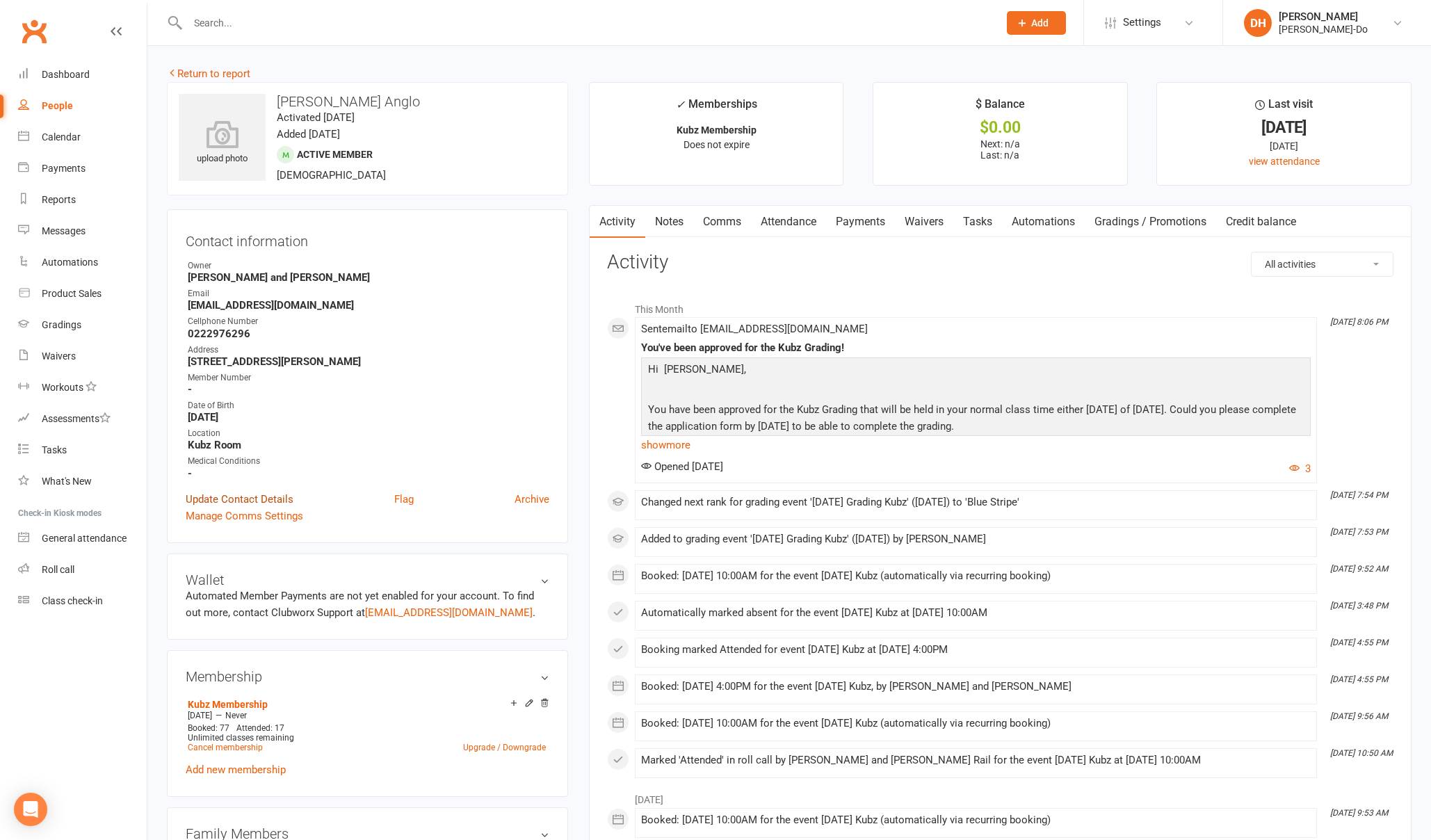
click at [250, 497] on link "Update Contact Details" at bounding box center [239, 499] width 107 height 17
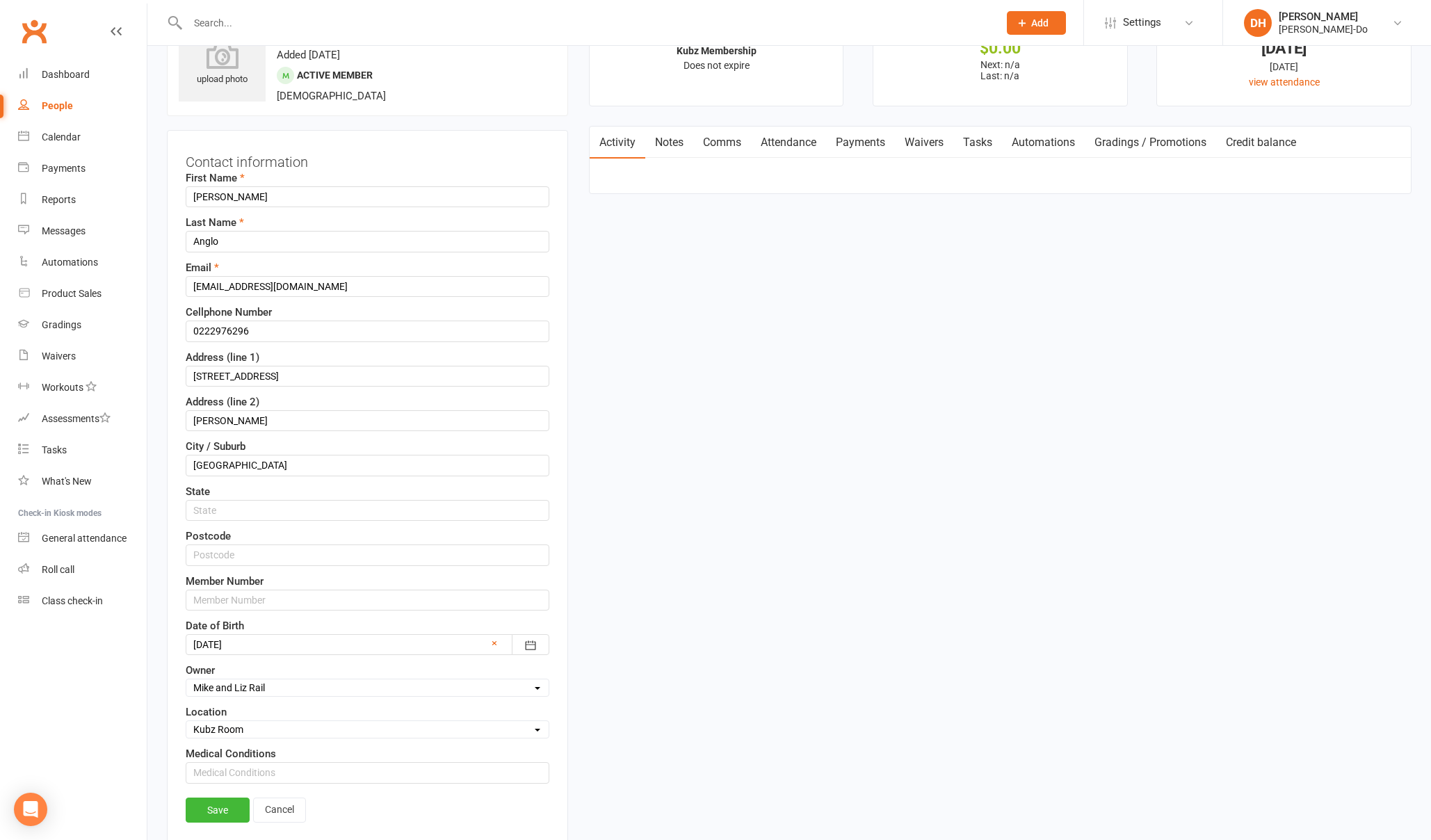
scroll to position [82, 0]
click at [267, 600] on input "text" at bounding box center [368, 597] width 364 height 21
paste input "080380"
type input "080380"
click at [228, 812] on link "Save" at bounding box center [217, 807] width 64 height 25
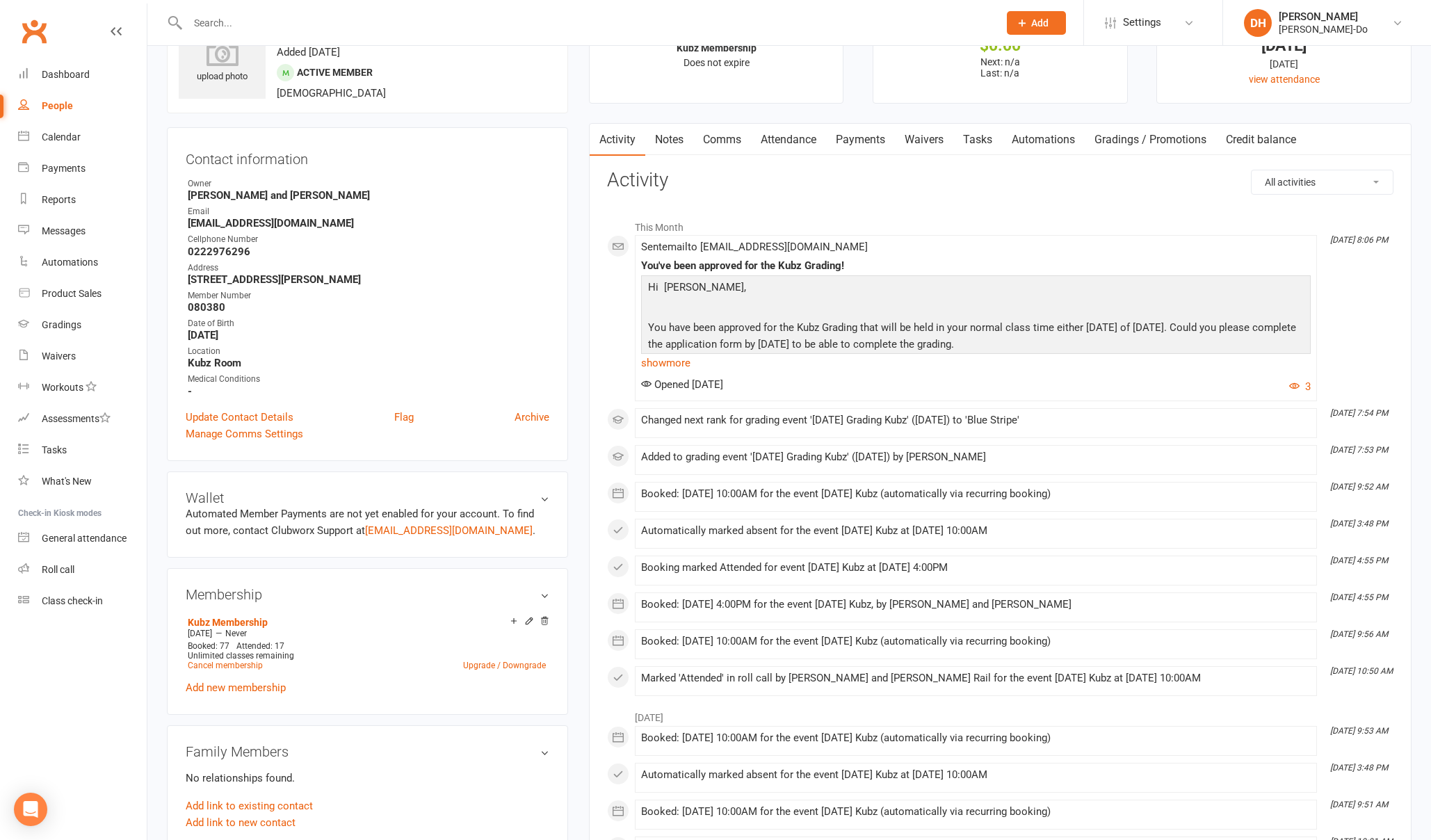
click at [388, 18] on input "text" at bounding box center [586, 23] width 805 height 19
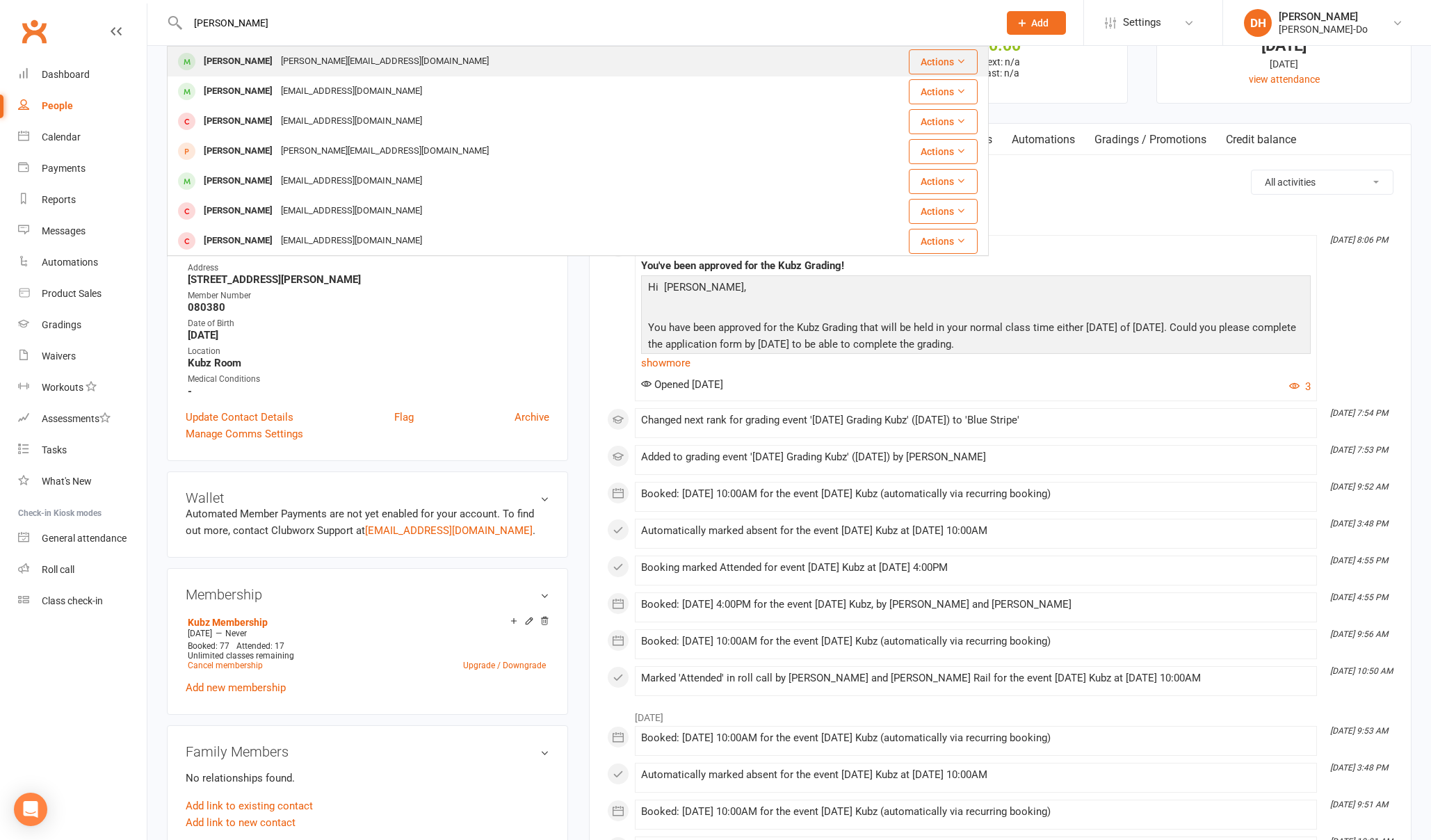
type input "[PERSON_NAME]"
click at [361, 60] on div "[PERSON_NAME][EMAIL_ADDRESS][DOMAIN_NAME]" at bounding box center [385, 61] width 217 height 20
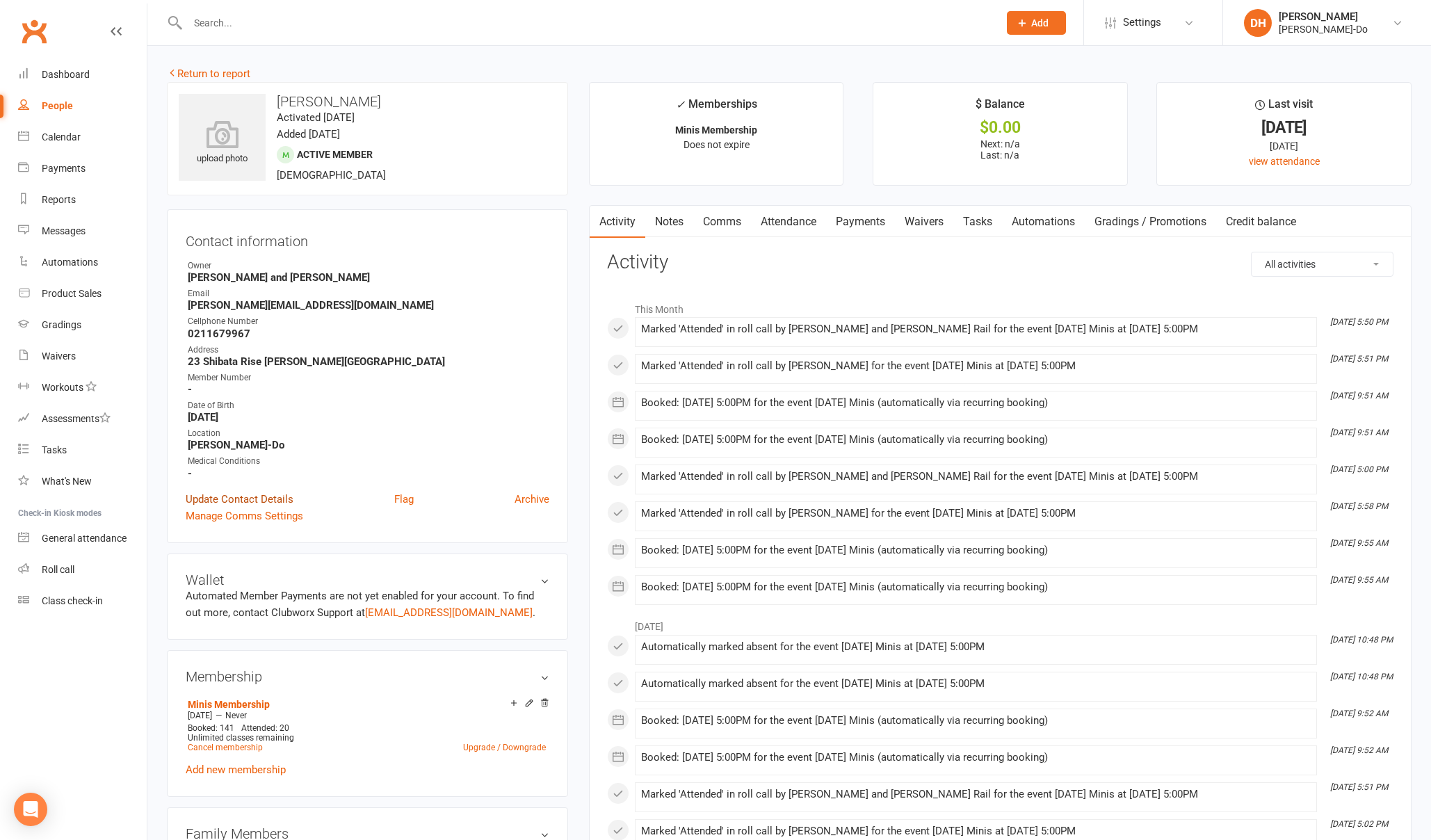
click at [224, 495] on link "Update Contact Details" at bounding box center [239, 499] width 107 height 17
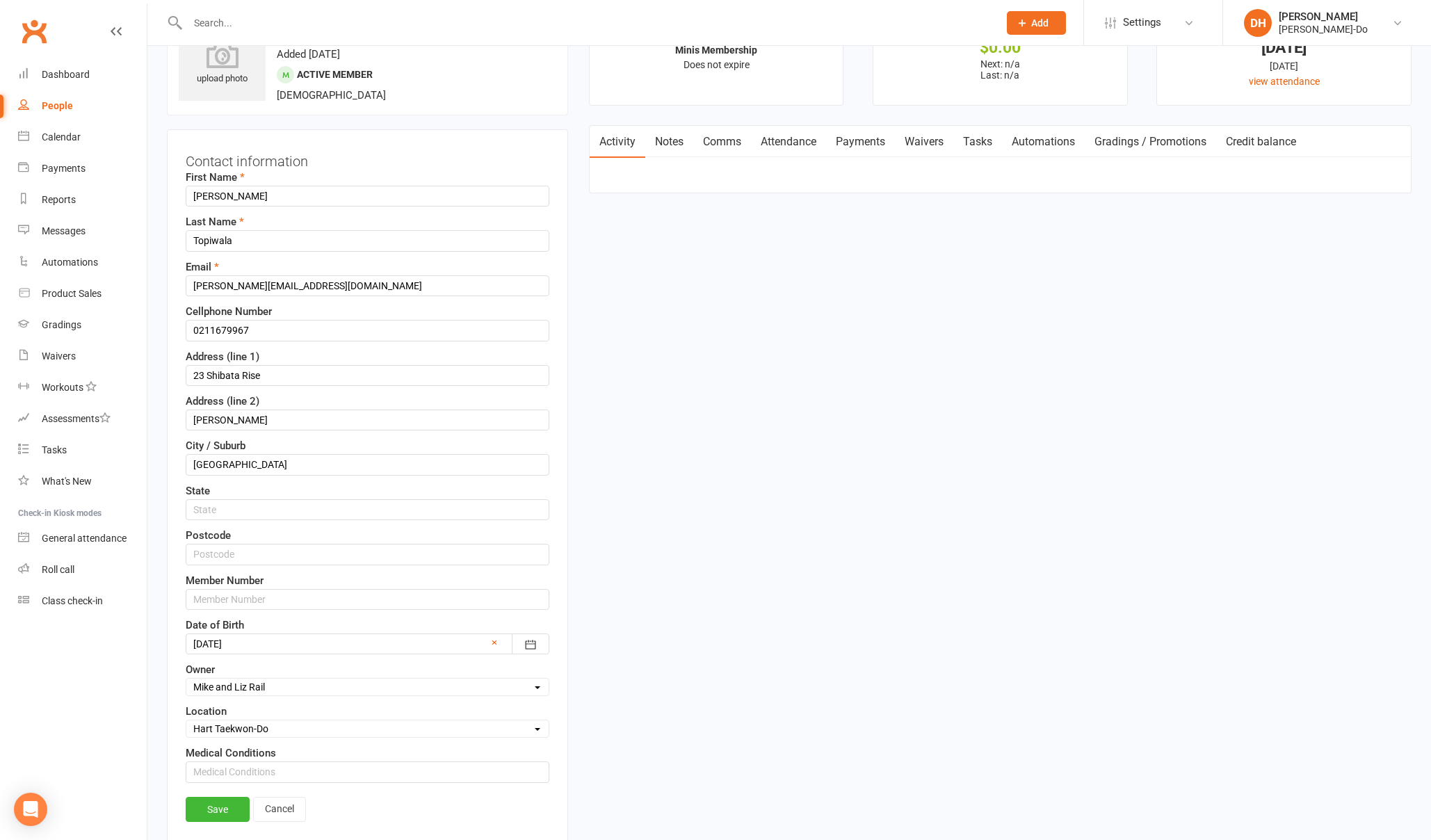
scroll to position [82, 0]
click at [229, 596] on input "text" at bounding box center [368, 597] width 364 height 21
paste input "080559"
type input "080559"
click at [224, 806] on link "Save" at bounding box center [217, 807] width 64 height 25
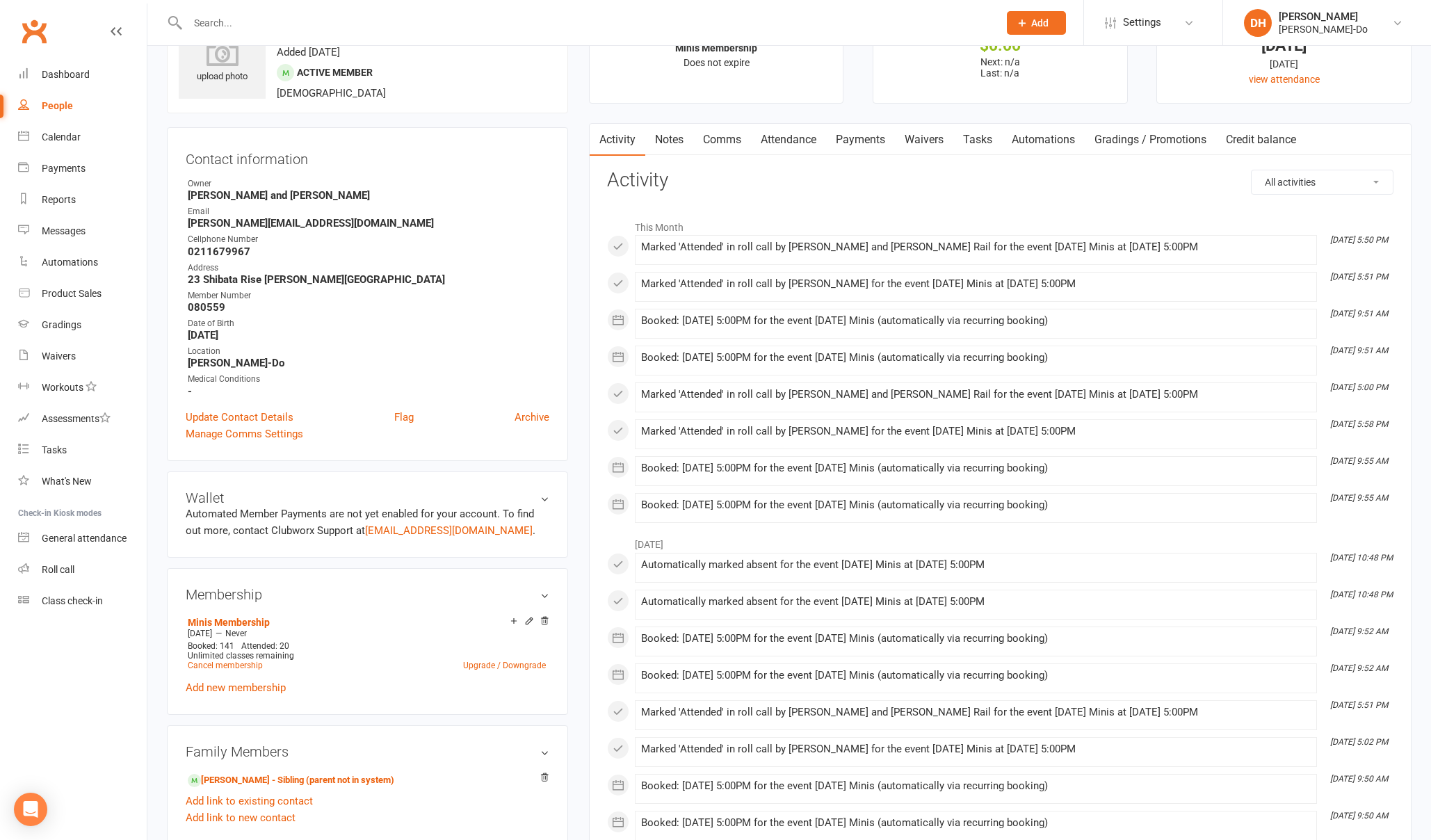
click at [388, 27] on input "text" at bounding box center [586, 23] width 805 height 19
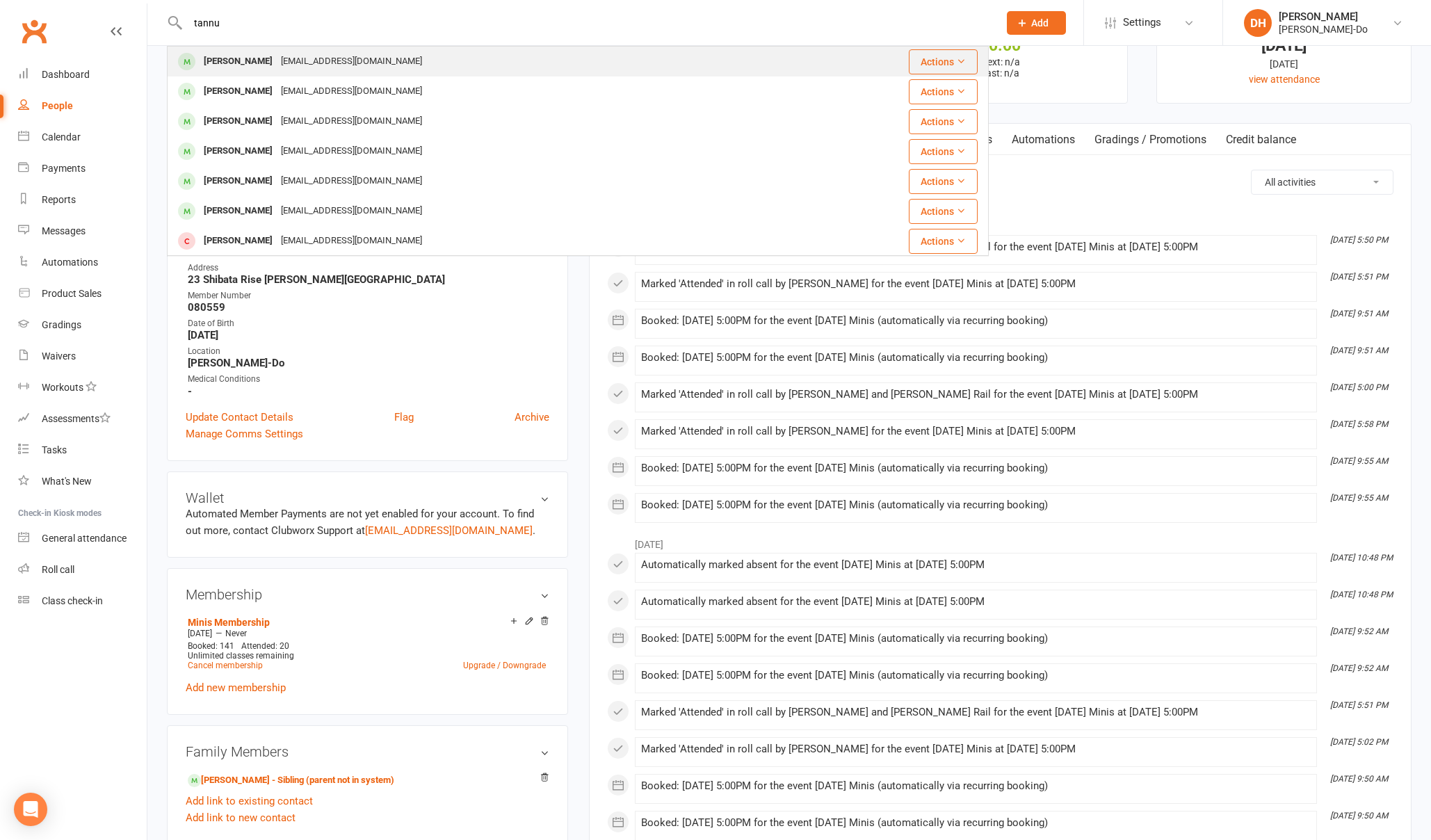
type input "tannu"
click at [217, 59] on div "[PERSON_NAME]" at bounding box center [238, 61] width 77 height 20
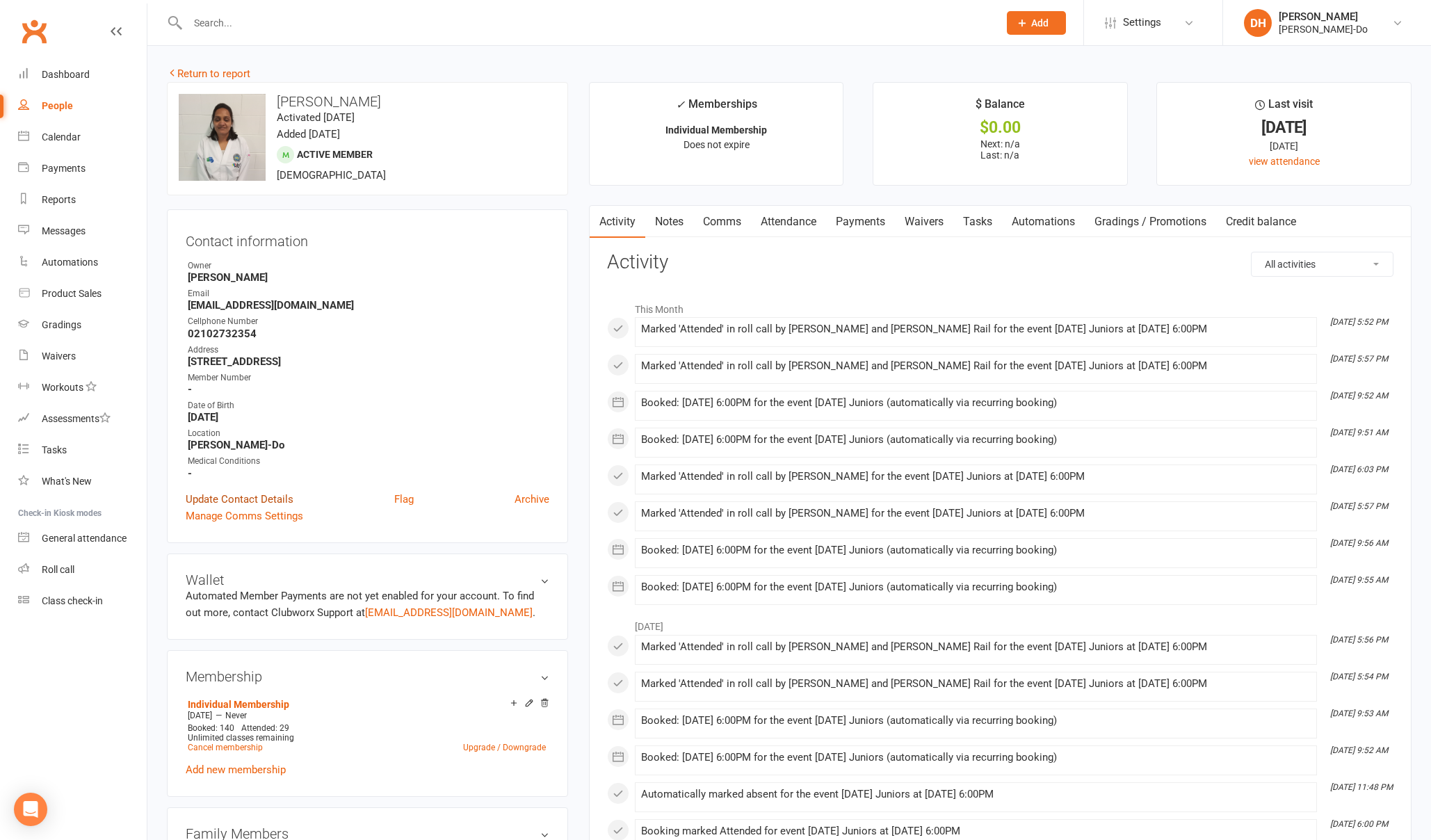
click at [251, 491] on link "Update Contact Details" at bounding box center [239, 499] width 107 height 17
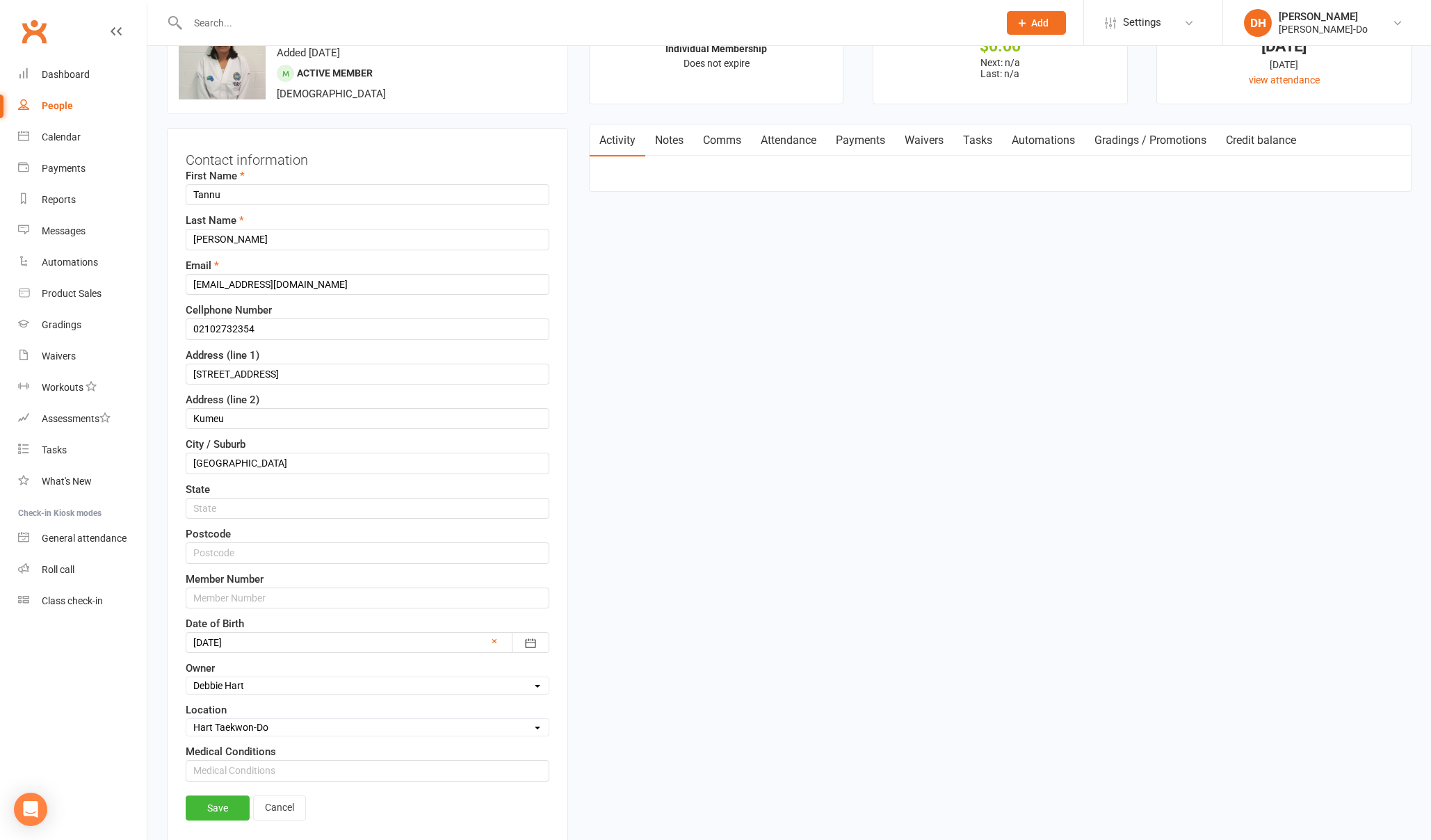
scroll to position [82, 0]
click at [251, 596] on input "text" at bounding box center [368, 597] width 364 height 21
paste input "080455"
type input "080455"
click at [211, 803] on link "Save" at bounding box center [217, 807] width 64 height 25
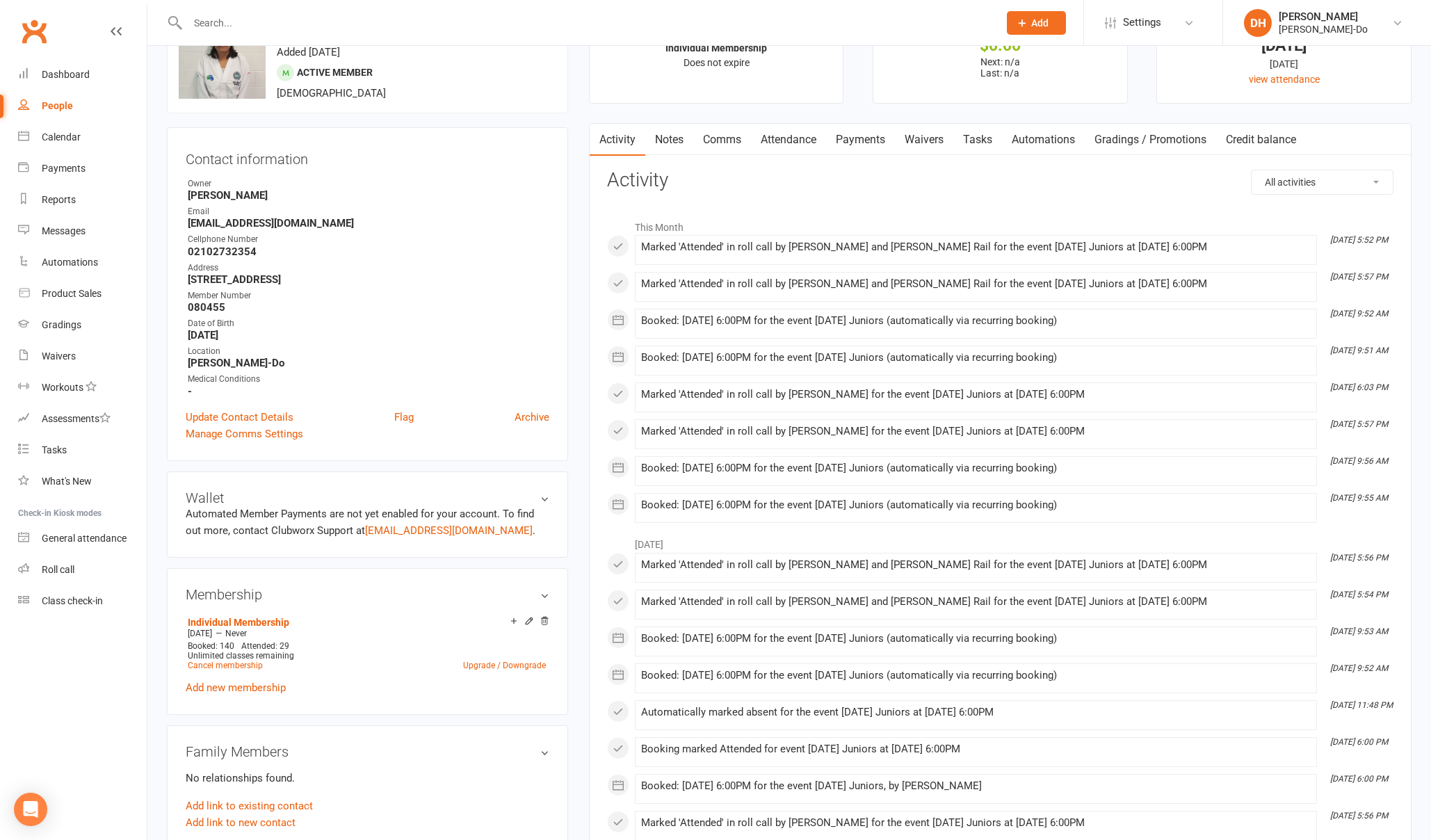
click at [306, 16] on input "text" at bounding box center [586, 23] width 805 height 19
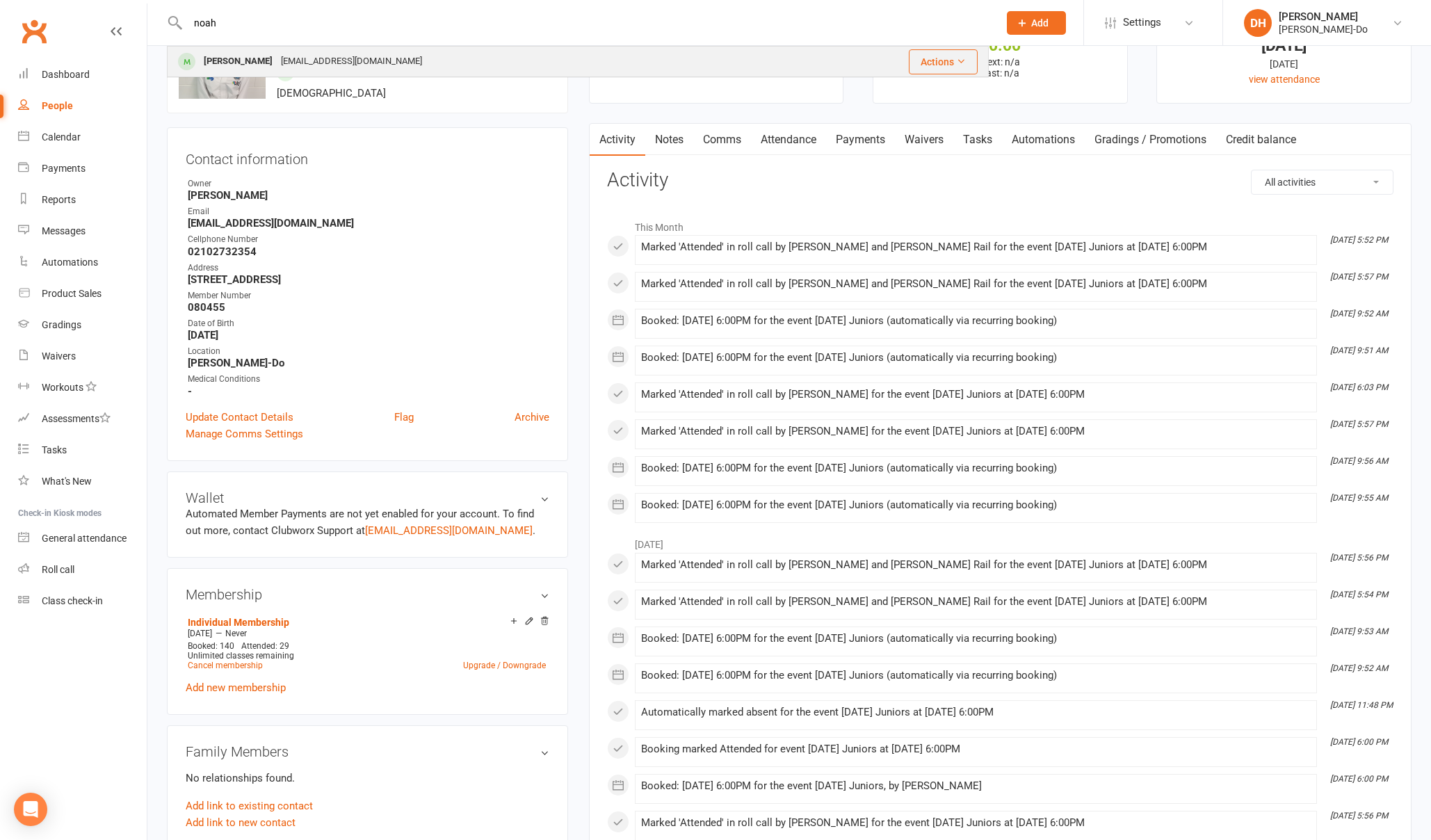
type input "noah"
click at [227, 62] on div "[PERSON_NAME]" at bounding box center [238, 61] width 77 height 20
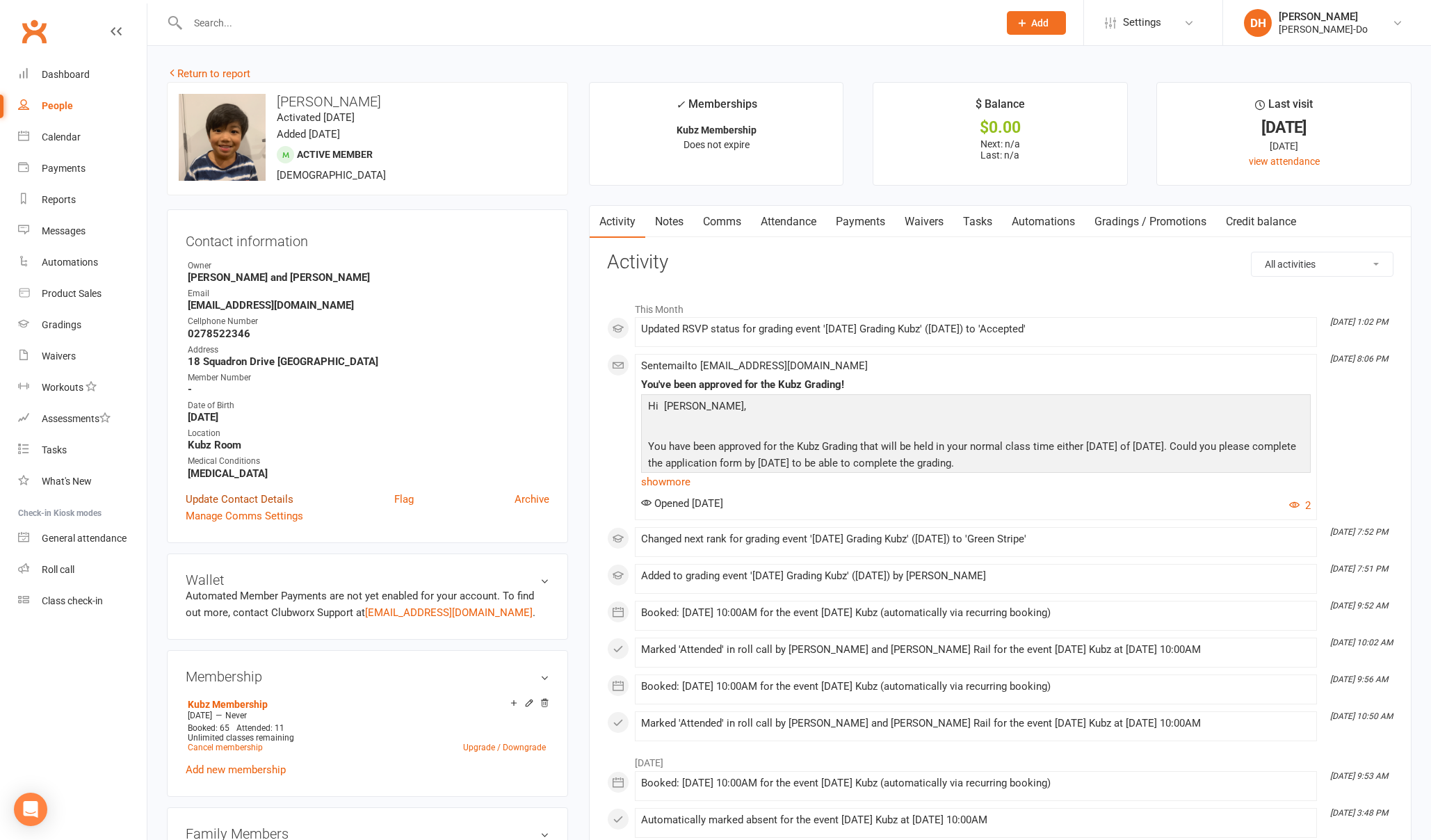
click at [224, 493] on link "Update Contact Details" at bounding box center [239, 499] width 107 height 17
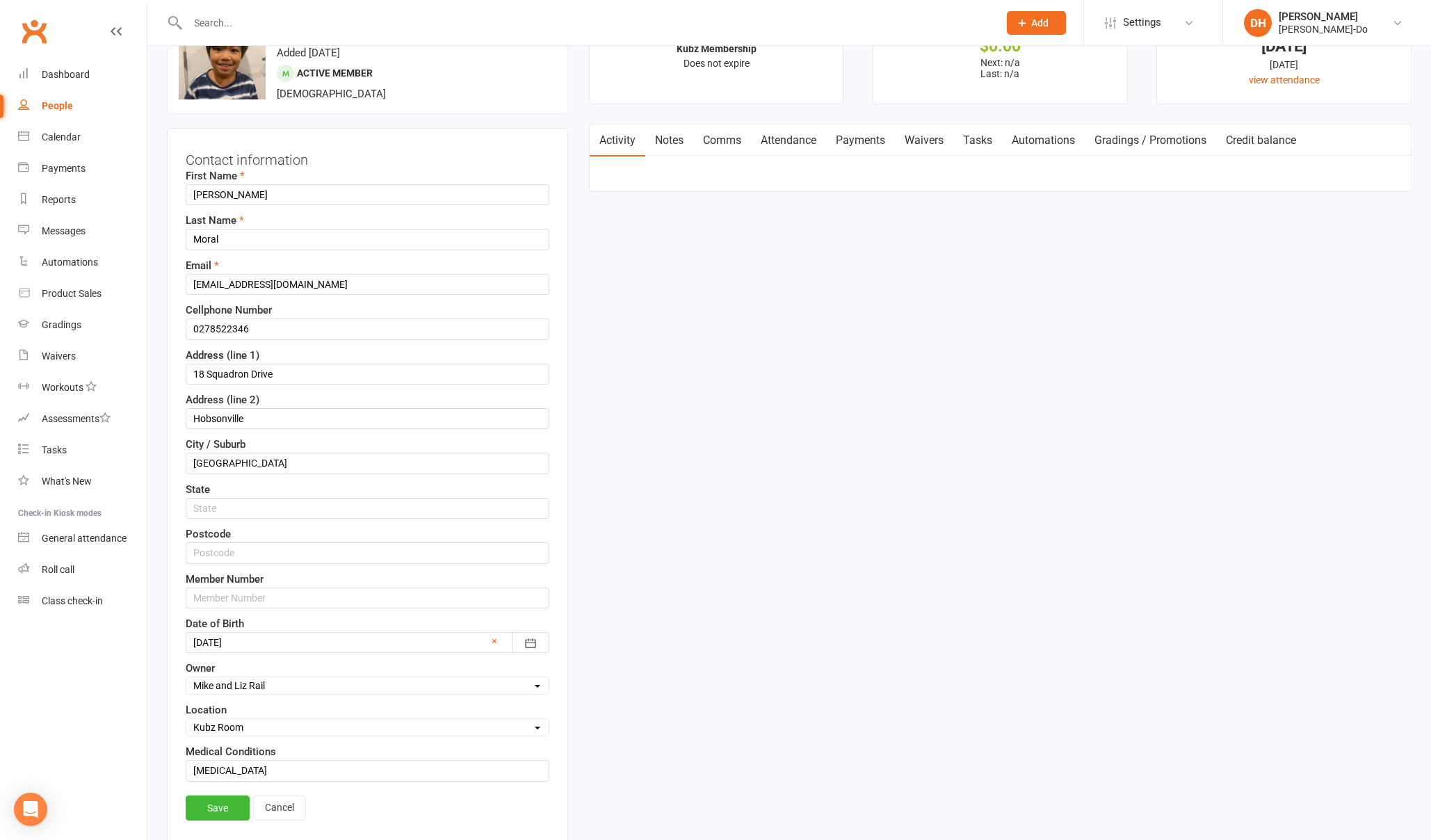
scroll to position [82, 0]
click at [247, 592] on input "text" at bounding box center [368, 597] width 364 height 21
paste input "080560"
type input "080560"
click at [220, 805] on link "Save" at bounding box center [217, 807] width 64 height 25
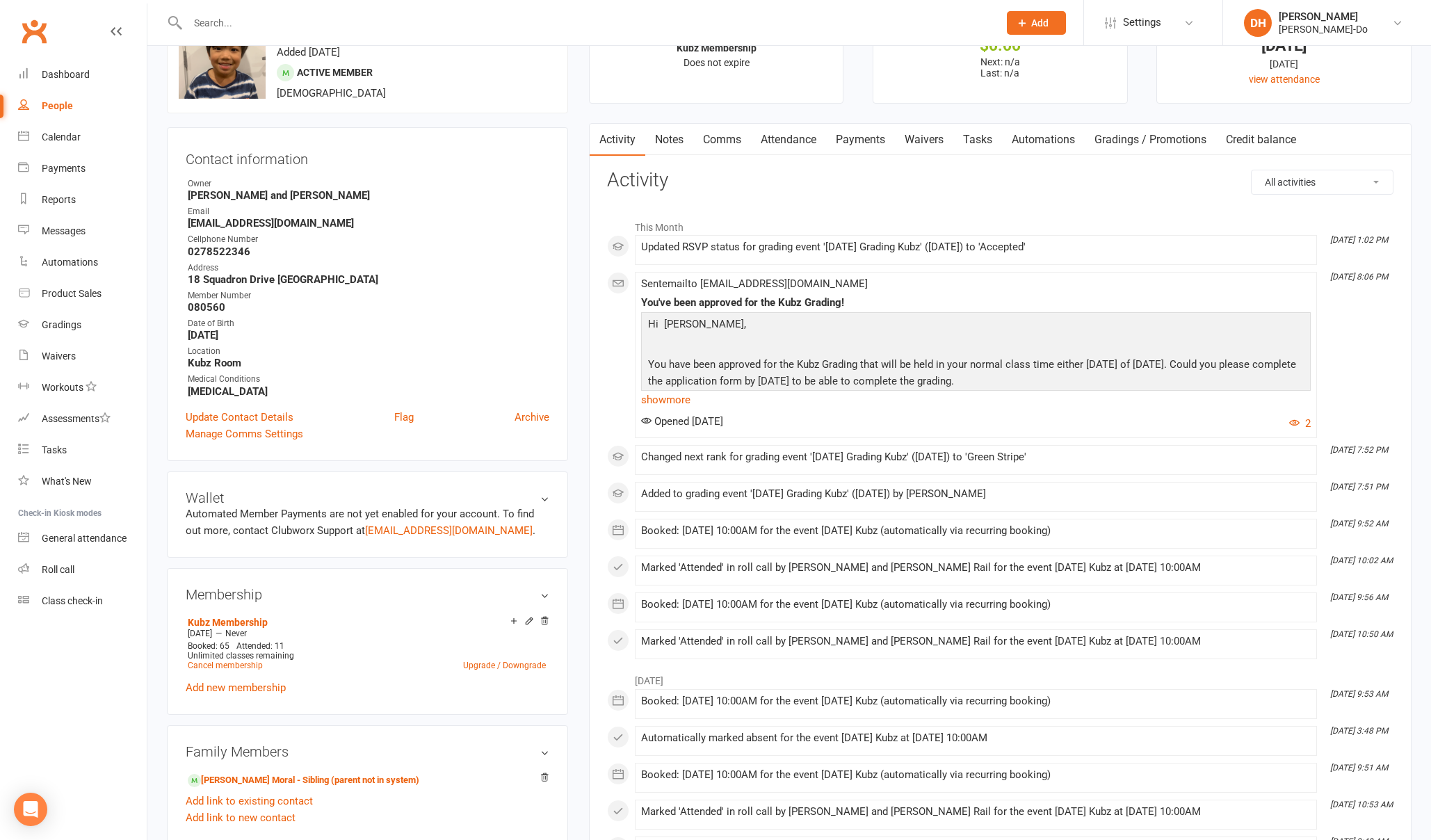
click at [241, 38] on div at bounding box center [577, 23] width 822 height 45
click at [241, 21] on input "text" at bounding box center [586, 23] width 805 height 19
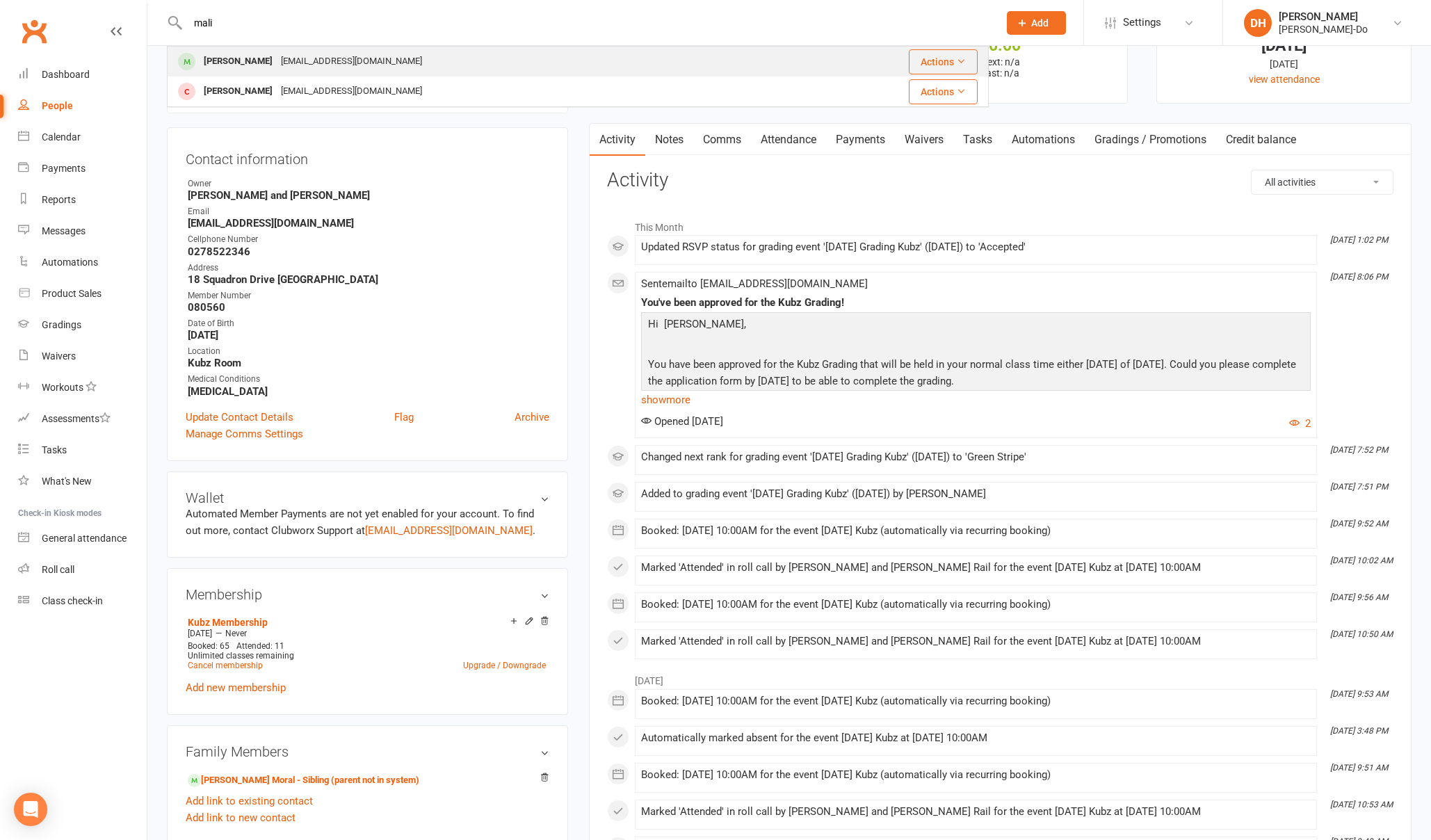
type input "mali"
click at [241, 63] on div "[PERSON_NAME]" at bounding box center [238, 61] width 77 height 20
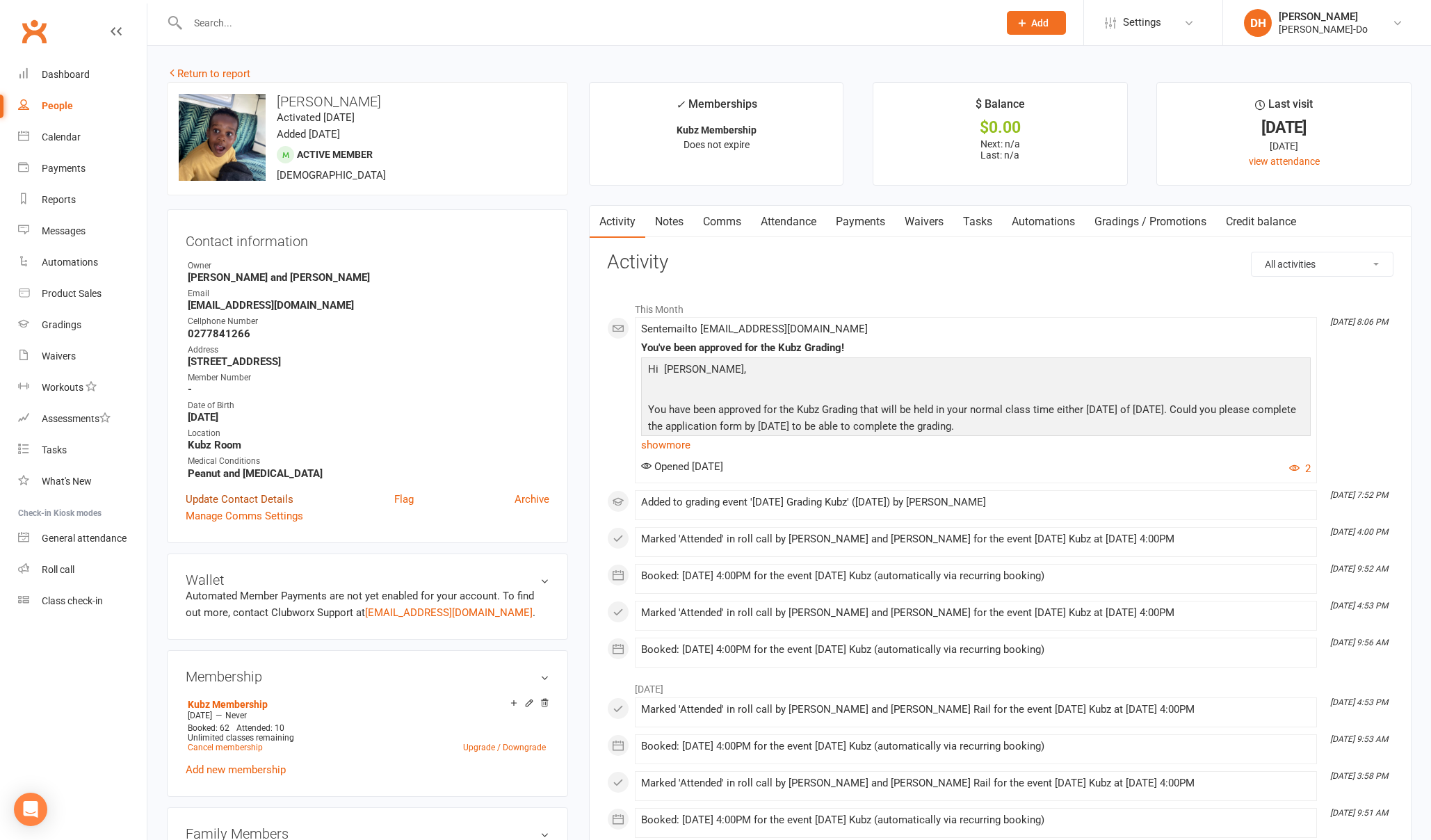
click at [233, 492] on link "Update Contact Details" at bounding box center [239, 499] width 107 height 17
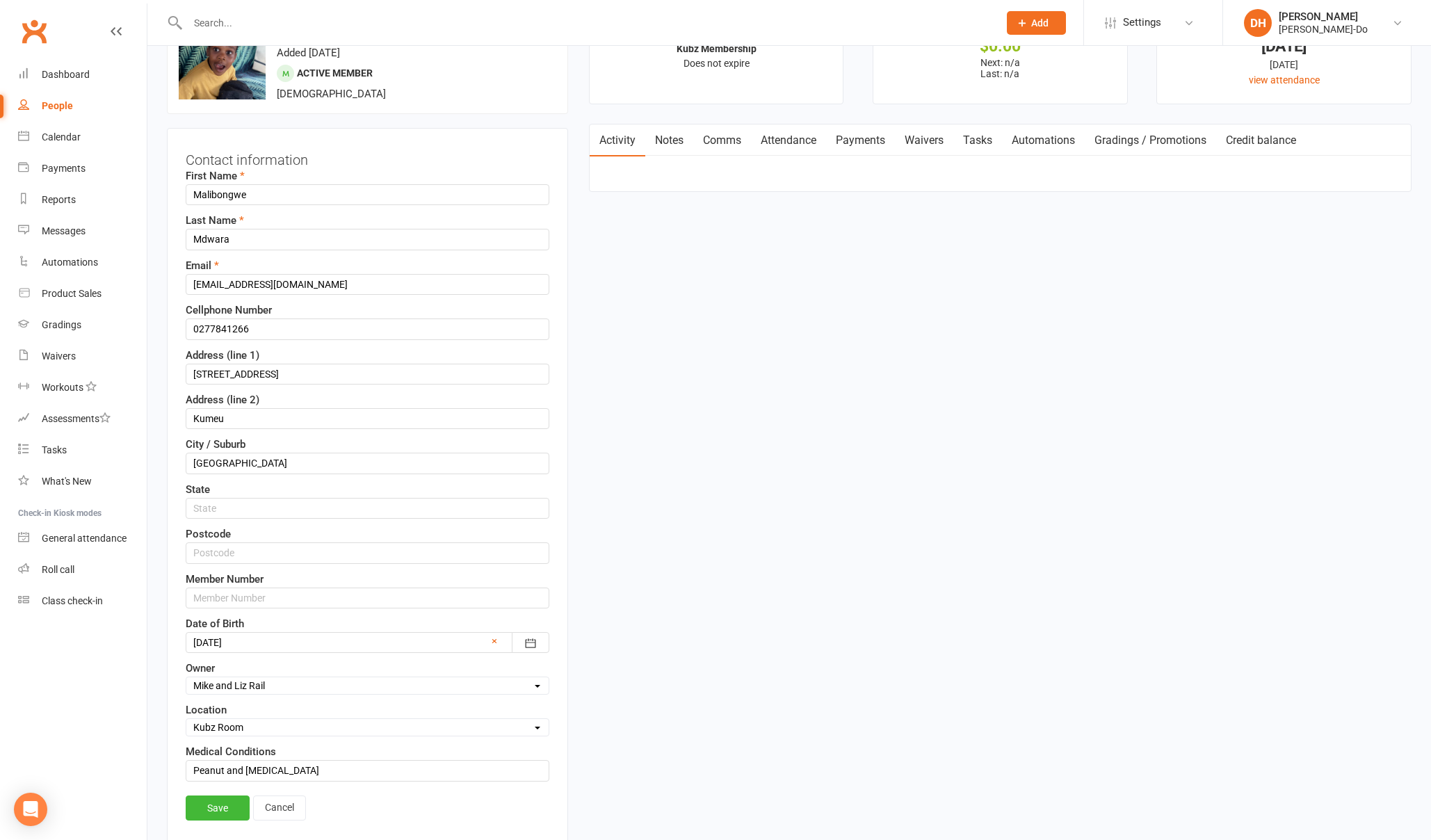
scroll to position [82, 0]
click at [268, 589] on input "text" at bounding box center [368, 597] width 364 height 21
paste input "080533"
type input "080533"
click at [204, 801] on link "Save" at bounding box center [217, 807] width 64 height 25
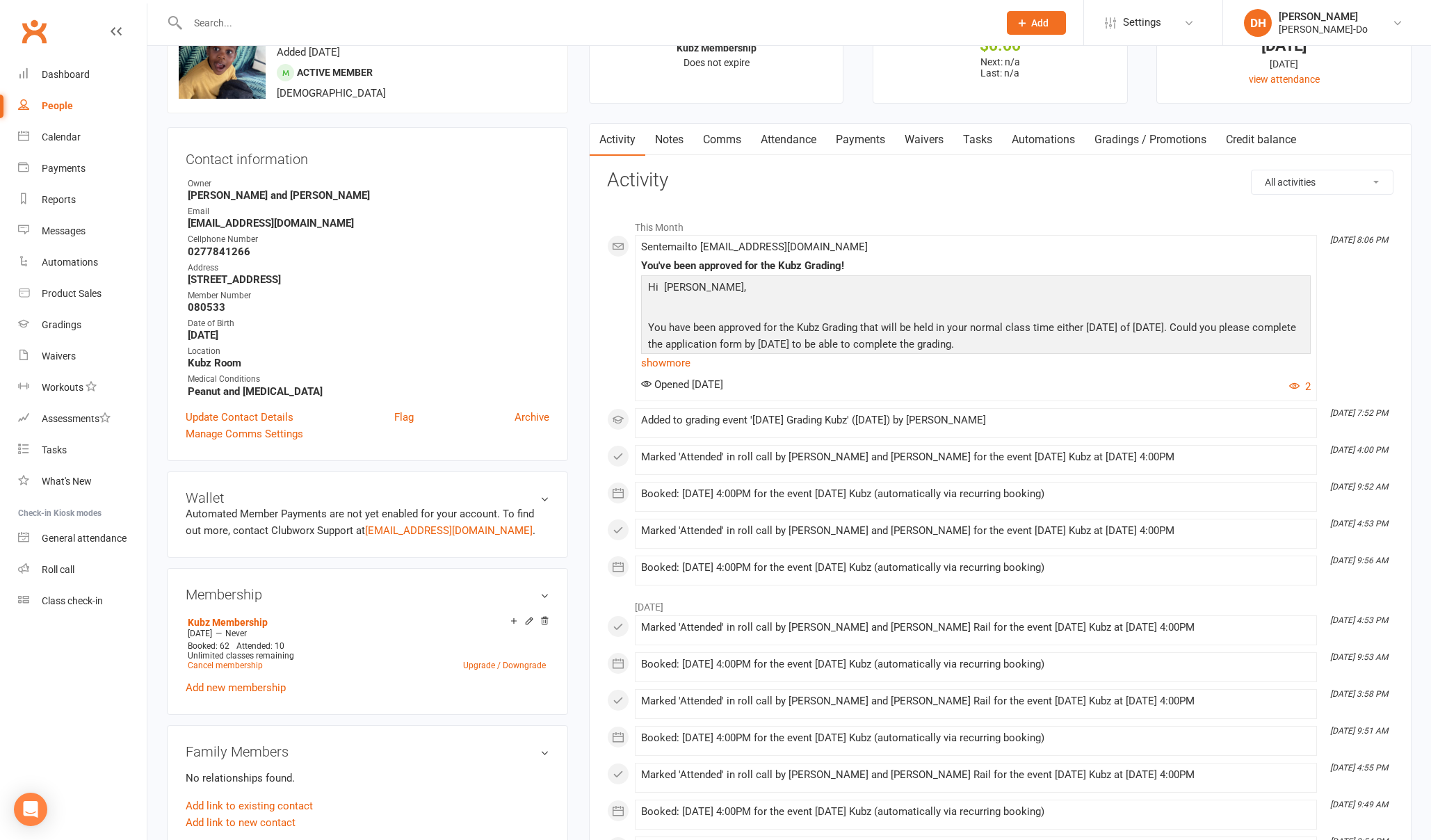
click at [368, 32] on input "text" at bounding box center [586, 23] width 805 height 19
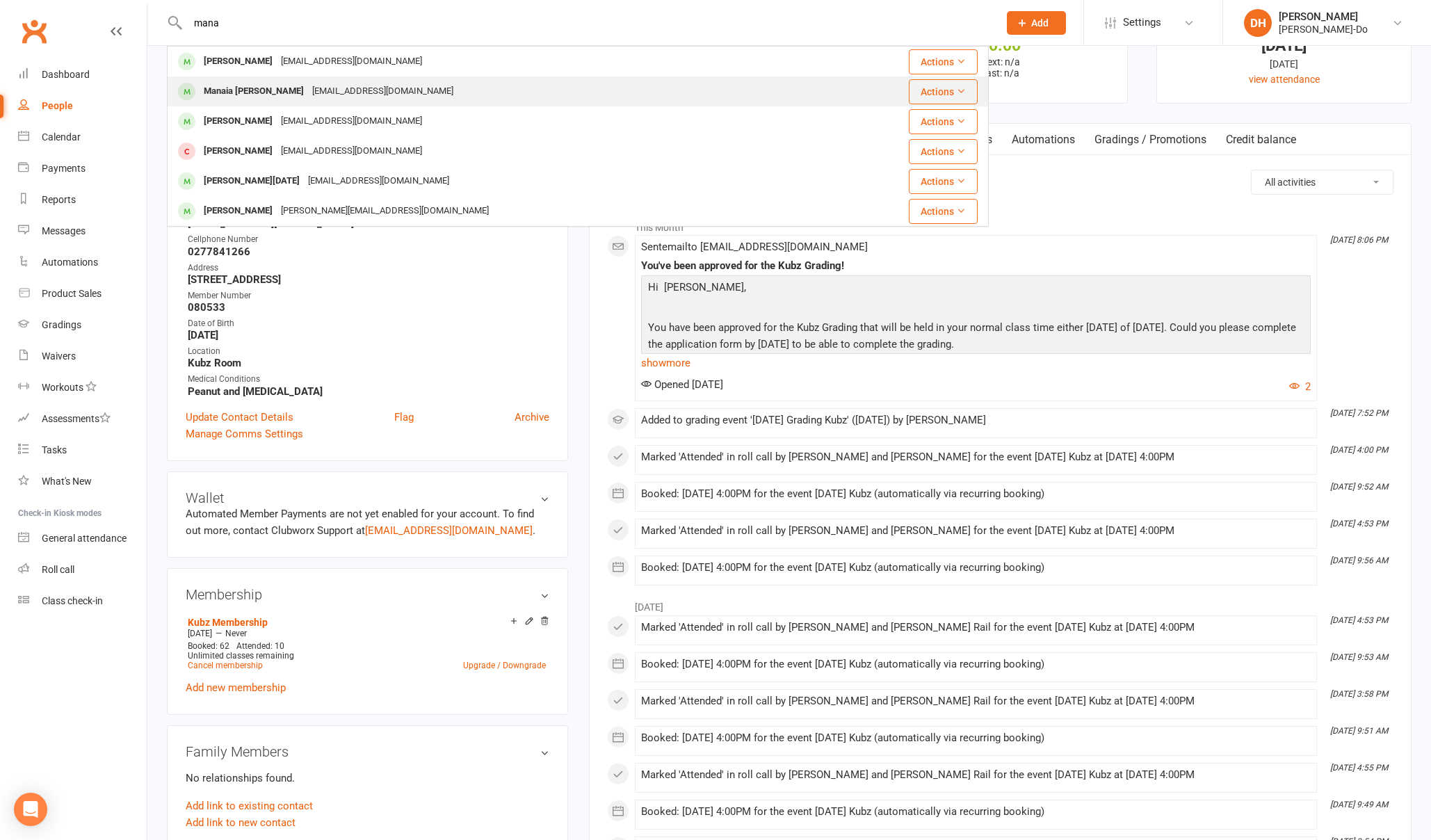
type input "mana"
click at [247, 94] on div "Manaia [PERSON_NAME]" at bounding box center [254, 91] width 108 height 20
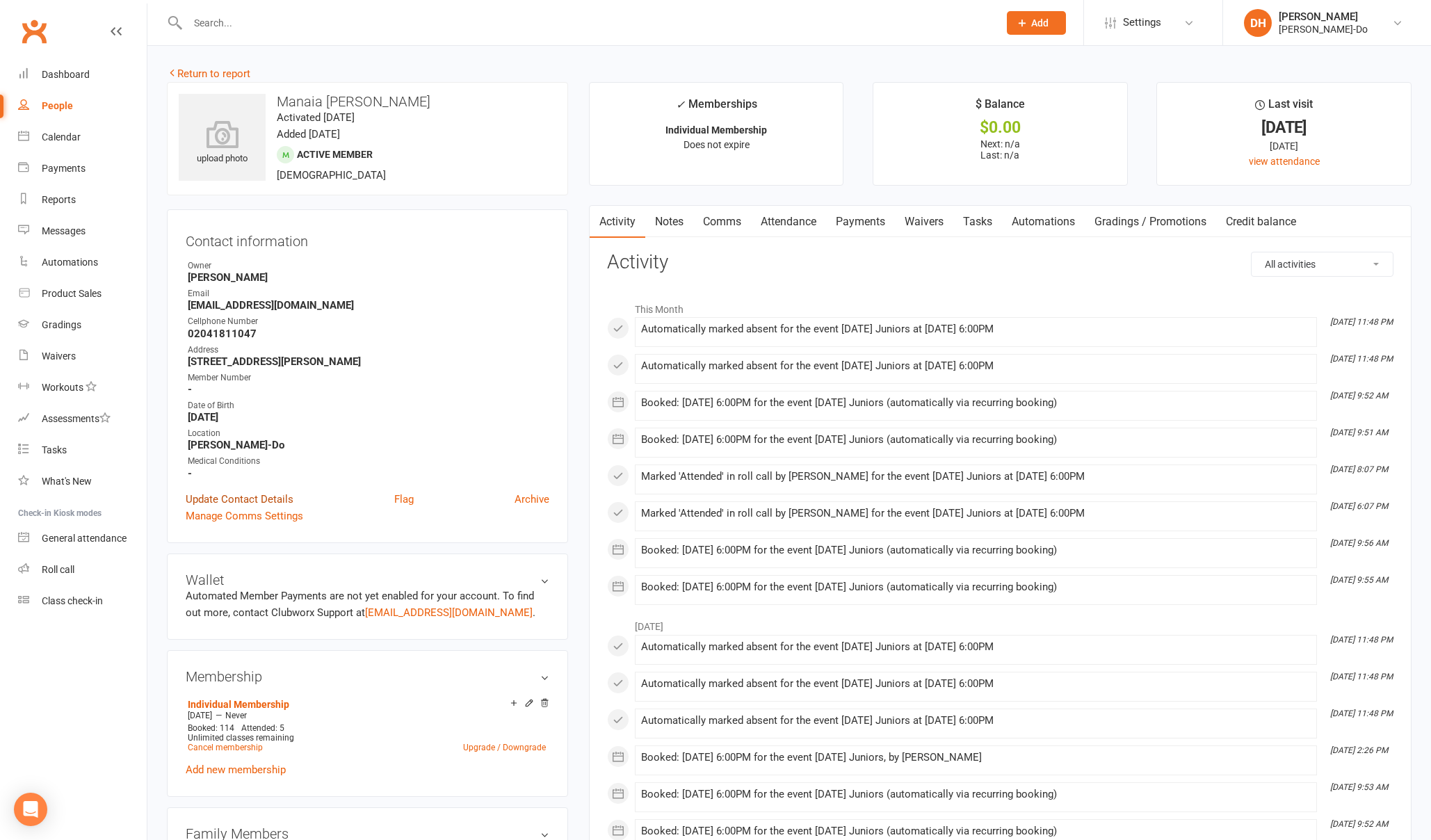
click at [265, 494] on link "Update Contact Details" at bounding box center [239, 499] width 107 height 17
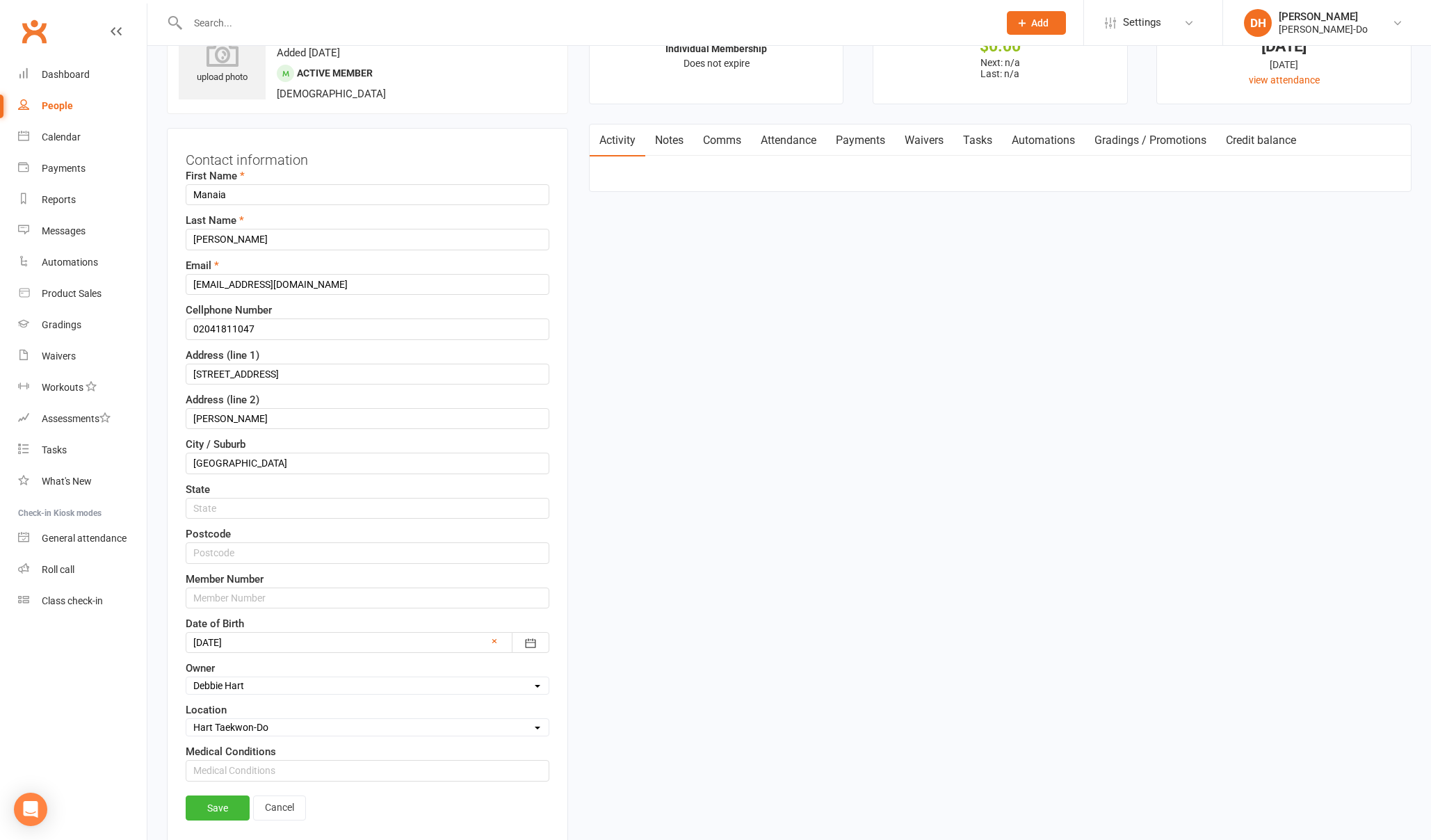
scroll to position [82, 0]
click at [242, 592] on input "text" at bounding box center [368, 597] width 364 height 21
paste input "080676"
type input "080676"
click at [227, 805] on link "Save" at bounding box center [217, 807] width 64 height 25
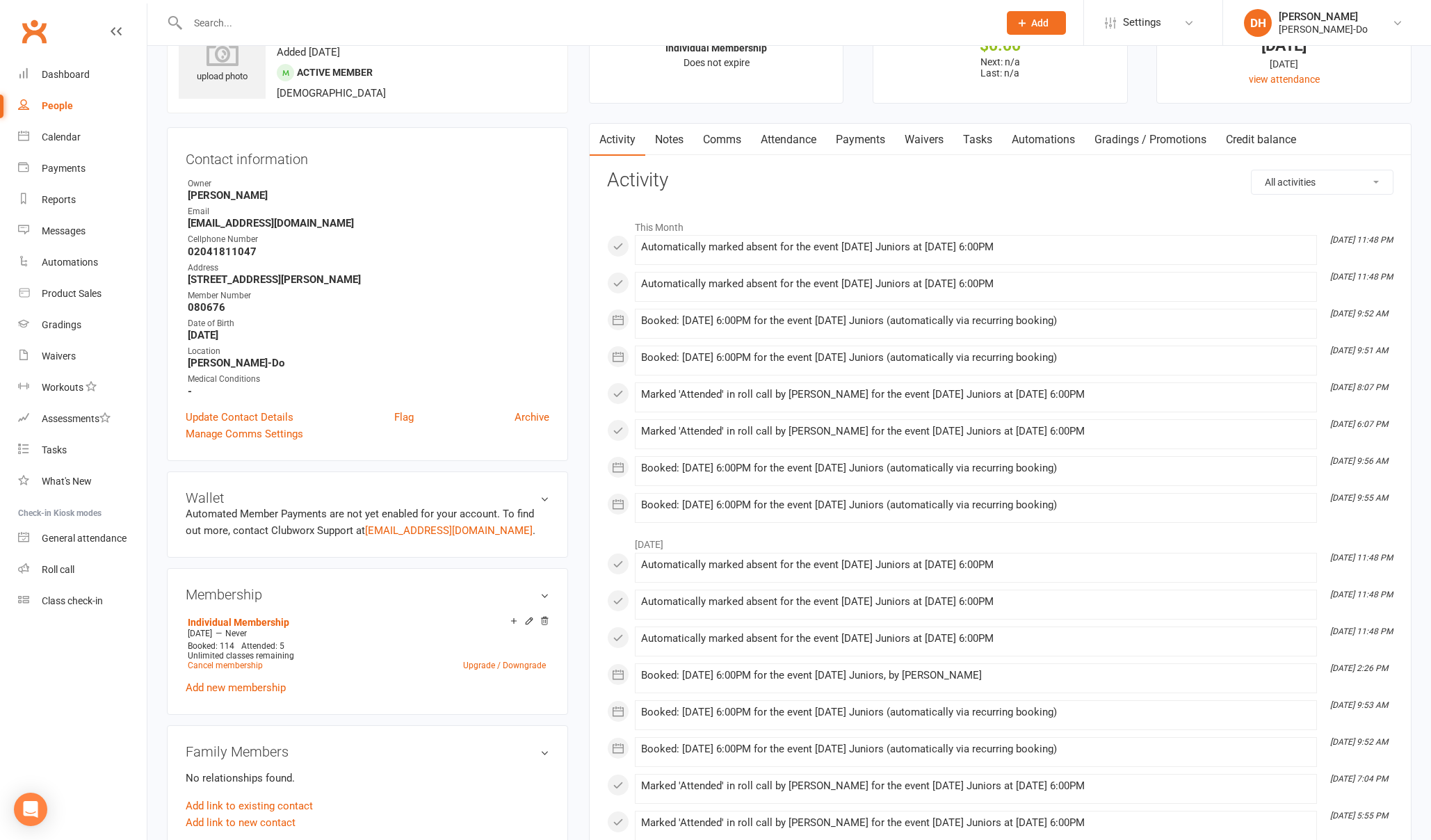
click at [328, 14] on input "text" at bounding box center [586, 23] width 805 height 19
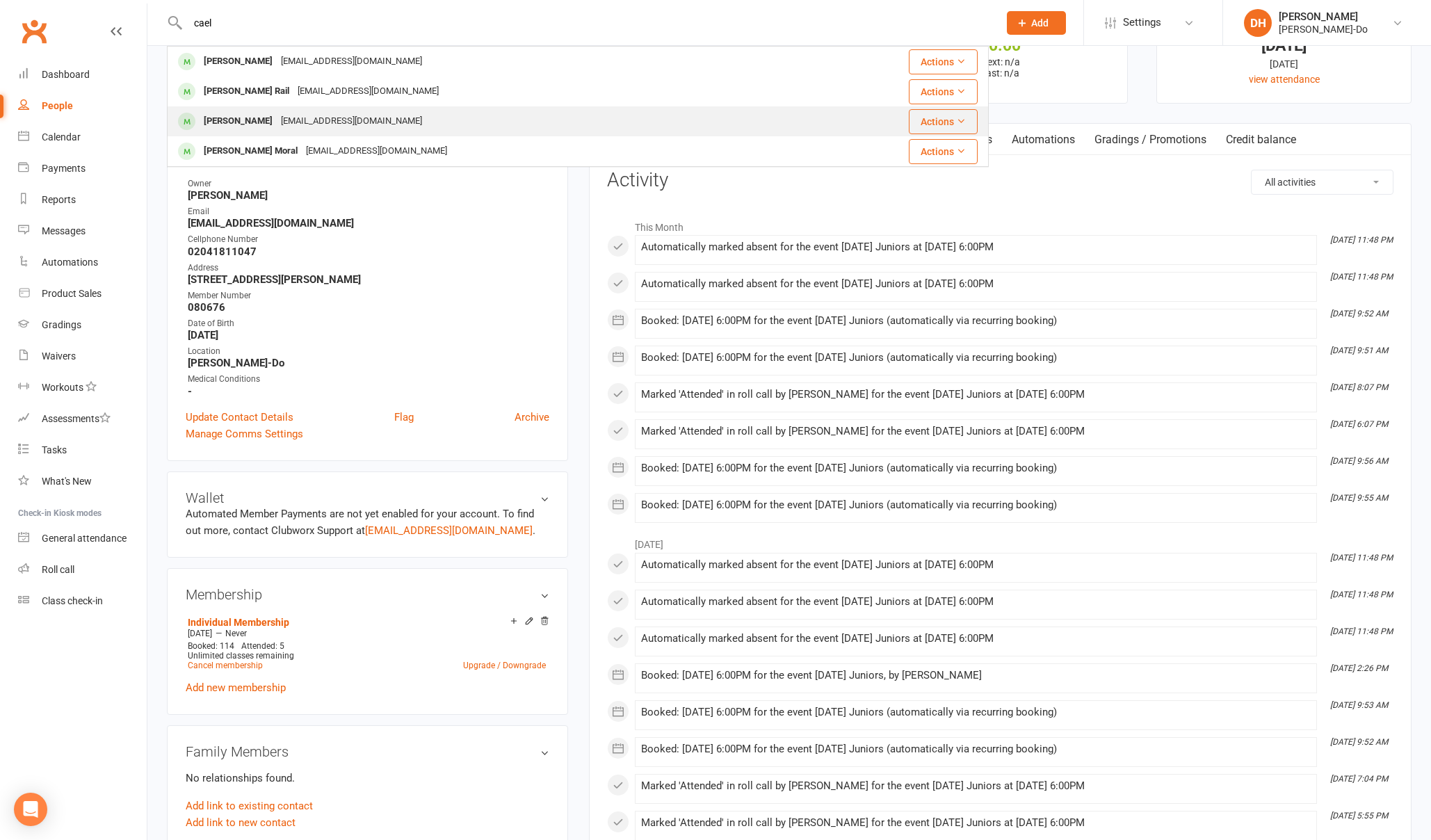
type input "cael"
click at [227, 121] on div "[PERSON_NAME]" at bounding box center [238, 120] width 77 height 20
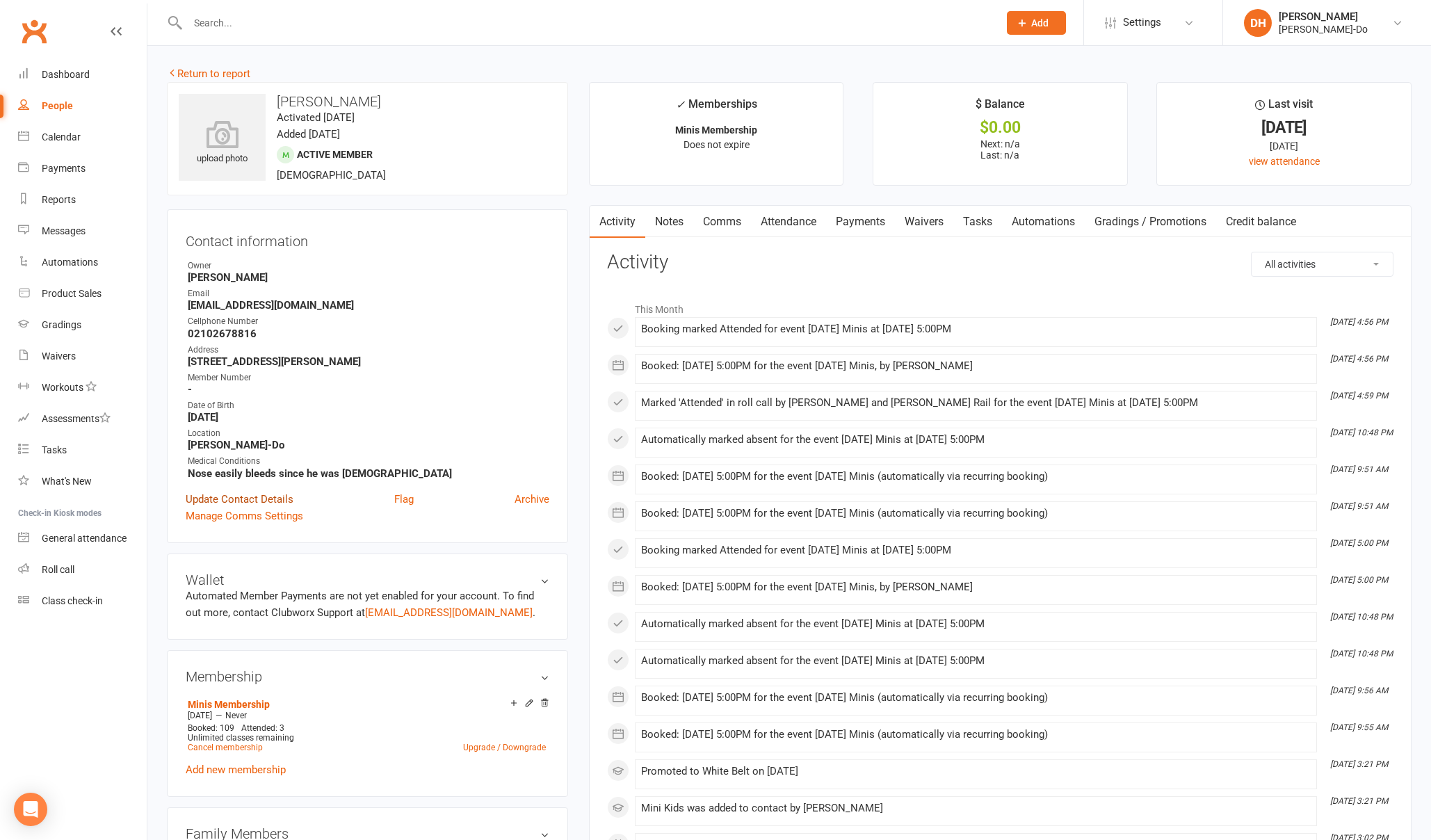
click at [251, 493] on link "Update Contact Details" at bounding box center [239, 499] width 107 height 17
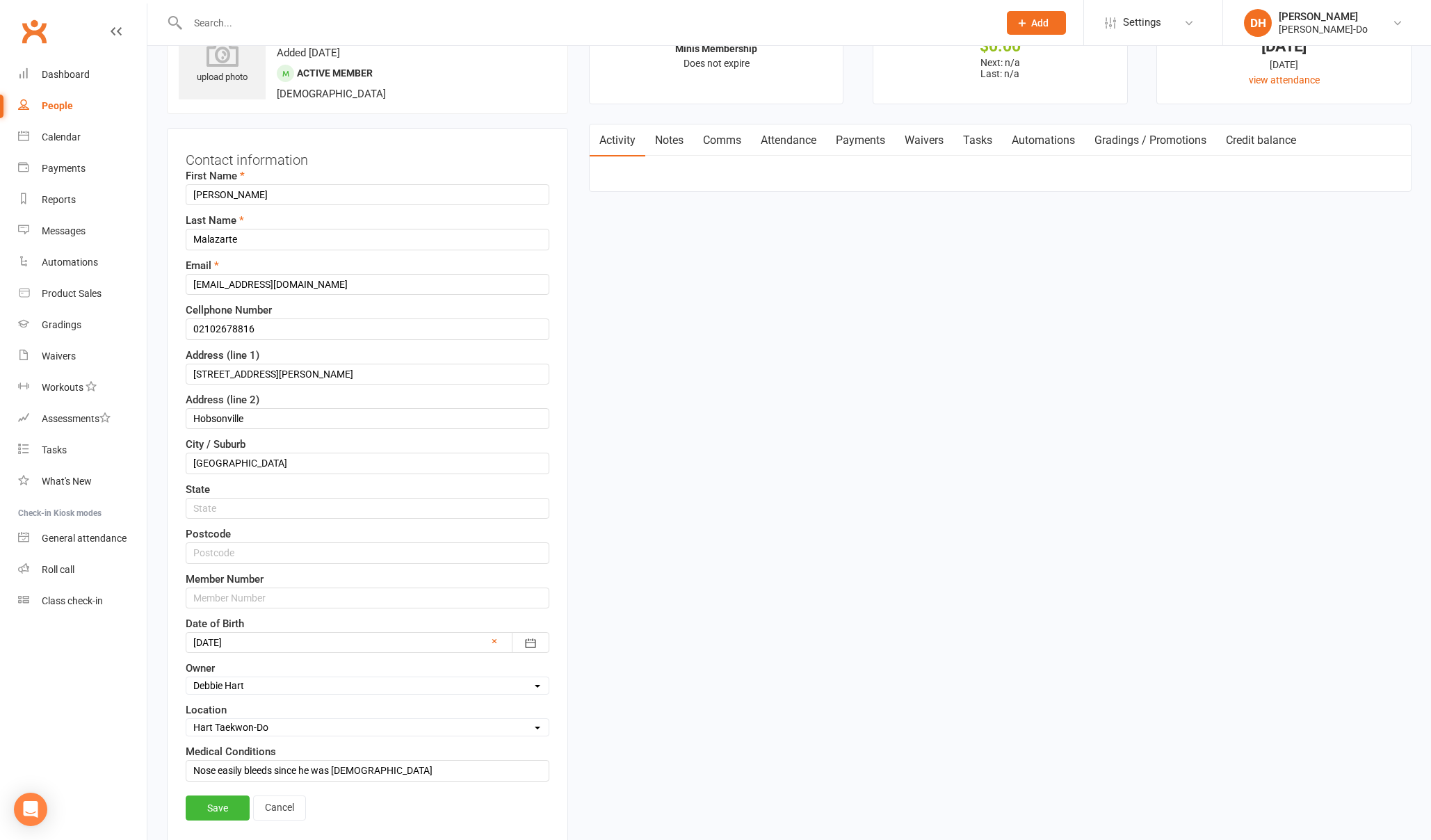
scroll to position [82, 0]
click at [254, 593] on input "text" at bounding box center [368, 597] width 364 height 21
paste input "080677"
type input "080677"
click at [224, 809] on link "Save" at bounding box center [217, 807] width 64 height 25
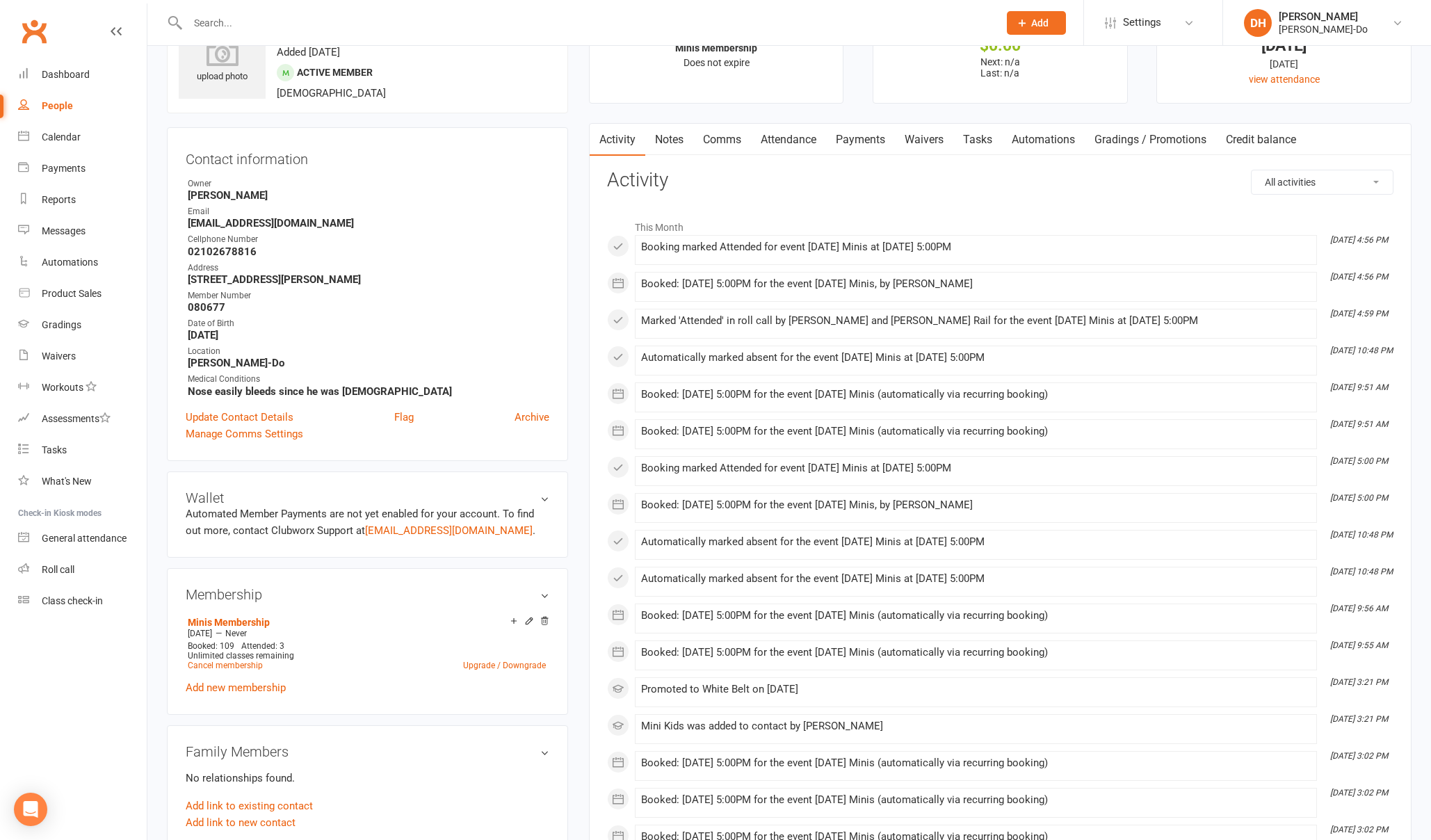
click at [285, 16] on input "text" at bounding box center [586, 23] width 805 height 19
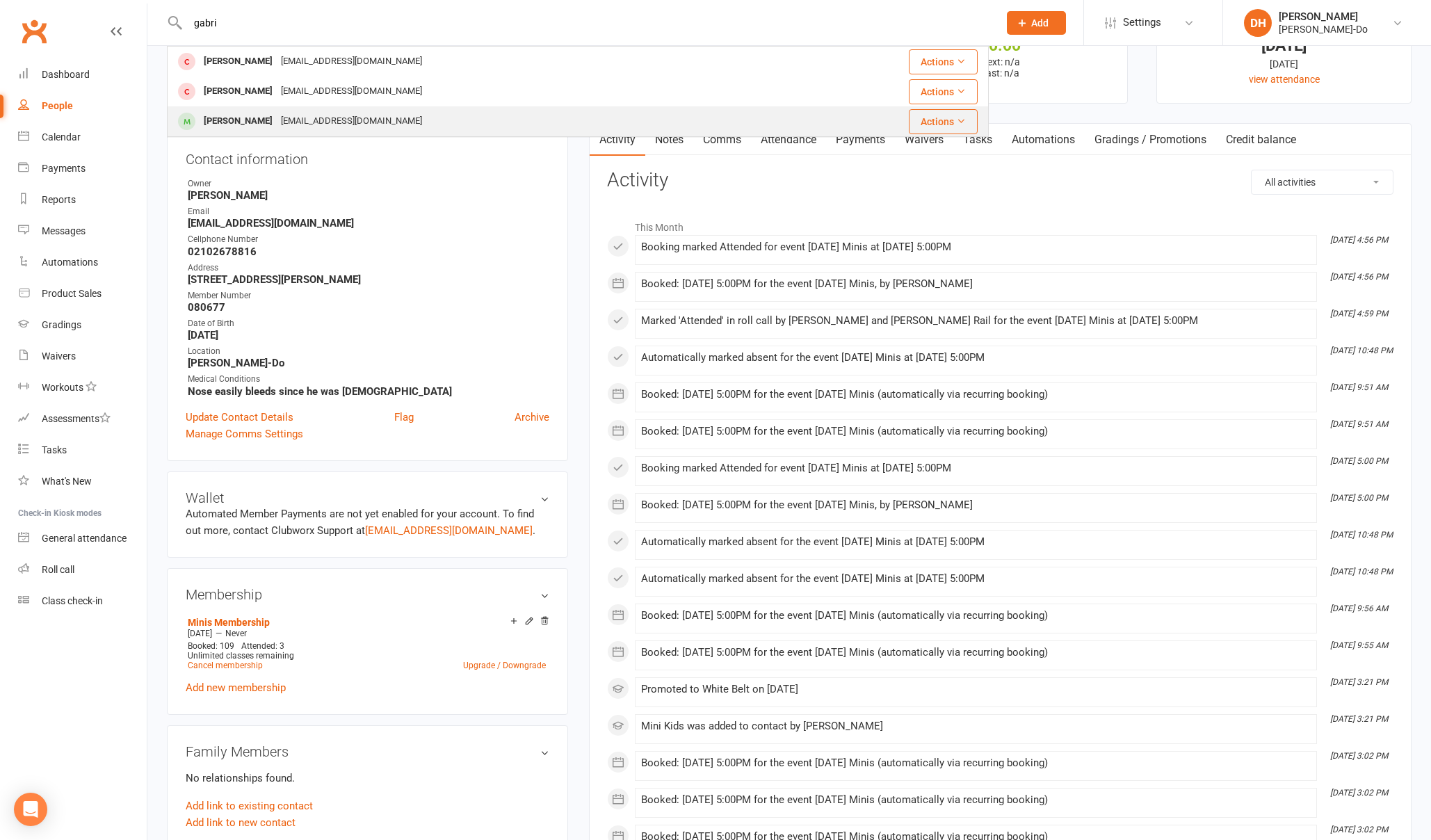
type input "gabri"
click at [245, 121] on div "[PERSON_NAME]" at bounding box center [238, 120] width 77 height 20
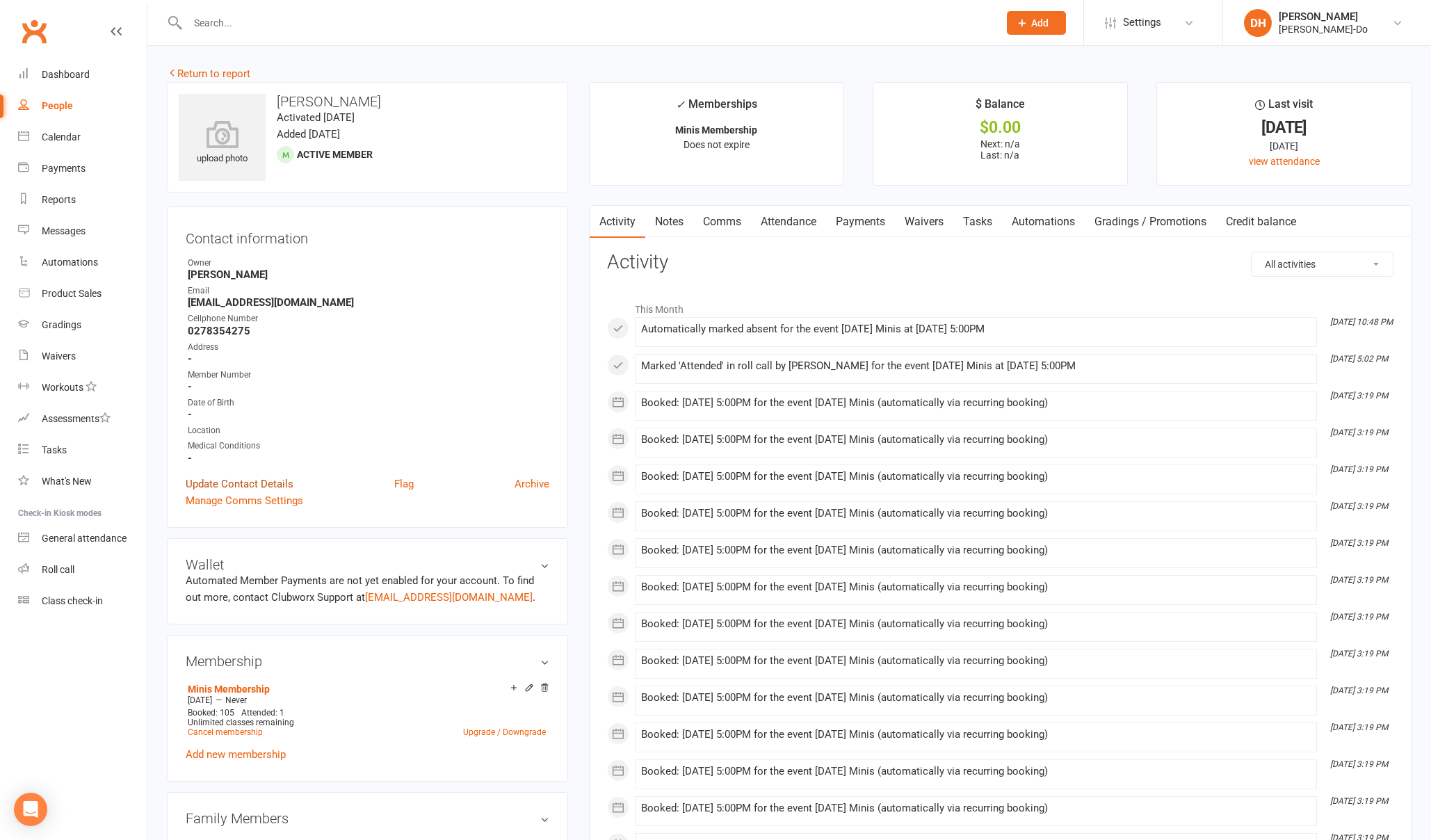
click at [237, 479] on link "Update Contact Details" at bounding box center [239, 484] width 107 height 17
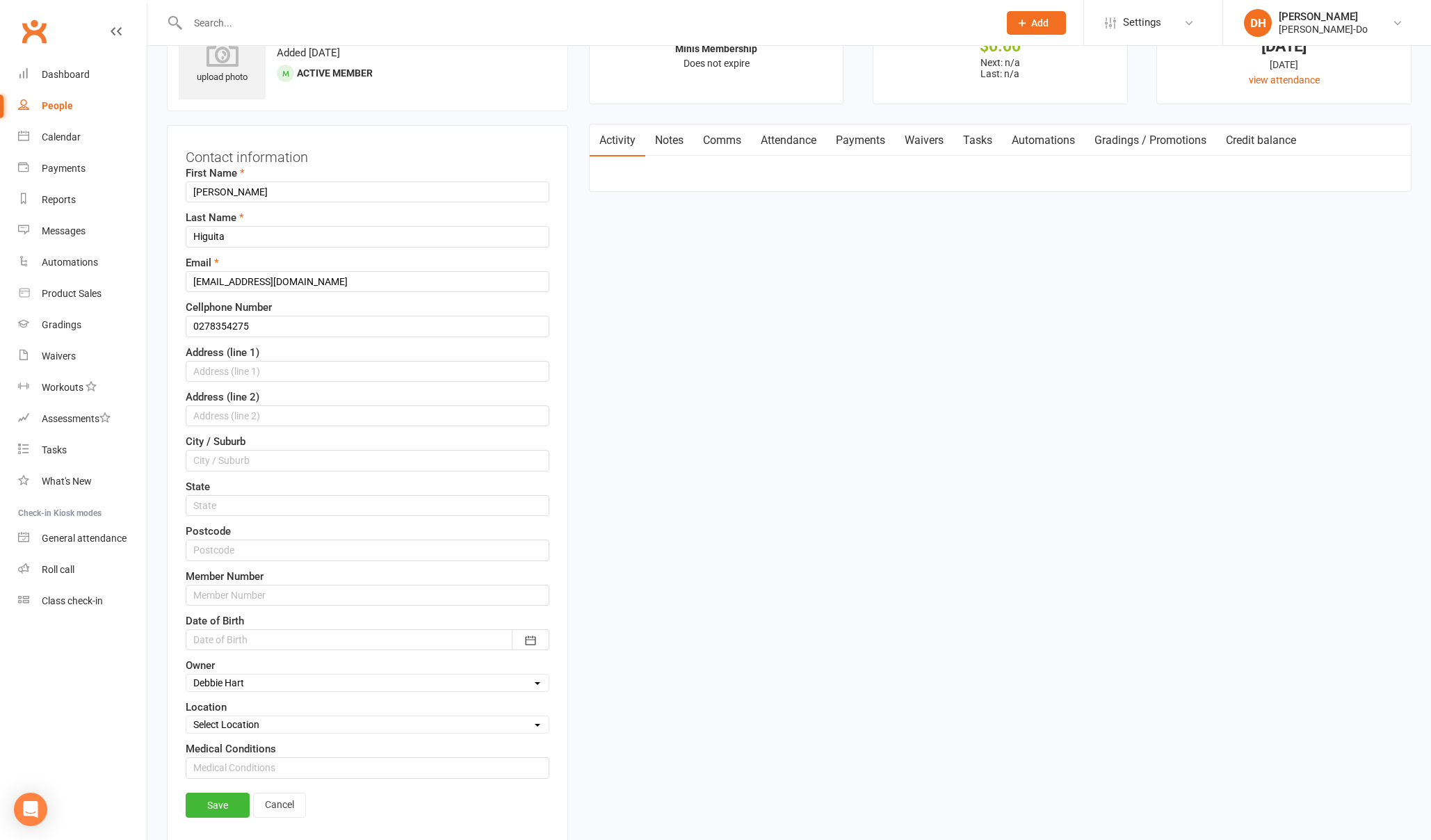
scroll to position [82, 0]
click at [258, 596] on input "text" at bounding box center [368, 595] width 364 height 21
paste input "080679"
type input "080679"
click at [235, 368] on input "text" at bounding box center [368, 371] width 364 height 21
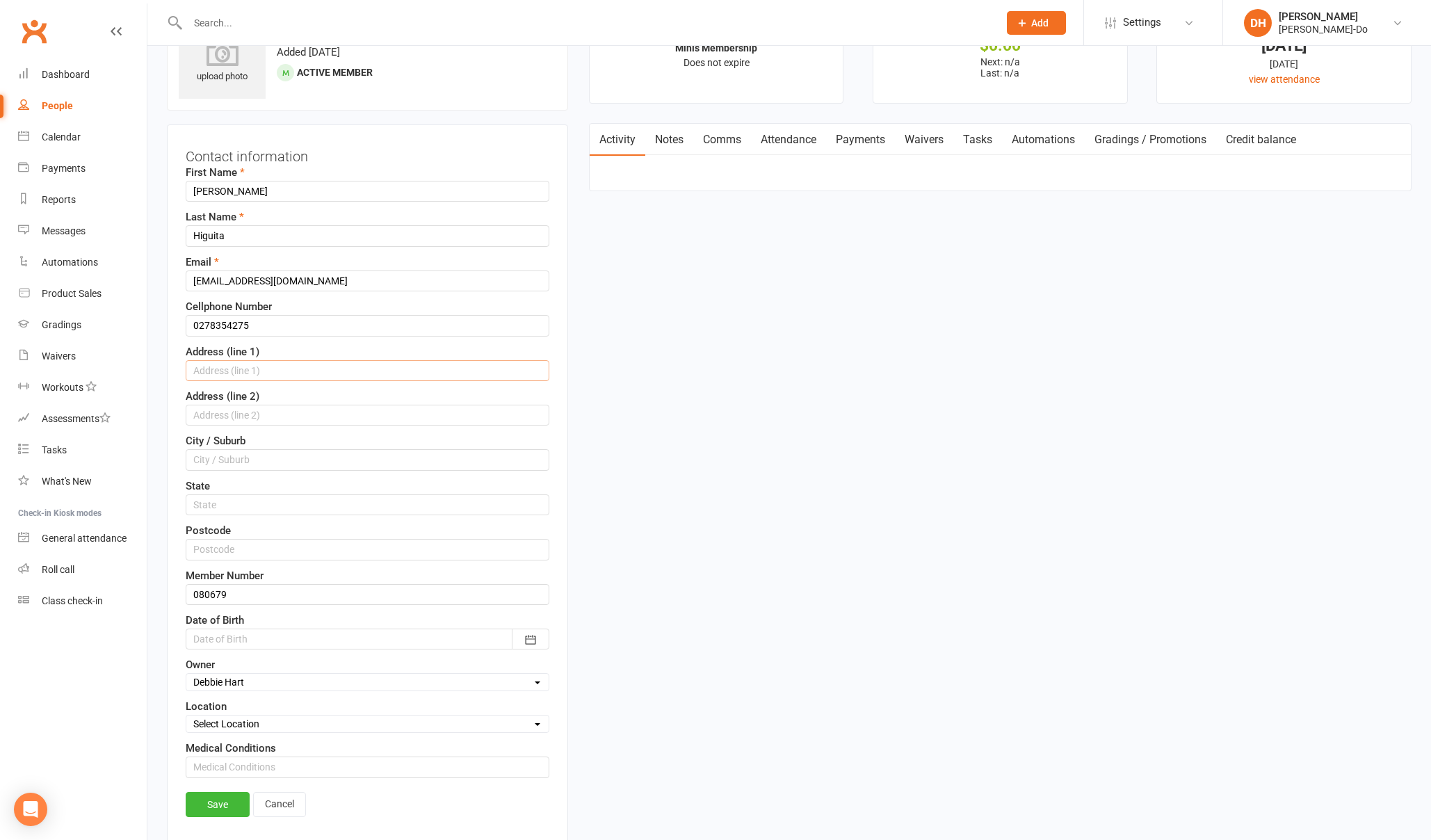
paste input "[STREET_ADDRESS][PERSON_NAME]"
type input "[STREET_ADDRESS][PERSON_NAME]"
click at [250, 420] on input "text" at bounding box center [368, 416] width 364 height 21
type input "Te Atatu SOuth"
type input "[GEOGRAPHIC_DATA]"
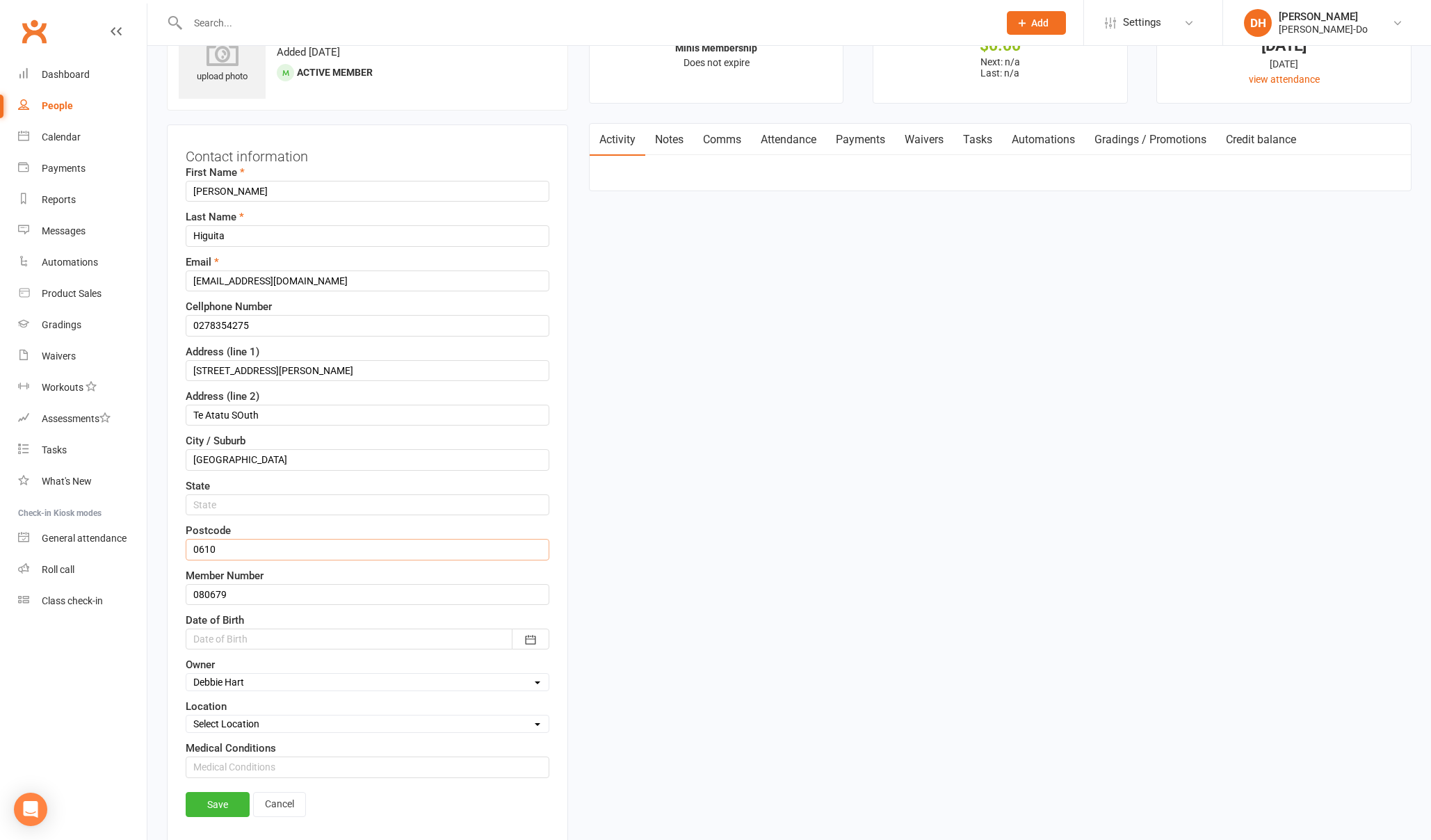
type input "0610"
click at [231, 642] on div at bounding box center [368, 639] width 364 height 21
click at [213, 492] on button "button" at bounding box center [209, 497] width 30 height 25
click at [306, 609] on span "2018" at bounding box center [307, 609] width 22 height 12
click at [223, 527] on span "January" at bounding box center [221, 525] width 36 height 12
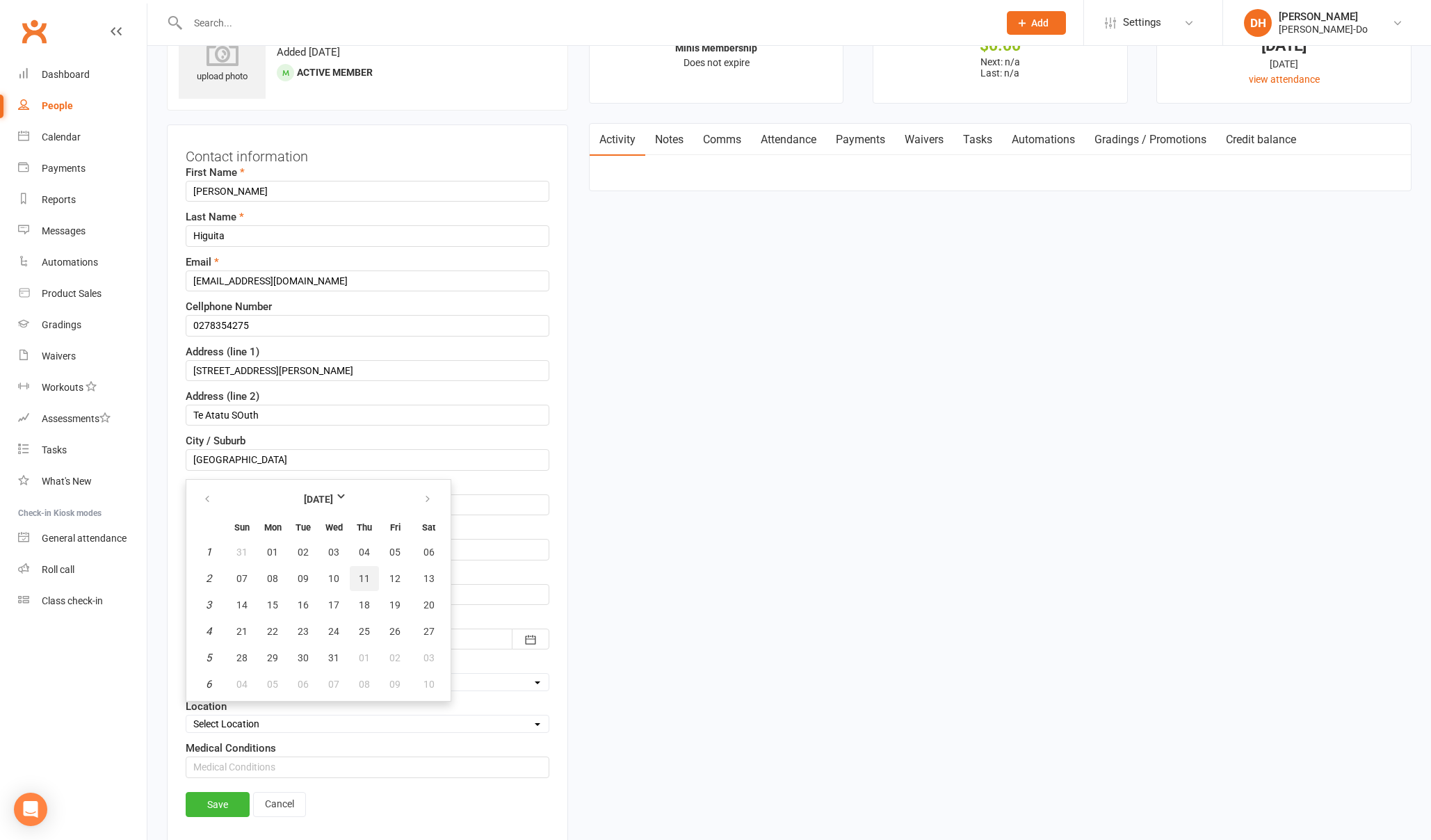
click at [361, 575] on span "11" at bounding box center [364, 578] width 11 height 11
type input "[DATE]"
click at [218, 810] on link "Save" at bounding box center [217, 804] width 64 height 25
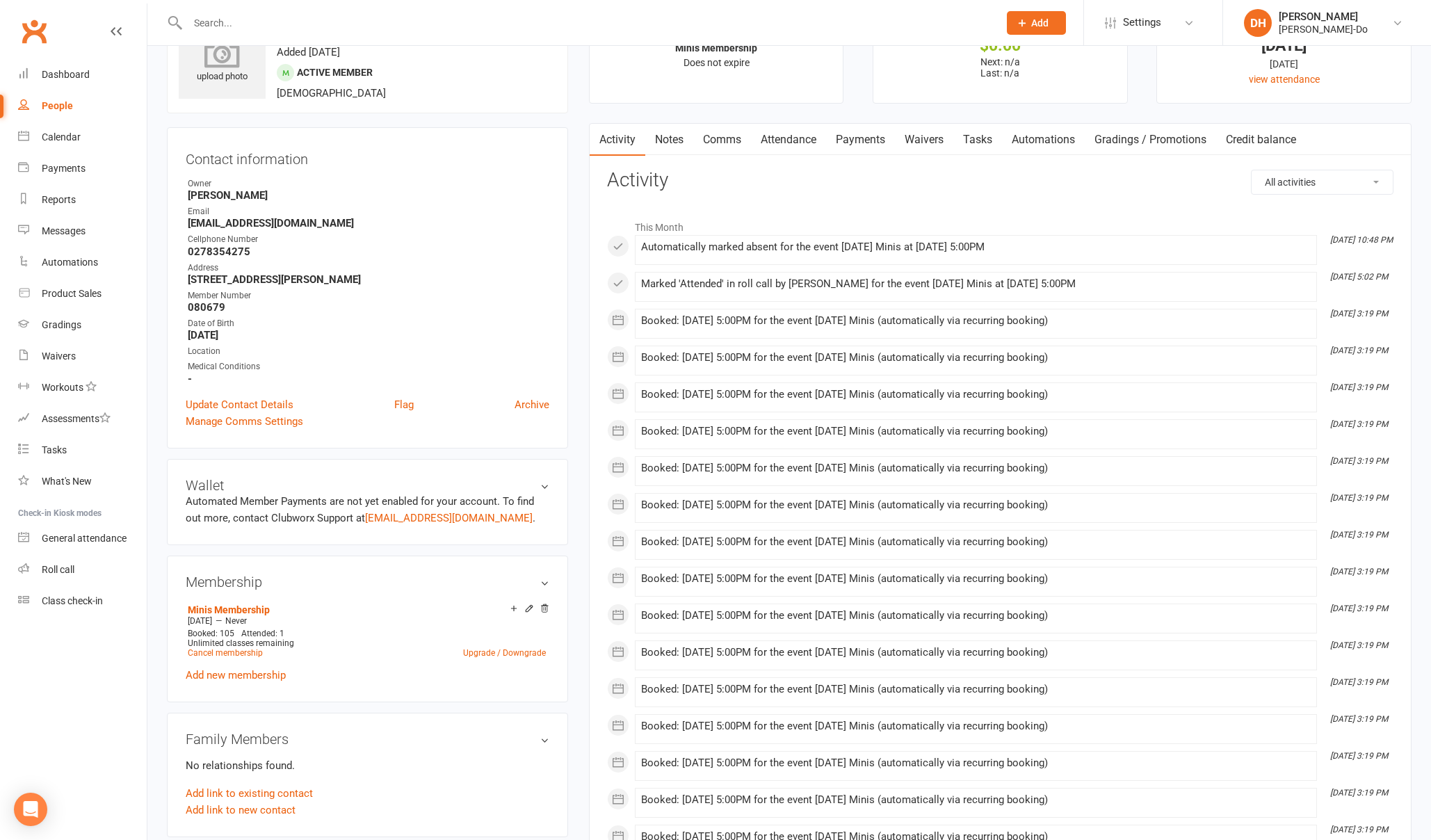
click at [239, 66] on icon at bounding box center [223, 52] width 96 height 31
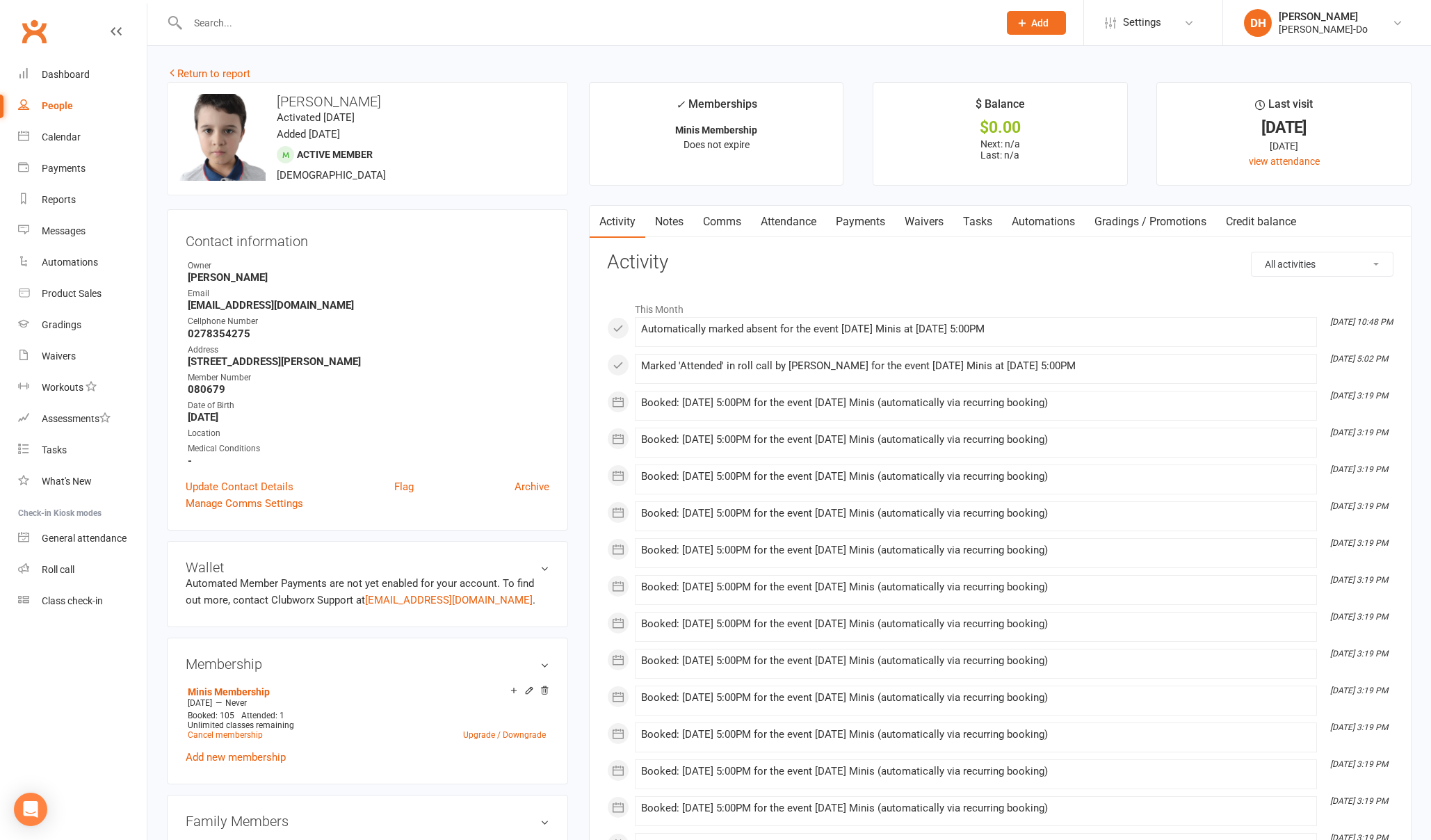
click at [230, 22] on input "text" at bounding box center [586, 23] width 805 height 19
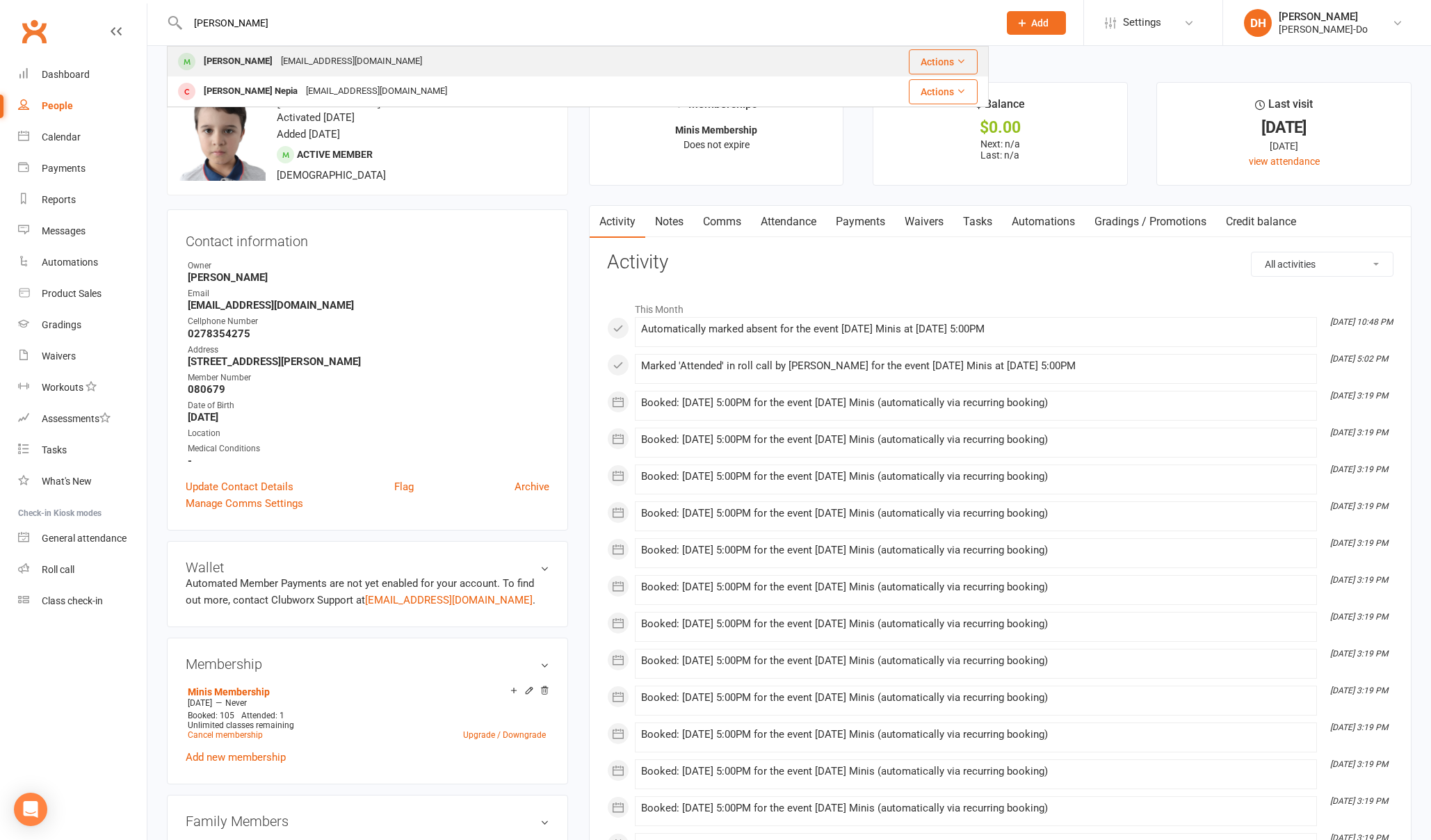
type input "[PERSON_NAME]"
click at [214, 63] on div "[PERSON_NAME]" at bounding box center [238, 61] width 77 height 20
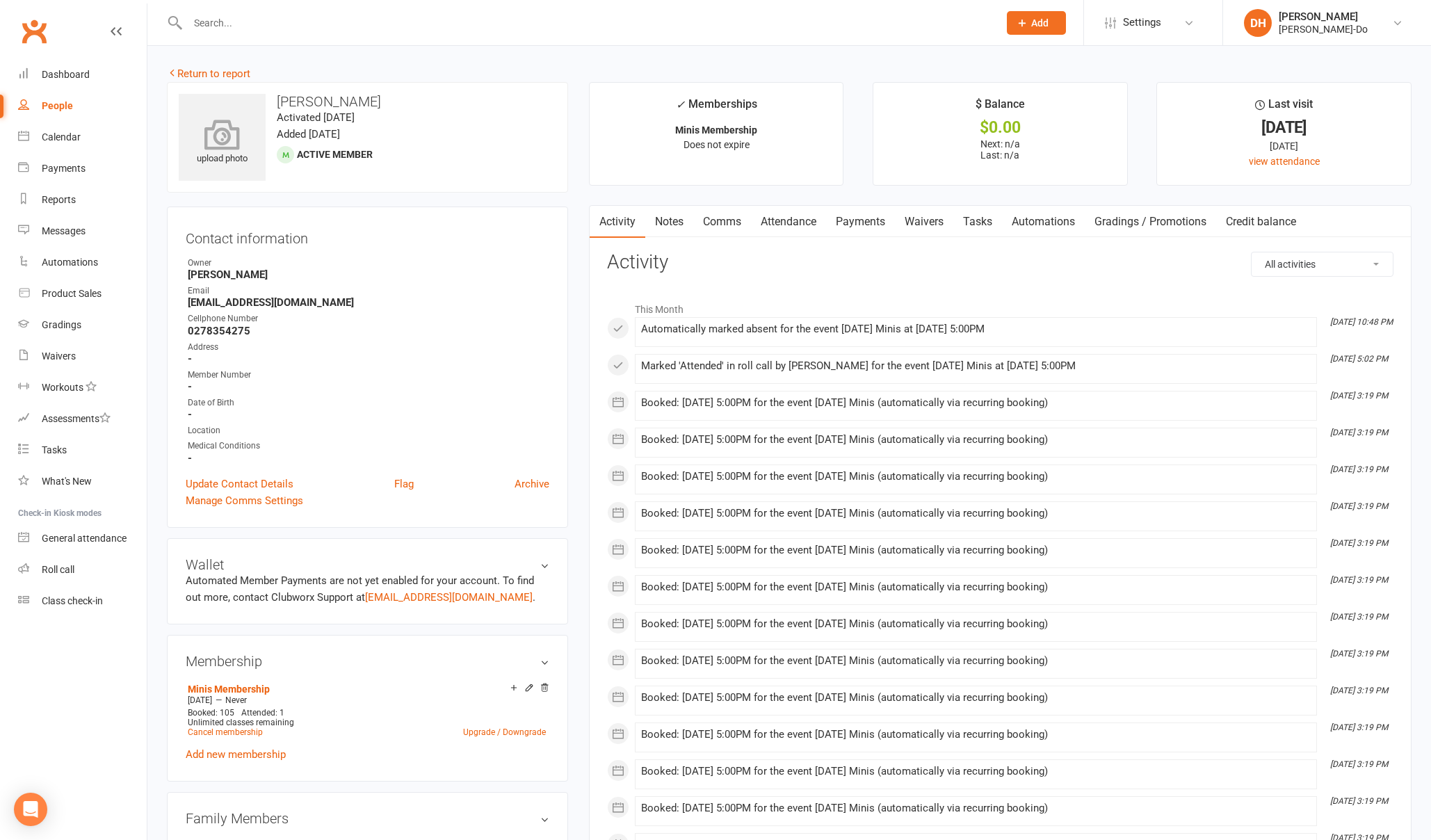
click at [221, 137] on icon at bounding box center [223, 134] width 96 height 31
click at [232, 480] on link "Update Contact Details" at bounding box center [239, 484] width 107 height 17
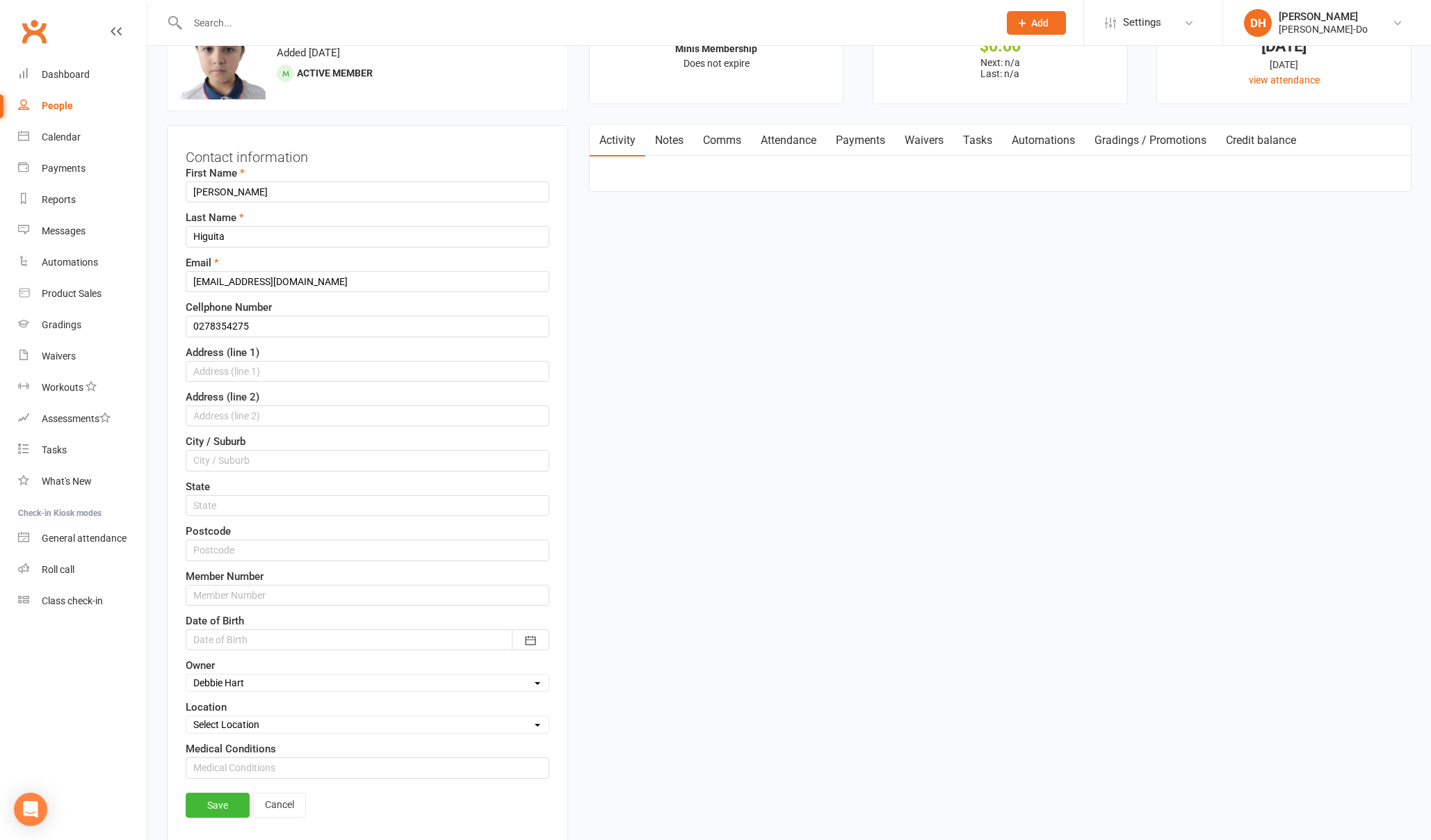
scroll to position [82, 0]
click at [257, 368] on input "text" at bounding box center [368, 371] width 364 height 21
paste input "[STREET_ADDRESS][PERSON_NAME]"
type input "[STREET_ADDRESS][PERSON_NAME]"
click at [240, 539] on input "text" at bounding box center [368, 549] width 364 height 21
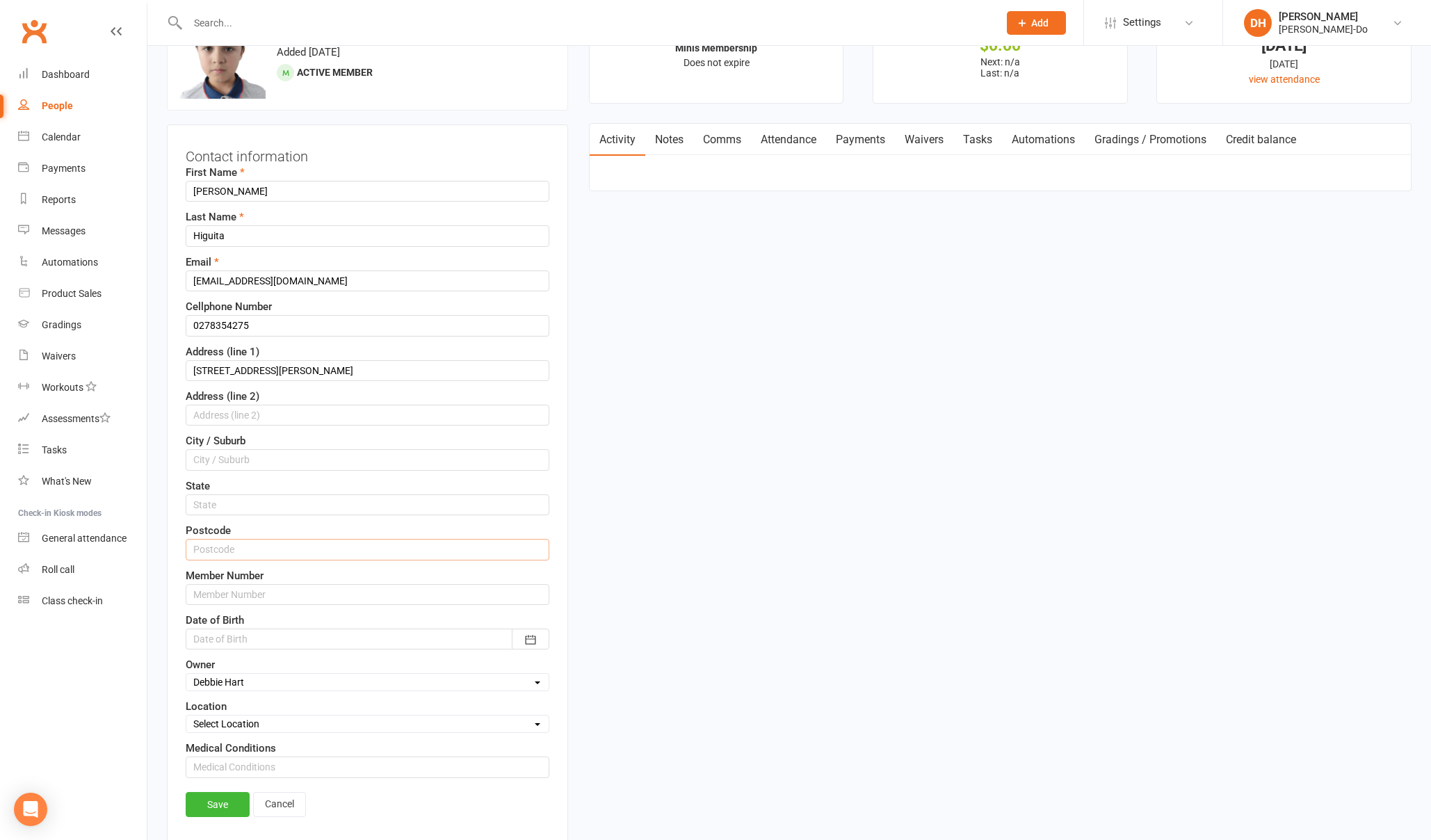
type input "0610"
click at [243, 459] on input "text" at bounding box center [368, 460] width 364 height 21
type input "[GEOGRAPHIC_DATA]"
click at [244, 416] on input "text" at bounding box center [368, 416] width 364 height 21
type input "Te Atatu South"
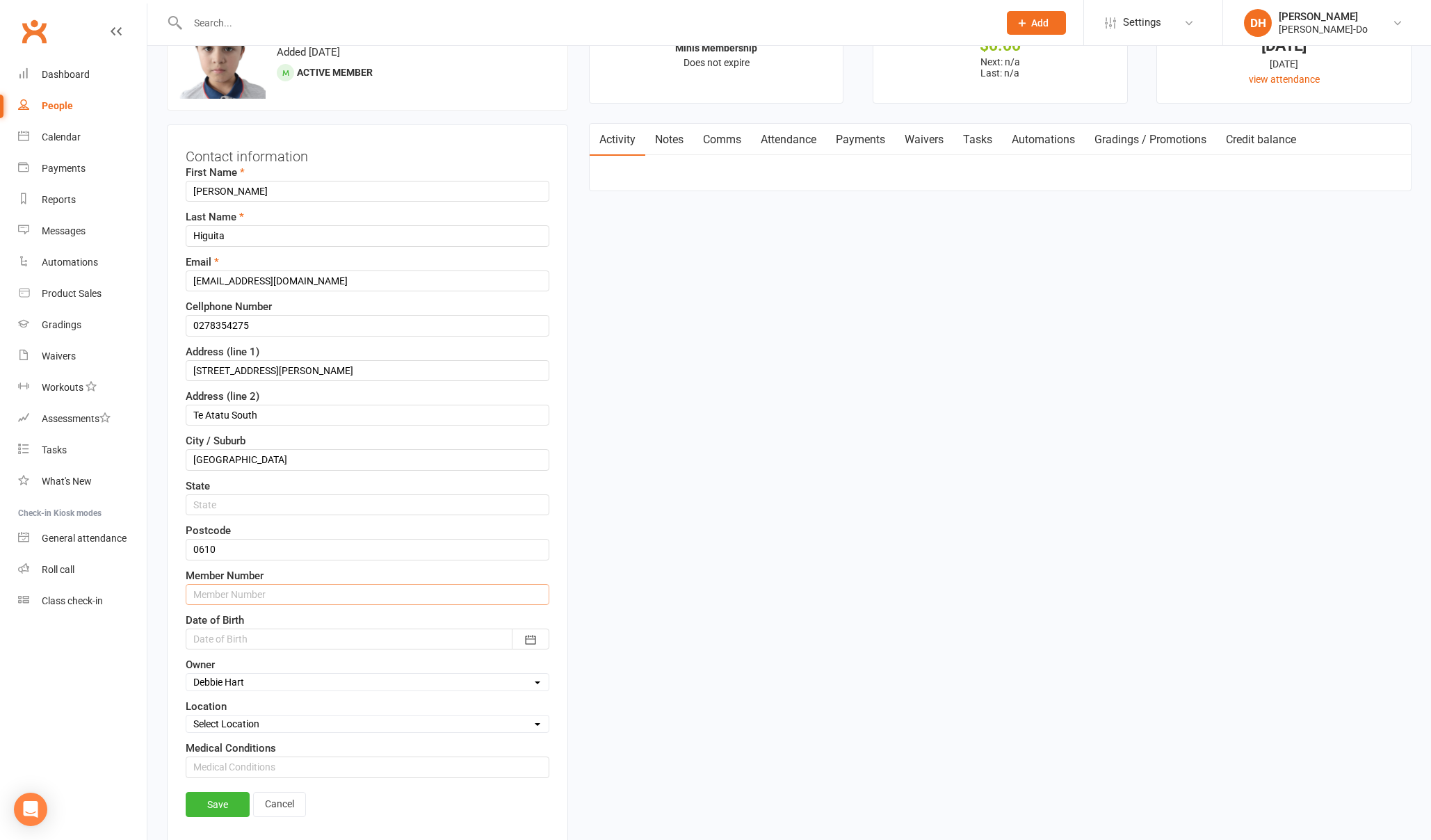
click at [227, 593] on input "text" at bounding box center [368, 595] width 364 height 21
paste input "080680"
type input "080680"
click at [251, 636] on div at bounding box center [368, 639] width 364 height 21
drag, startPoint x: 210, startPoint y: 495, endPoint x: 220, endPoint y: 506, distance: 14.9
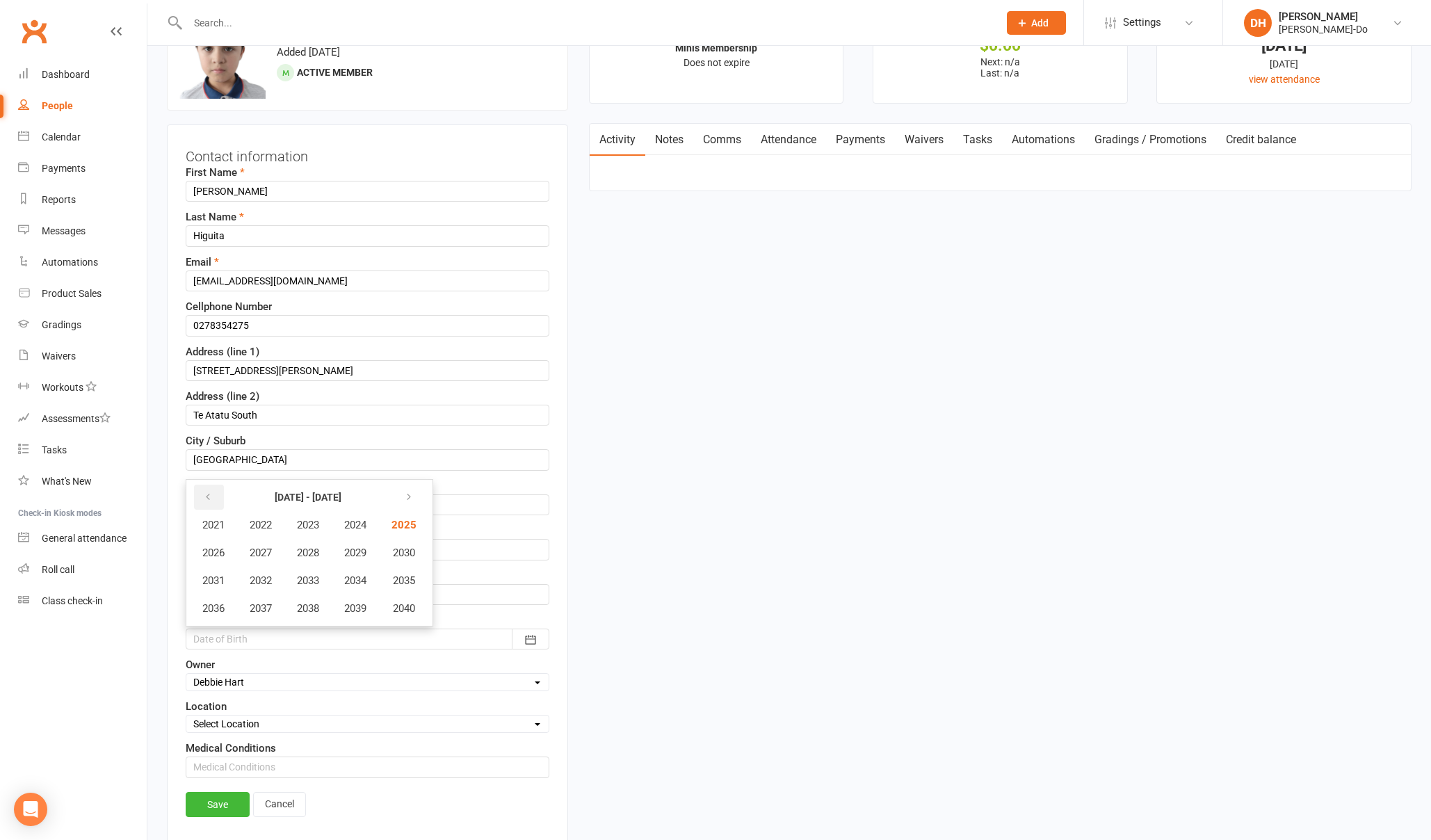
click at [210, 495] on icon "button" at bounding box center [208, 497] width 10 height 11
click at [410, 607] on span "2020" at bounding box center [402, 609] width 22 height 12
click at [377, 583] on span "September" at bounding box center [389, 581] width 50 height 12
drag, startPoint x: 360, startPoint y: 576, endPoint x: 349, endPoint y: 594, distance: 21.1
click at [360, 576] on span "10" at bounding box center [364, 578] width 11 height 11
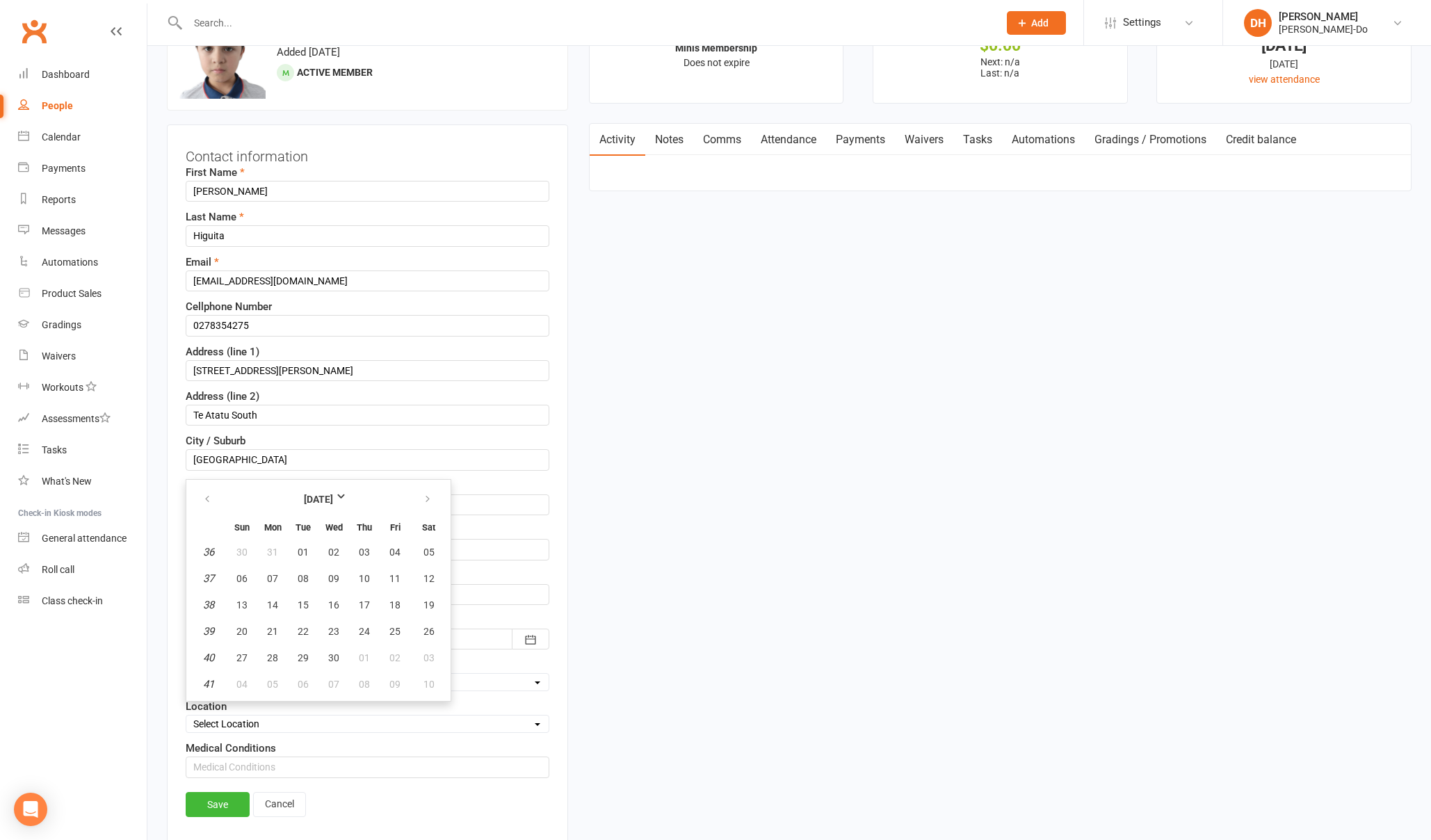
type input "[DATE]"
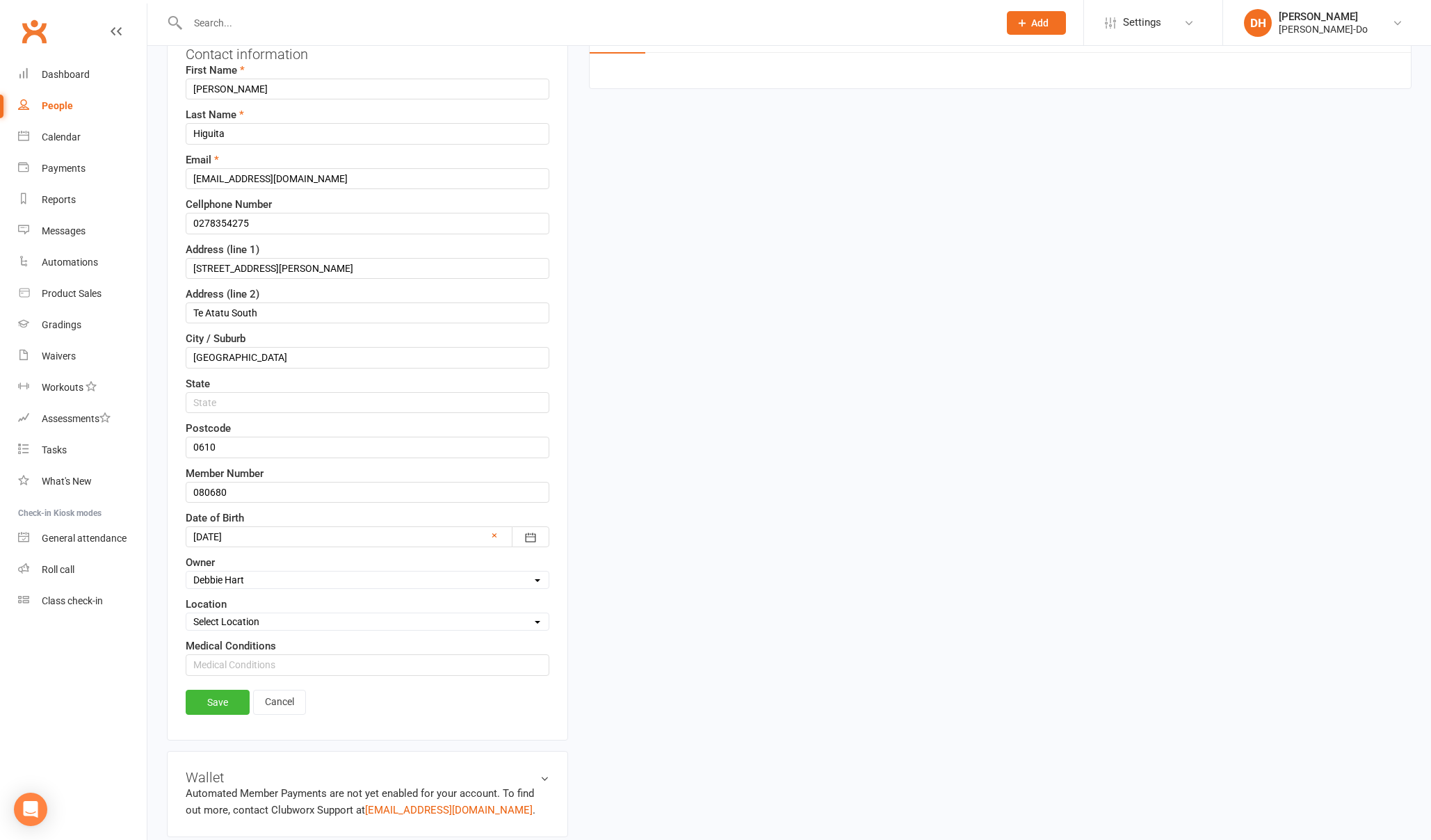
scroll to position [188, 0]
click at [237, 616] on select "Select Location [PERSON_NAME] Taekwon-Do Kubz Room Star Series 1 Howick" at bounding box center [367, 618] width 362 height 16
select select "0"
click at [186, 610] on select "Select Location [PERSON_NAME] Taekwon-Do Kubz Room Star Series 1 Howick" at bounding box center [367, 618] width 362 height 16
click at [224, 697] on link "Save" at bounding box center [217, 699] width 64 height 25
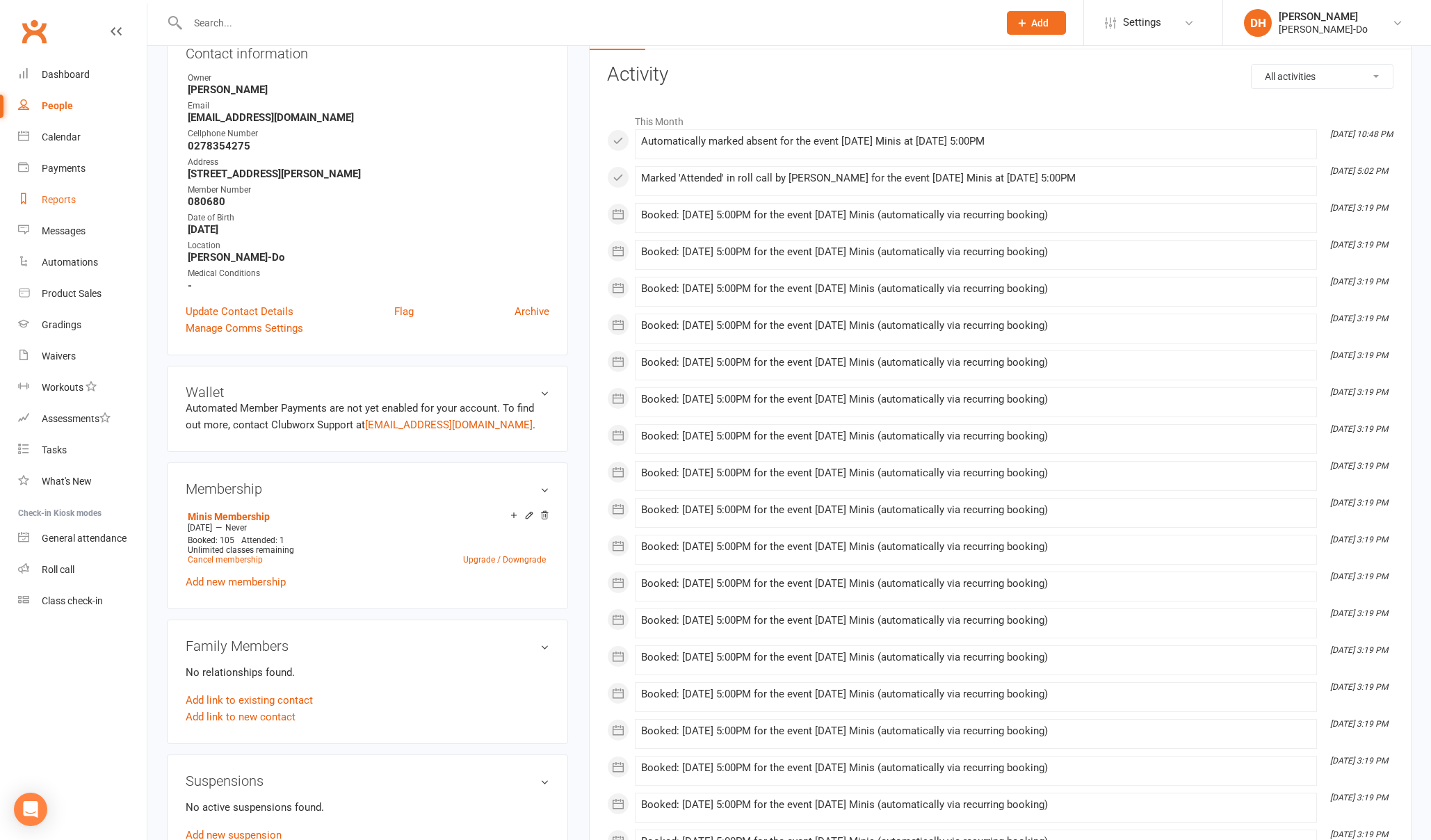
click at [65, 194] on div "Reports" at bounding box center [58, 199] width 34 height 11
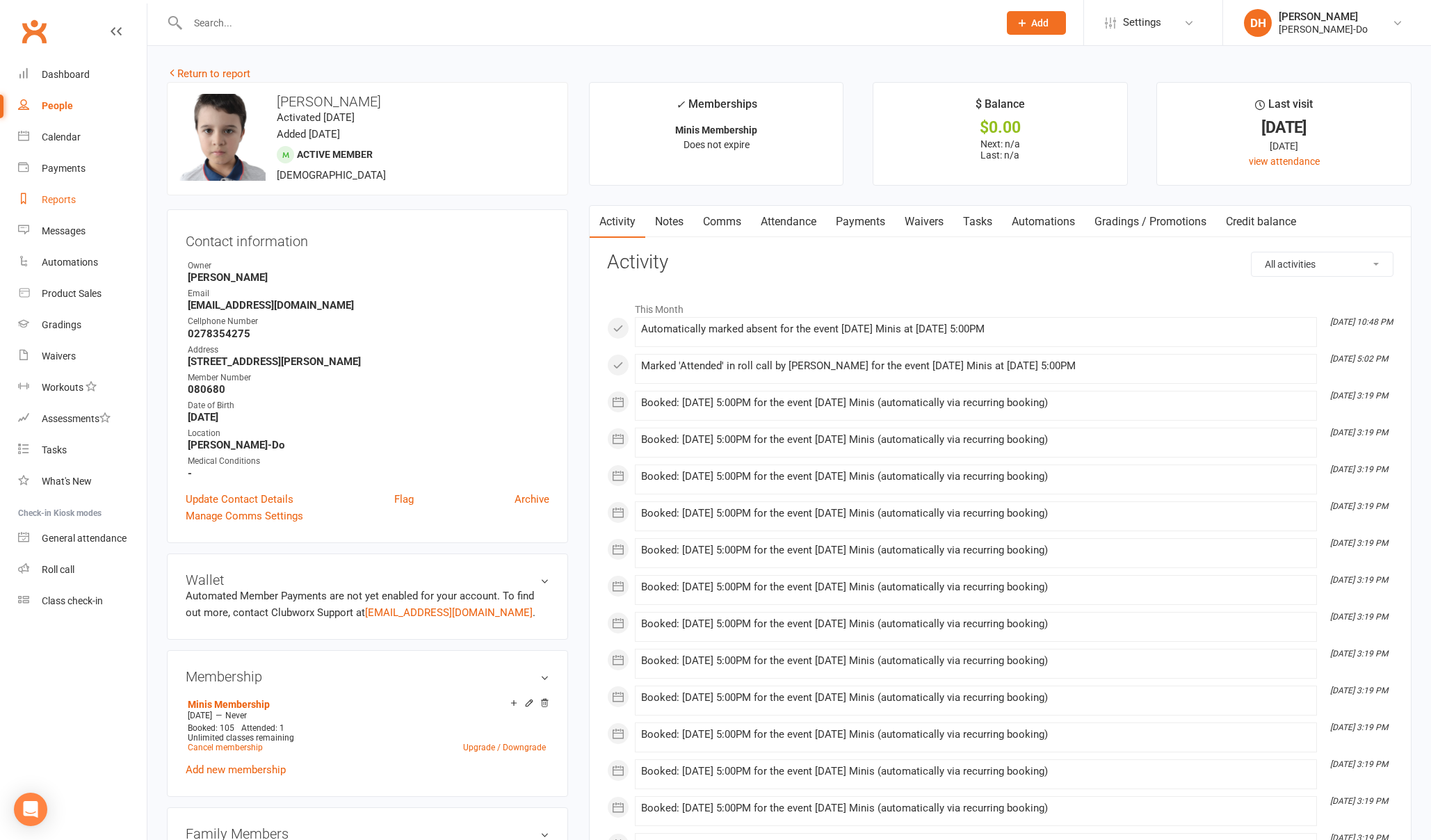
select select "50"
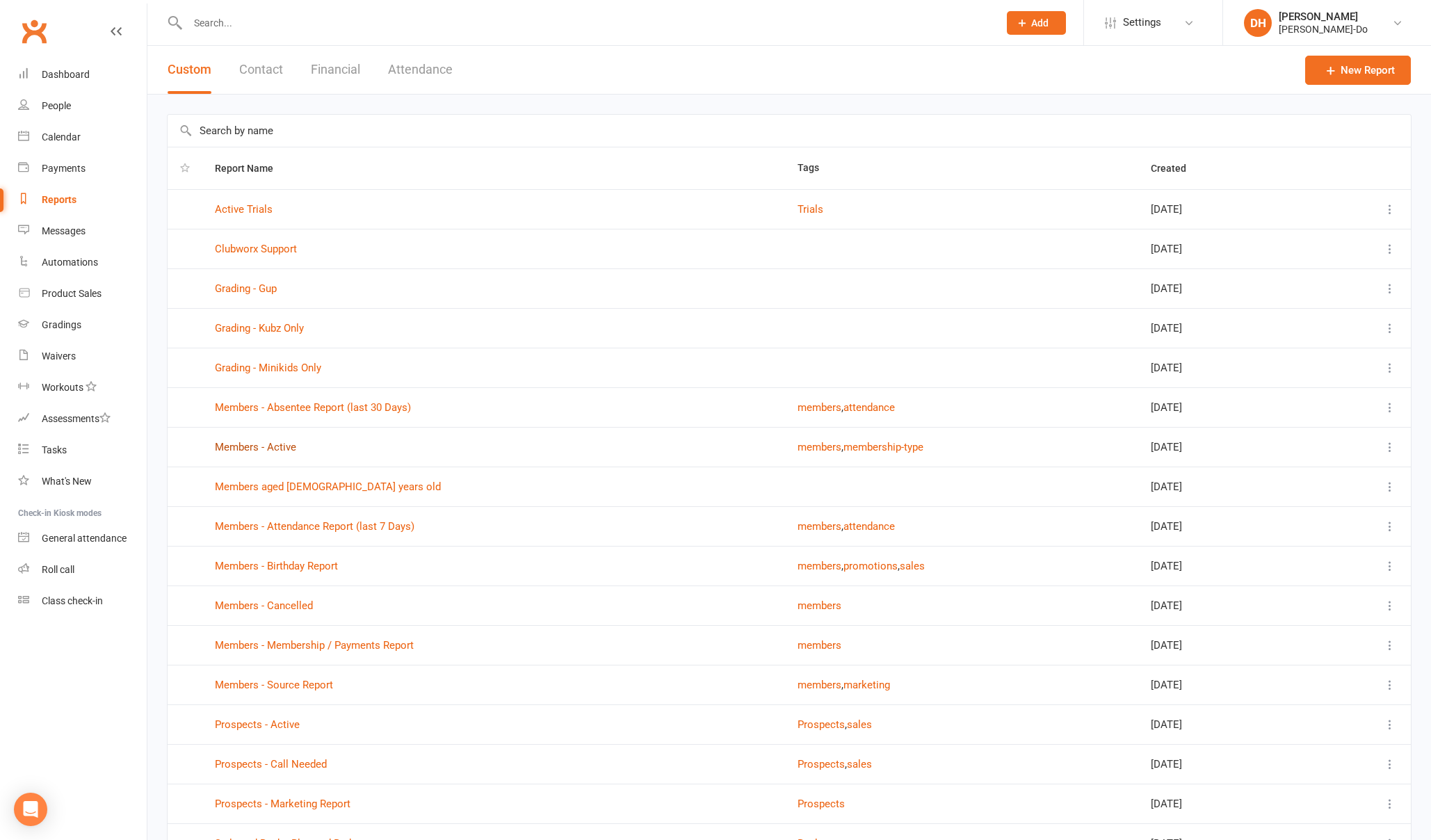
click at [263, 450] on link "Members - Active" at bounding box center [255, 447] width 81 height 12
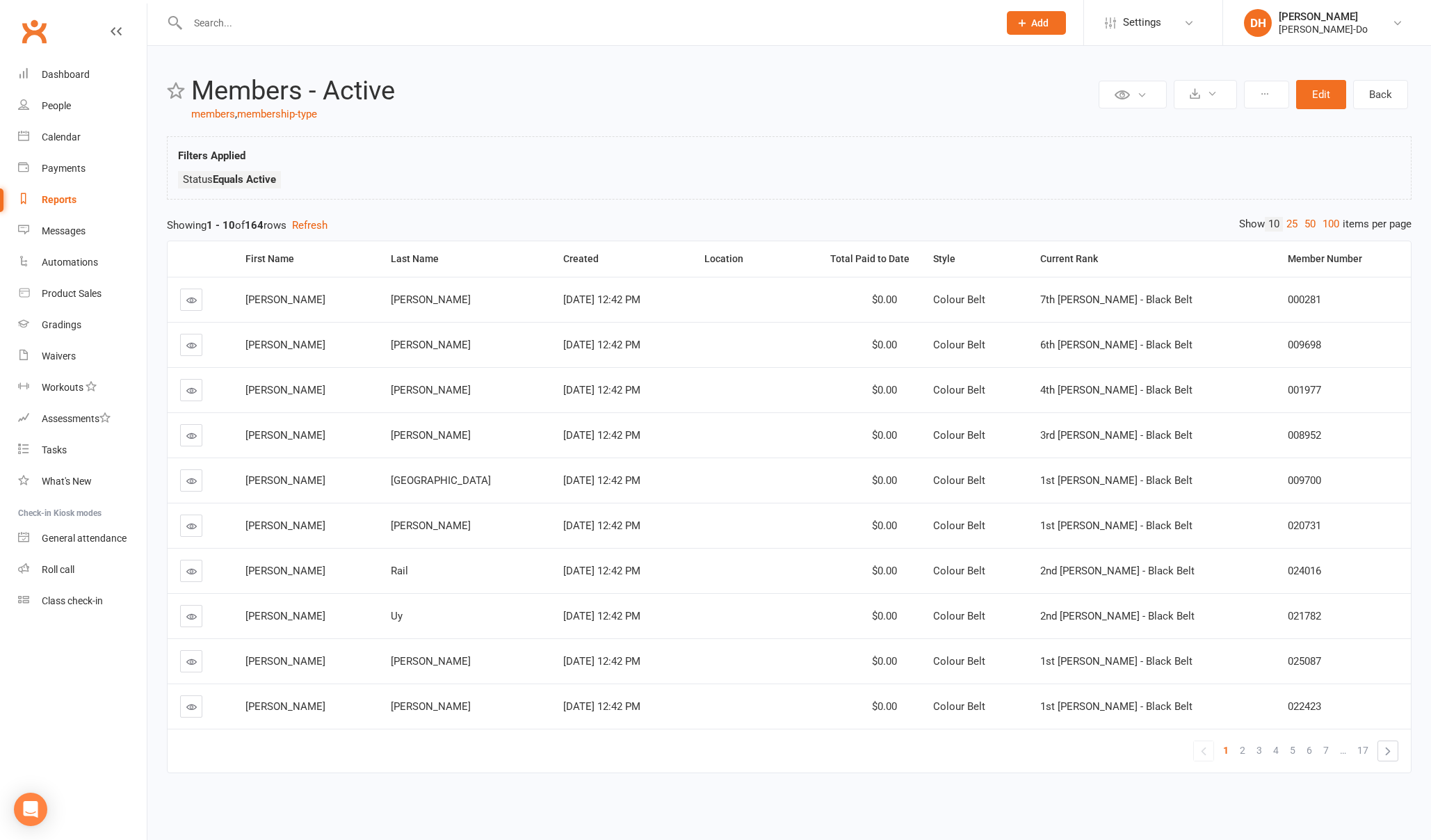
click at [1311, 221] on link "50" at bounding box center [1310, 224] width 18 height 15
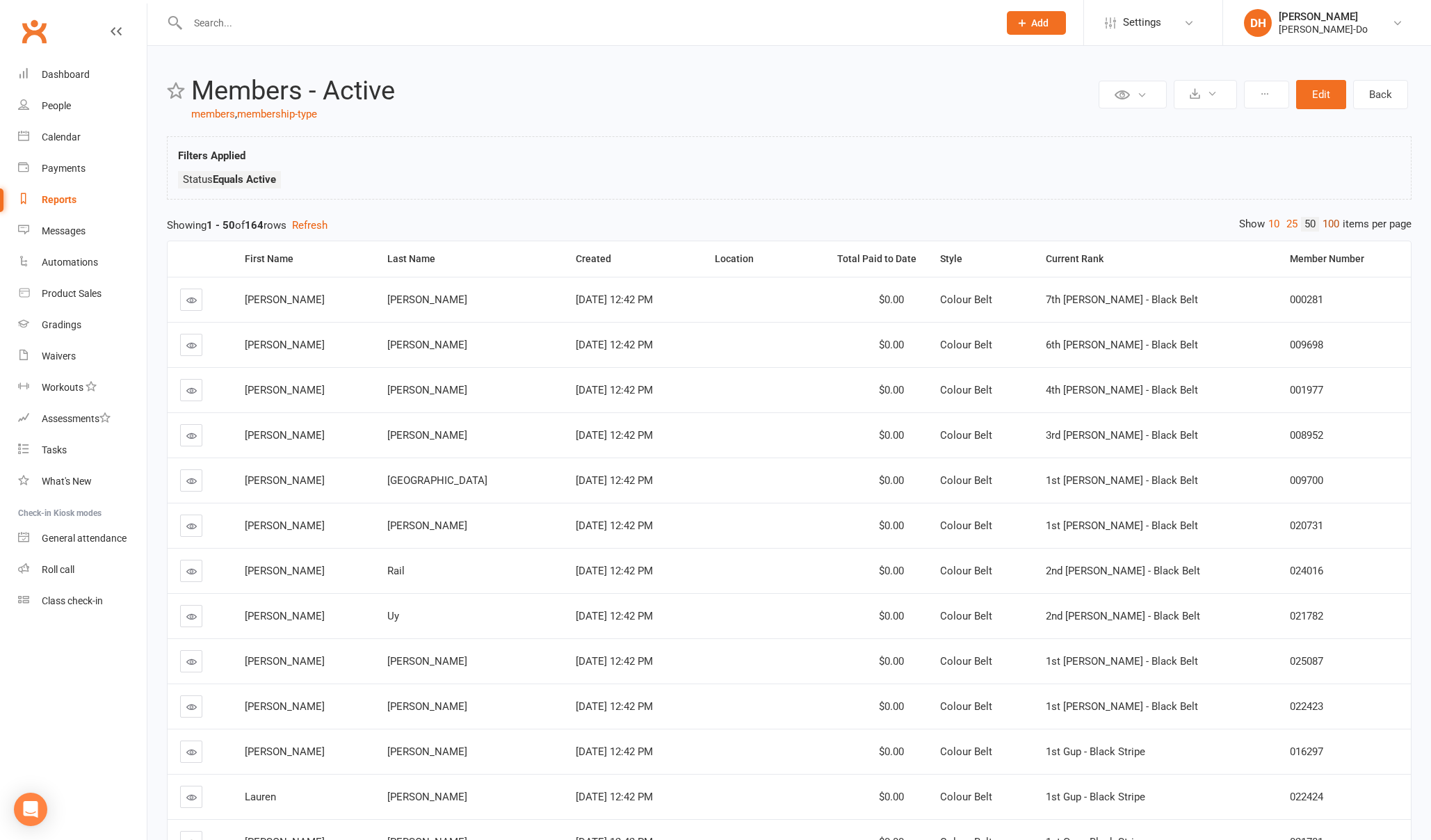
click at [1334, 224] on link "100" at bounding box center [1331, 224] width 24 height 15
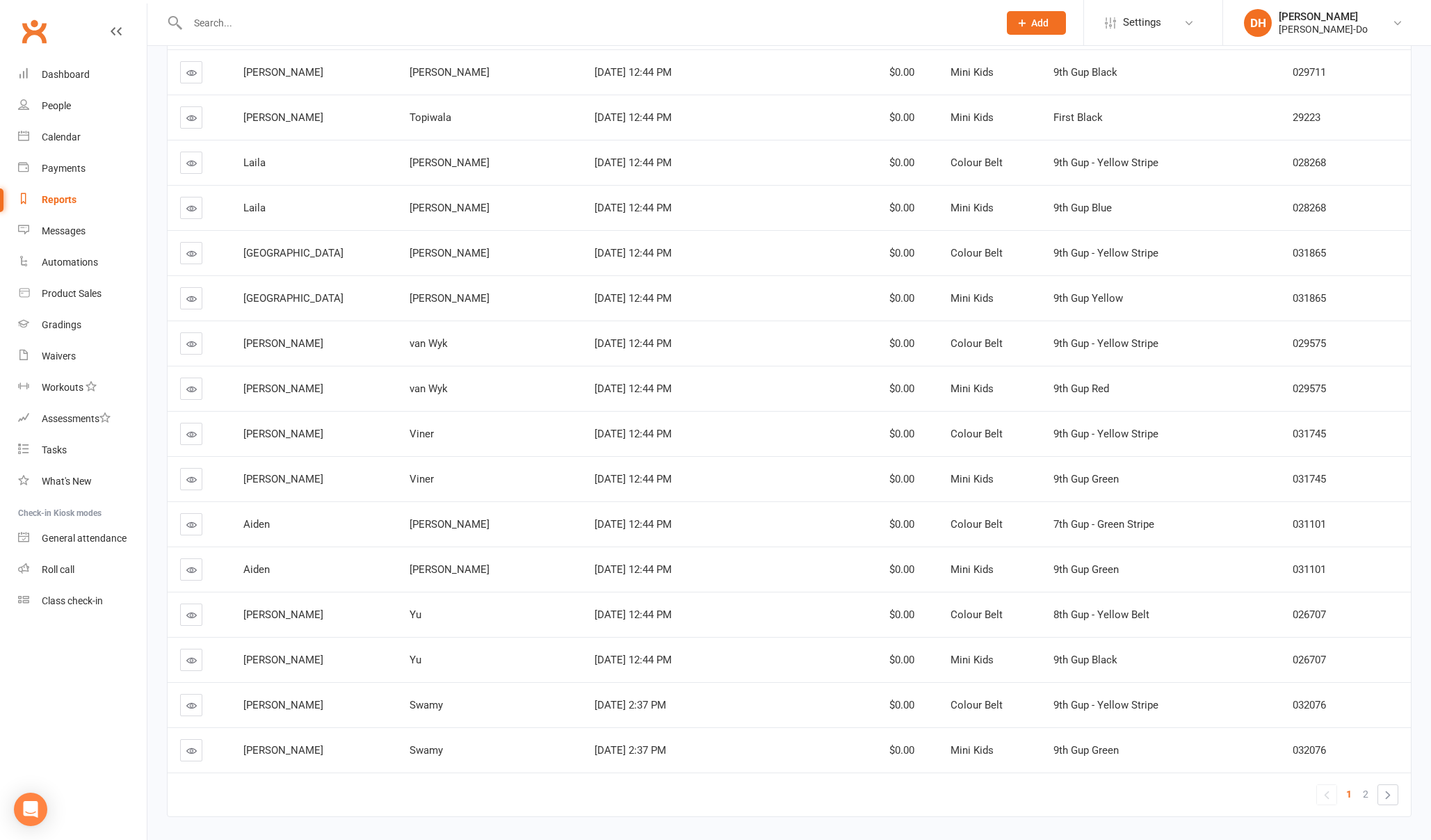
scroll to position [4067, 0]
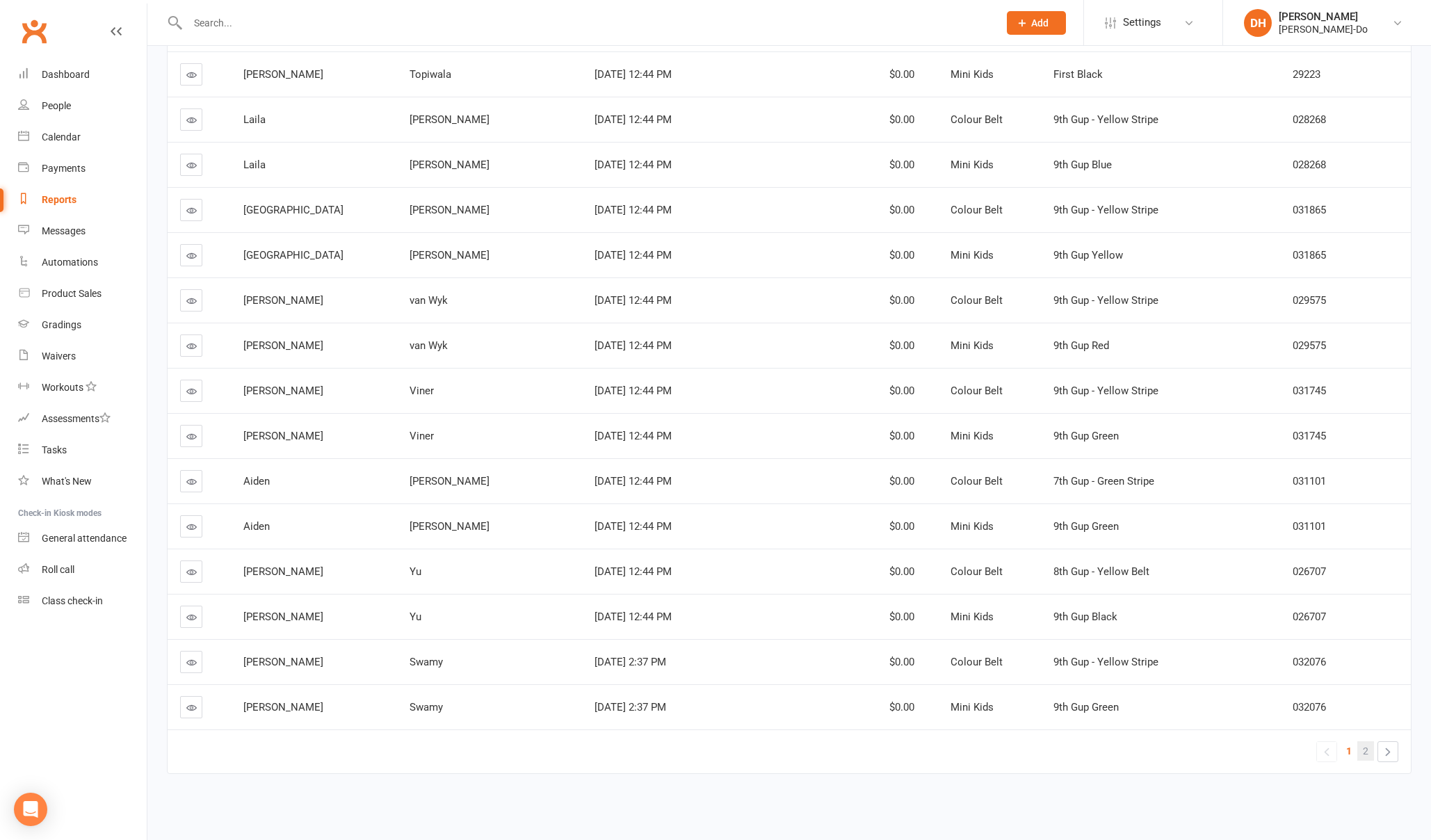
click at [1363, 755] on span "2" at bounding box center [1366, 751] width 5 height 19
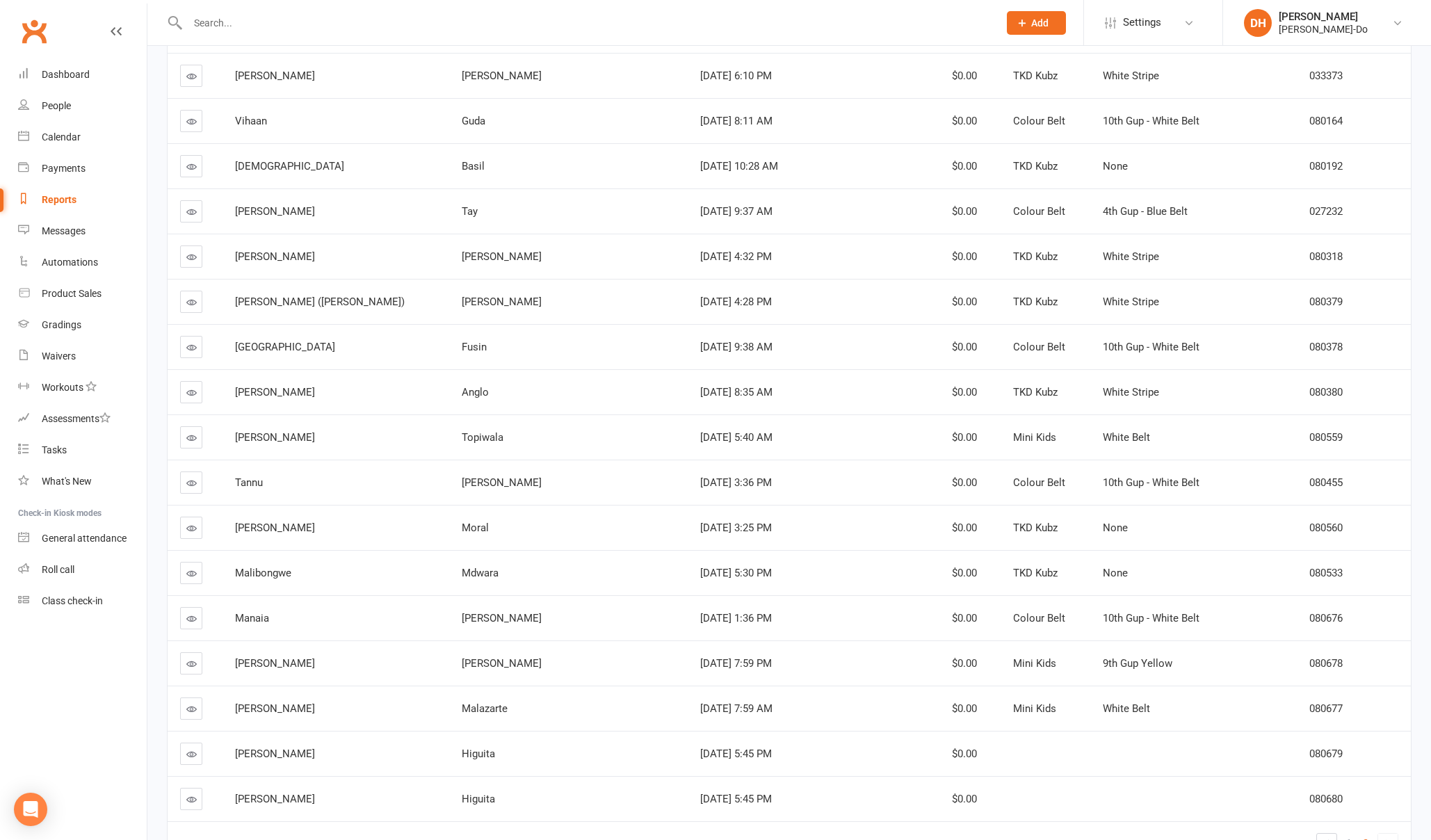
scroll to position [2441, 0]
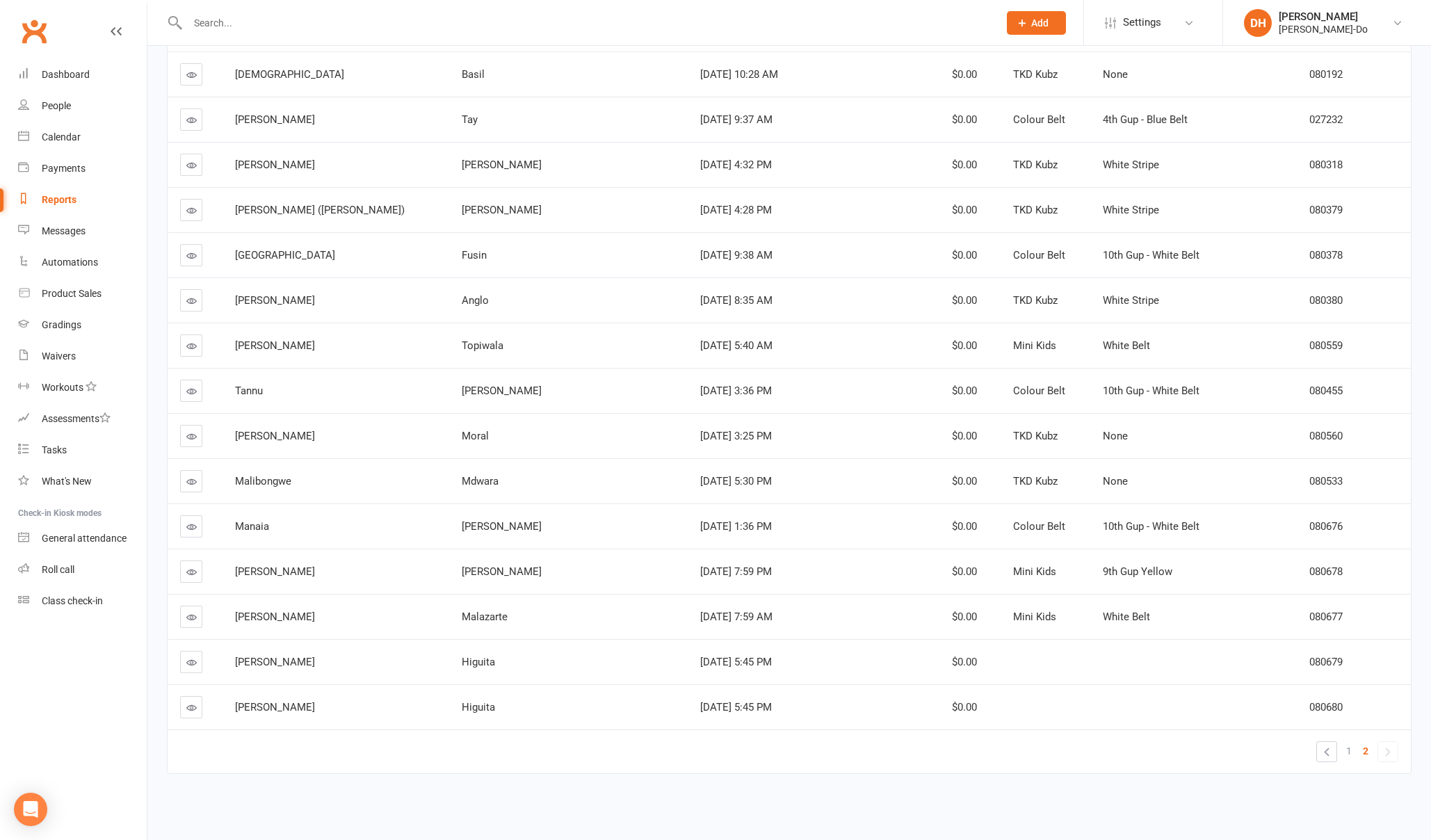
click at [194, 661] on icon at bounding box center [191, 663] width 10 height 10
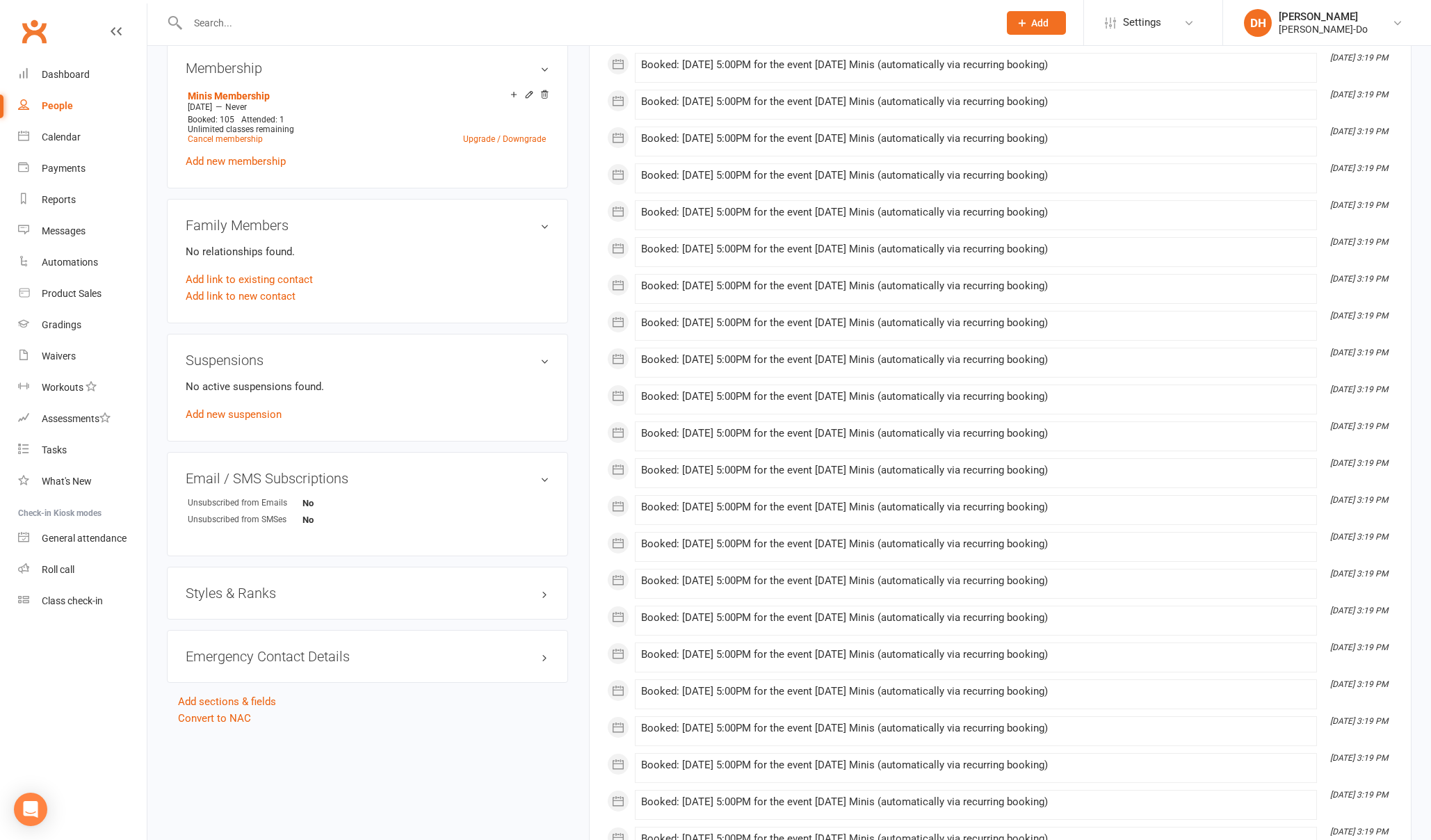
scroll to position [658, 0]
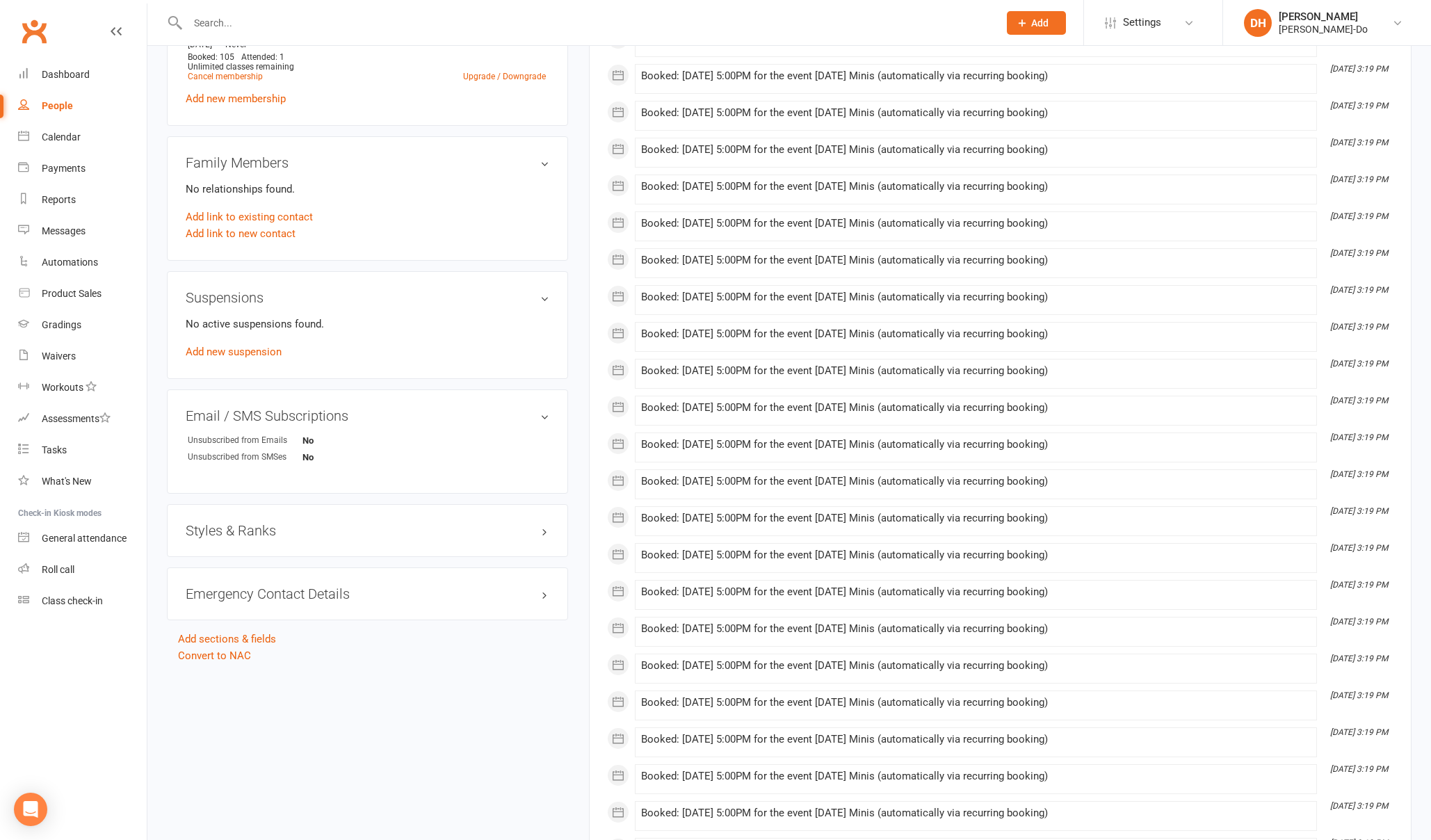
click at [215, 535] on div "Styles & Ranks" at bounding box center [368, 530] width 402 height 53
click at [220, 527] on h3 "Styles & Ranks" at bounding box center [368, 531] width 364 height 16
click at [234, 581] on link "Add new style" at bounding box center [218, 585] width 65 height 12
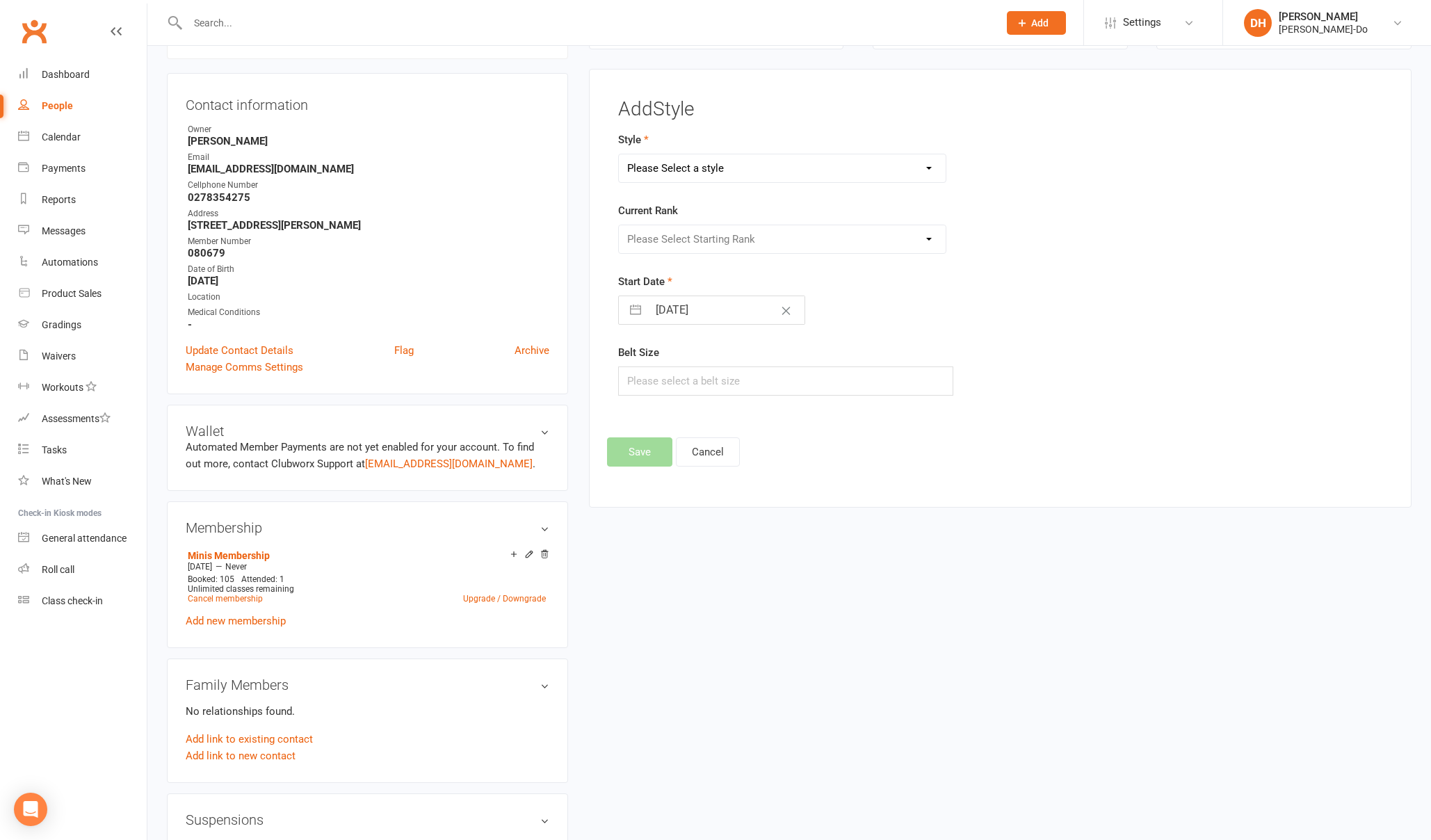
scroll to position [135, 0]
click at [691, 166] on select "Please Select a style Colour Belt Mini Kids TKD Kubz" at bounding box center [782, 169] width 327 height 28
select select "2759"
click at [619, 155] on select "Please Select a style Colour Belt Mini Kids TKD Kubz" at bounding box center [782, 169] width 327 height 28
click at [679, 235] on select "Please Select Starting Rank White Belt First Yellow First Green First Blue Firs…" at bounding box center [782, 240] width 327 height 28
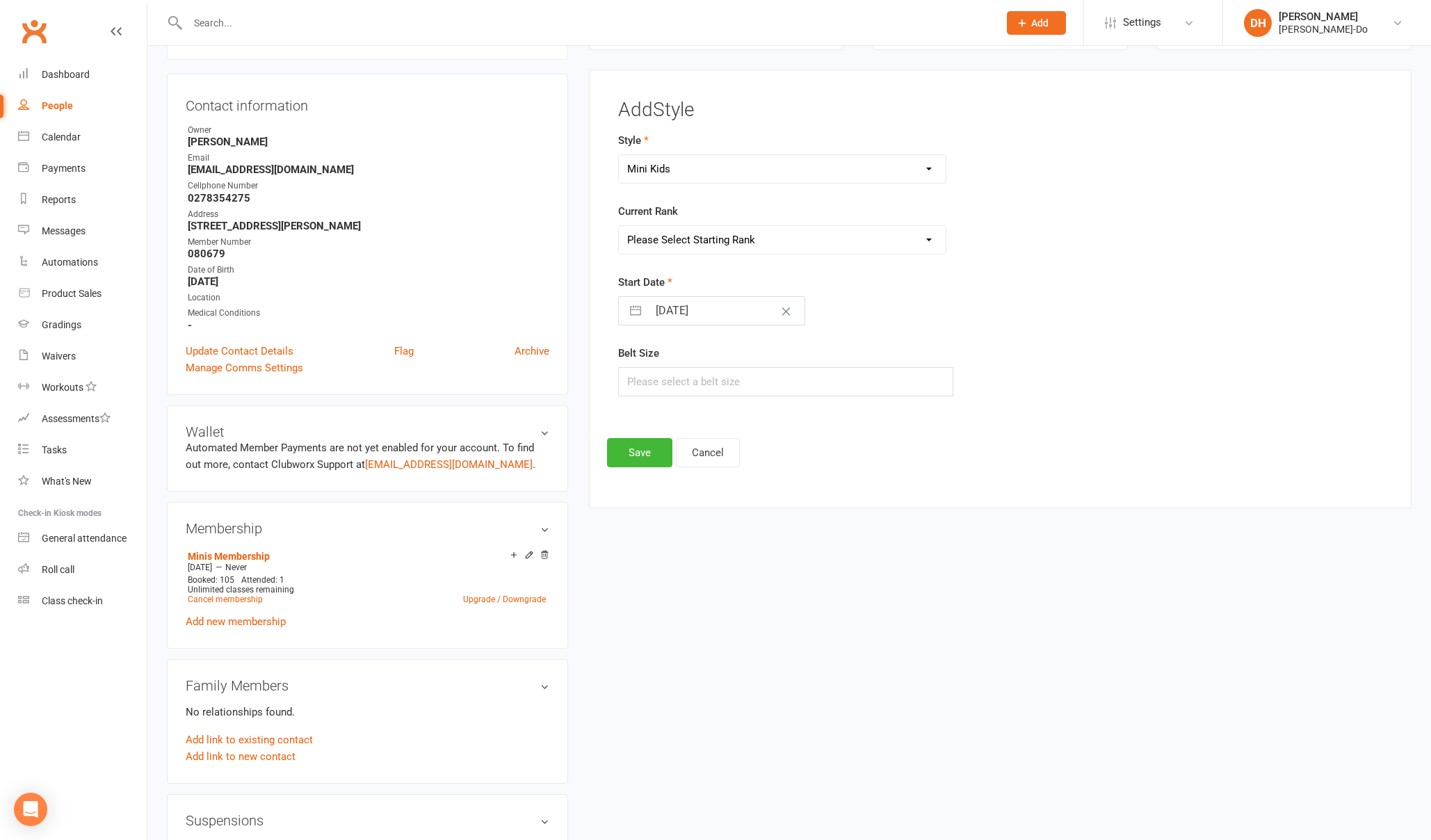
select select "28931"
click at [619, 226] on select "Please Select Starting Rank White Belt First Yellow First Green First Blue Firs…" at bounding box center [782, 240] width 327 height 28
click at [648, 456] on button "Save" at bounding box center [639, 452] width 65 height 29
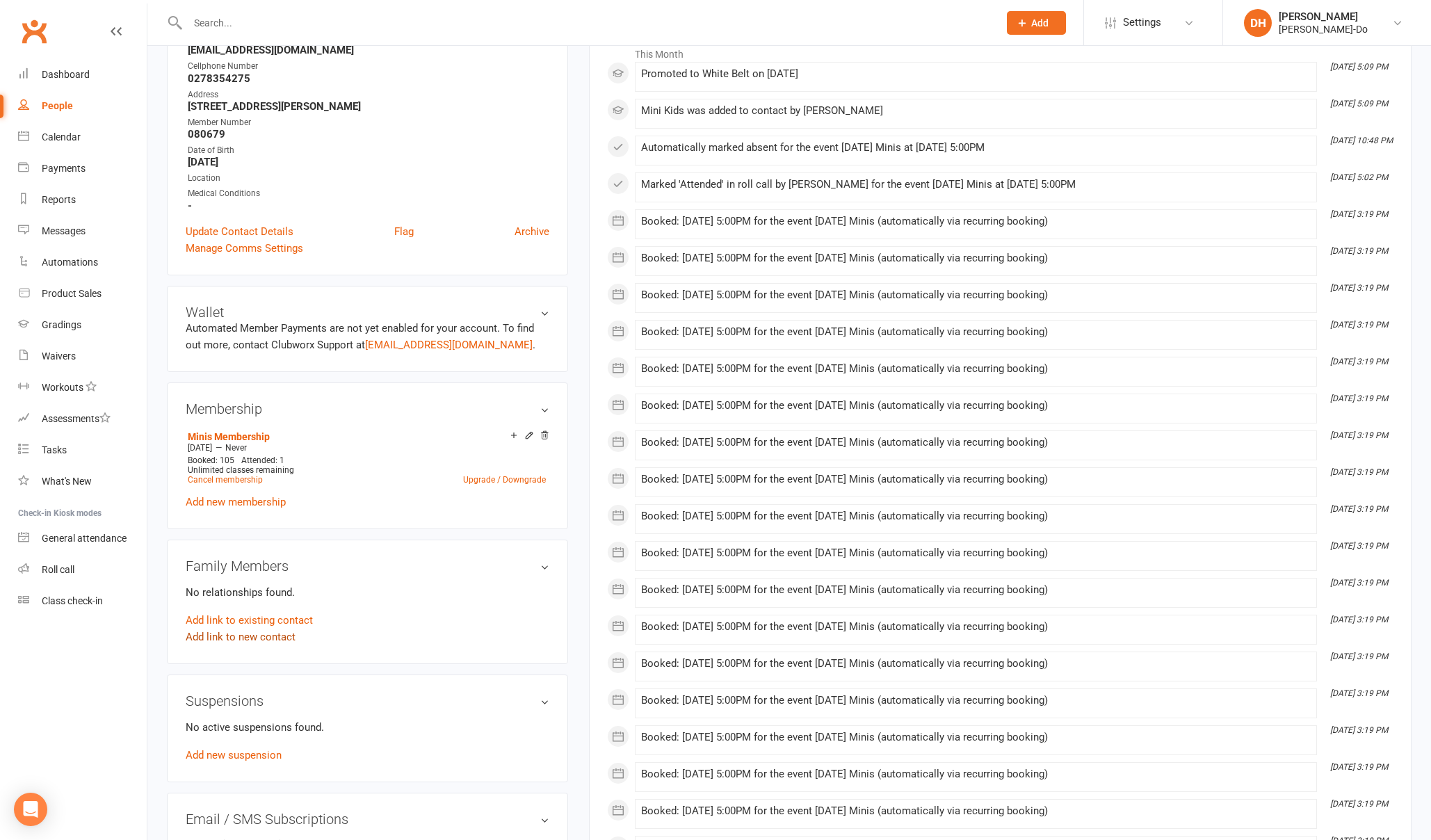
scroll to position [257, 0]
click at [280, 617] on link "Add link to existing contact" at bounding box center [250, 618] width 127 height 17
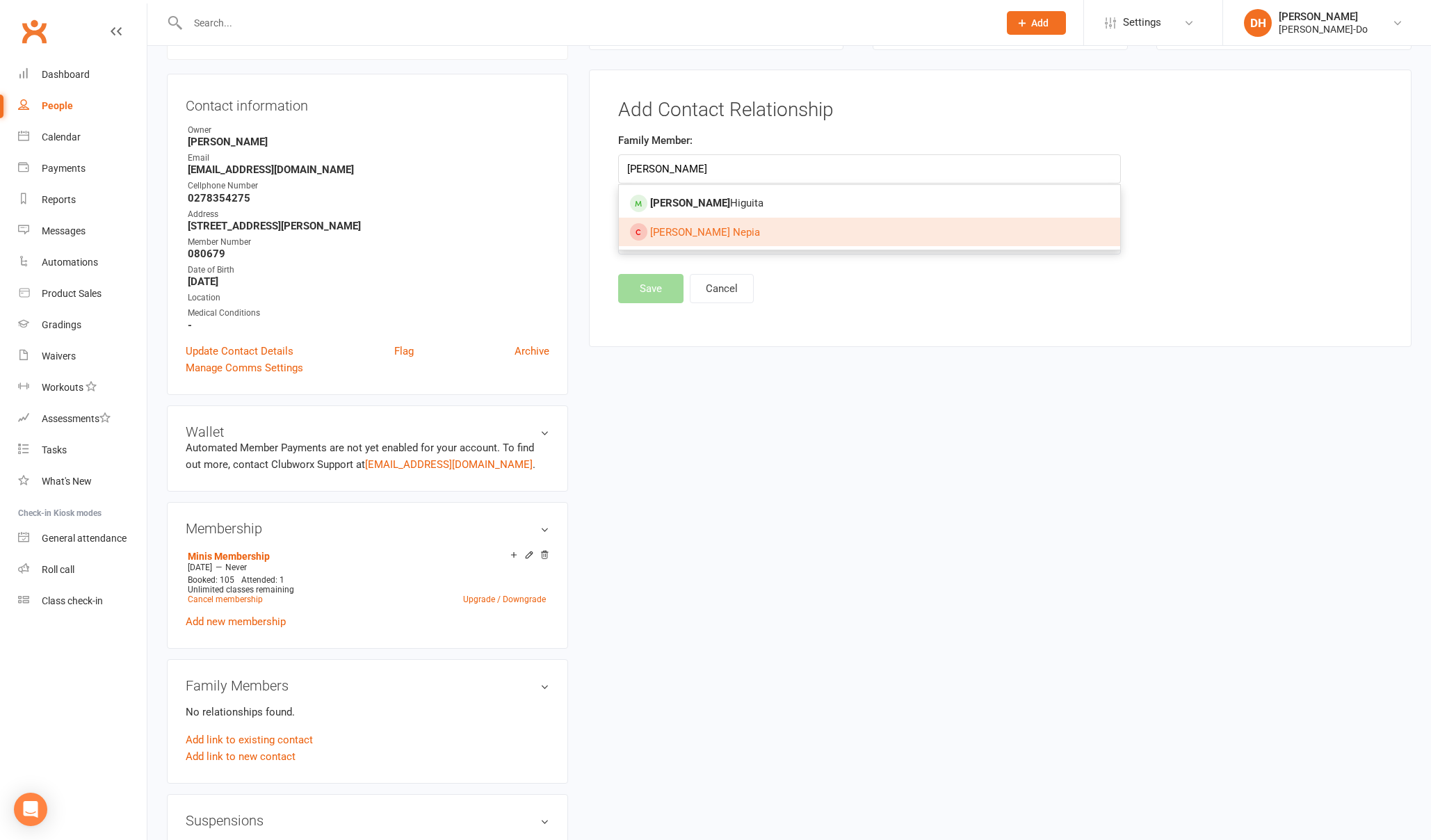
scroll to position [133, 0]
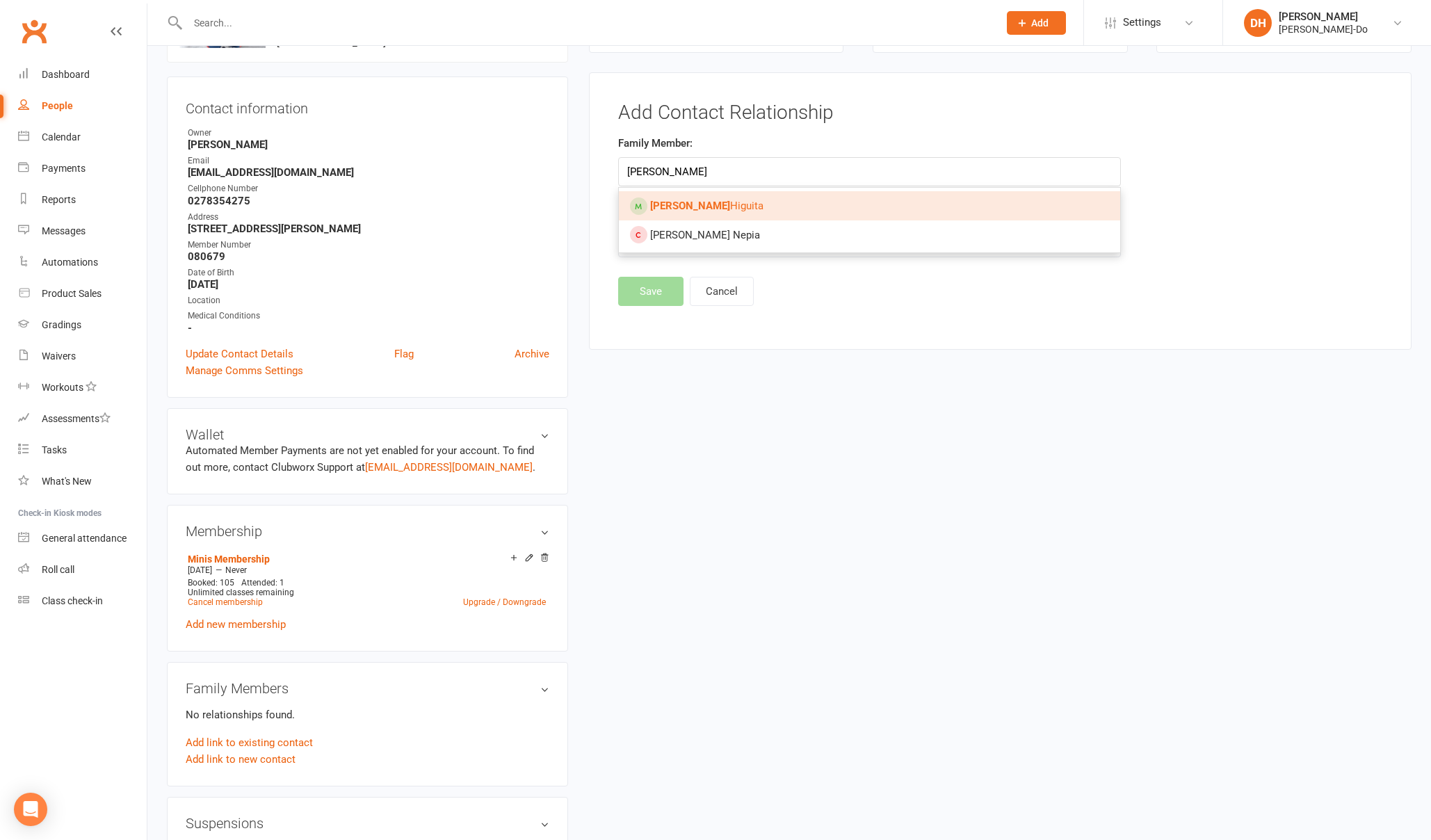
type input "[PERSON_NAME]"
click at [733, 206] on link "[PERSON_NAME]" at bounding box center [870, 205] width 501 height 29
type input "[PERSON_NAME]"
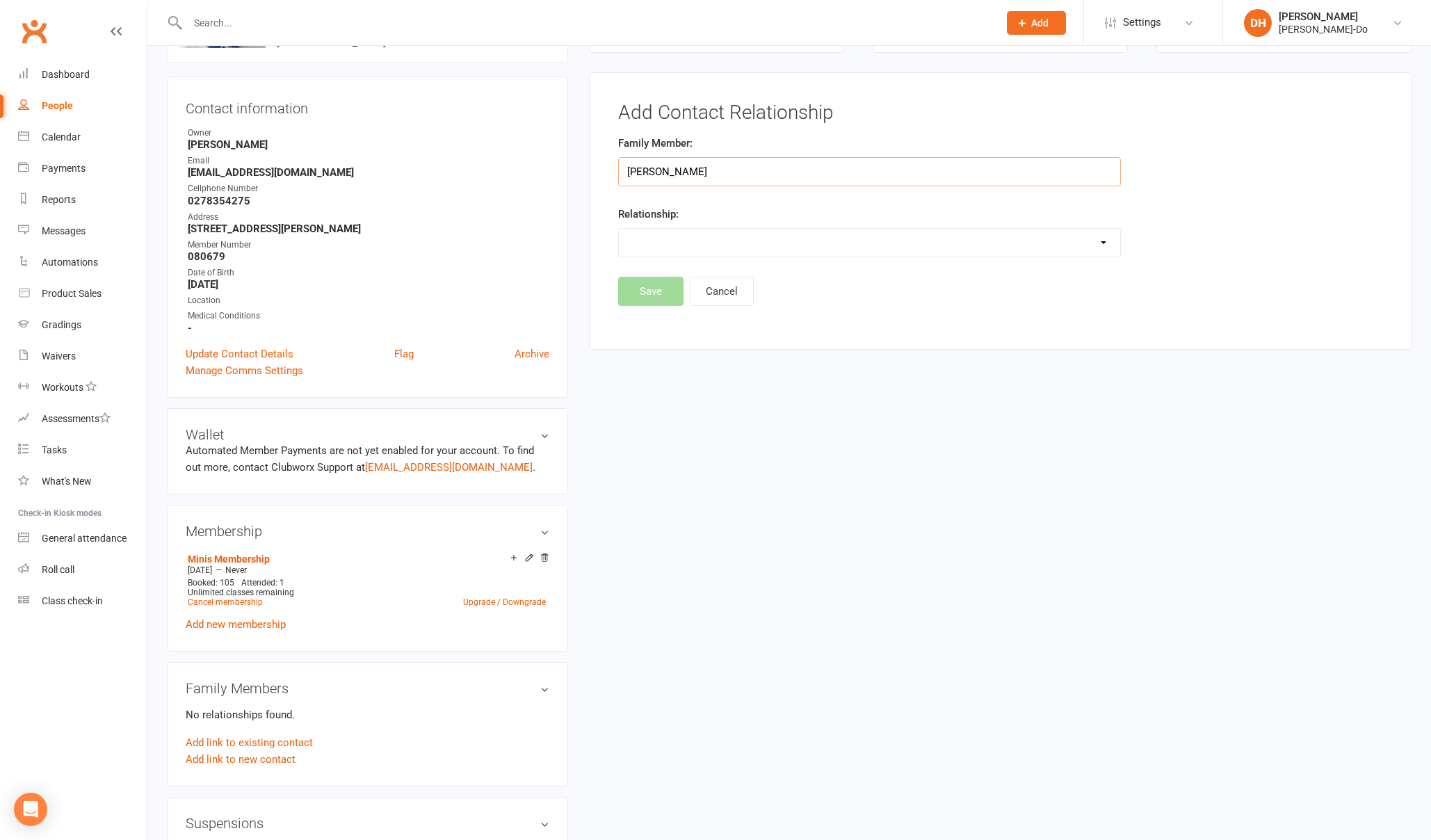
scroll to position [132, 0]
click at [648, 247] on select "Parent / Guardian Child Sibling (parent not in system) Spouse / Partner Cousin …" at bounding box center [870, 244] width 501 height 28
select select "2"
click at [619, 230] on select "Parent / Guardian Child Sibling (parent not in system) Spouse / Partner Cousin …" at bounding box center [870, 244] width 501 height 28
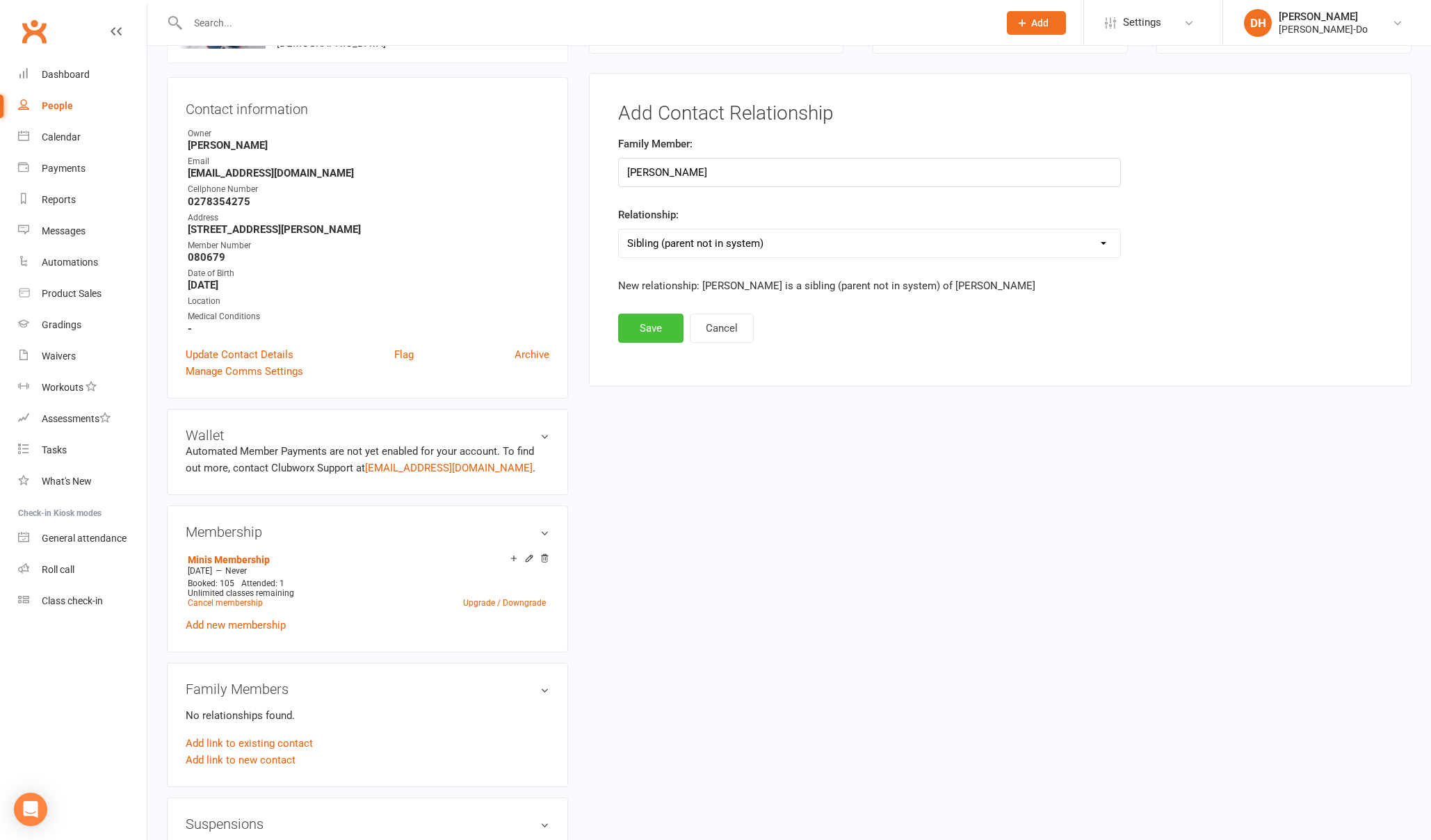
click at [654, 327] on button "Save" at bounding box center [650, 327] width 65 height 29
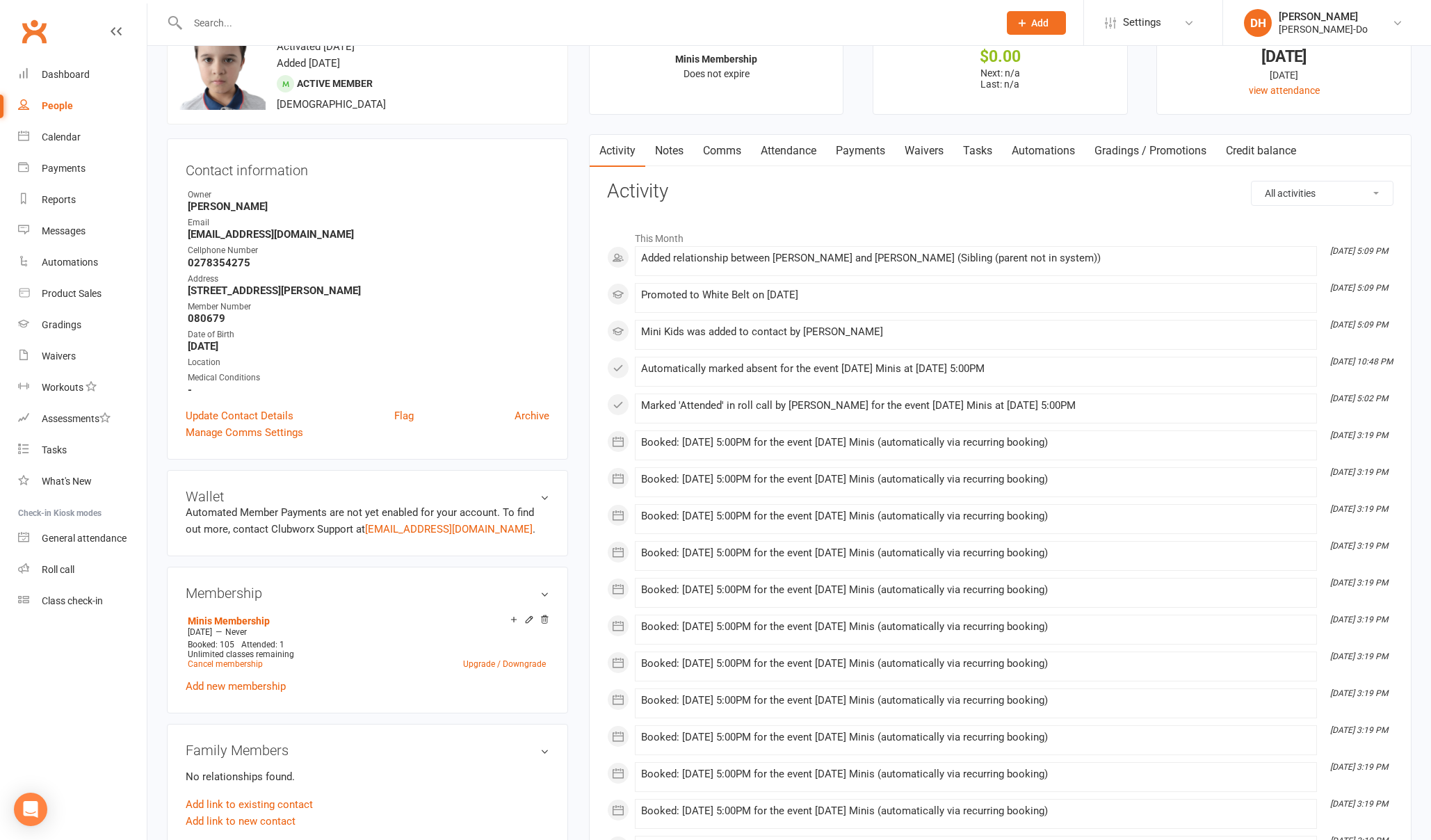
scroll to position [0, 0]
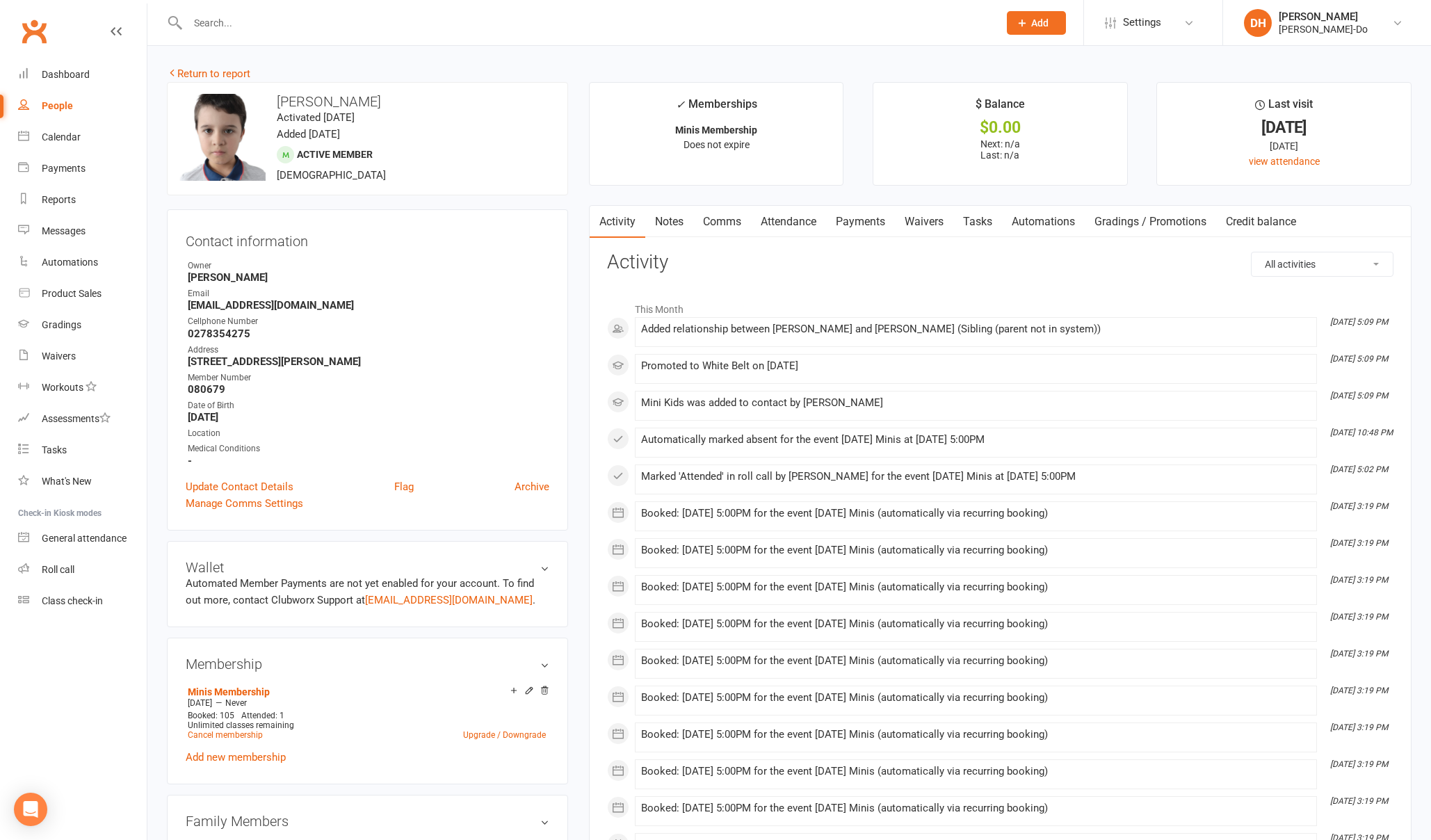
click at [220, 24] on input "text" at bounding box center [586, 23] width 805 height 19
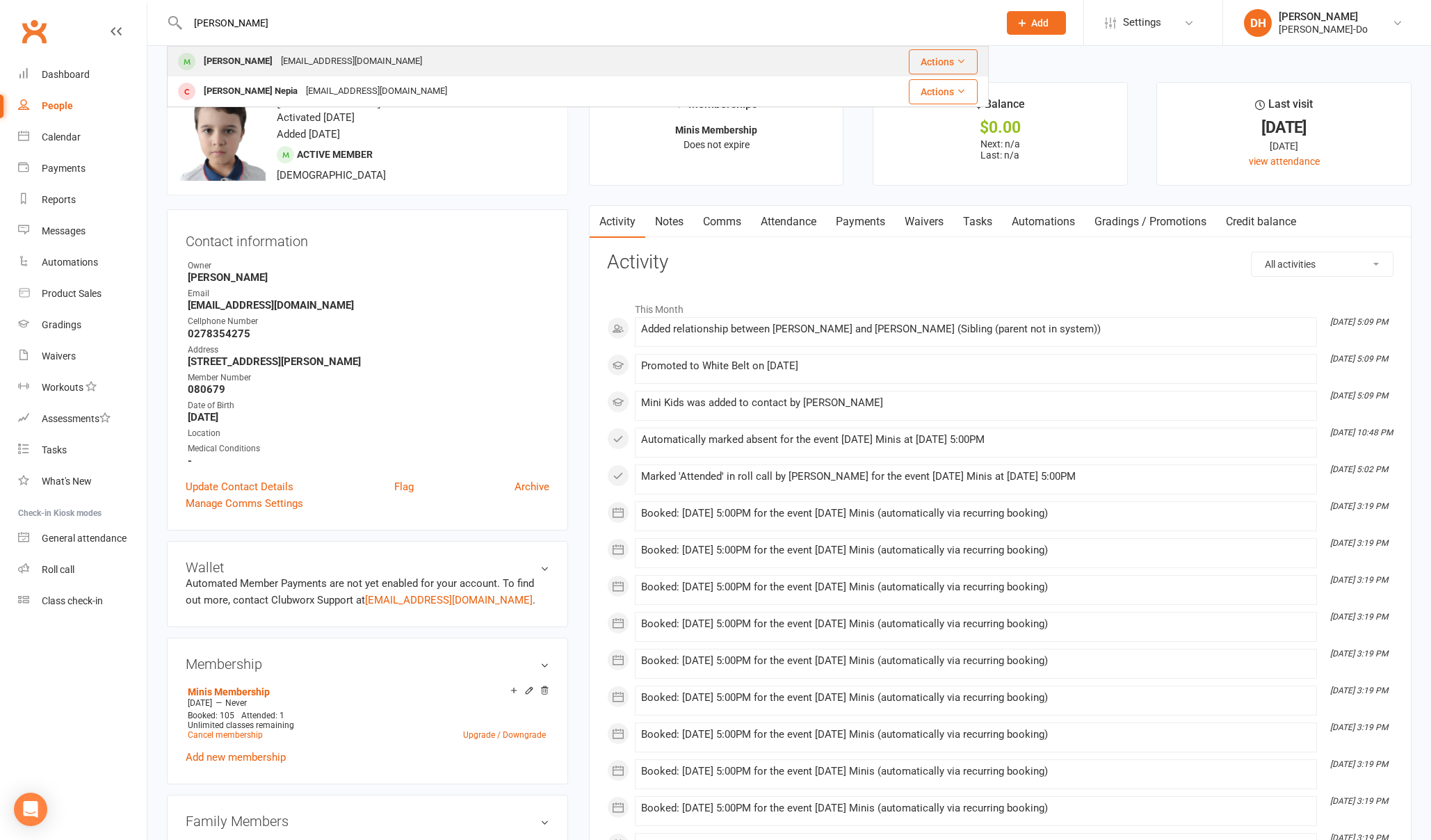
type input "[PERSON_NAME]"
click at [220, 60] on div "[PERSON_NAME]" at bounding box center [238, 61] width 77 height 20
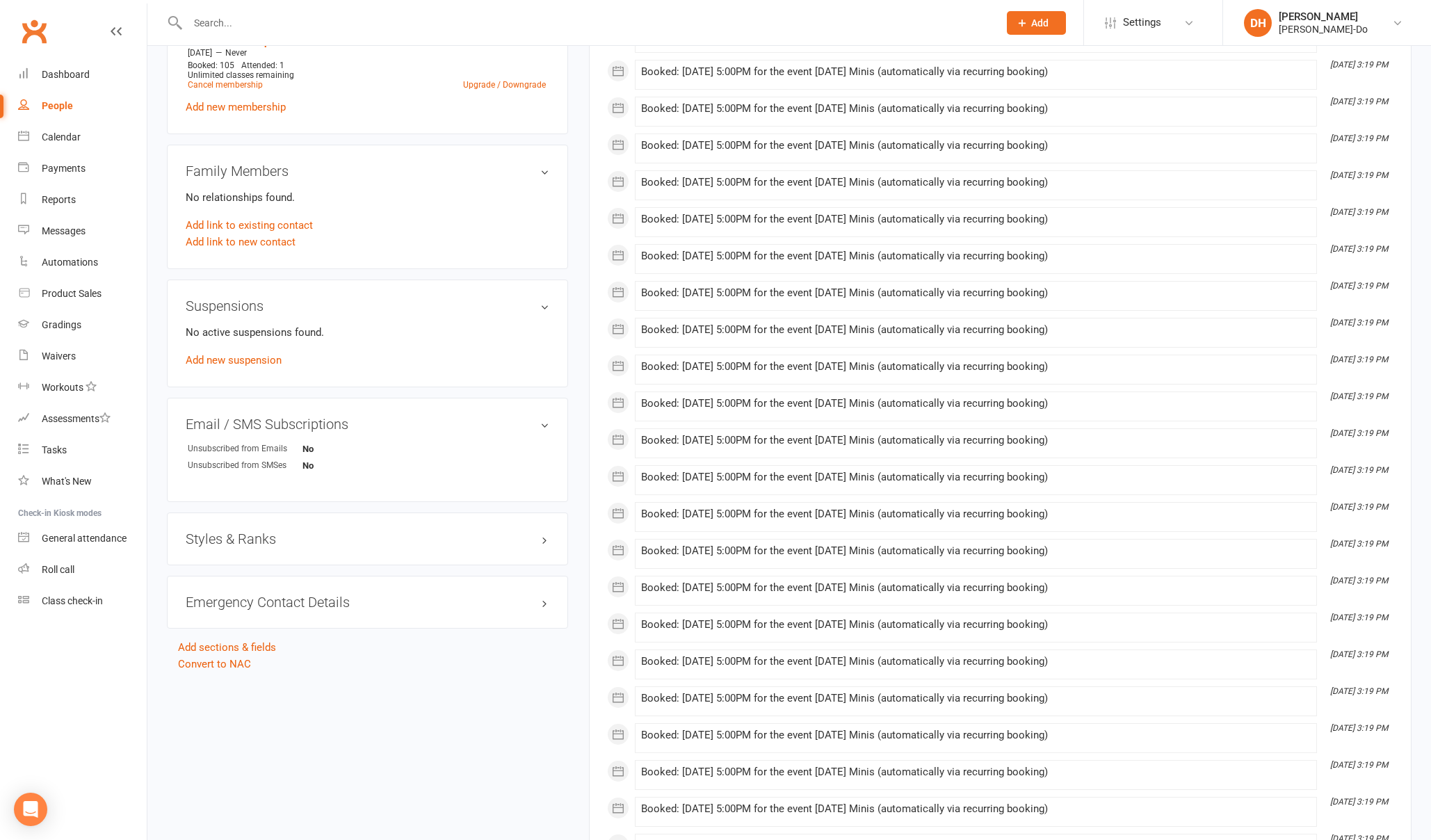
scroll to position [664, 0]
click at [257, 538] on h3 "Styles & Ranks" at bounding box center [368, 538] width 364 height 16
click at [239, 592] on link "Add new style" at bounding box center [218, 592] width 65 height 12
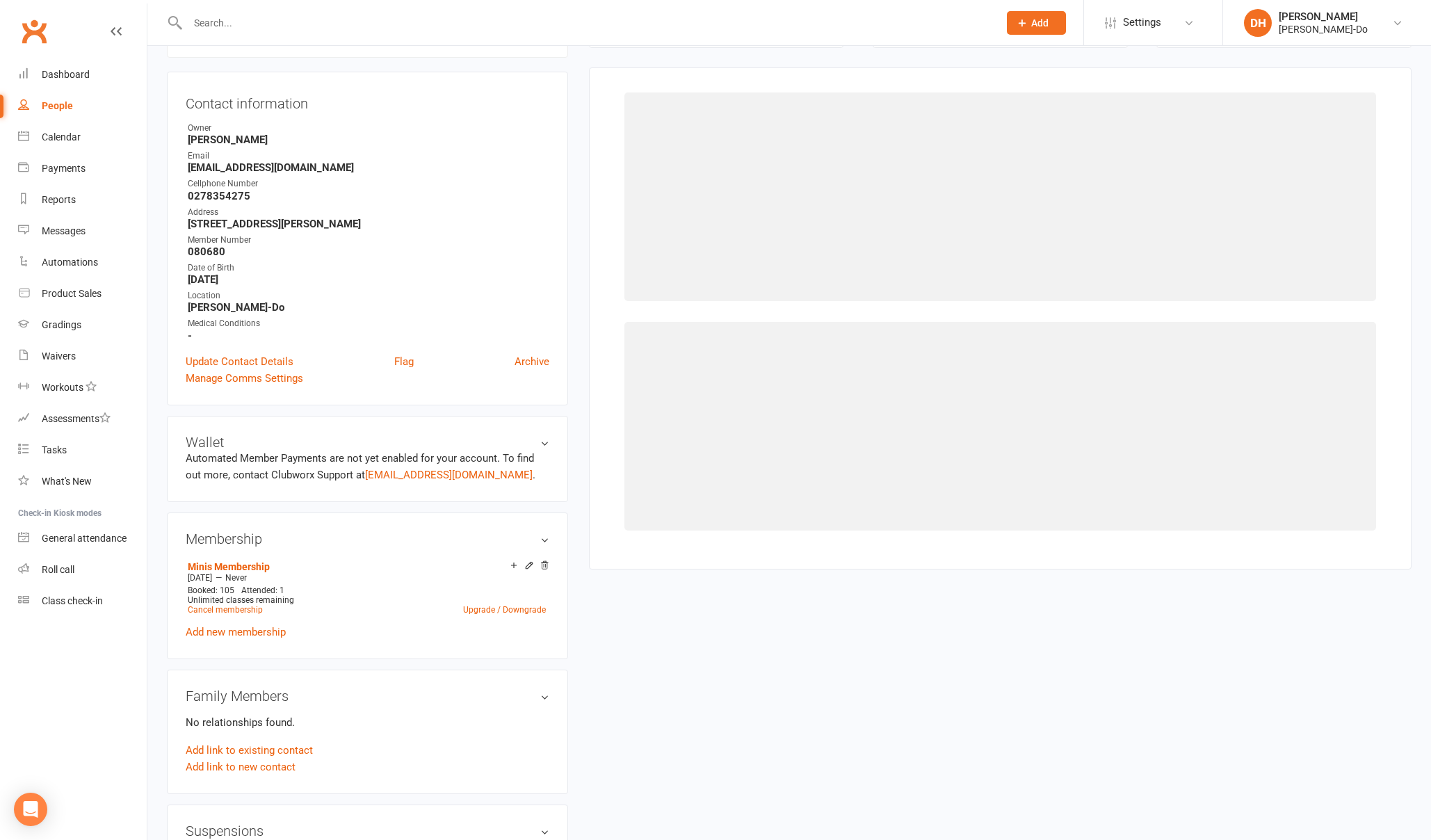
scroll to position [135, 0]
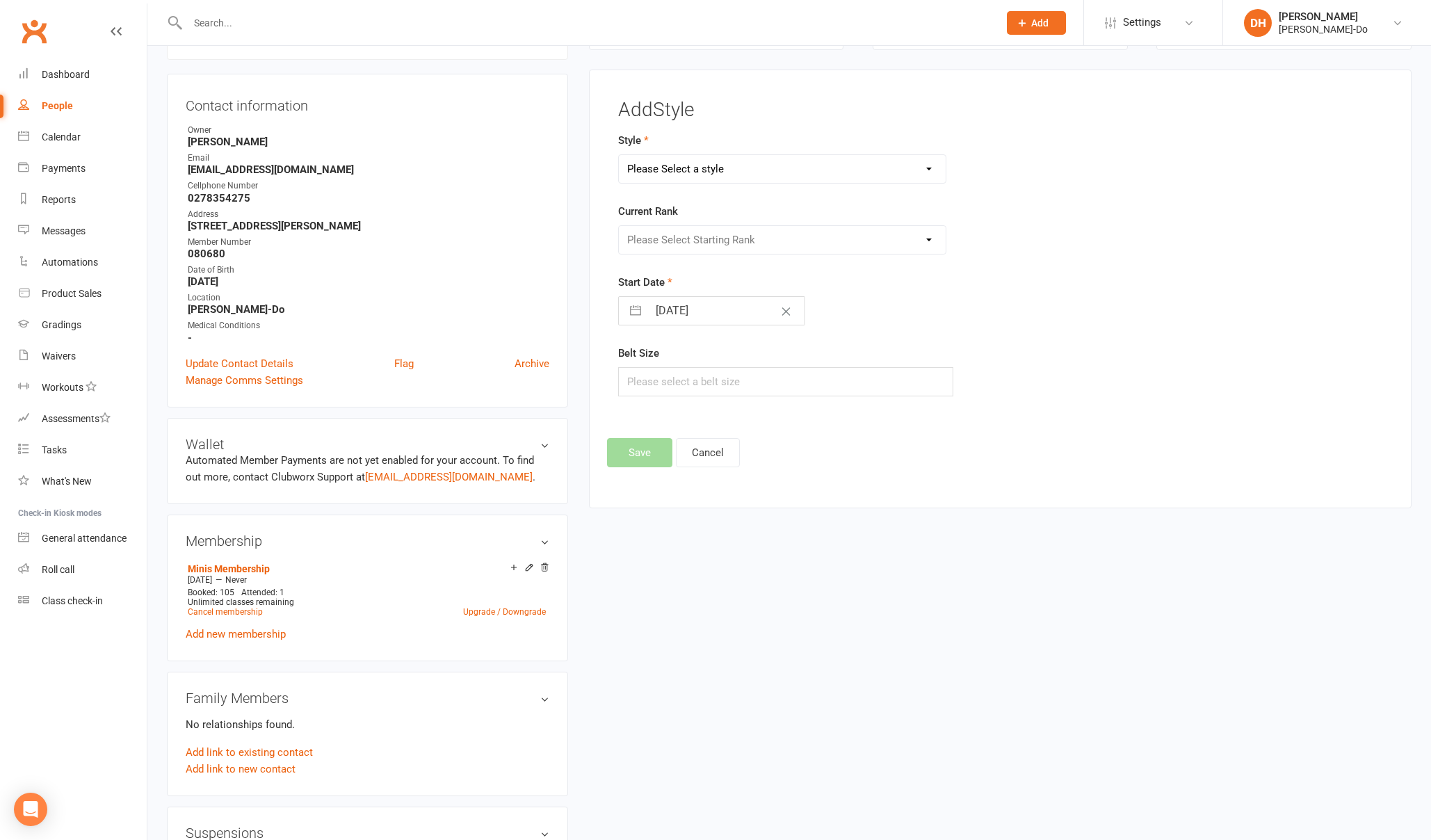
click at [813, 175] on select "Please Select a style Colour Belt Mini Kids TKD Kubz" at bounding box center [782, 169] width 327 height 28
select select "2759"
click at [619, 155] on select "Please Select a style Colour Belt Mini Kids TKD Kubz" at bounding box center [782, 169] width 327 height 28
click at [774, 228] on select "Please Select Starting Rank White Belt First Yellow First Green First Blue Firs…" at bounding box center [782, 240] width 327 height 28
select select "28931"
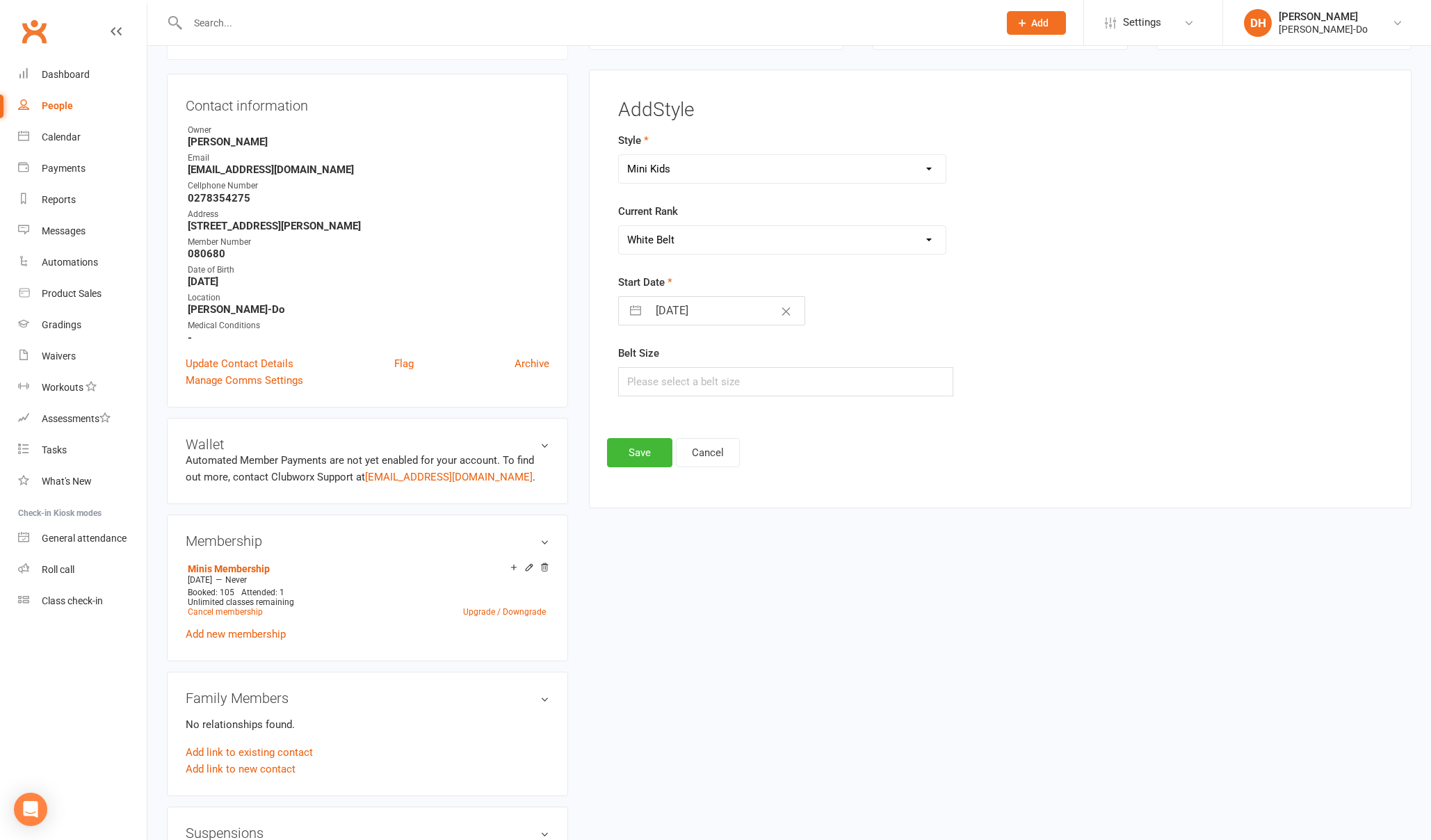
click at [619, 226] on select "Please Select Starting Rank White Belt First Yellow First Green First Blue Firs…" at bounding box center [782, 240] width 327 height 28
click at [635, 452] on button "Save" at bounding box center [639, 452] width 65 height 29
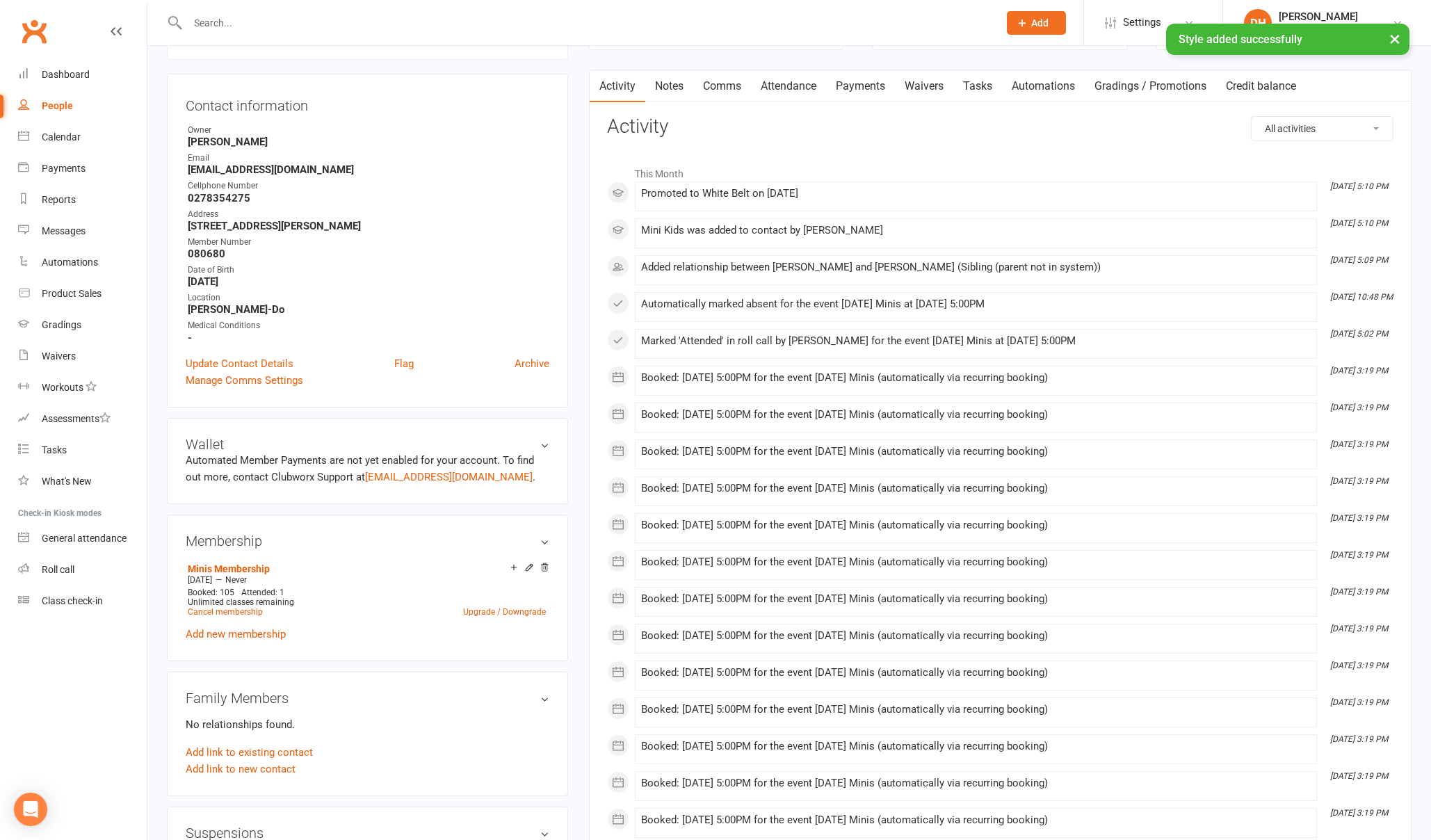
click at [59, 103] on div "People" at bounding box center [58, 106] width 31 height 11
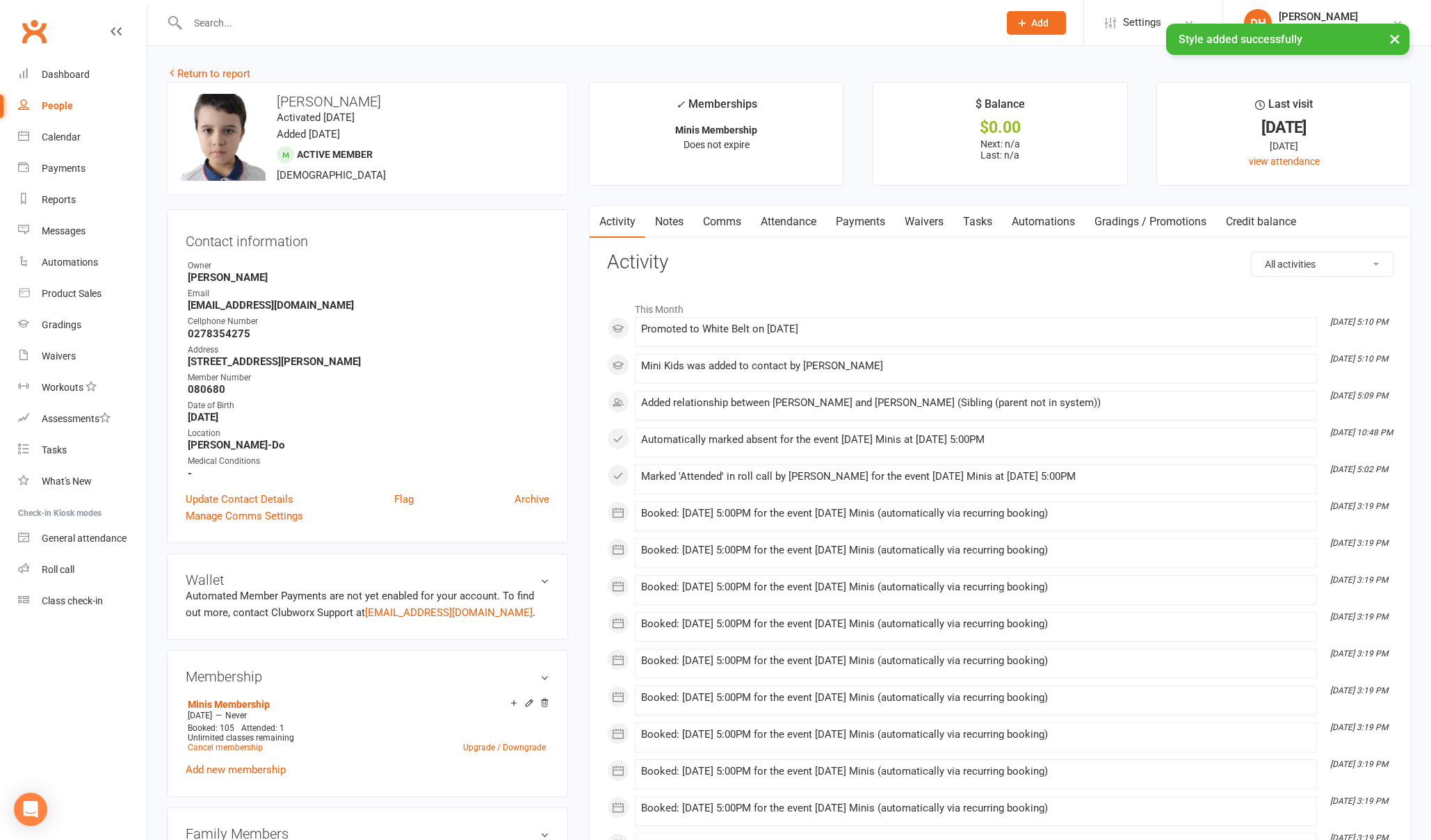
select select "100"
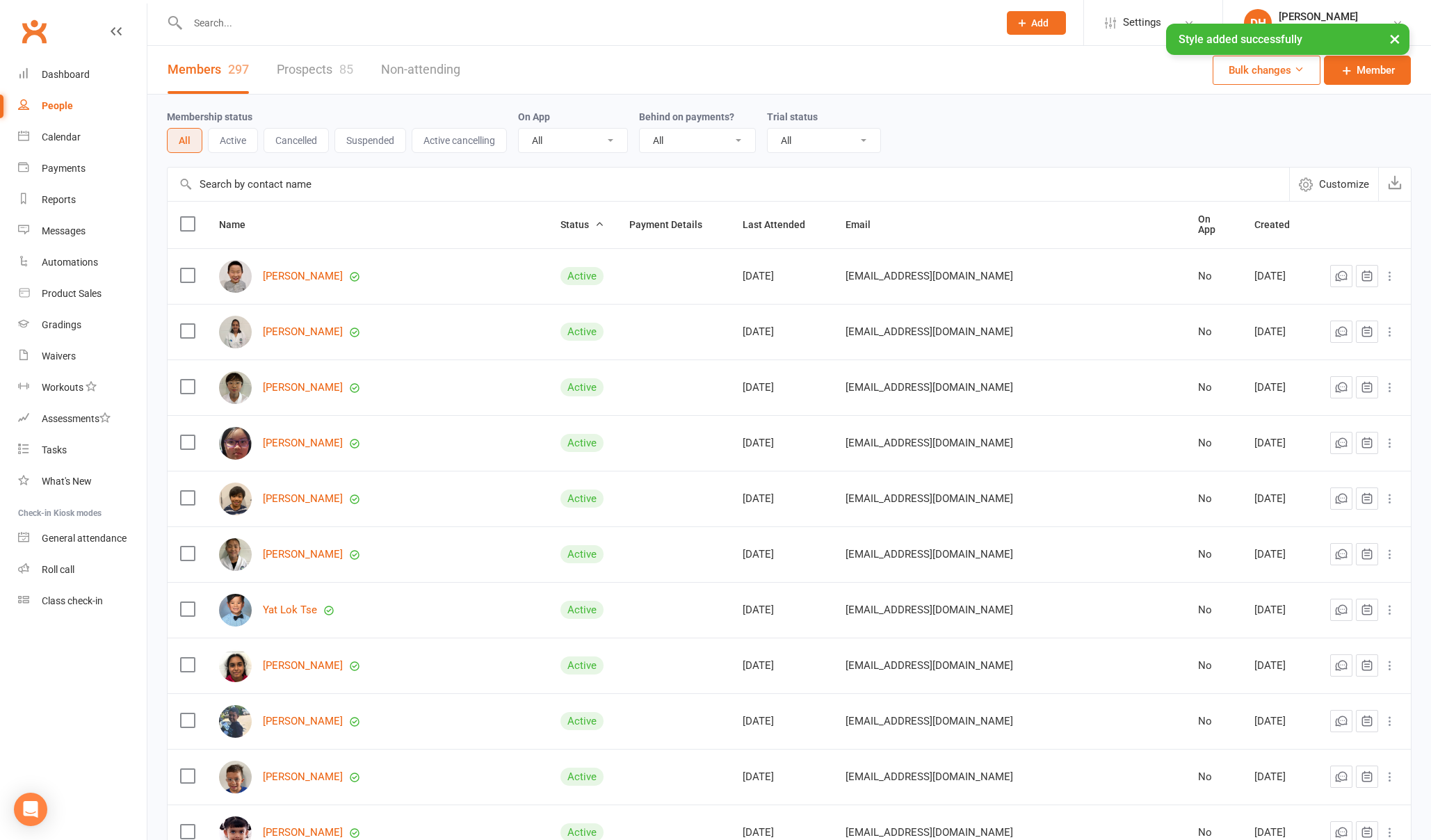
click at [337, 24] on div "× Style added successfully" at bounding box center [706, 24] width 1413 height 0
click at [203, 17] on input "text" at bounding box center [586, 23] width 805 height 19
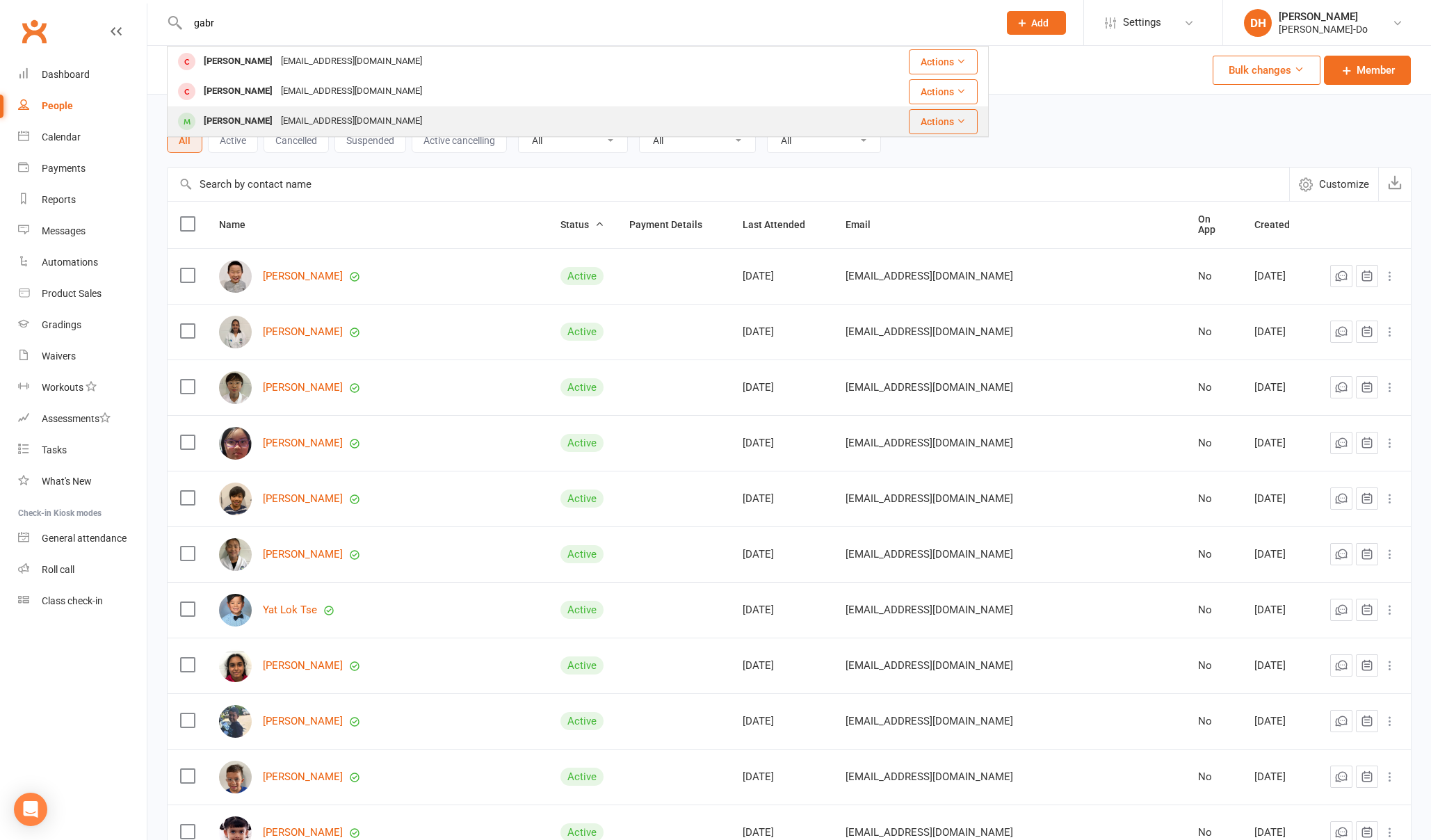
type input "gabr"
click at [237, 125] on div "[PERSON_NAME]" at bounding box center [238, 120] width 77 height 20
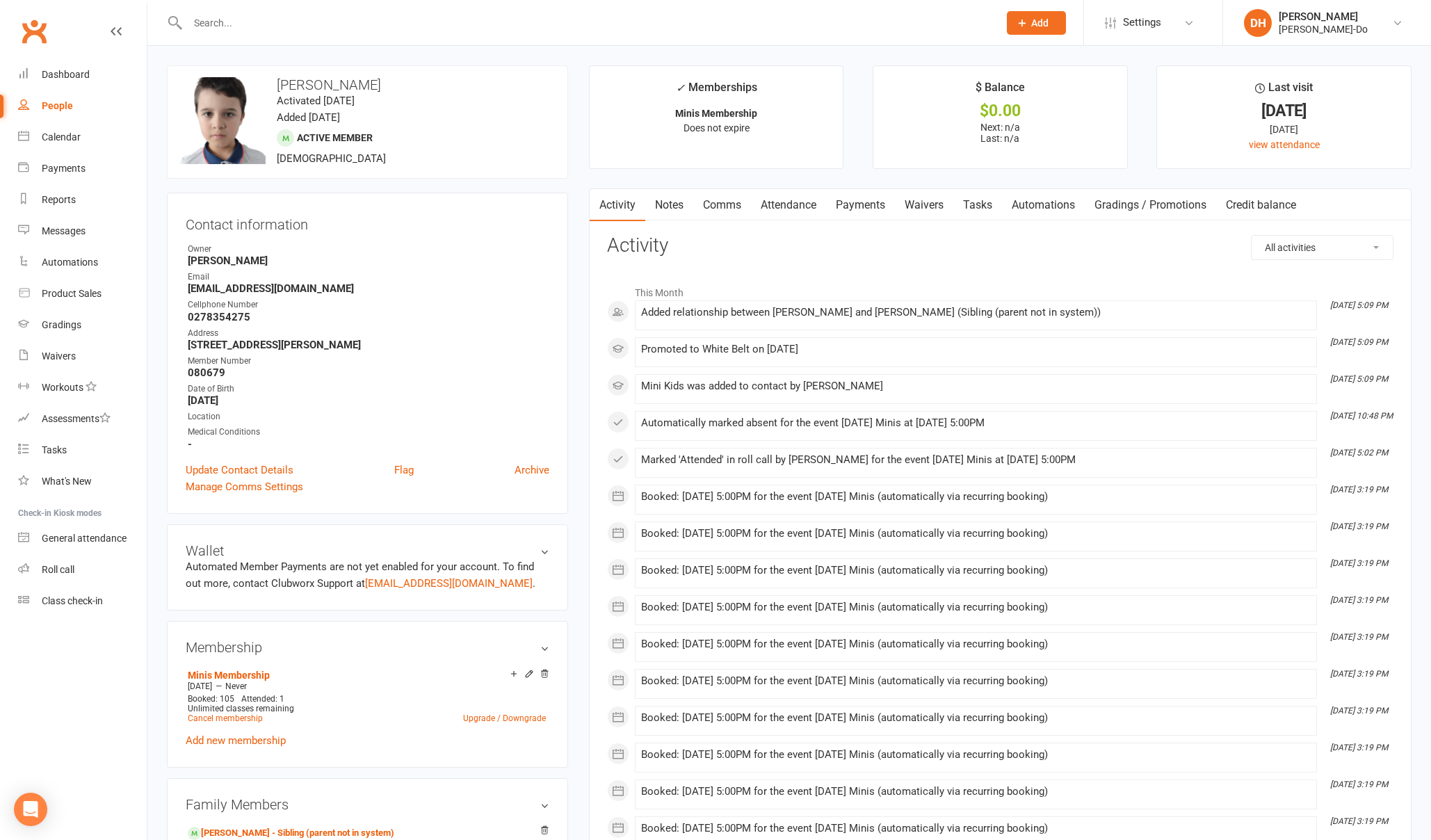
click at [278, 13] on input "text" at bounding box center [586, 23] width 805 height 19
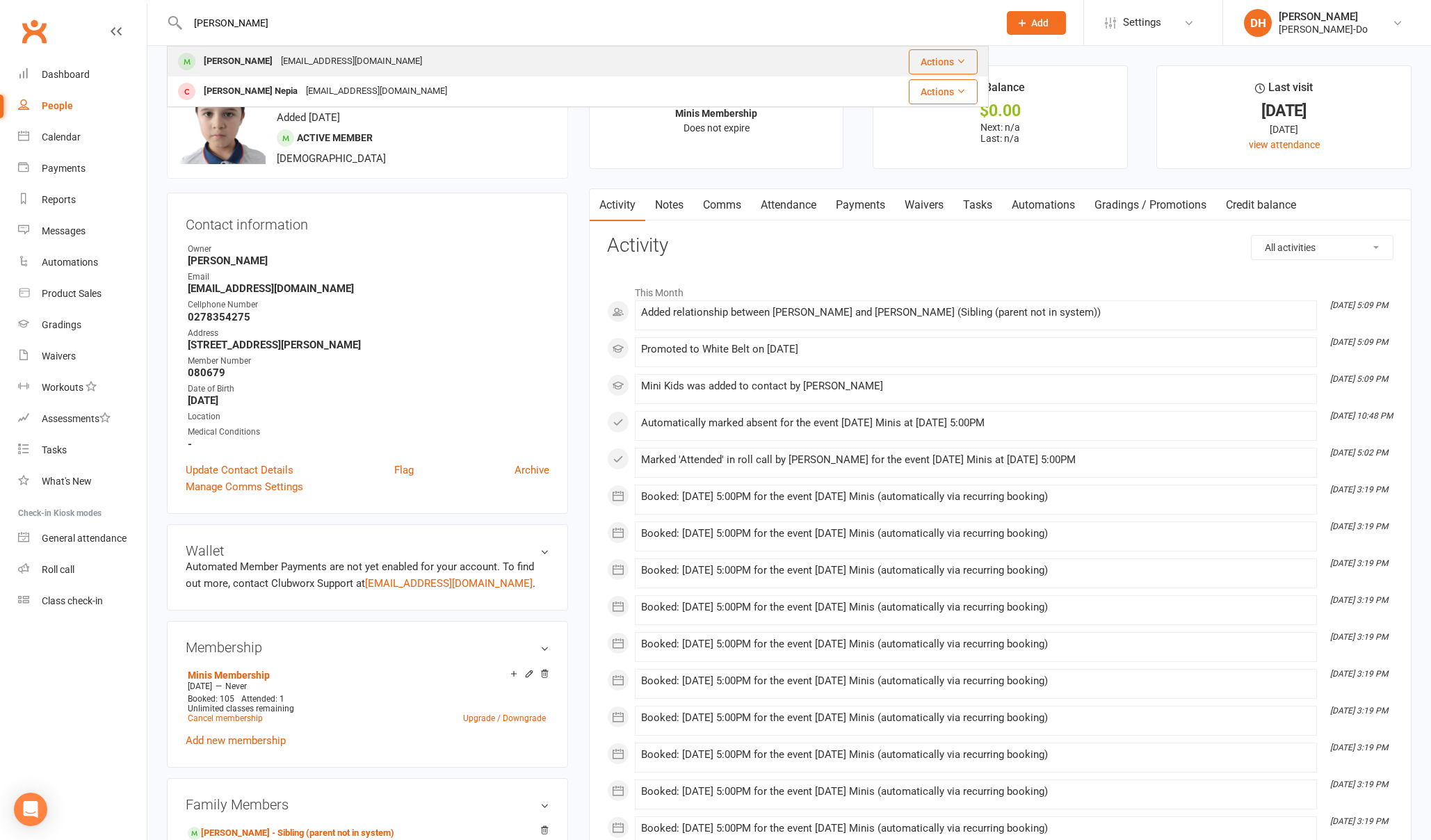
type input "[PERSON_NAME]"
click at [242, 59] on div "[PERSON_NAME]" at bounding box center [238, 61] width 77 height 20
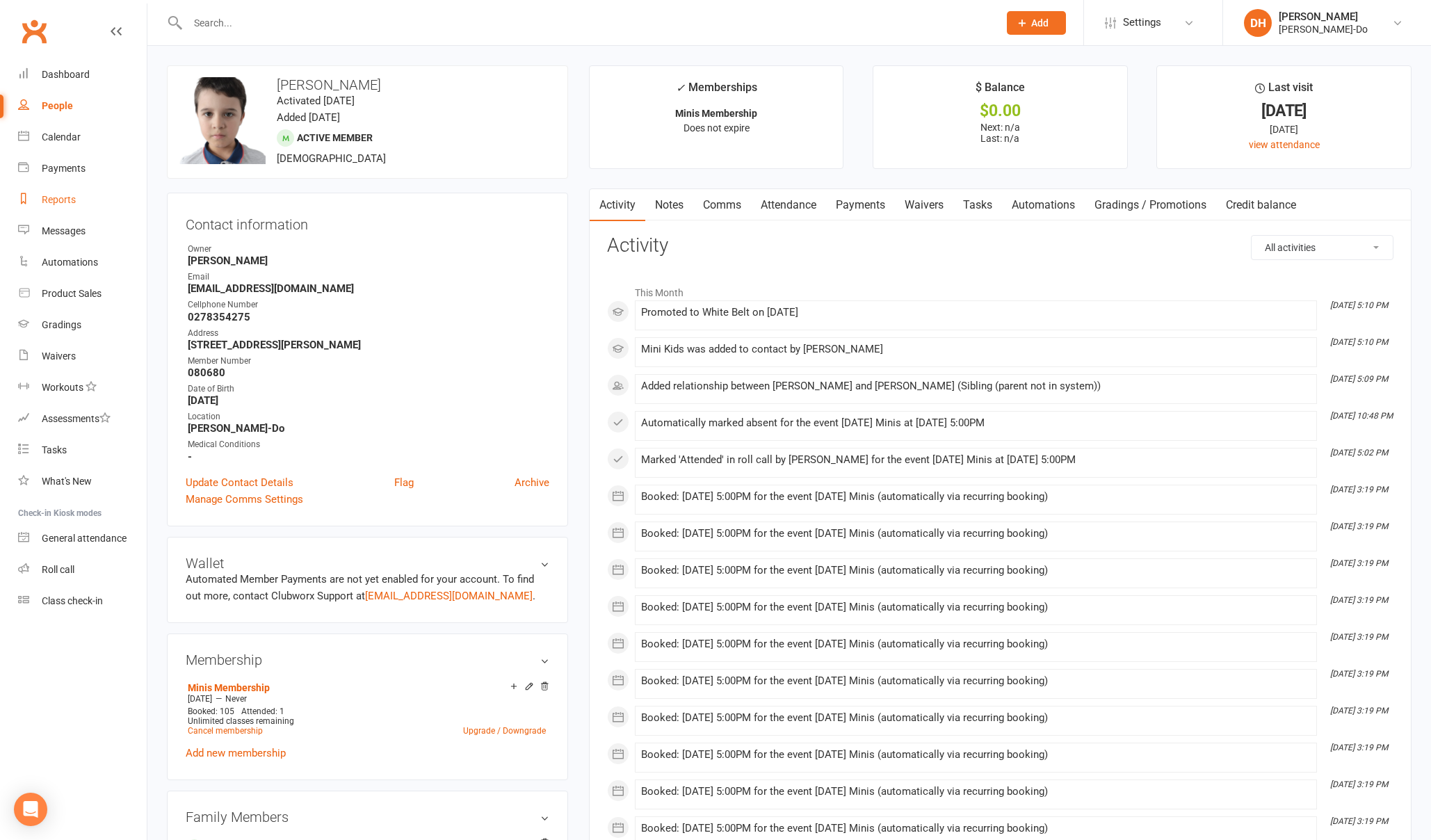
click at [58, 196] on div "Reports" at bounding box center [58, 199] width 34 height 11
select select "50"
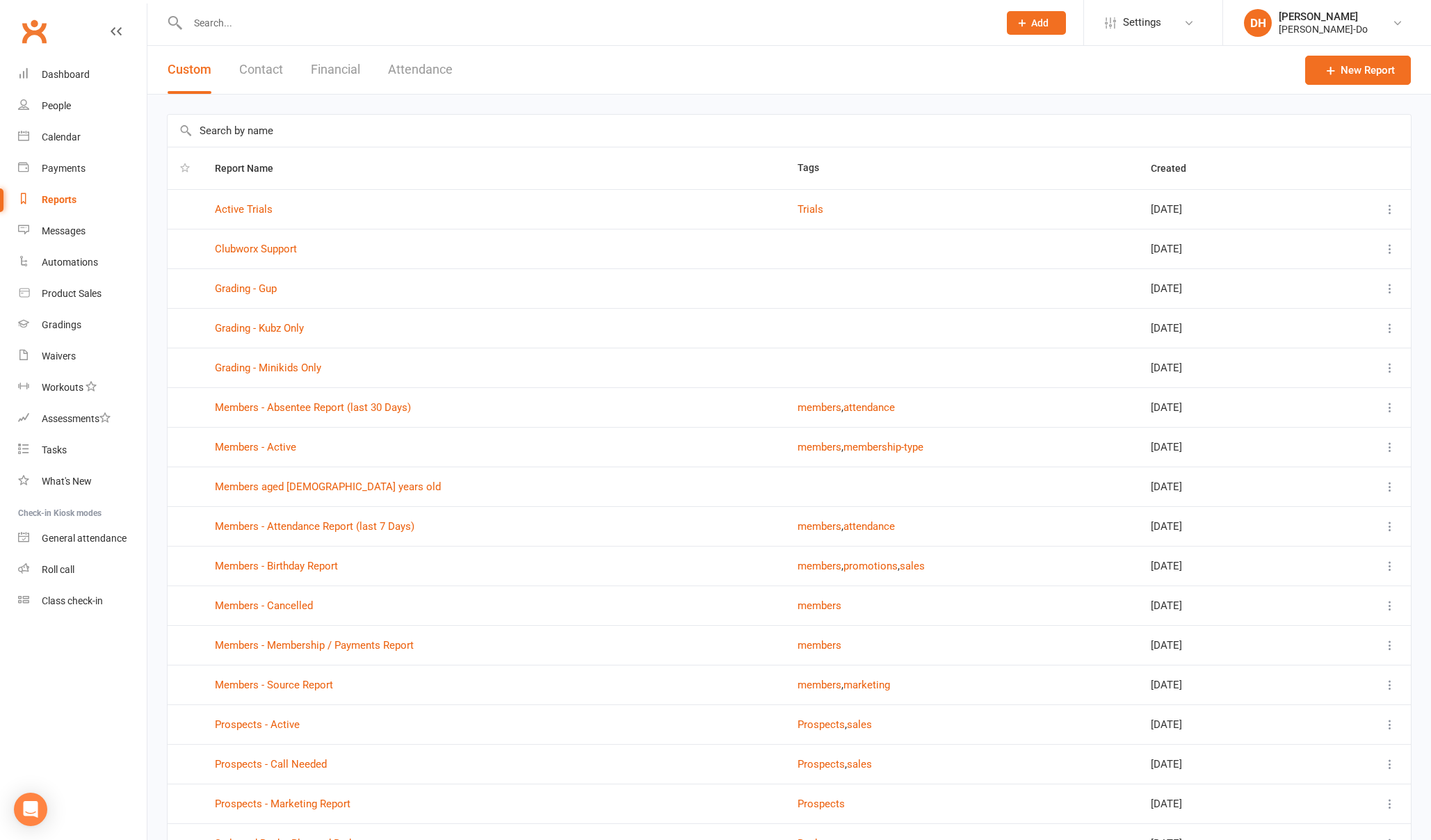
scroll to position [1, 0]
click at [261, 446] on link "Members - Active" at bounding box center [255, 446] width 81 height 12
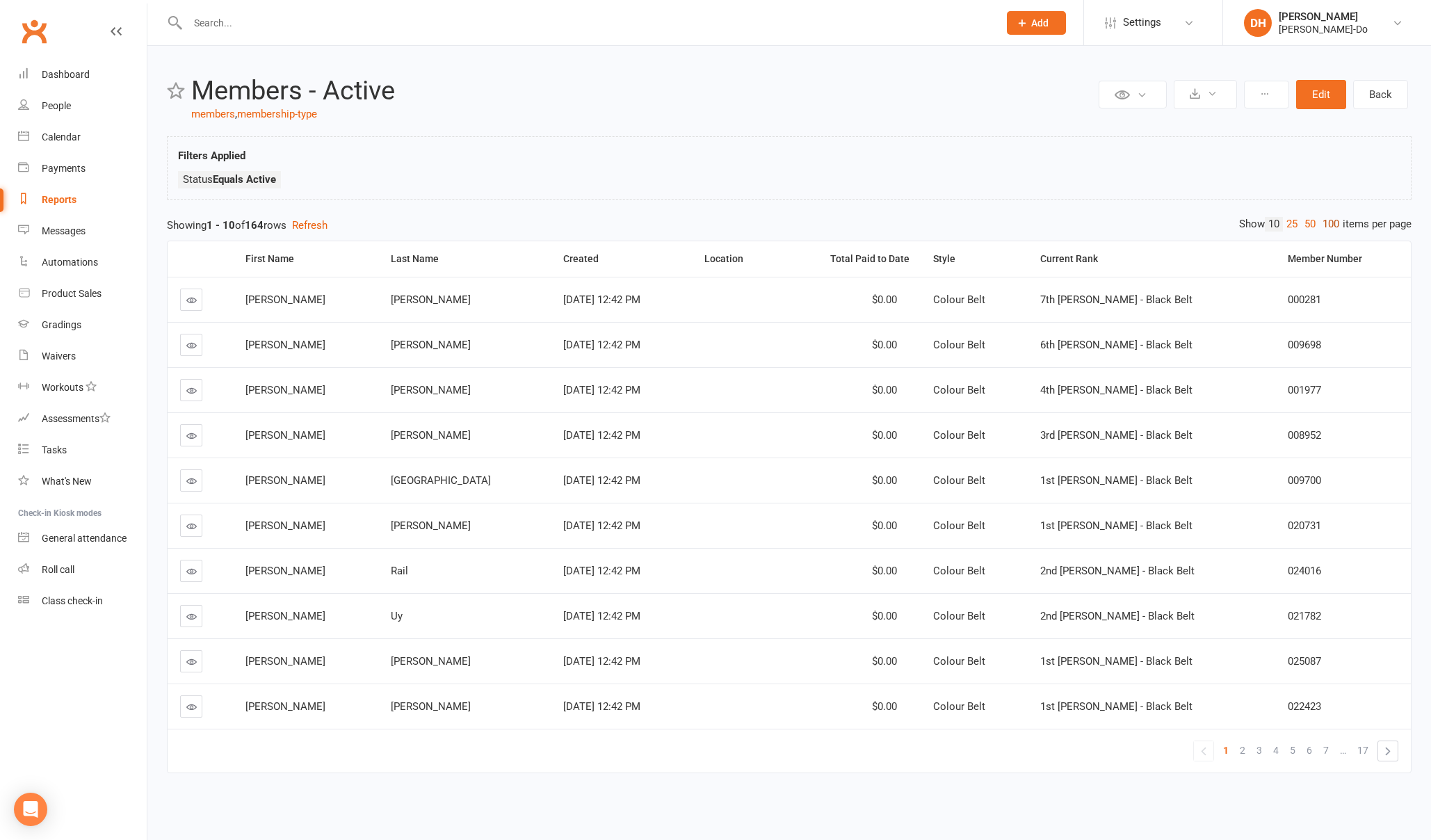
click at [1338, 223] on link "100" at bounding box center [1331, 224] width 24 height 15
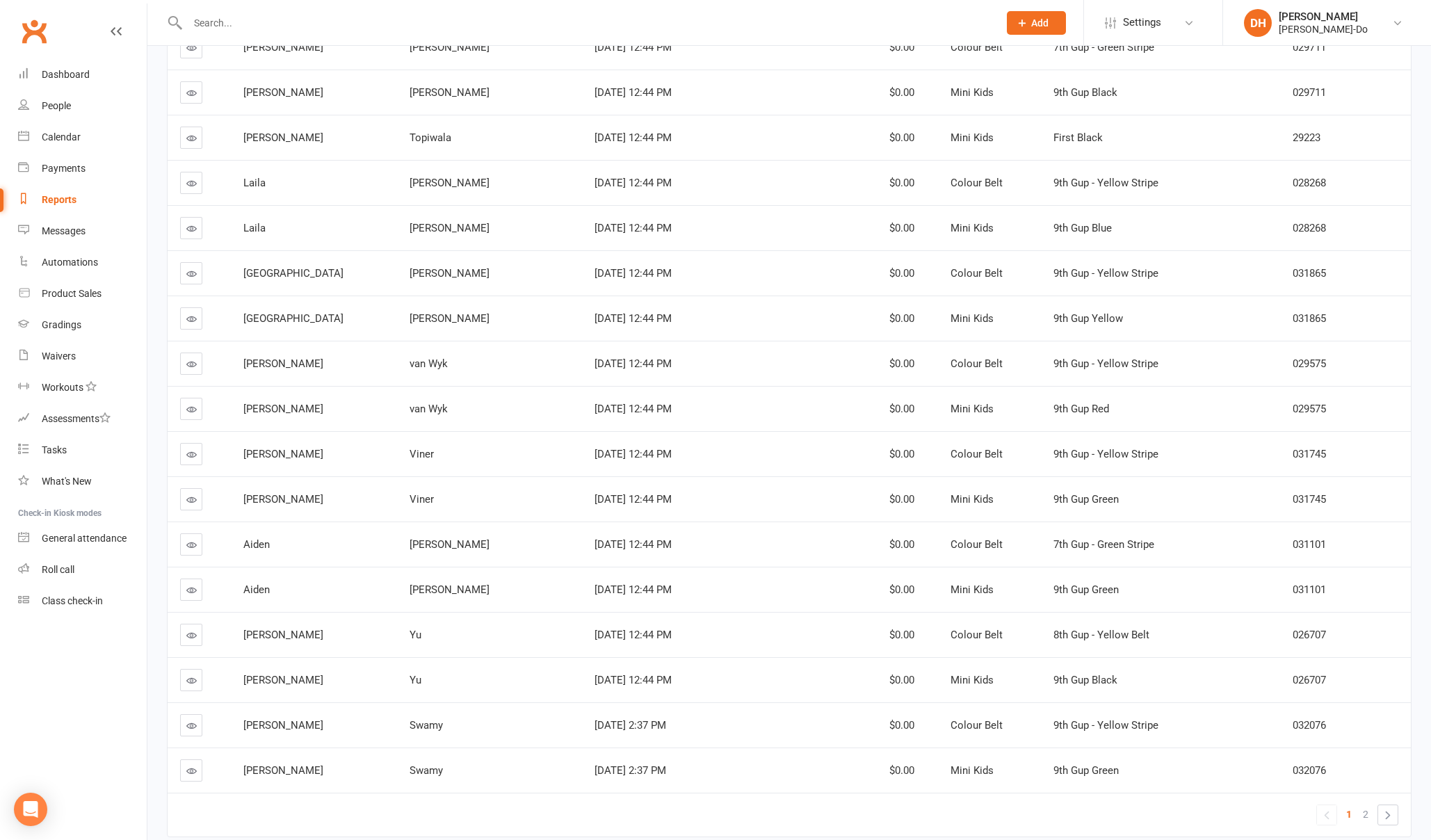
scroll to position [4067, 0]
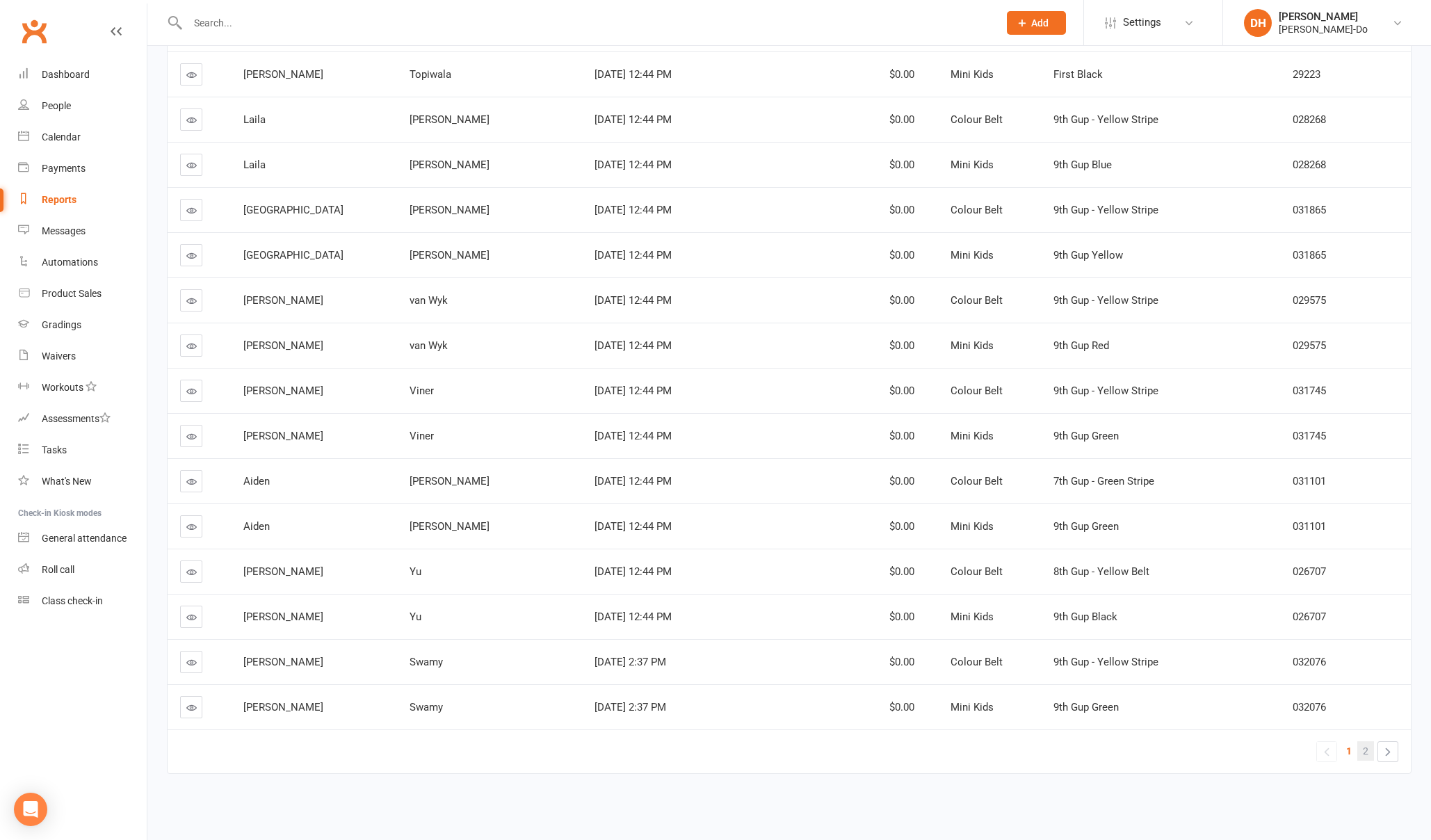
click at [1368, 754] on span "2" at bounding box center [1366, 751] width 5 height 19
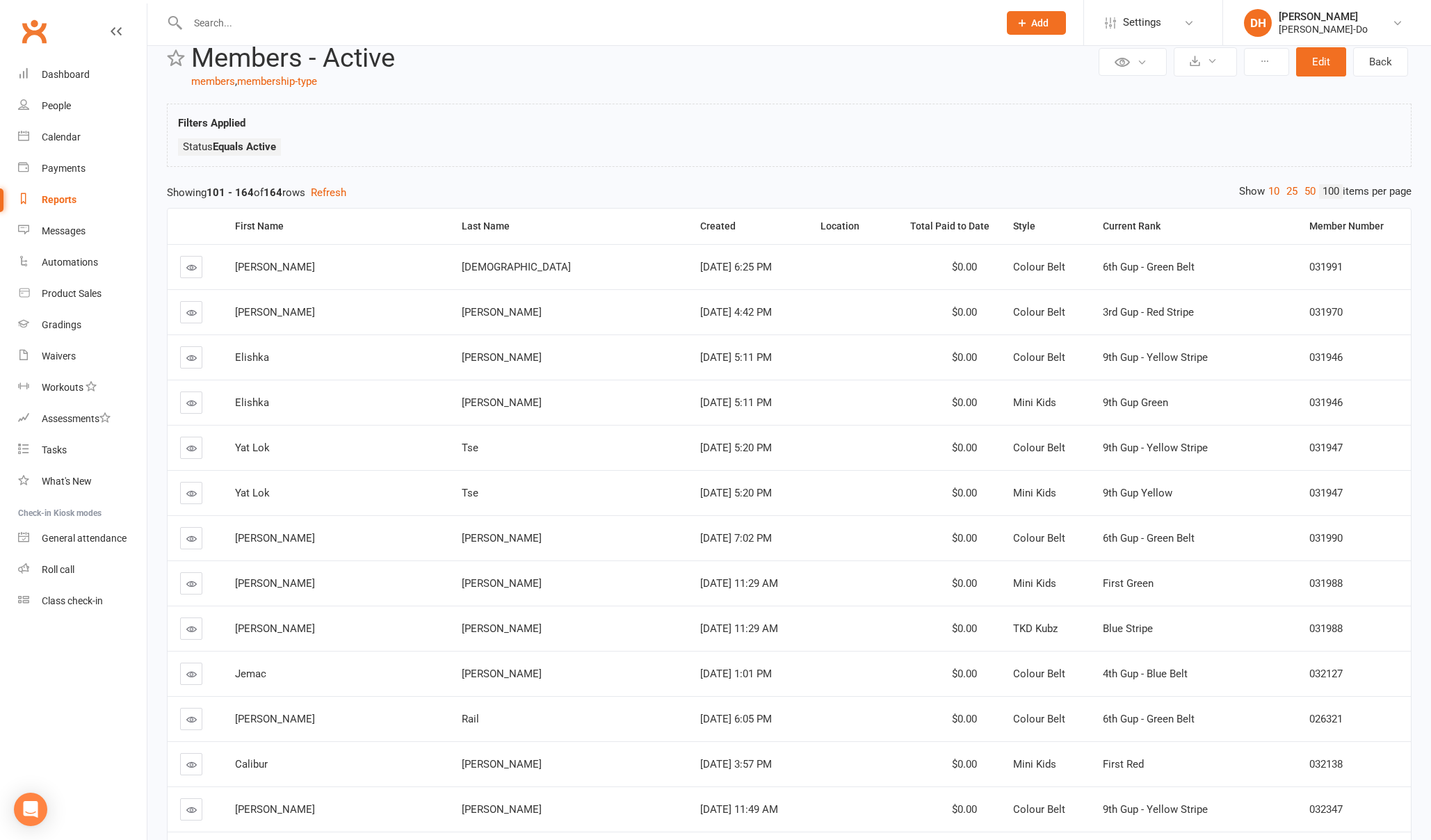
scroll to position [0, 0]
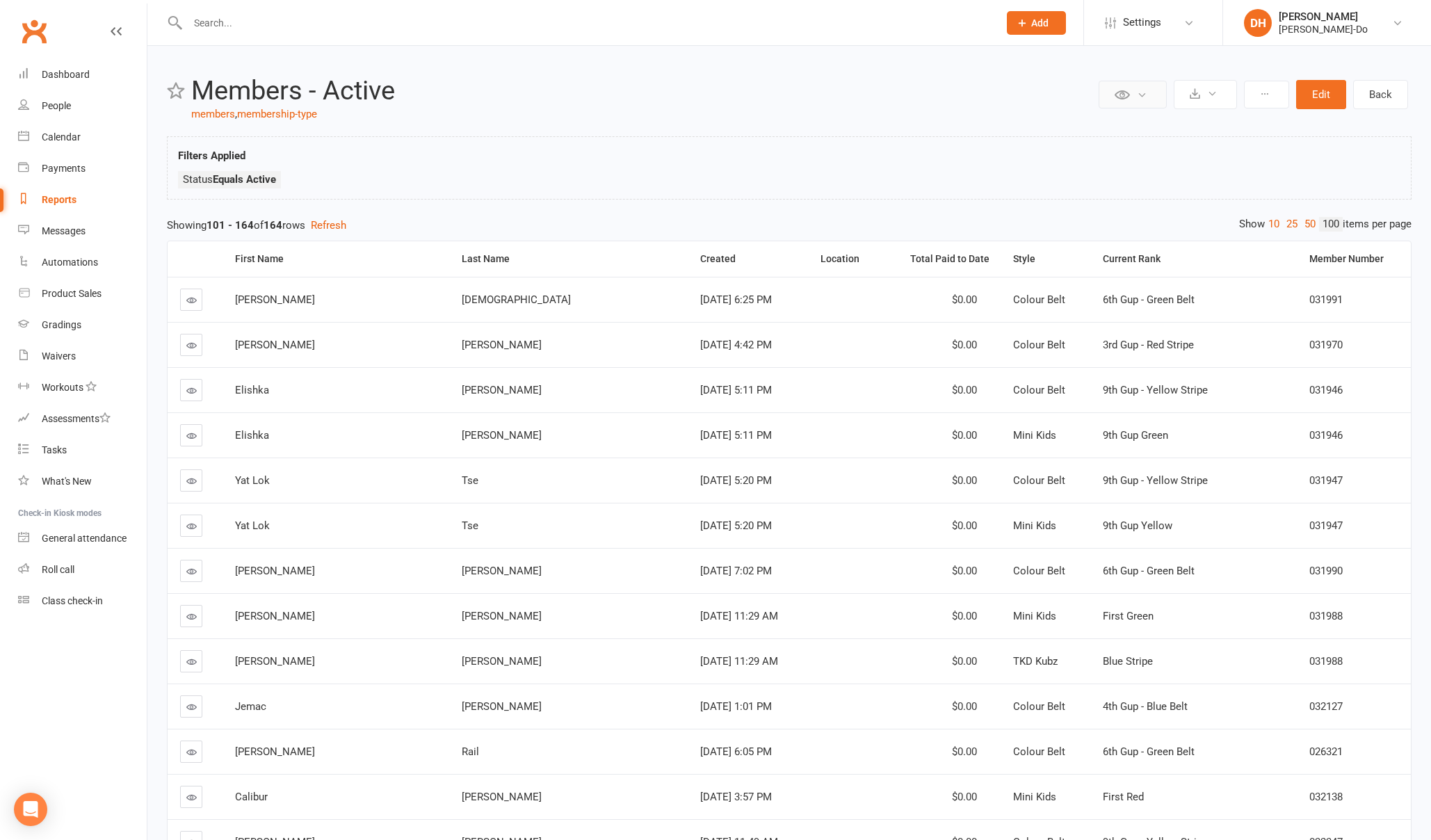
click at [1150, 98] on button at bounding box center [1132, 94] width 68 height 28
drag, startPoint x: 927, startPoint y: 95, endPoint x: 740, endPoint y: 94, distance: 187.0
click at [925, 95] on h2 "Members - Active" at bounding box center [643, 91] width 904 height 29
click at [70, 74] on div "Dashboard" at bounding box center [65, 74] width 48 height 11
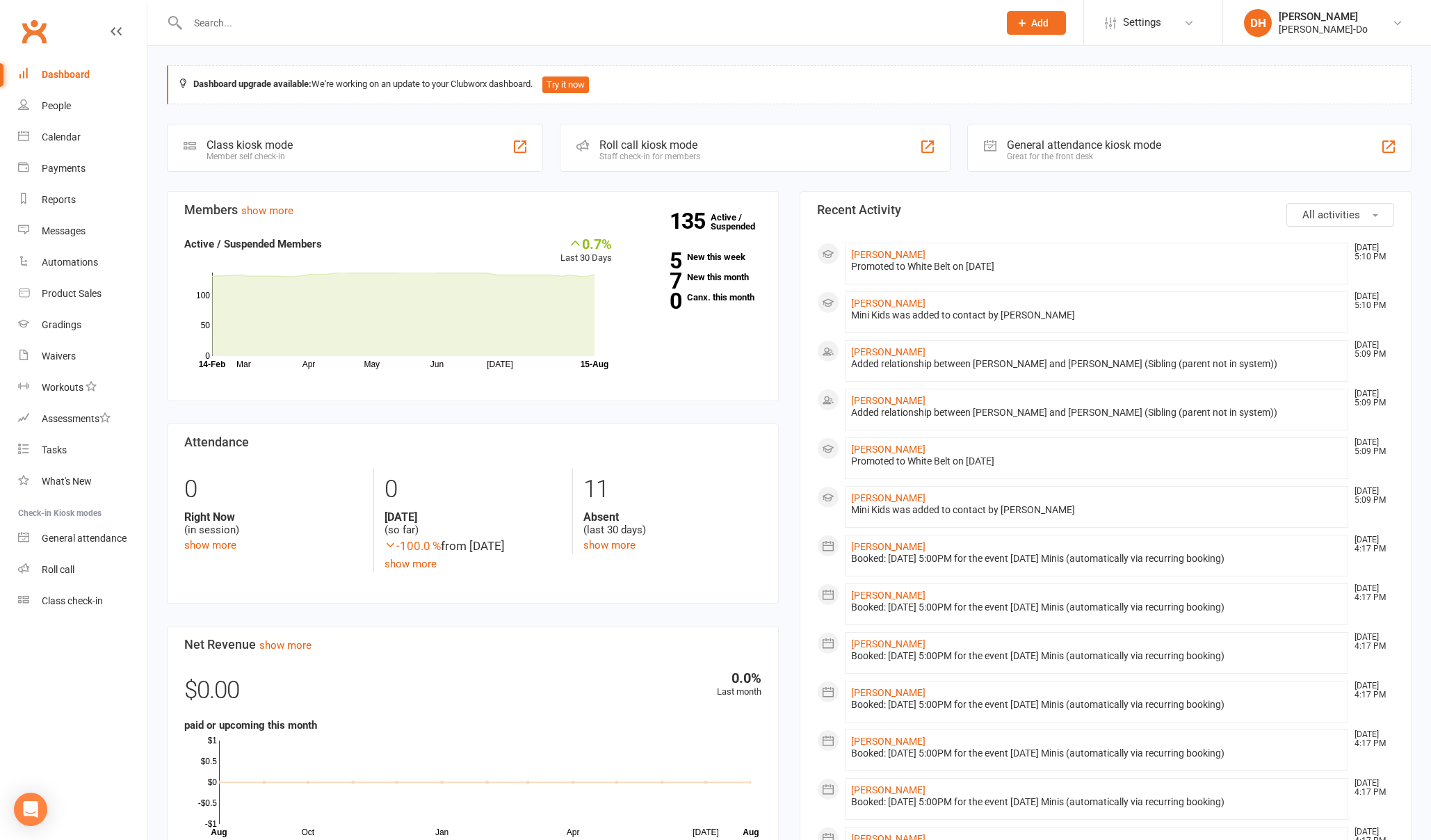
click at [251, 22] on input "text" at bounding box center [586, 23] width 805 height 19
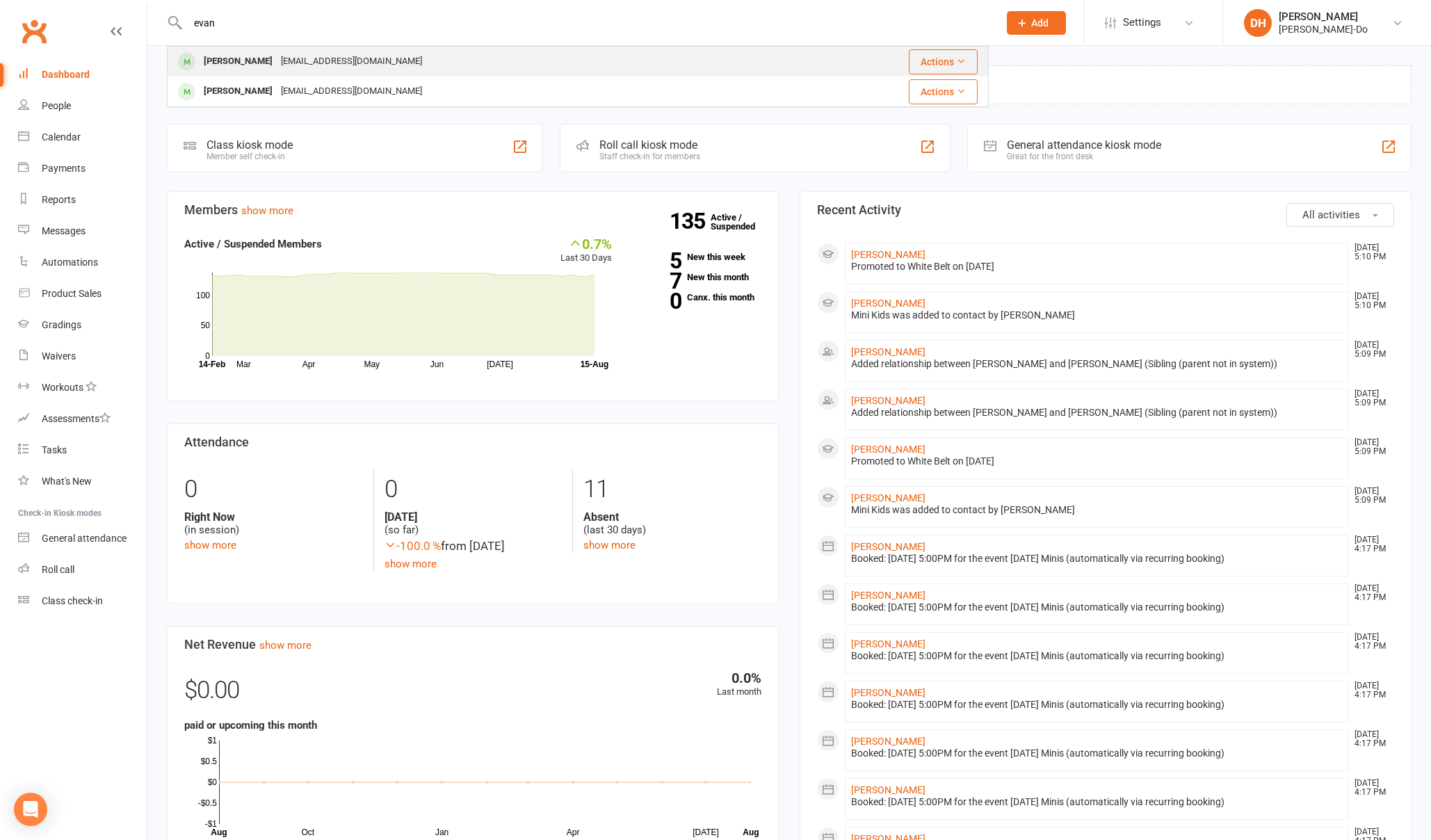
type input "evan"
click at [228, 59] on div "[PERSON_NAME]" at bounding box center [238, 61] width 77 height 20
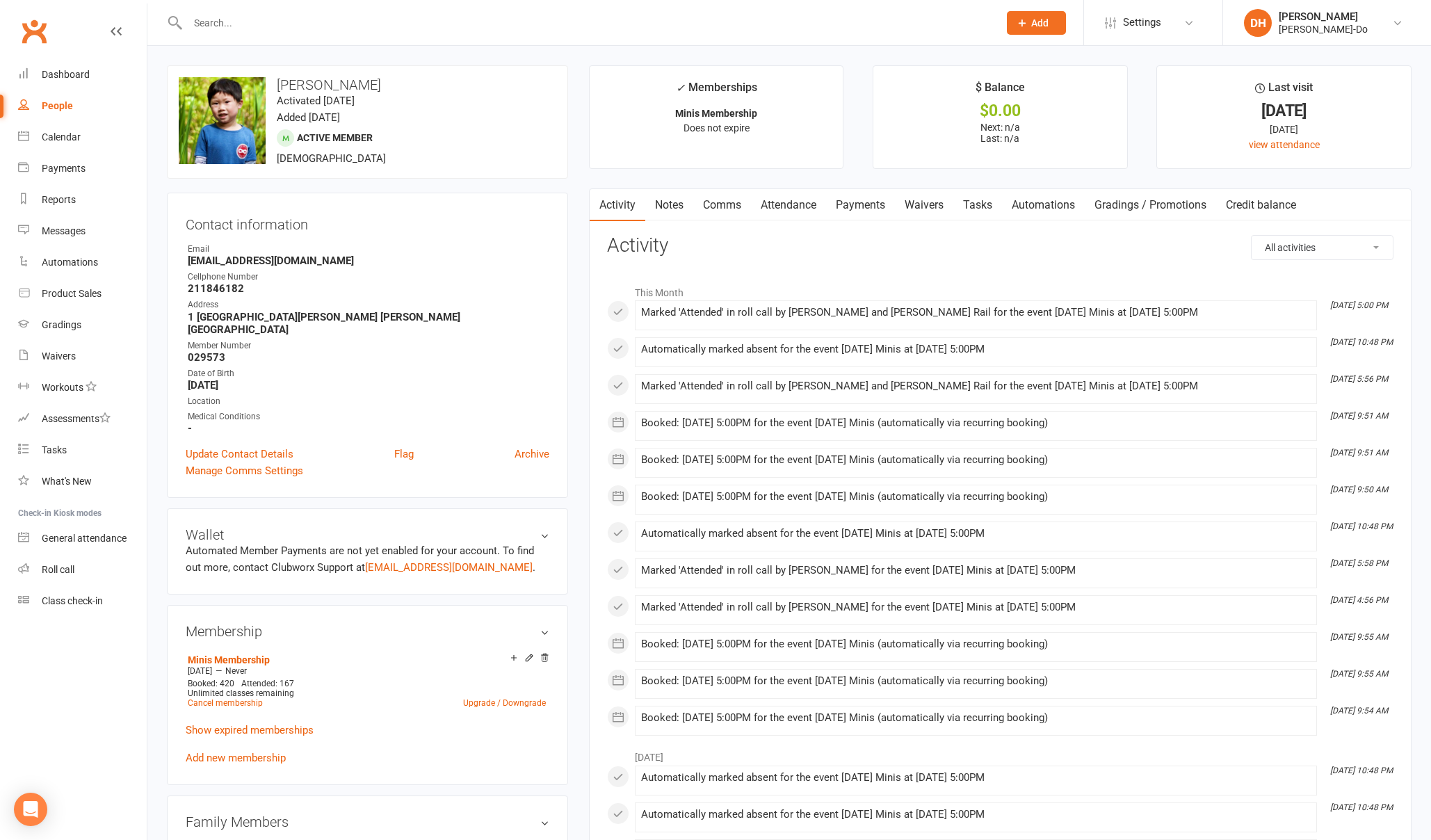
click at [783, 201] on link "Attendance" at bounding box center [788, 205] width 75 height 32
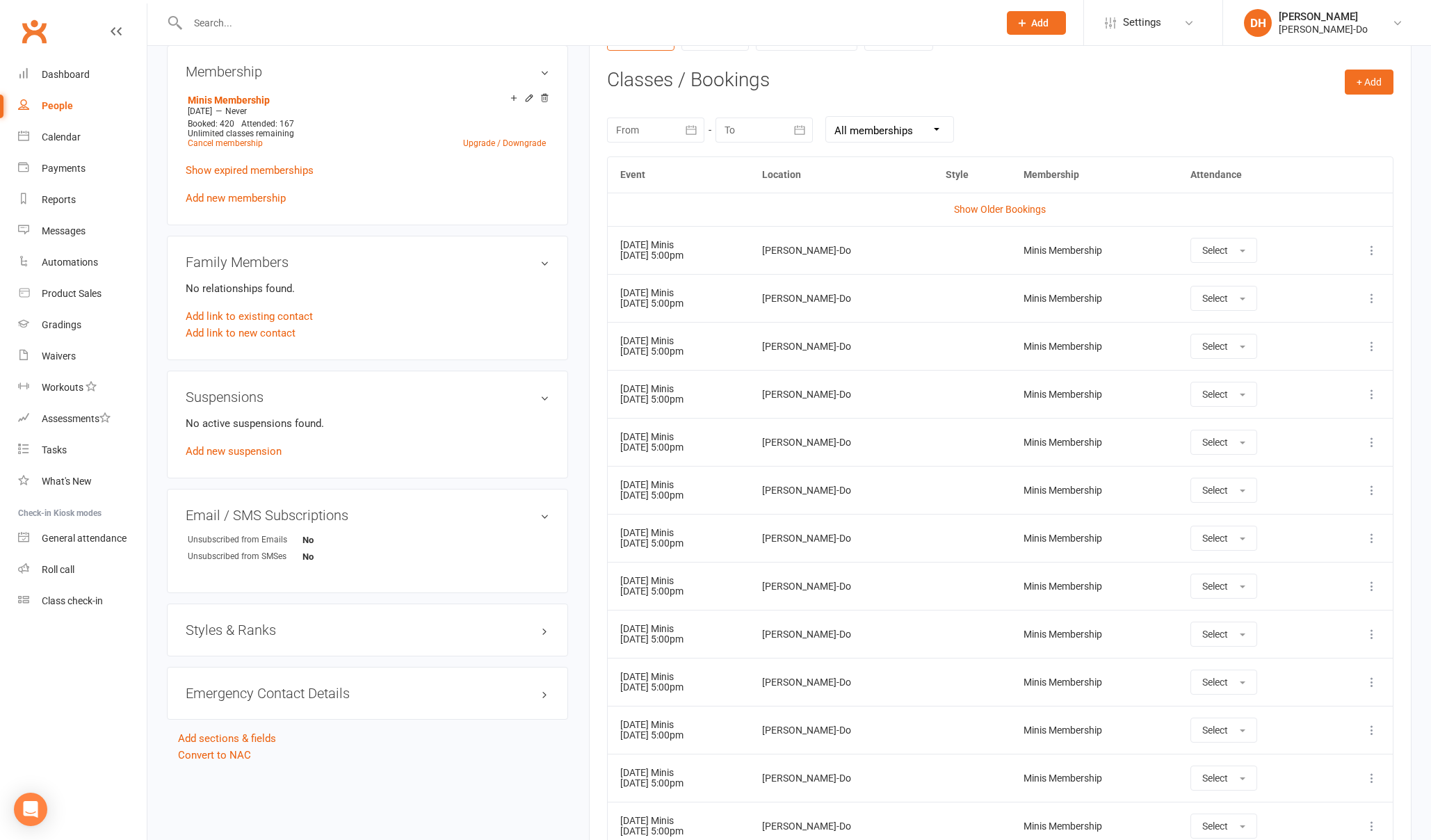
scroll to position [562, 0]
click at [286, 684] on h3 "Emergency Contact Details edit" at bounding box center [368, 692] width 364 height 16
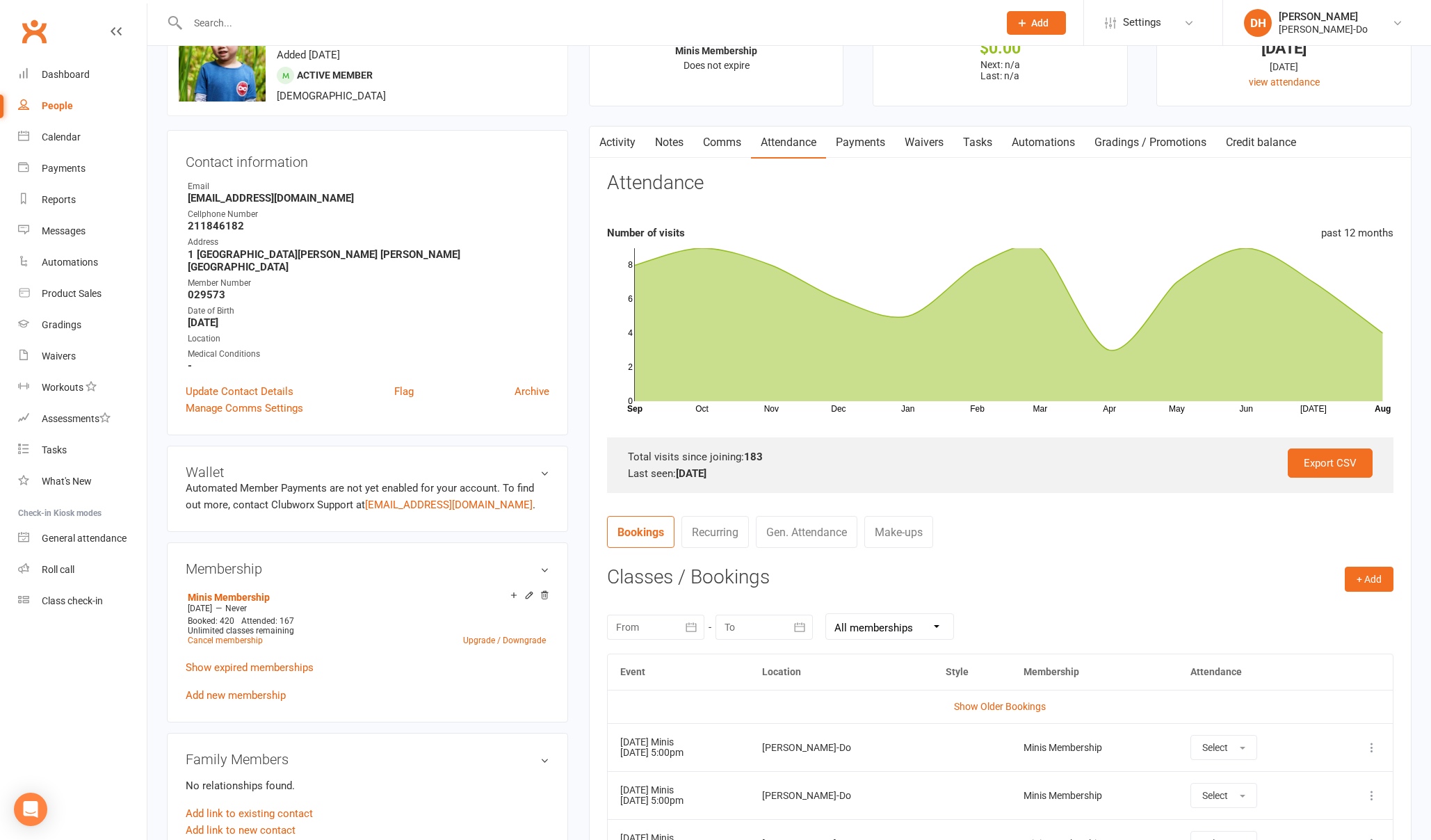
scroll to position [0, 0]
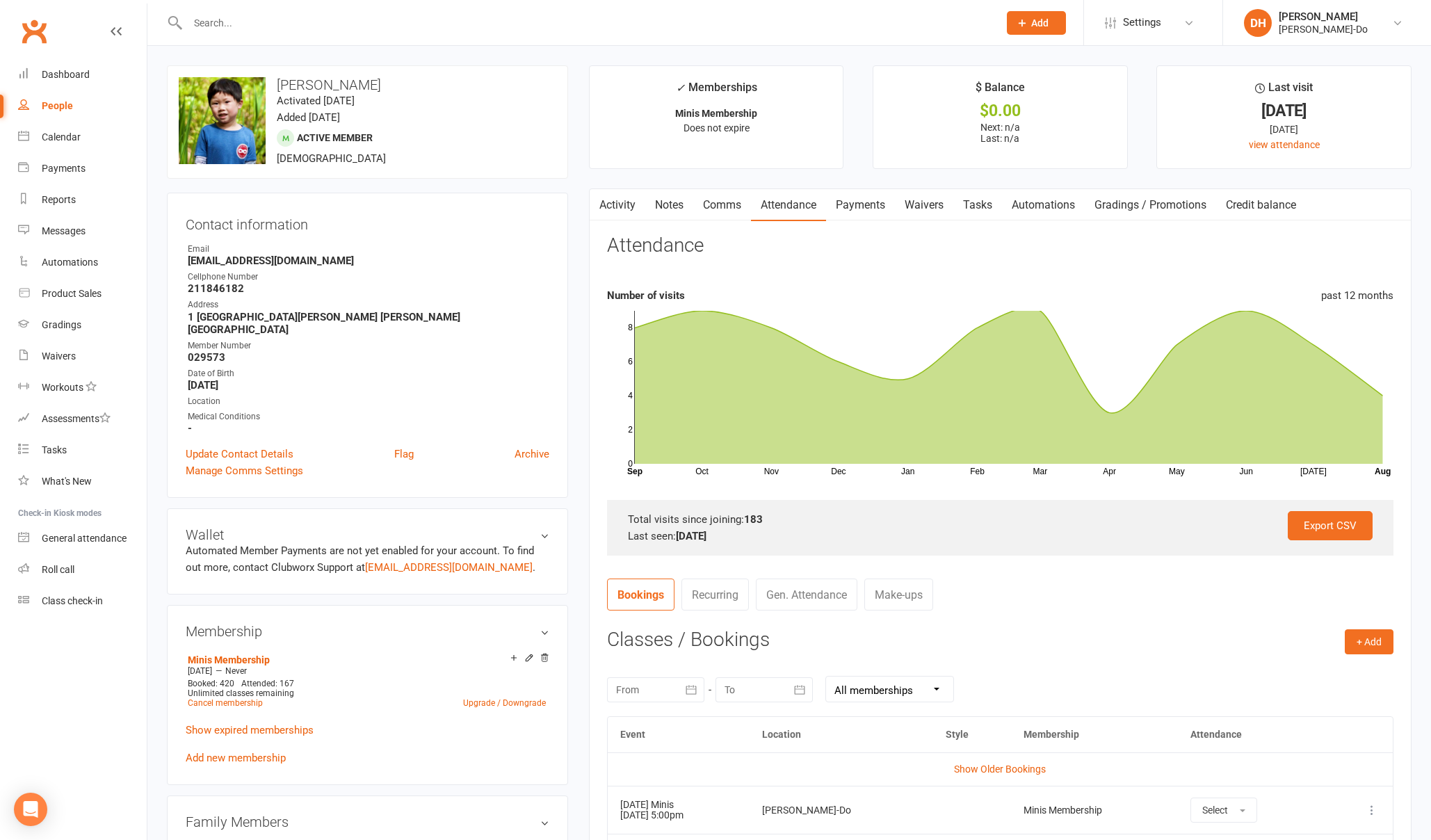
click at [237, 25] on input "text" at bounding box center [586, 23] width 805 height 19
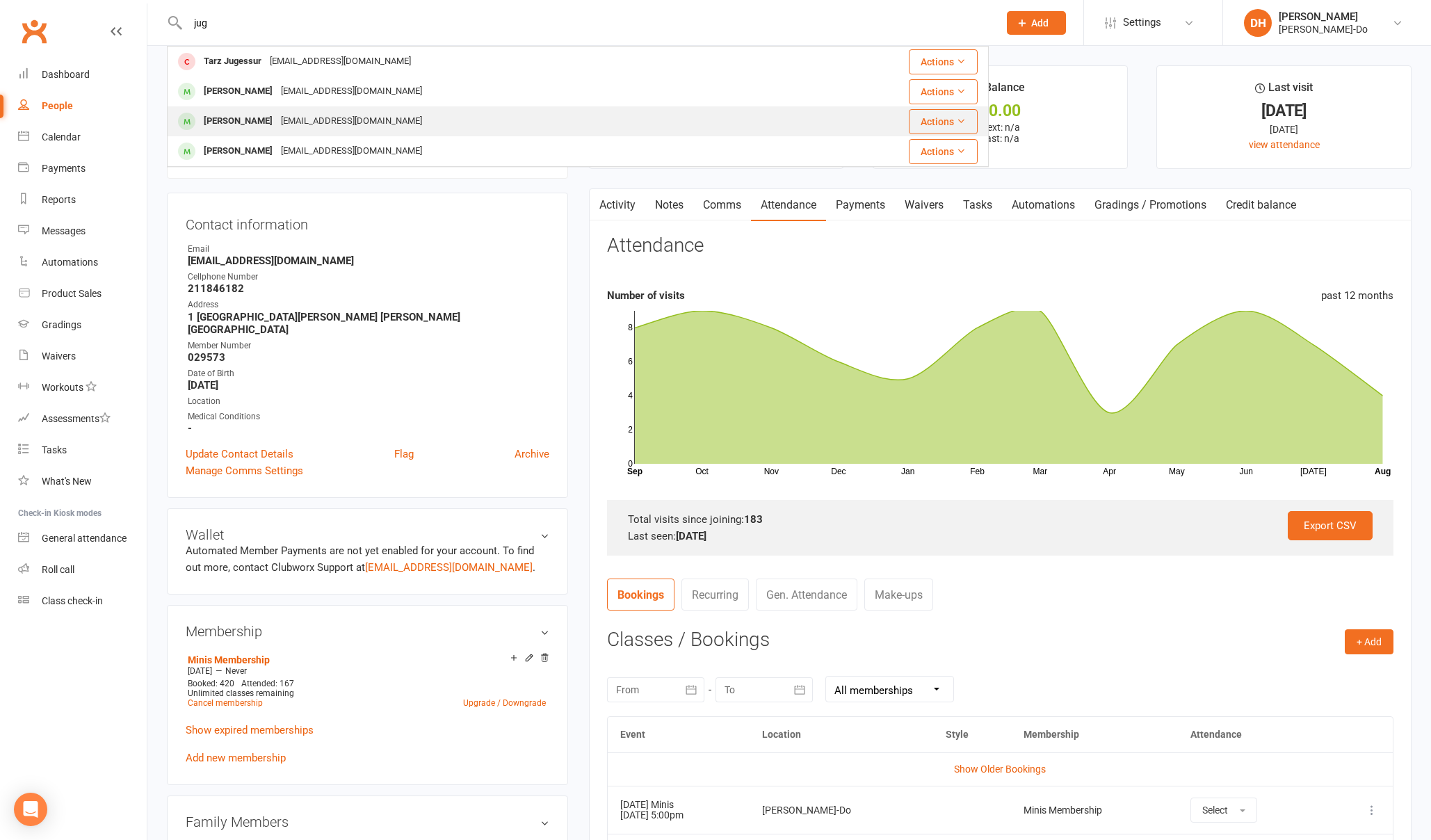
type input "jug"
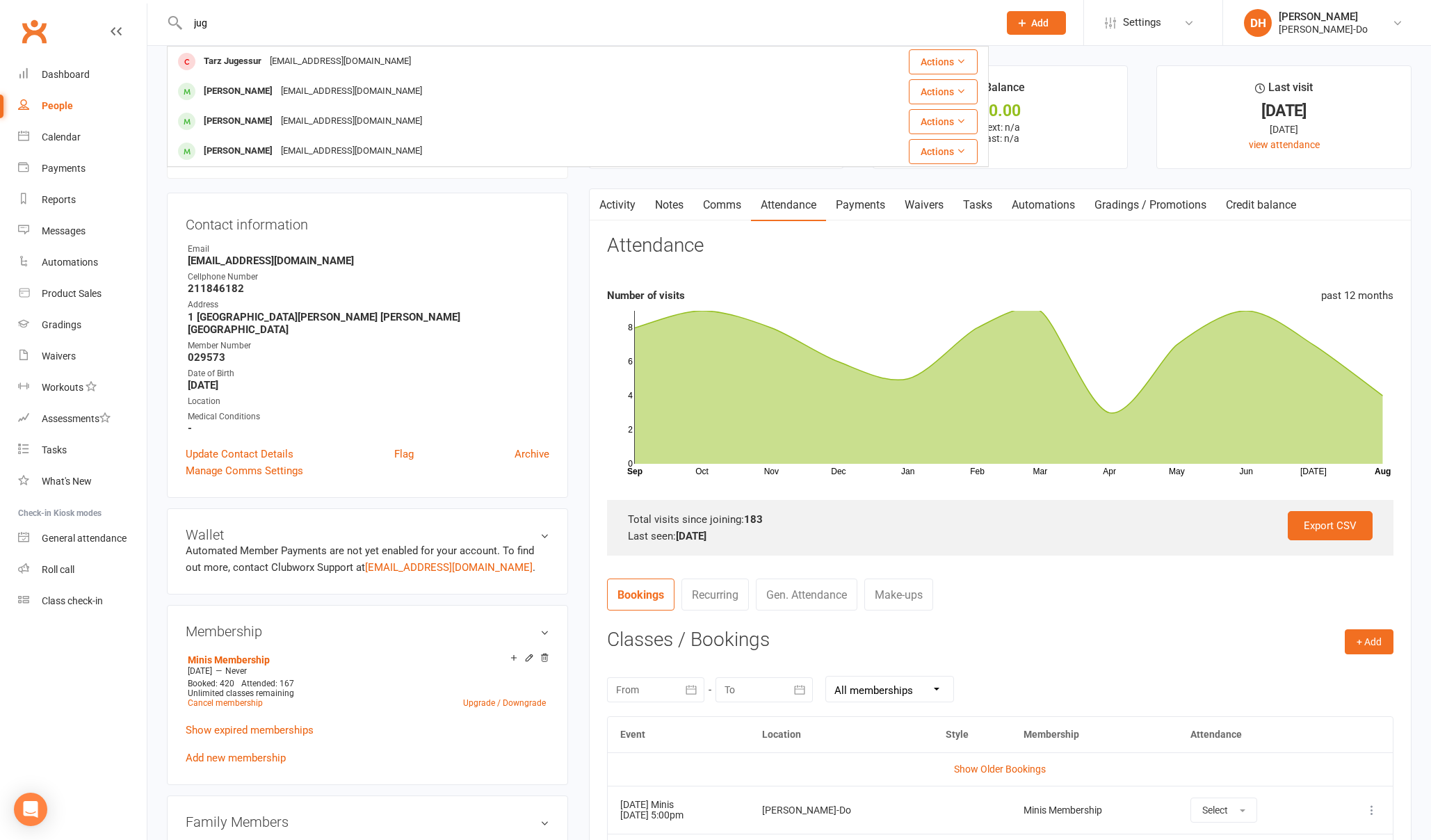
click at [241, 117] on div "[PERSON_NAME]" at bounding box center [238, 120] width 77 height 20
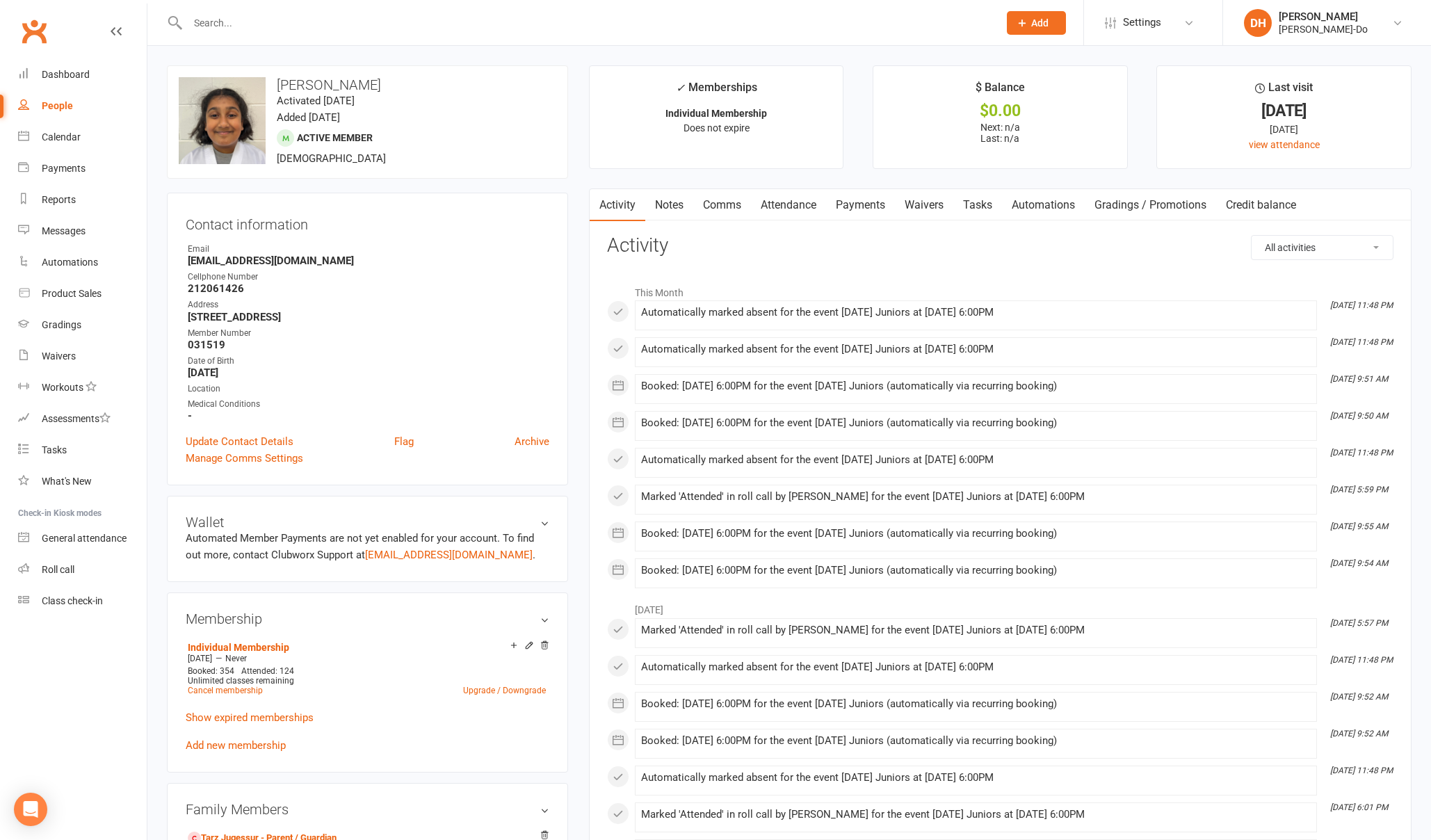
click at [787, 203] on link "Attendance" at bounding box center [788, 205] width 75 height 32
